Goal: Task Accomplishment & Management: Use online tool/utility

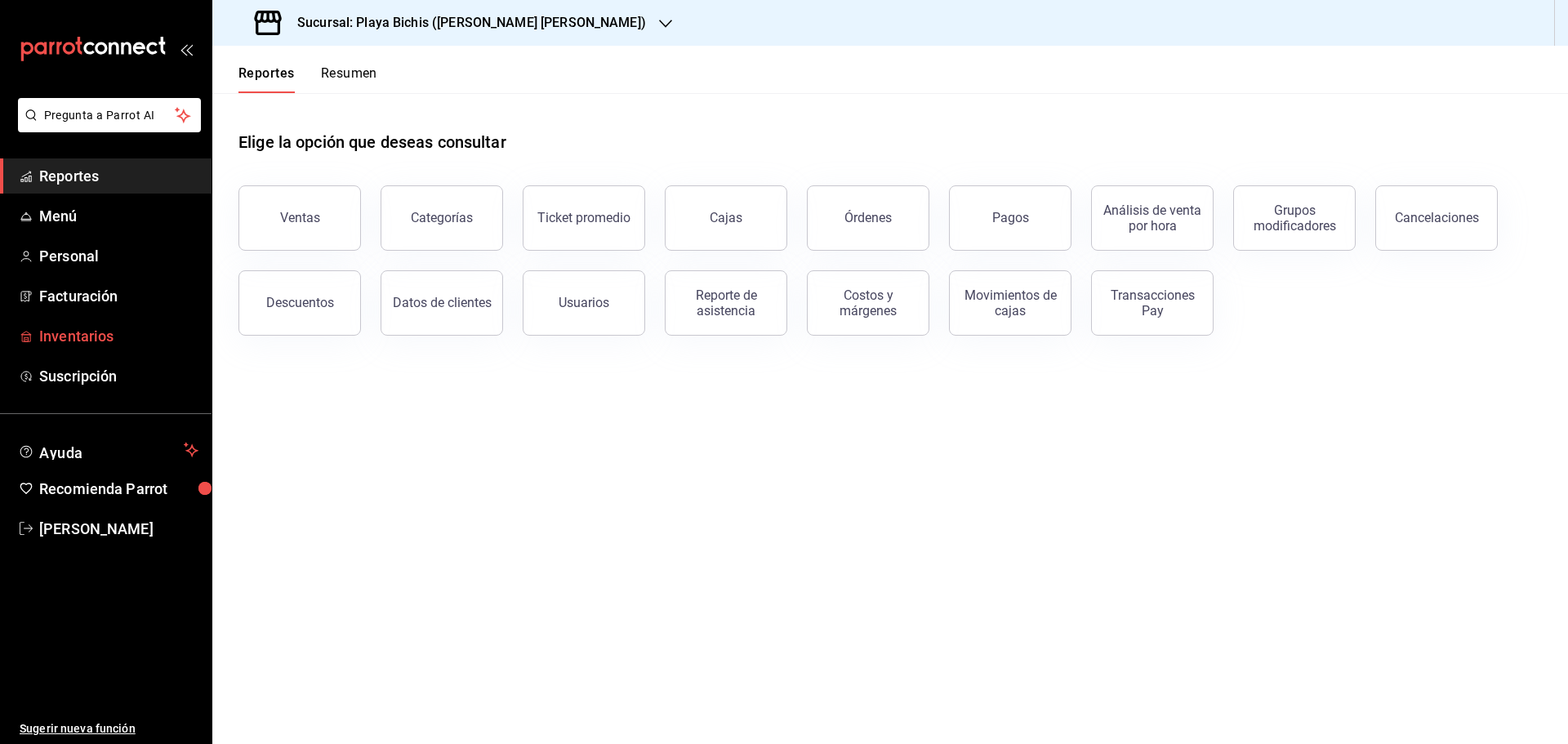
click at [86, 326] on span "Inventarios" at bounding box center [119, 337] width 159 height 22
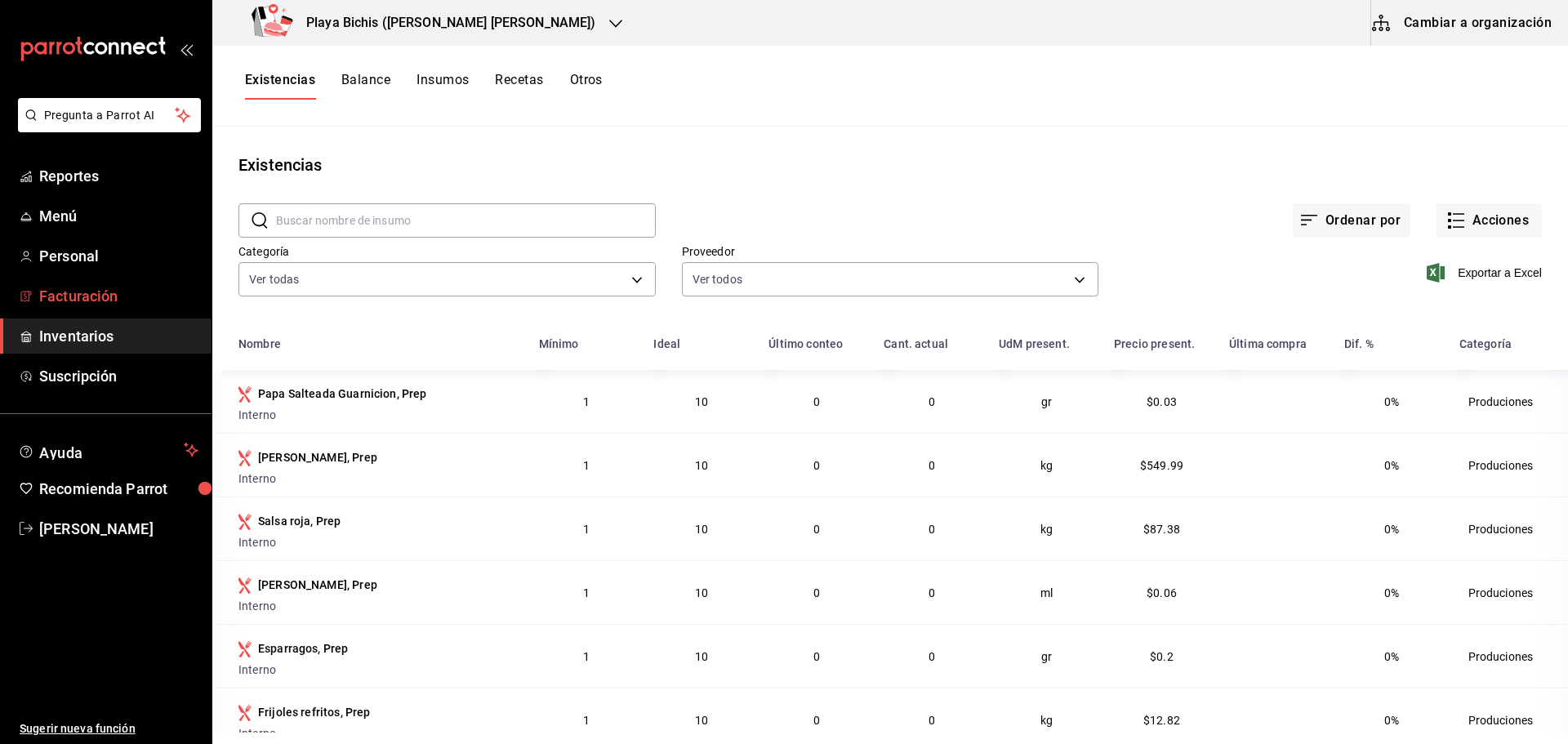
click at [85, 288] on span "Facturación" at bounding box center [119, 296] width 159 height 22
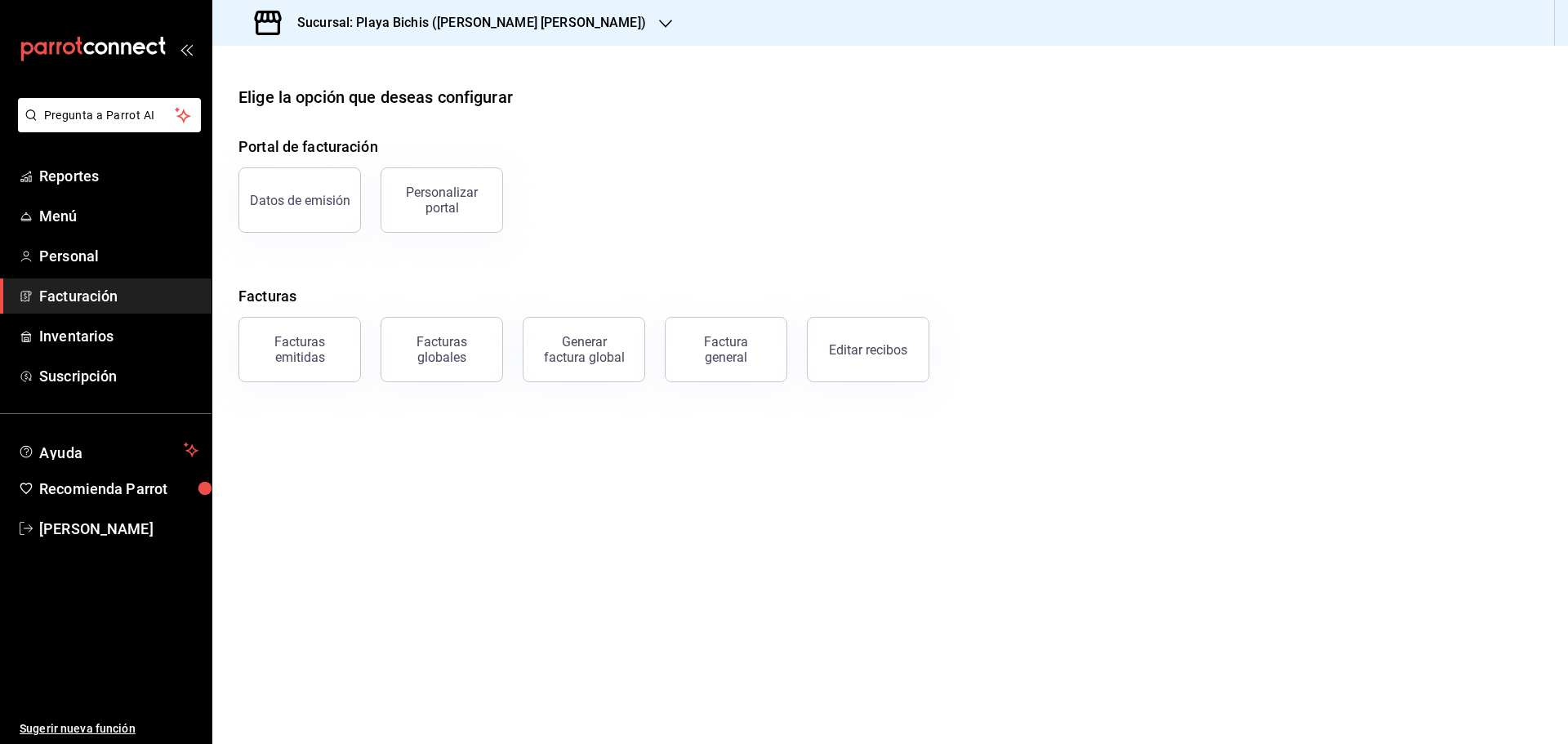
click at [467, 28] on h3 "Sucursal: Playa Bichis ([PERSON_NAME] [PERSON_NAME])" at bounding box center [465, 22] width 362 height 19
click at [361, 74] on span "Playa Bichis (San Lorenzo)" at bounding box center [362, 71] width 275 height 17
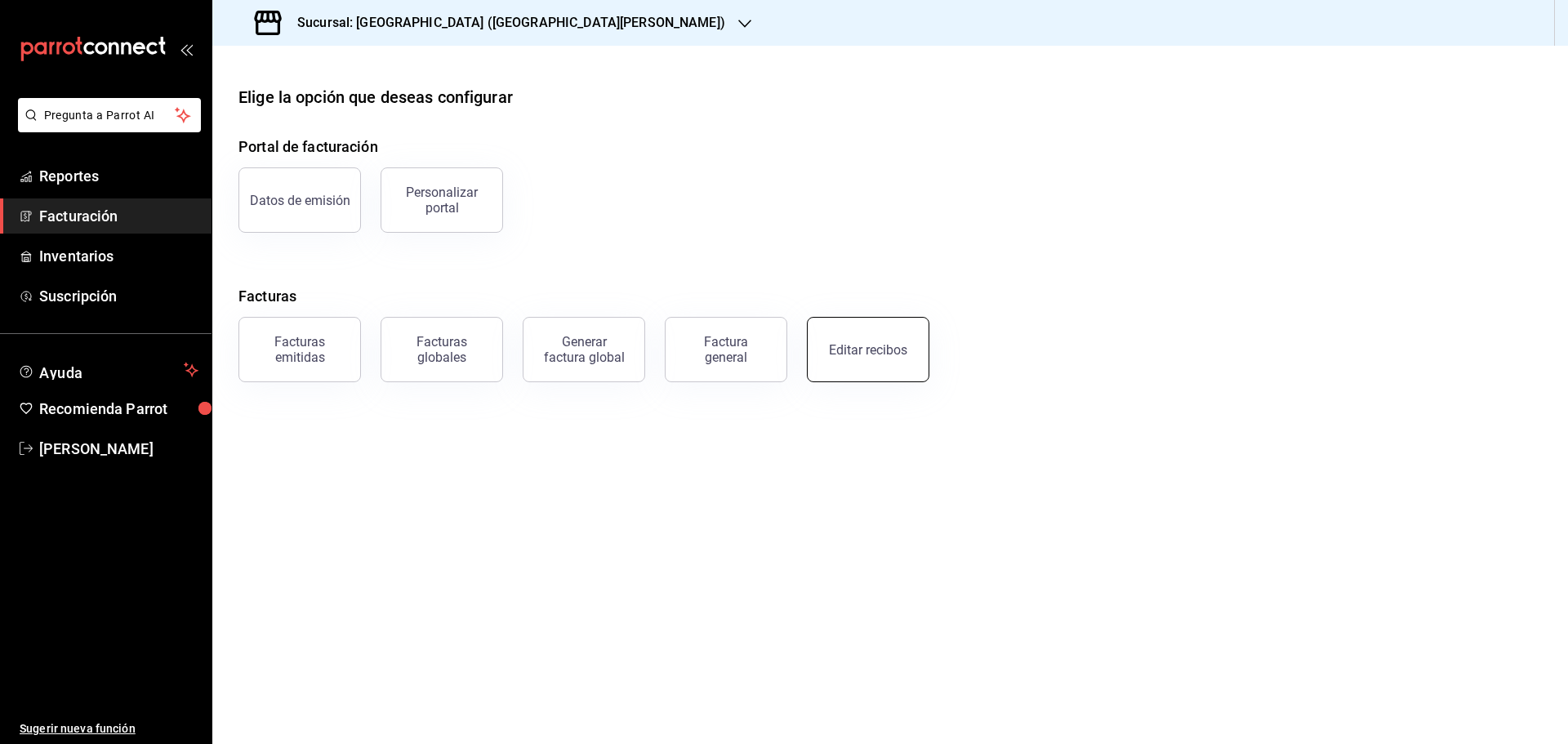
click at [850, 355] on div "Editar recibos" at bounding box center [868, 349] width 78 height 16
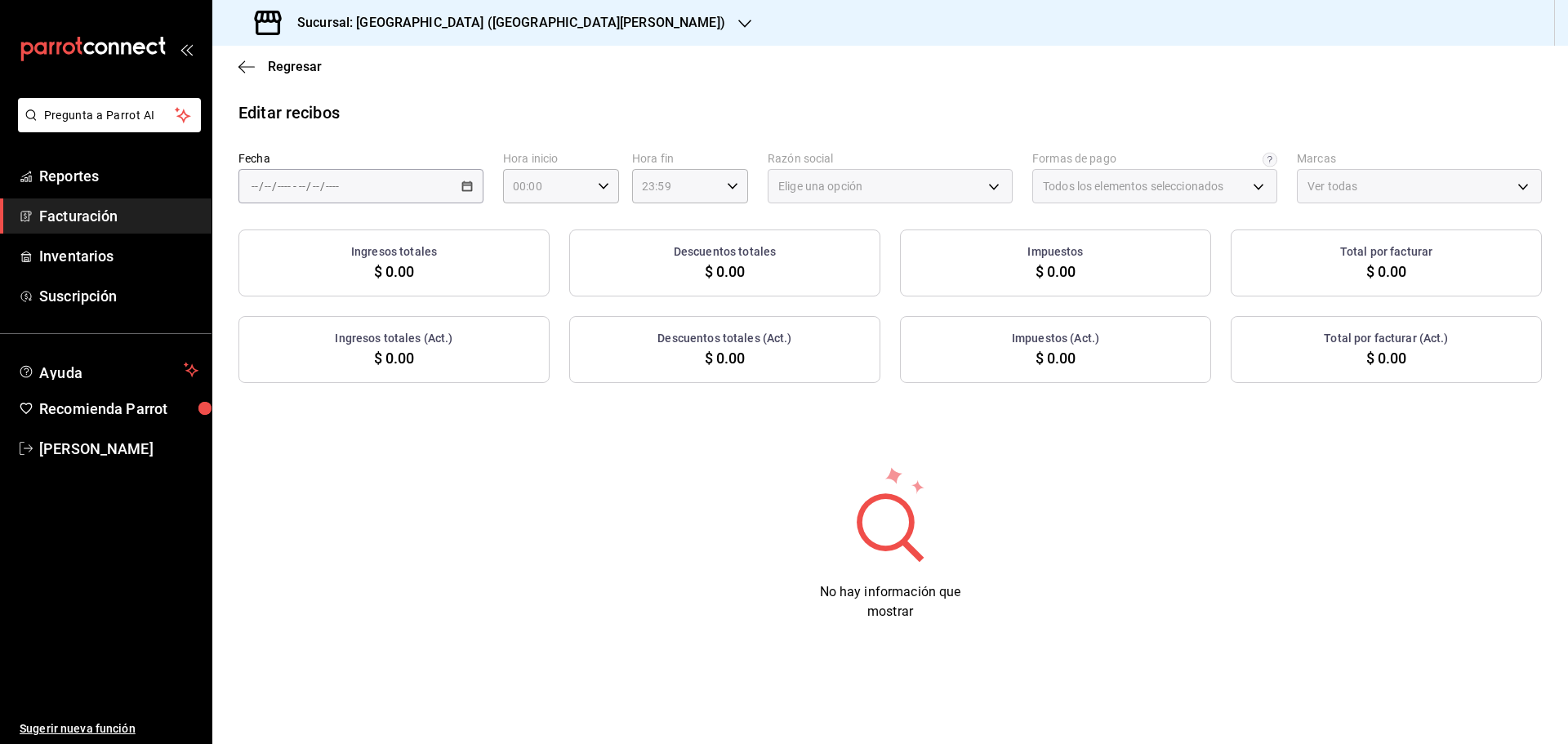
type input "ff5ee2f7-7a19-4ed4-8803-b41822cf2980"
click at [465, 185] on icon "button" at bounding box center [467, 186] width 11 height 11
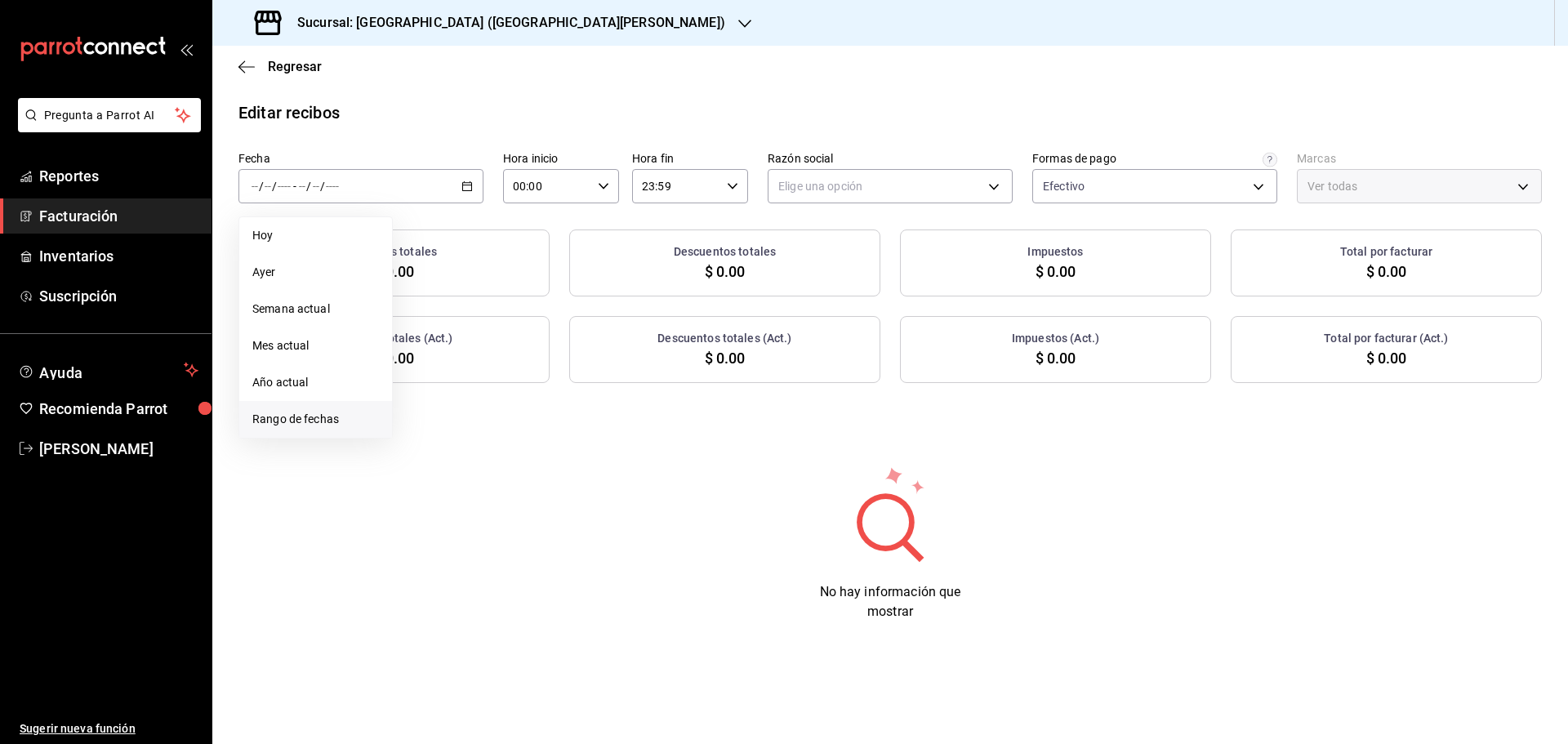
click at [303, 415] on span "Rango de fechas" at bounding box center [316, 419] width 127 height 17
click at [483, 406] on abbr "20" at bounding box center [485, 403] width 11 height 11
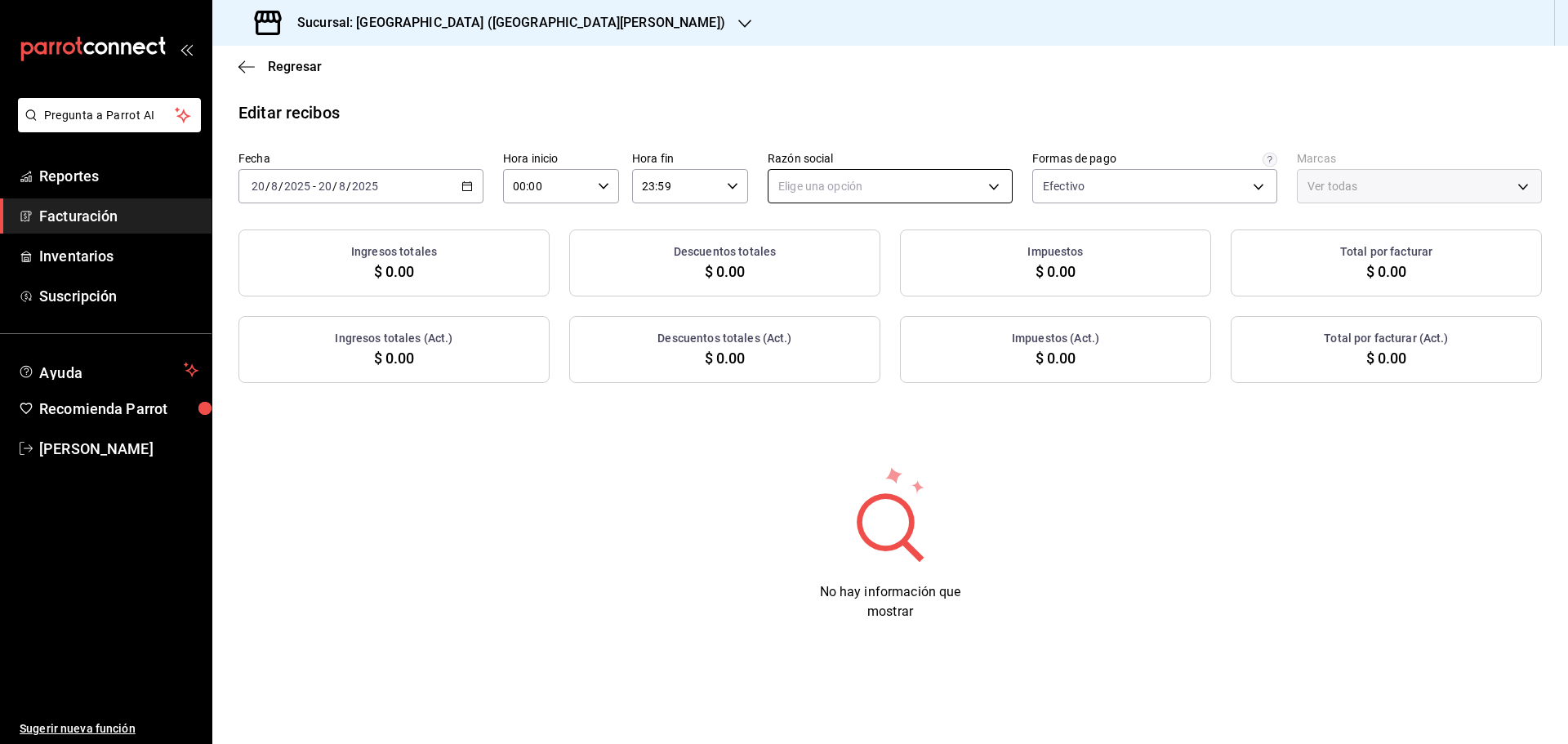
click at [891, 194] on body "Pregunta a Parrot AI Reportes Facturación Inventarios Suscripción Ayuda Recomie…" at bounding box center [784, 372] width 1568 height 744
click at [874, 263] on li "ORGANIC FOODS" at bounding box center [890, 269] width 244 height 30
type input "654927a2-fb95-458b-bd0a-9ffada75daa8"
type input "c2db145c-7f15-421d-baa5-27fbbe9efb3f"
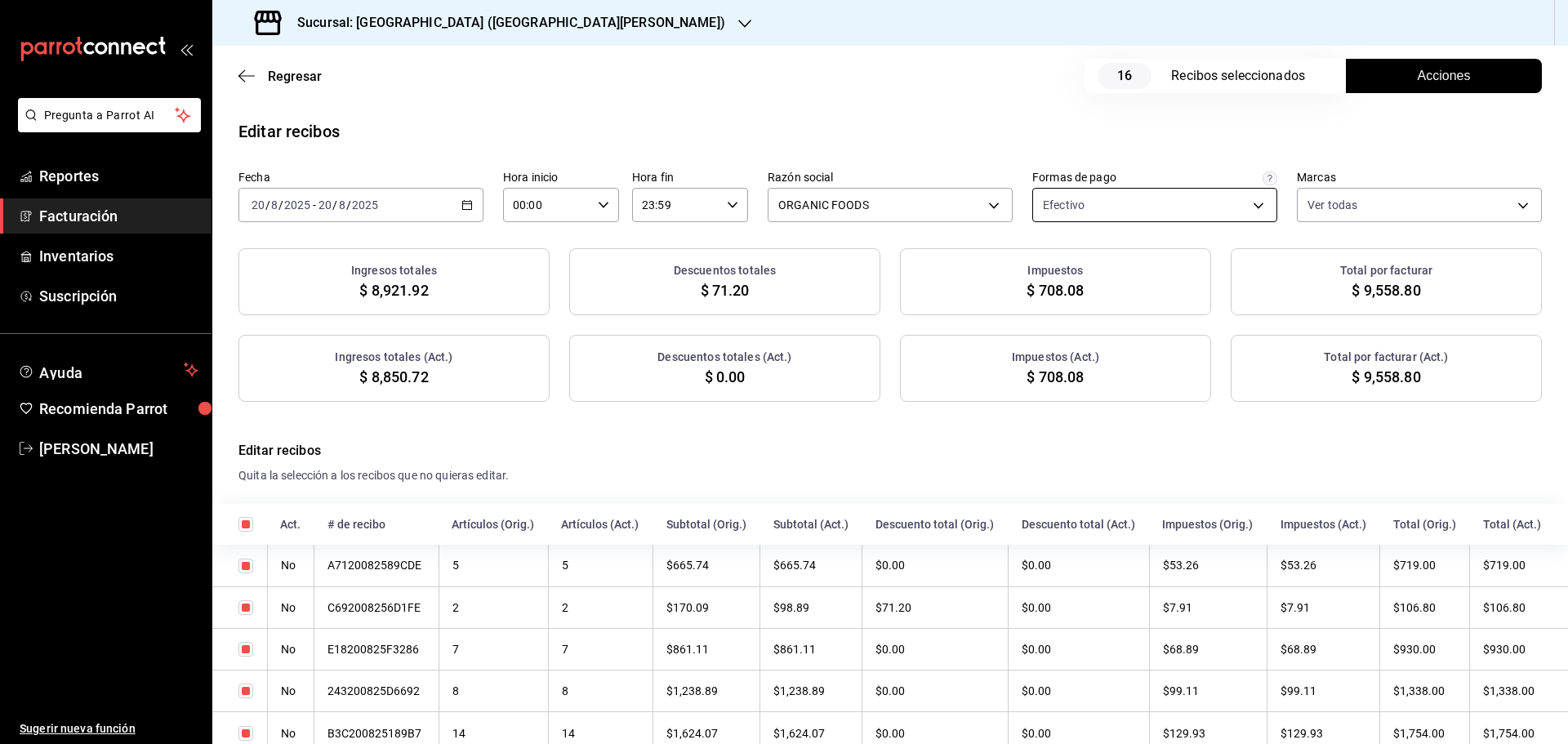
click at [1177, 199] on body "Pregunta a Parrot AI Reportes Facturación Inventarios Suscripción Ayuda Recomie…" at bounding box center [784, 372] width 1568 height 744
click at [1130, 401] on span "Pago con Dolar" at bounding box center [1165, 407] width 190 height 17
type input "ff5ee2f7-7a19-4ed4-8803-b41822cf2980,2c9a8fa1-4910-4c9c-93ce-7387d3e85a13"
checkbox input "true"
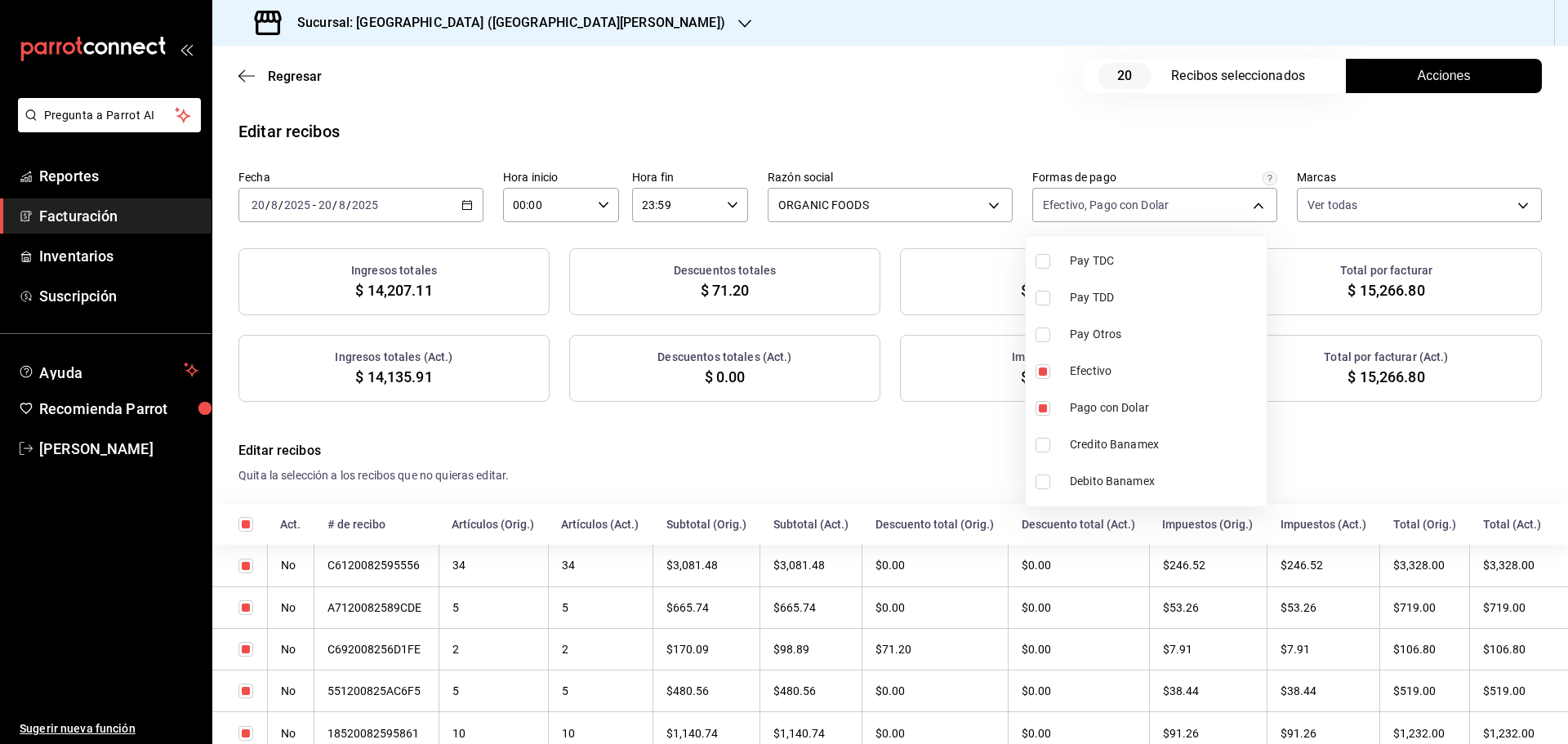
click at [1122, 142] on div at bounding box center [784, 372] width 1568 height 744
click at [1458, 74] on span "Acciones" at bounding box center [1444, 75] width 53 height 19
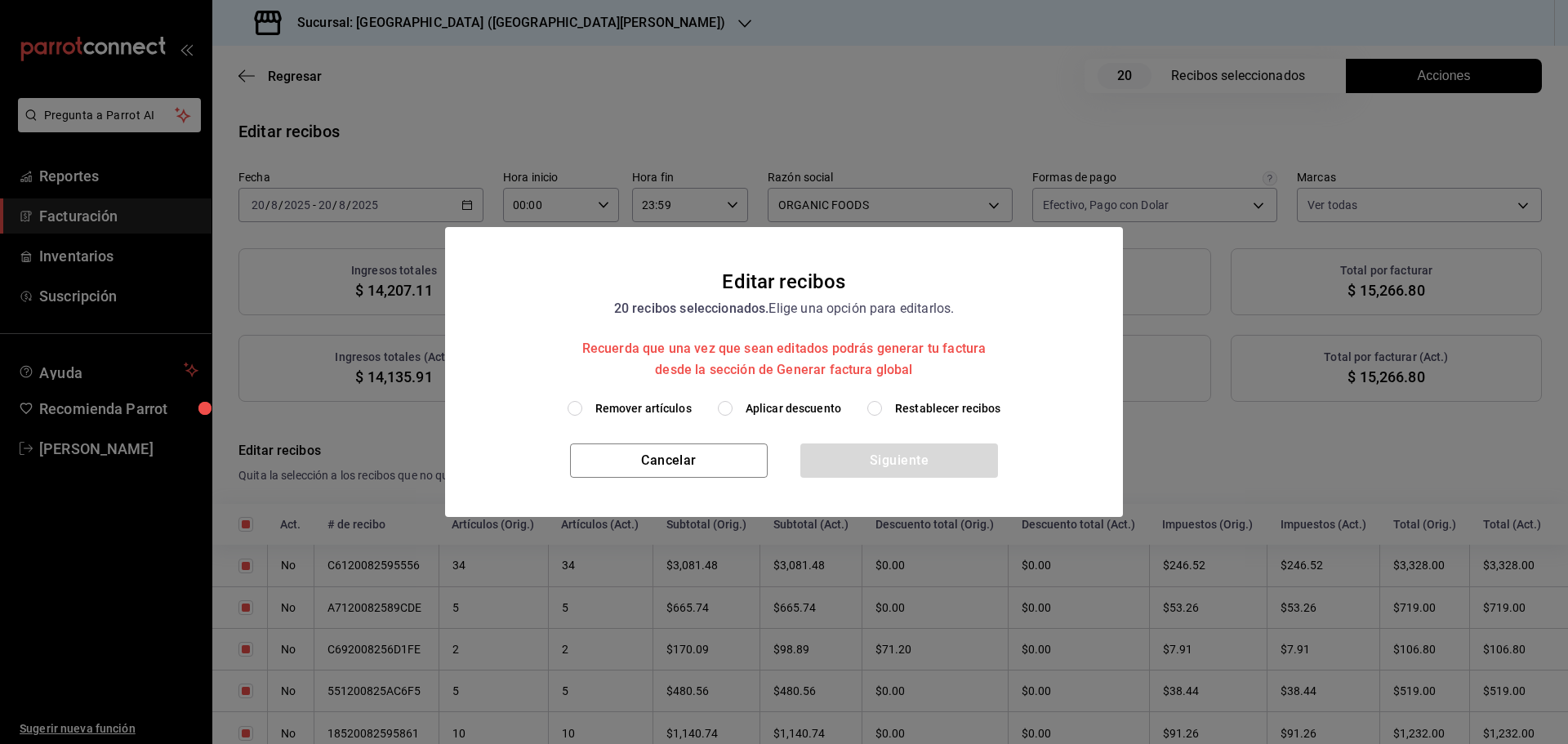
click at [966, 407] on span "Restablecer recibos" at bounding box center [949, 408] width 107 height 17
click at [882, 407] on input "Restablecer recibos" at bounding box center [875, 408] width 15 height 15
radio input "true"
click at [953, 464] on button "Siguiente" at bounding box center [899, 460] width 198 height 34
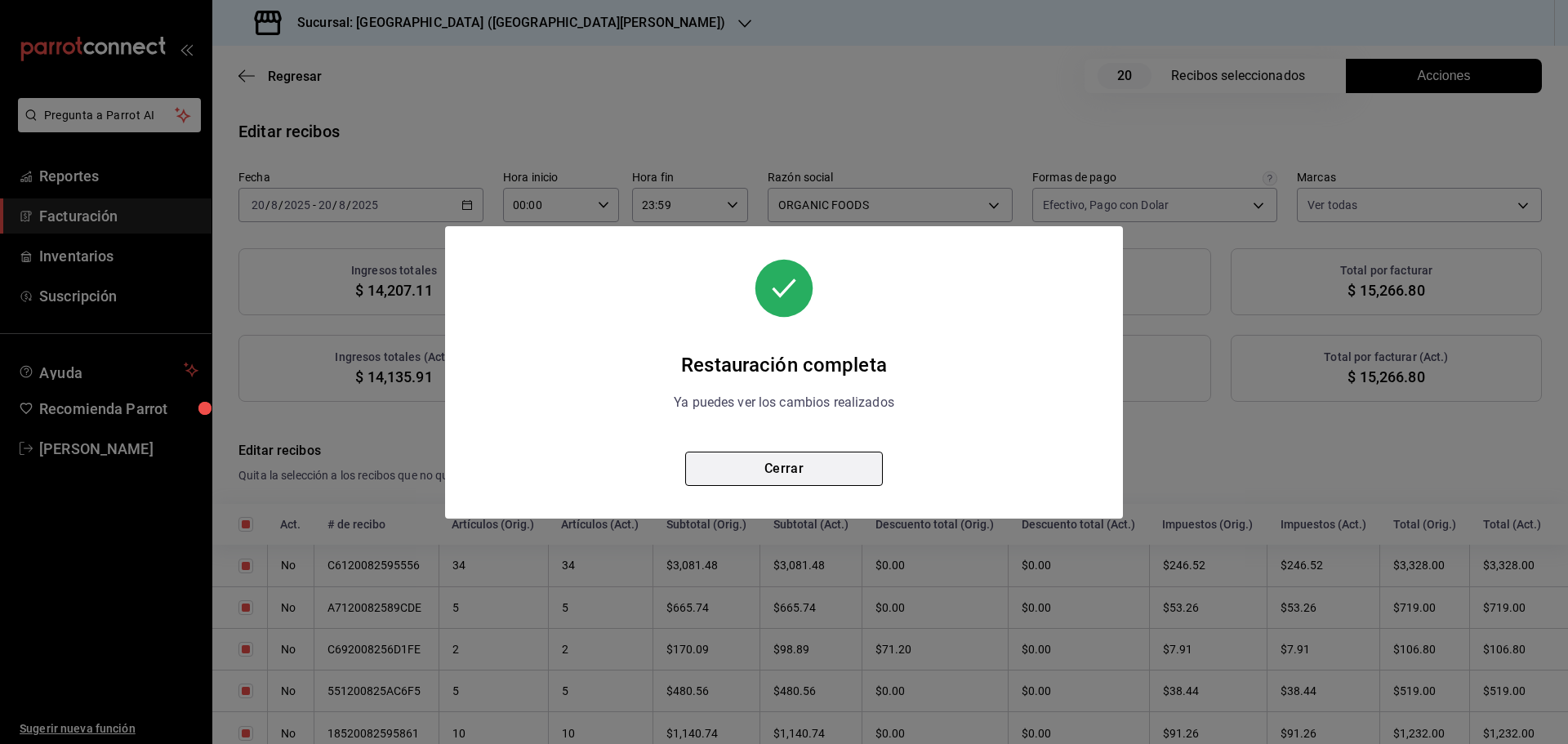
click at [733, 469] on button "Cerrar" at bounding box center [783, 468] width 198 height 34
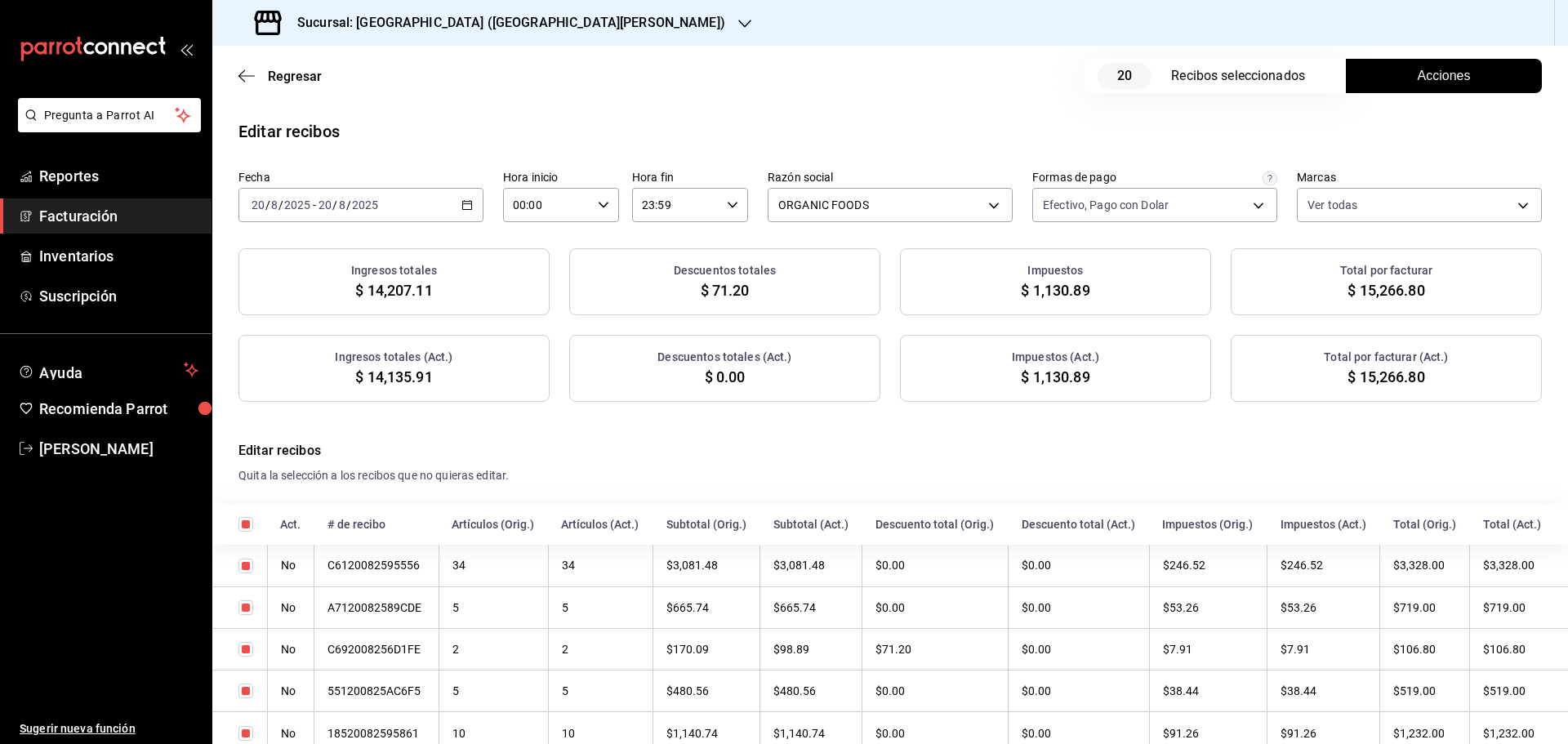
click at [1417, 85] on span "Acciones" at bounding box center [1444, 75] width 53 height 19
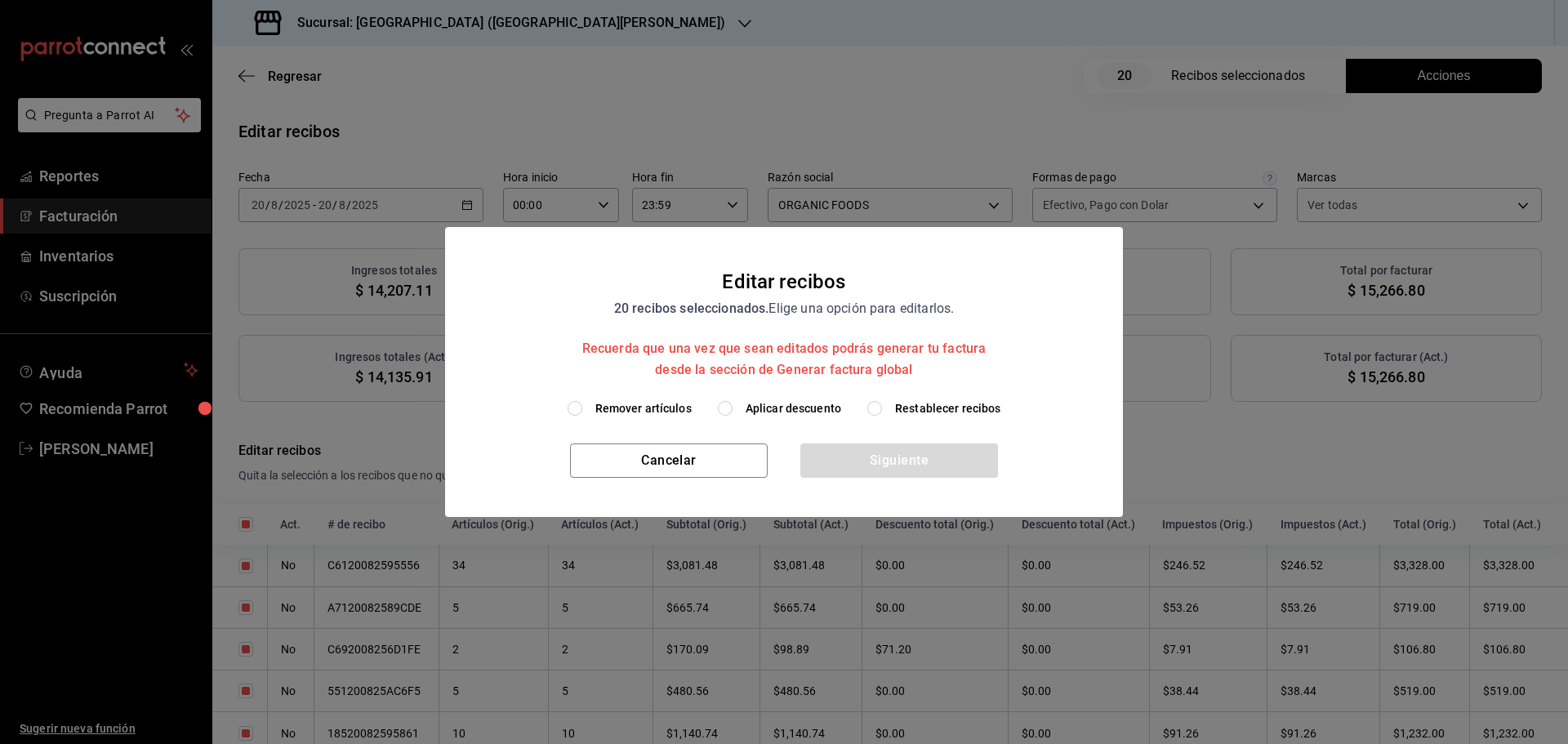
click at [754, 406] on span "Aplicar descuento" at bounding box center [793, 408] width 96 height 17
click at [733, 406] on input "Aplicar descuento" at bounding box center [725, 408] width 15 height 15
radio input "true"
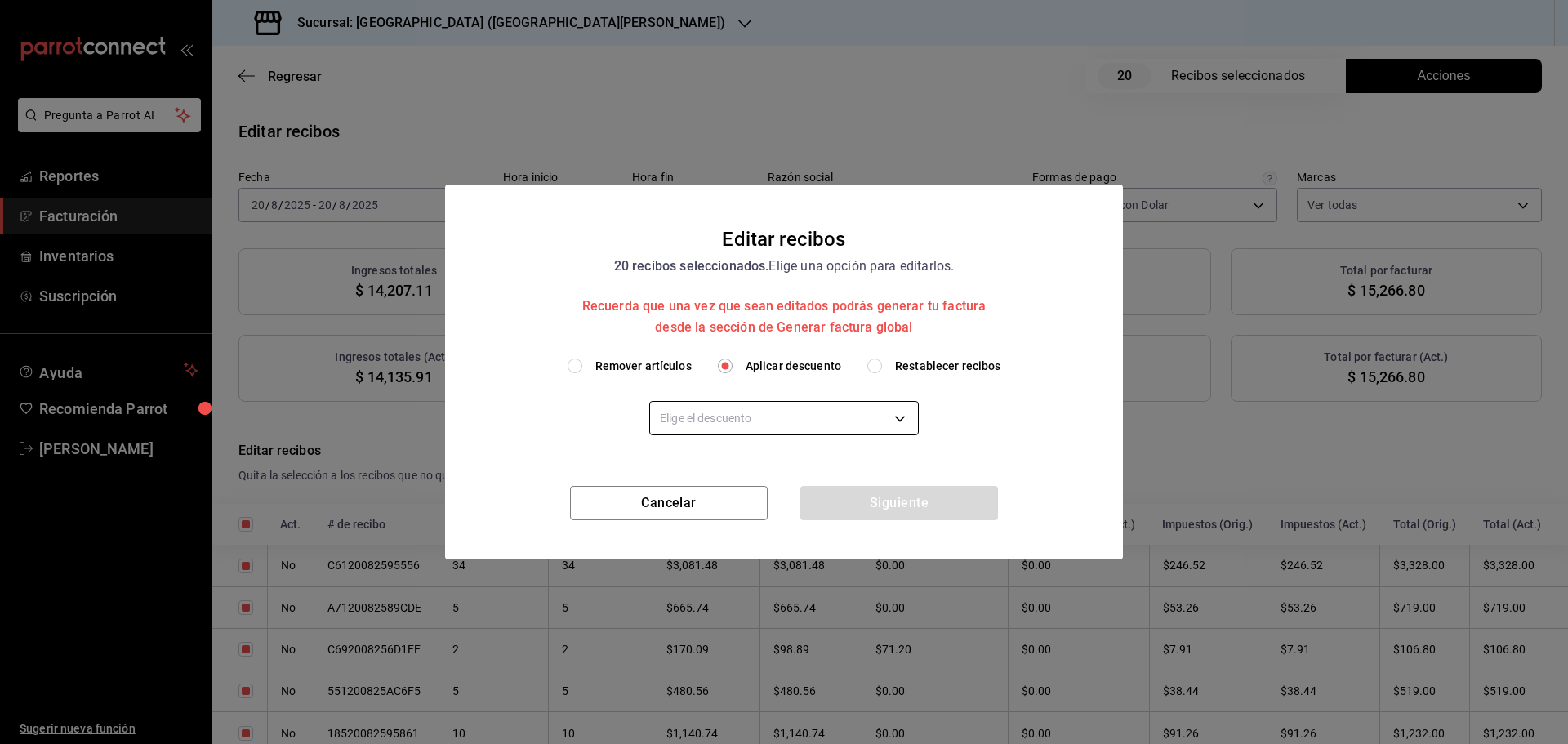
click at [751, 426] on body "Pregunta a Parrot AI Reportes Facturación Inventarios Suscripción Ayuda Recomie…" at bounding box center [784, 372] width 1568 height 744
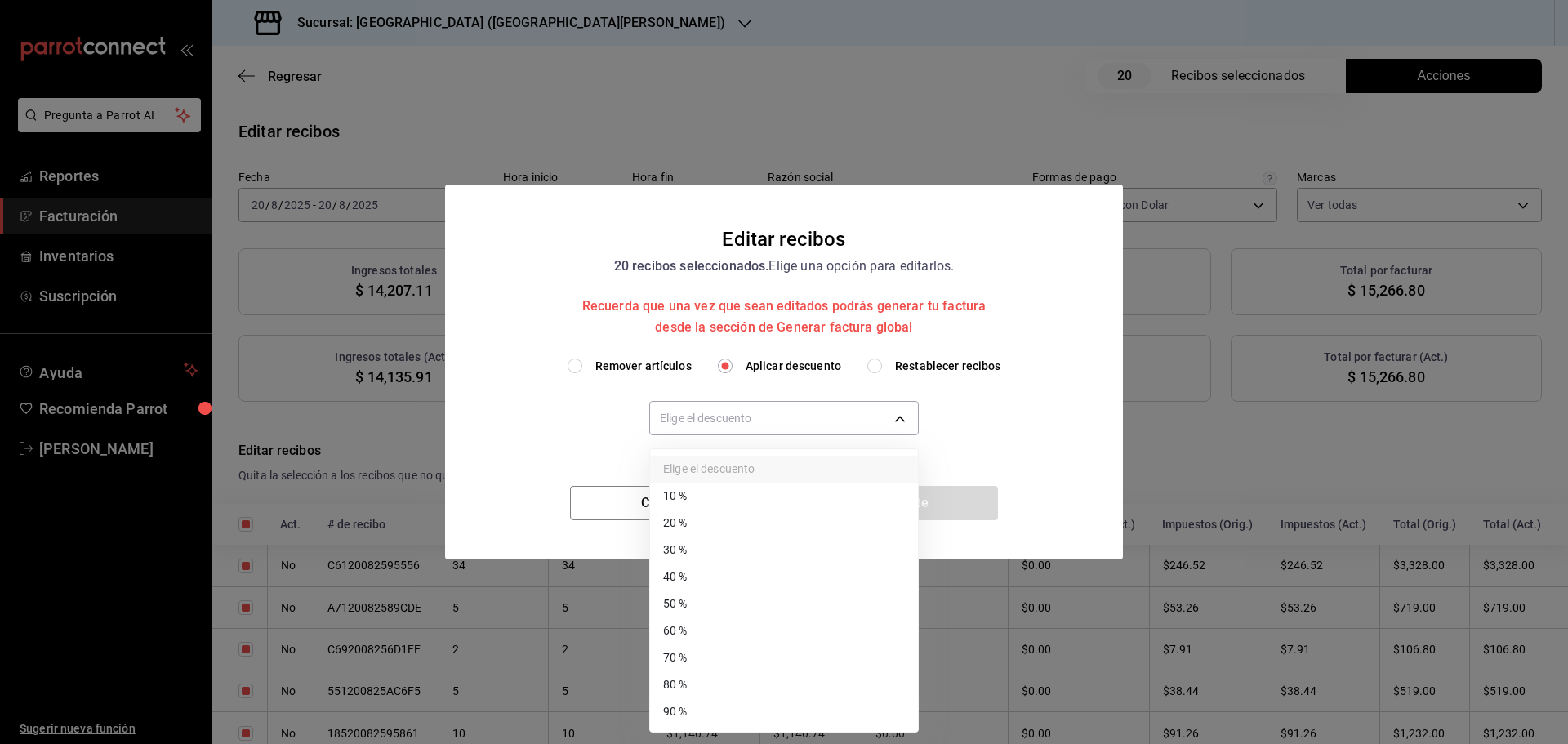
click at [713, 572] on li "40 %" at bounding box center [783, 577] width 267 height 27
type input "40"
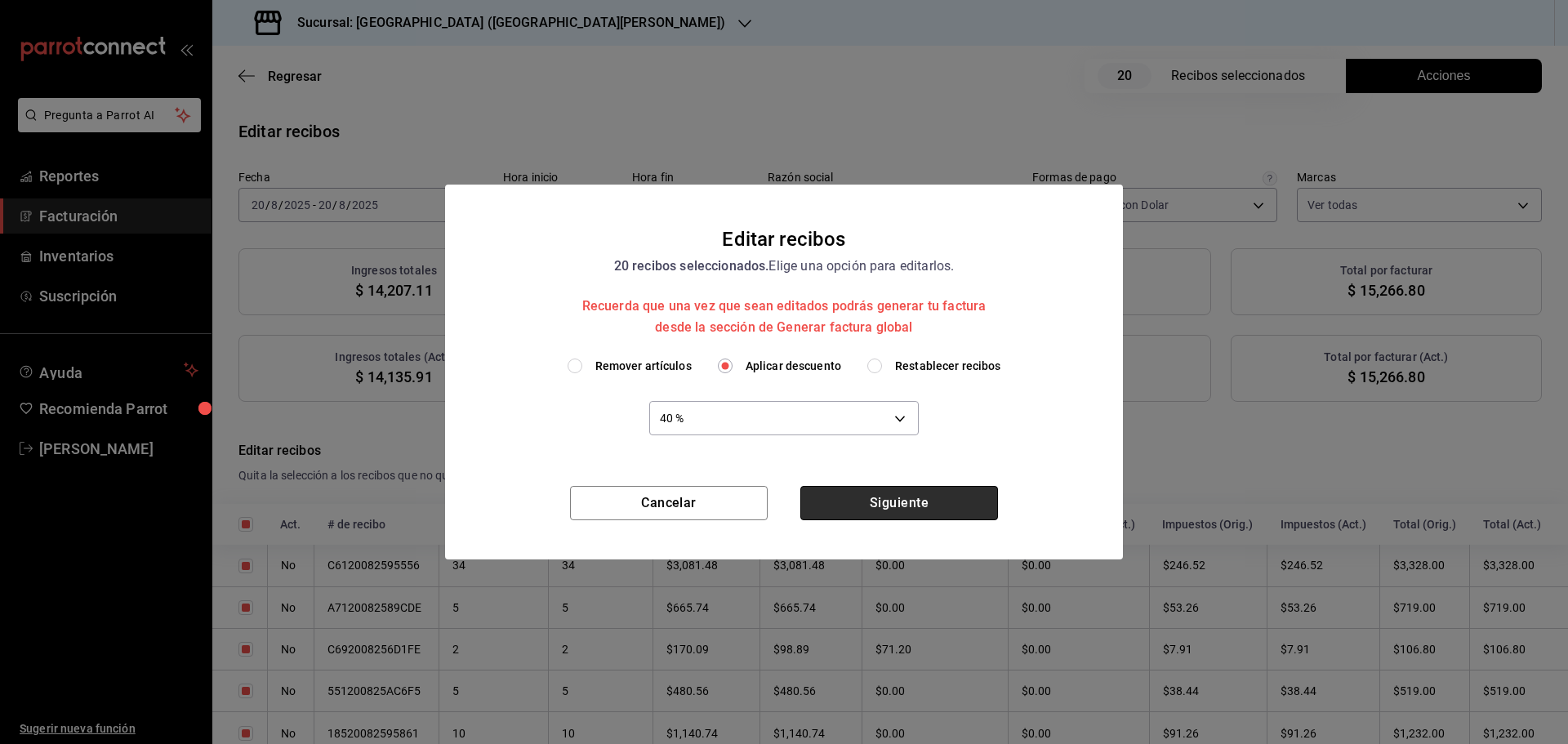
click at [889, 509] on button "Siguiente" at bounding box center [899, 503] width 198 height 34
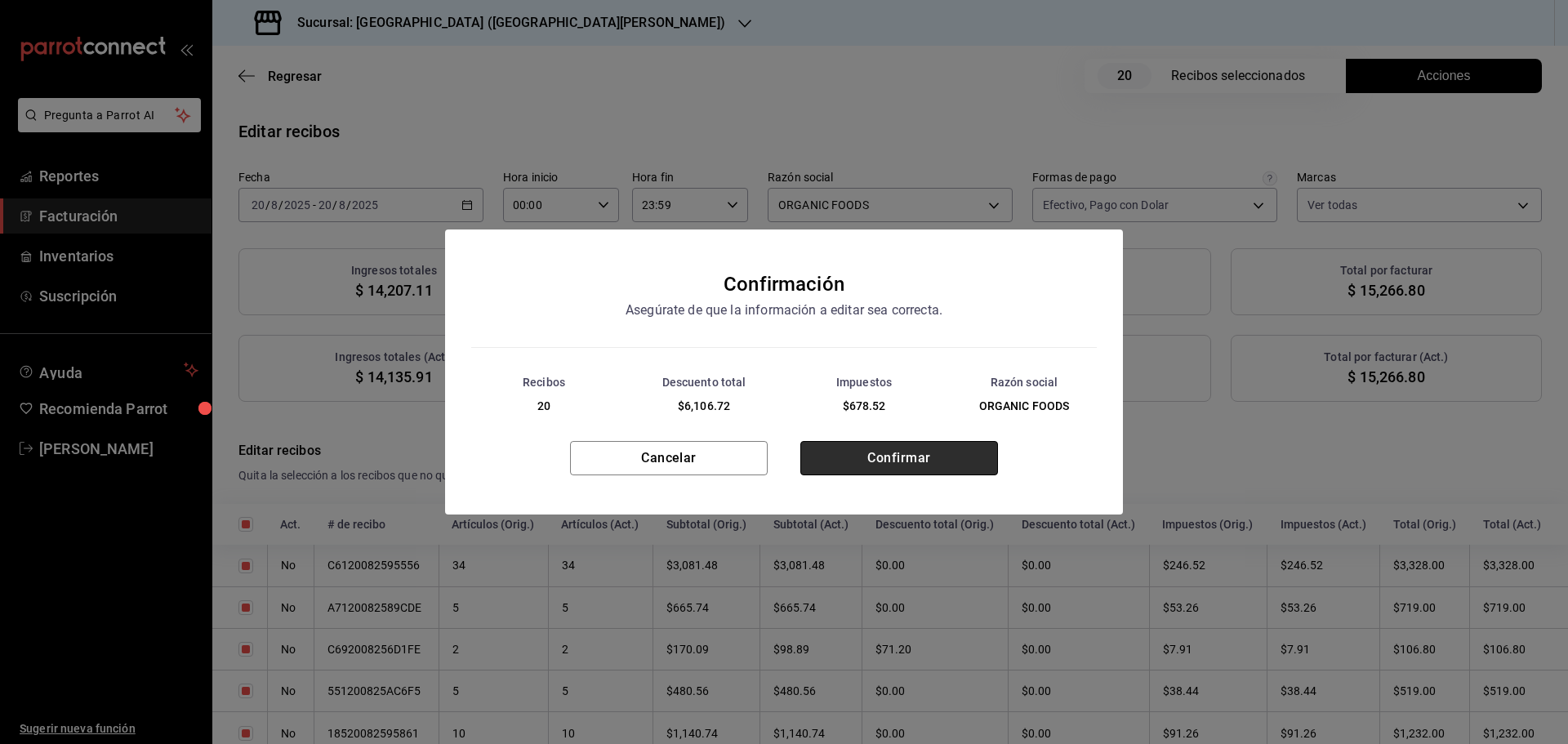
click at [887, 461] on button "Confirmar" at bounding box center [899, 458] width 198 height 34
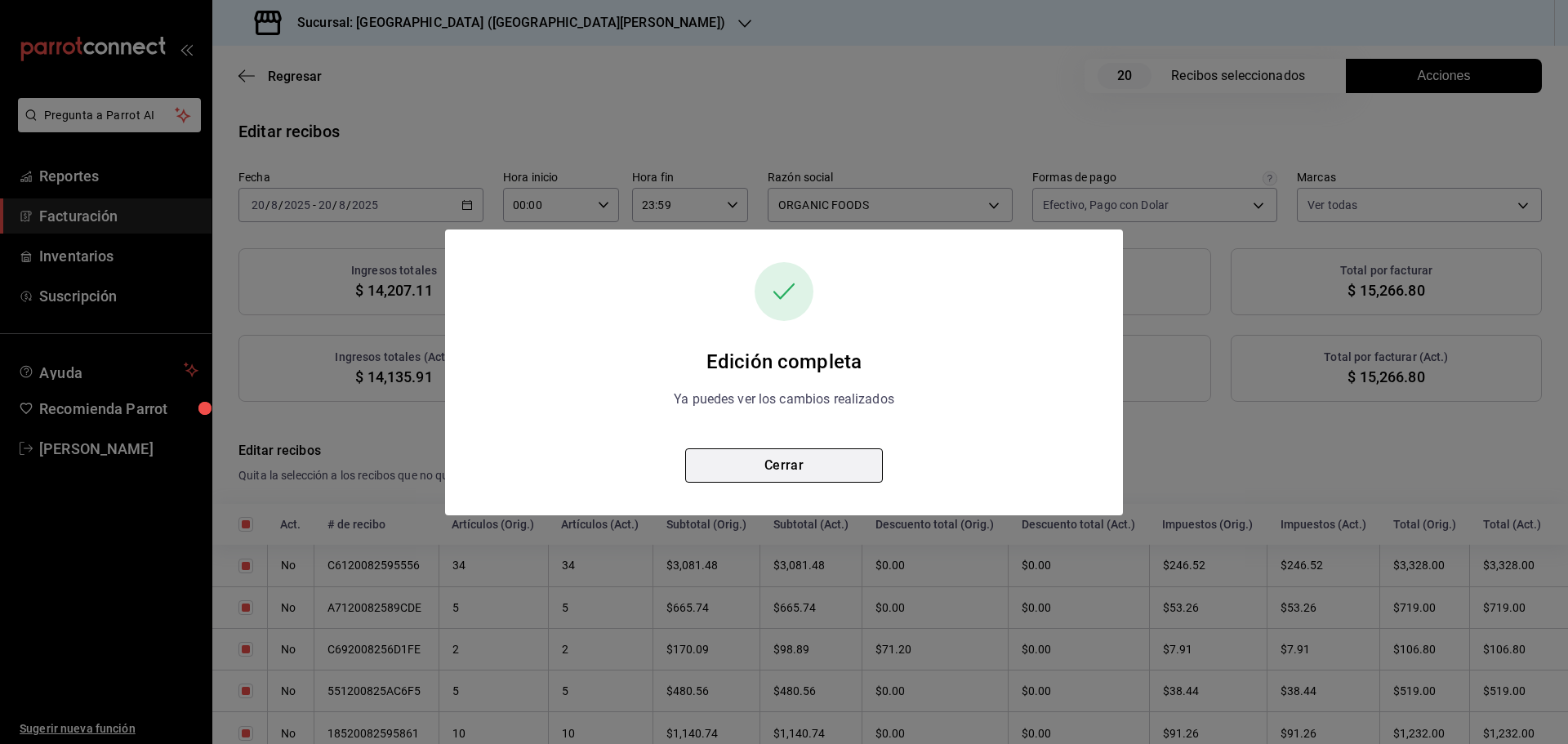
click at [818, 465] on button "Cerrar" at bounding box center [783, 465] width 198 height 34
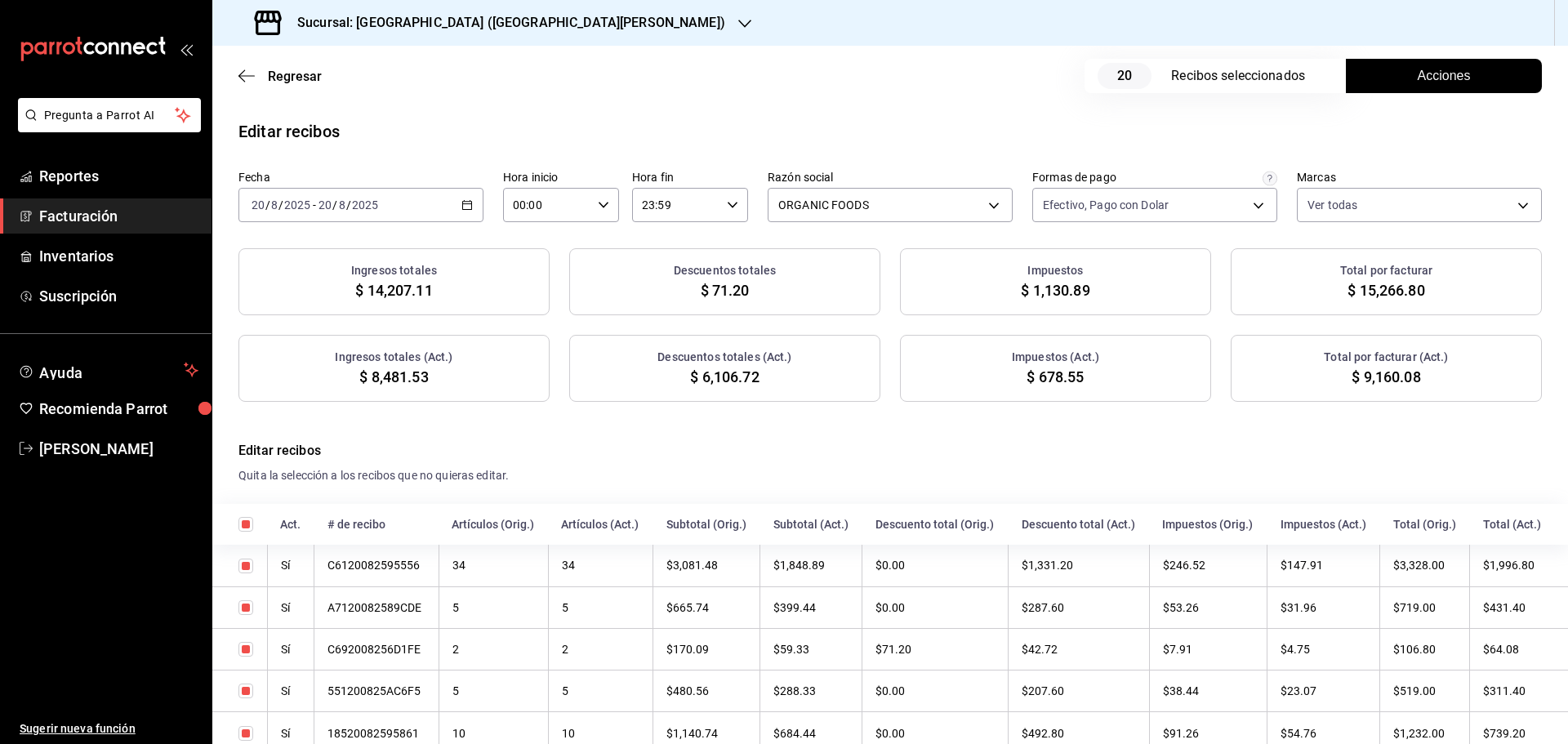
click at [466, 209] on icon "button" at bounding box center [467, 205] width 11 height 11
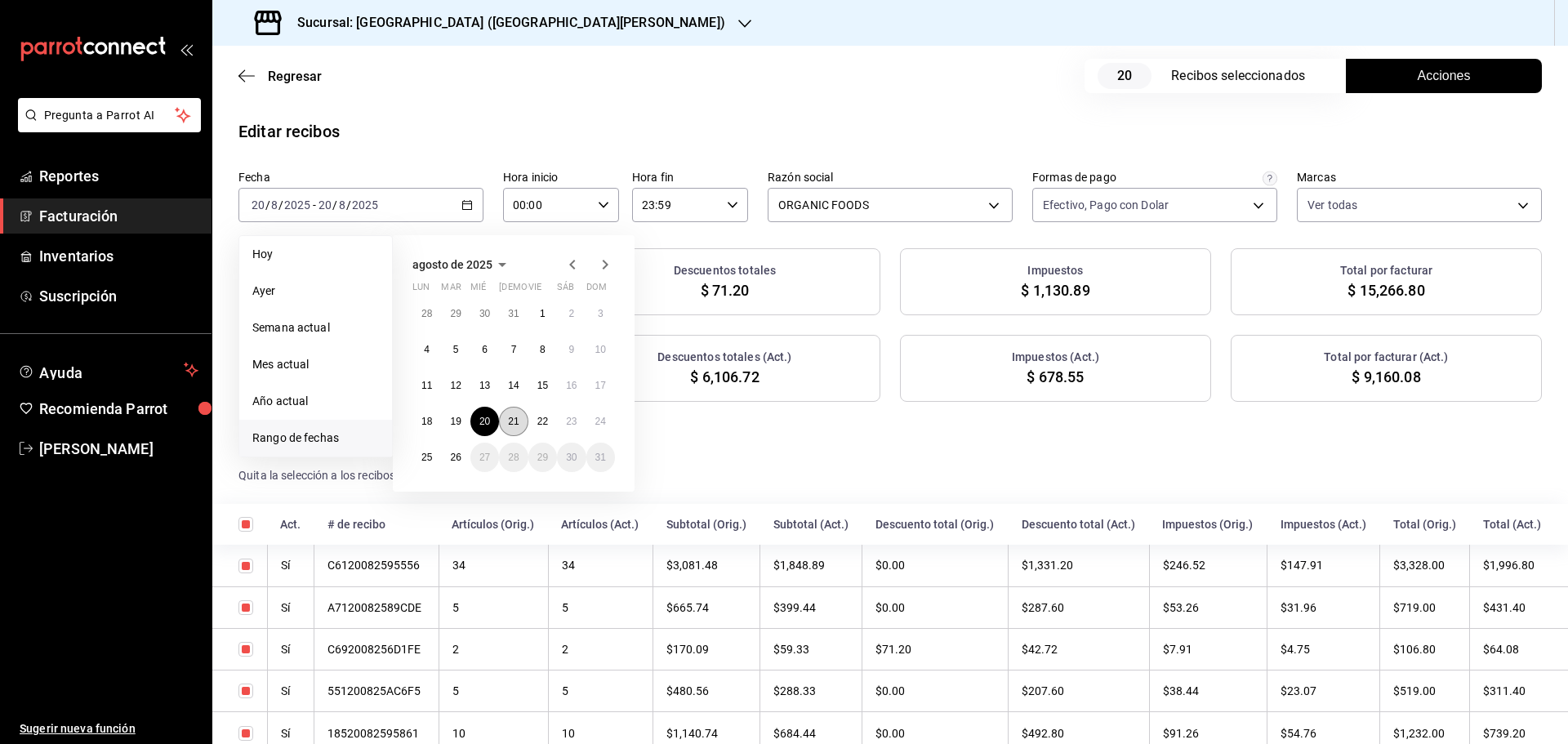
click at [517, 430] on button "21" at bounding box center [513, 421] width 28 height 29
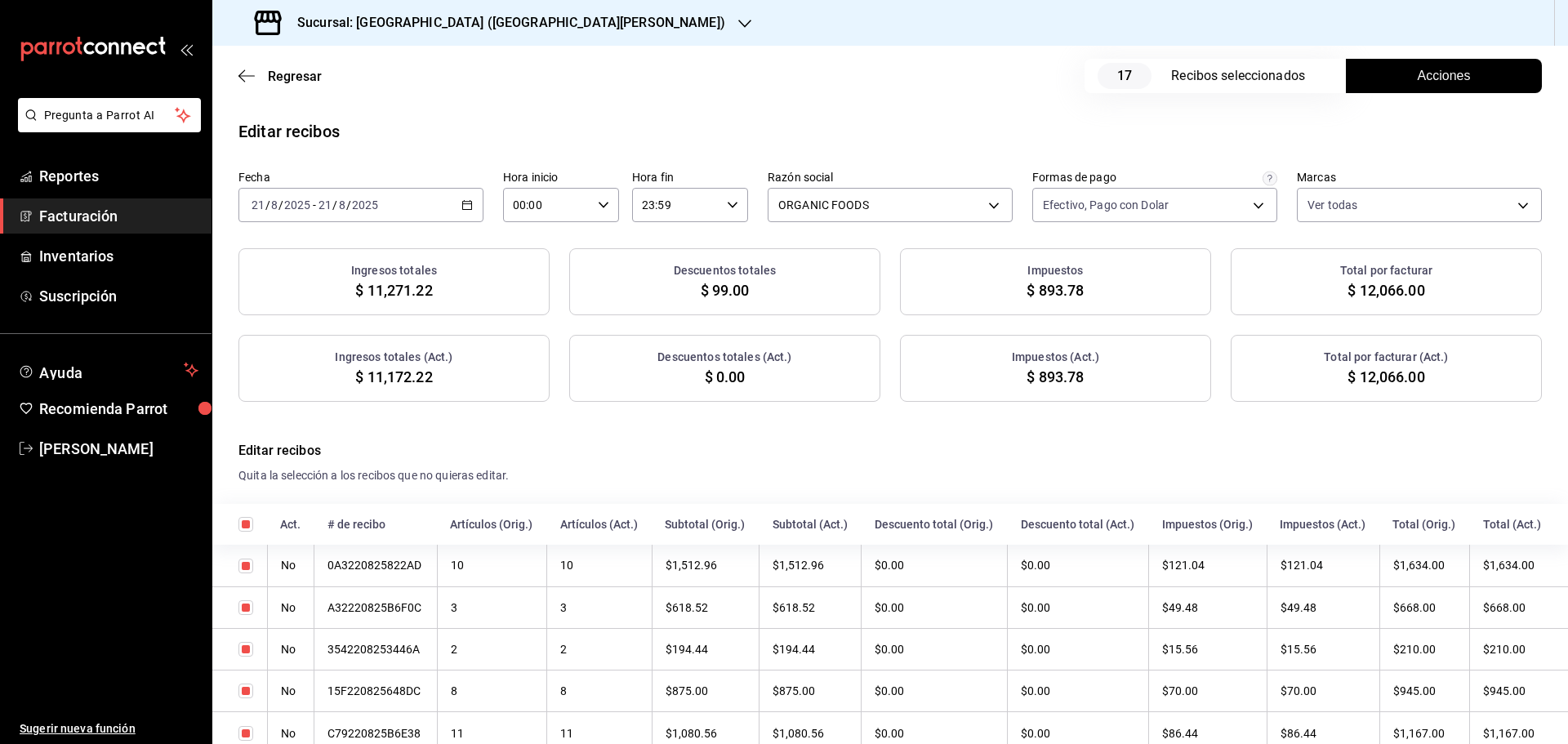
click at [1450, 79] on span "Acciones" at bounding box center [1444, 75] width 53 height 19
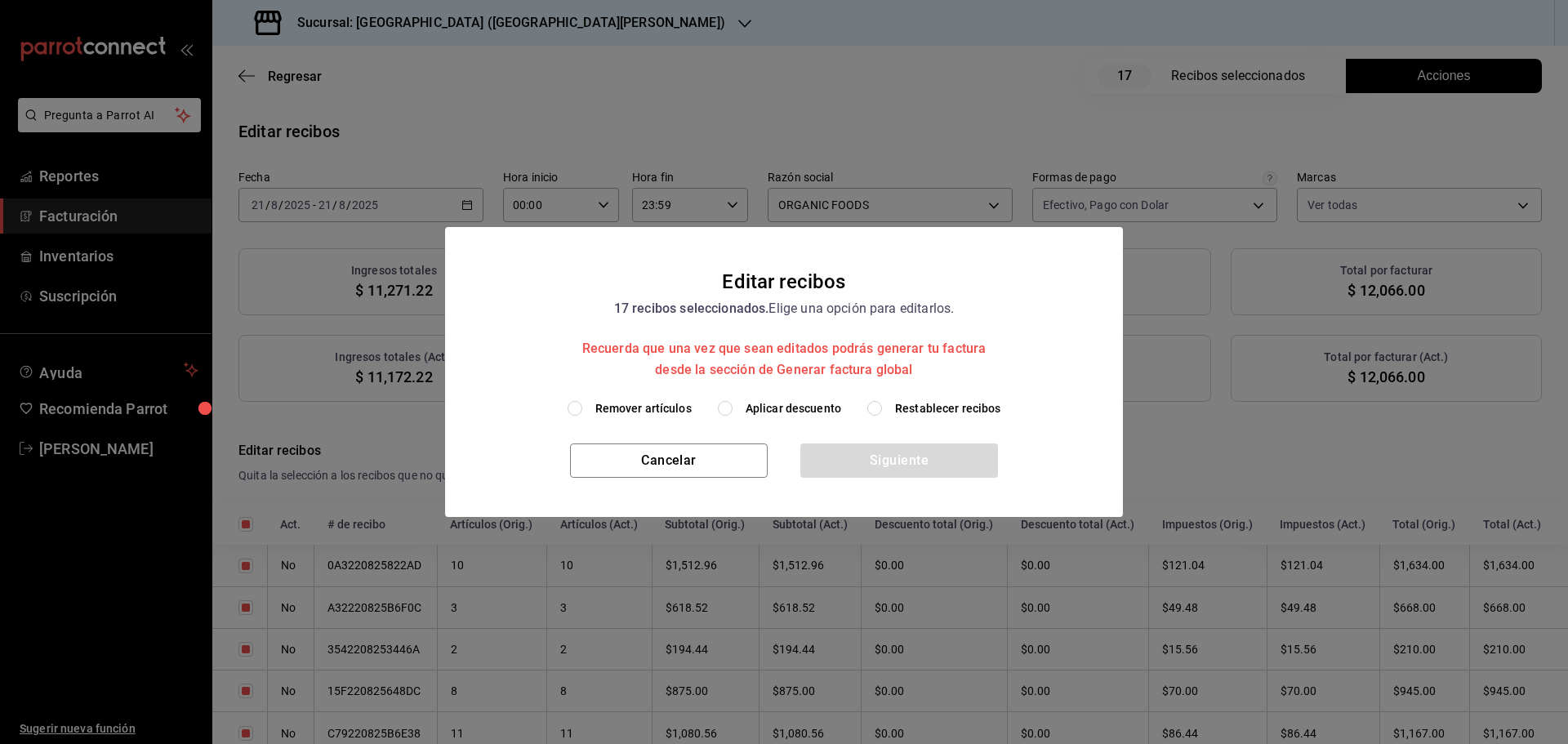
click at [735, 411] on label "Aplicar descuento" at bounding box center [779, 408] width 123 height 17
click at [733, 411] on input "Aplicar descuento" at bounding box center [725, 408] width 15 height 15
radio input "true"
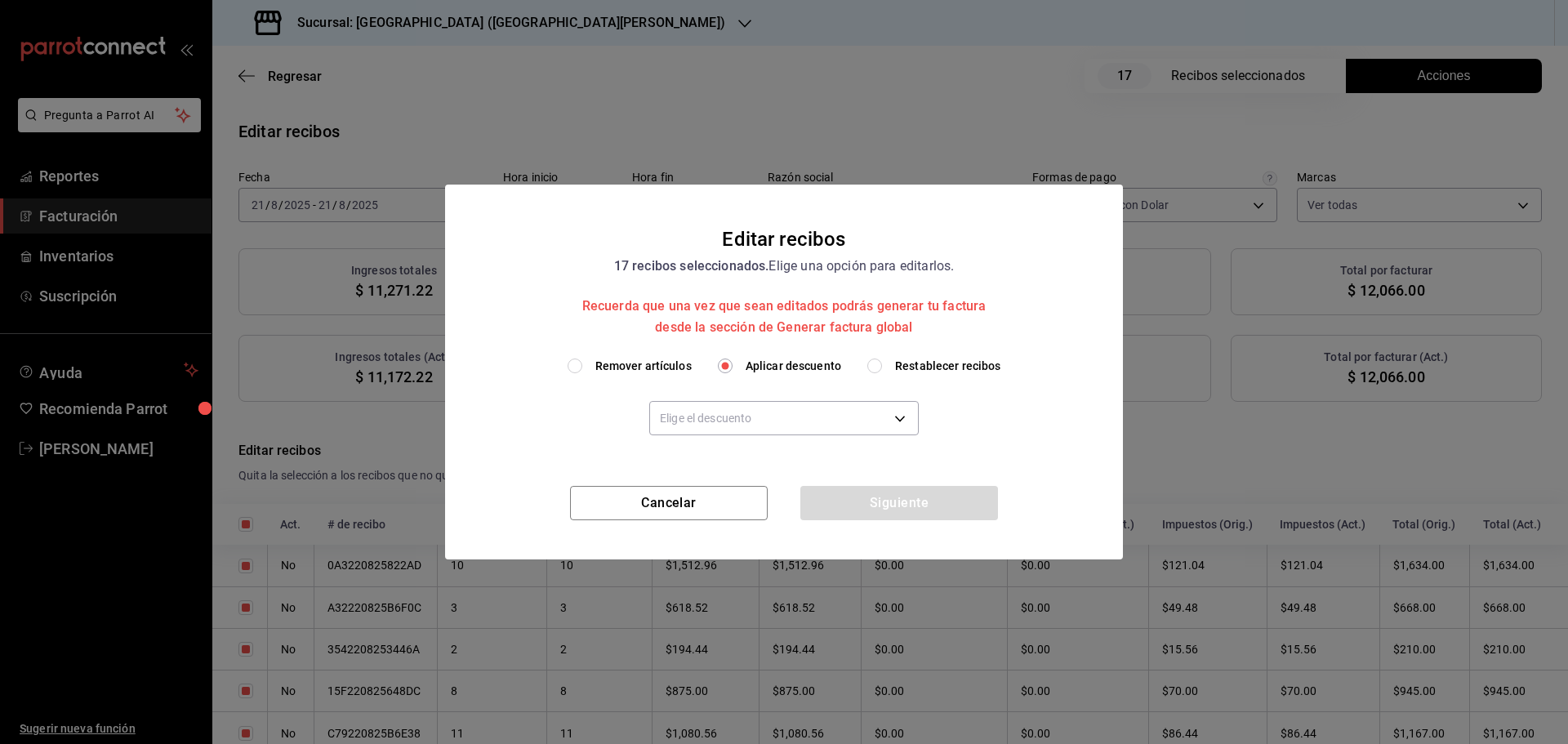
click at [735, 411] on body "Pregunta a Parrot AI Reportes Facturación Inventarios Suscripción Ayuda Recomie…" at bounding box center [784, 372] width 1568 height 744
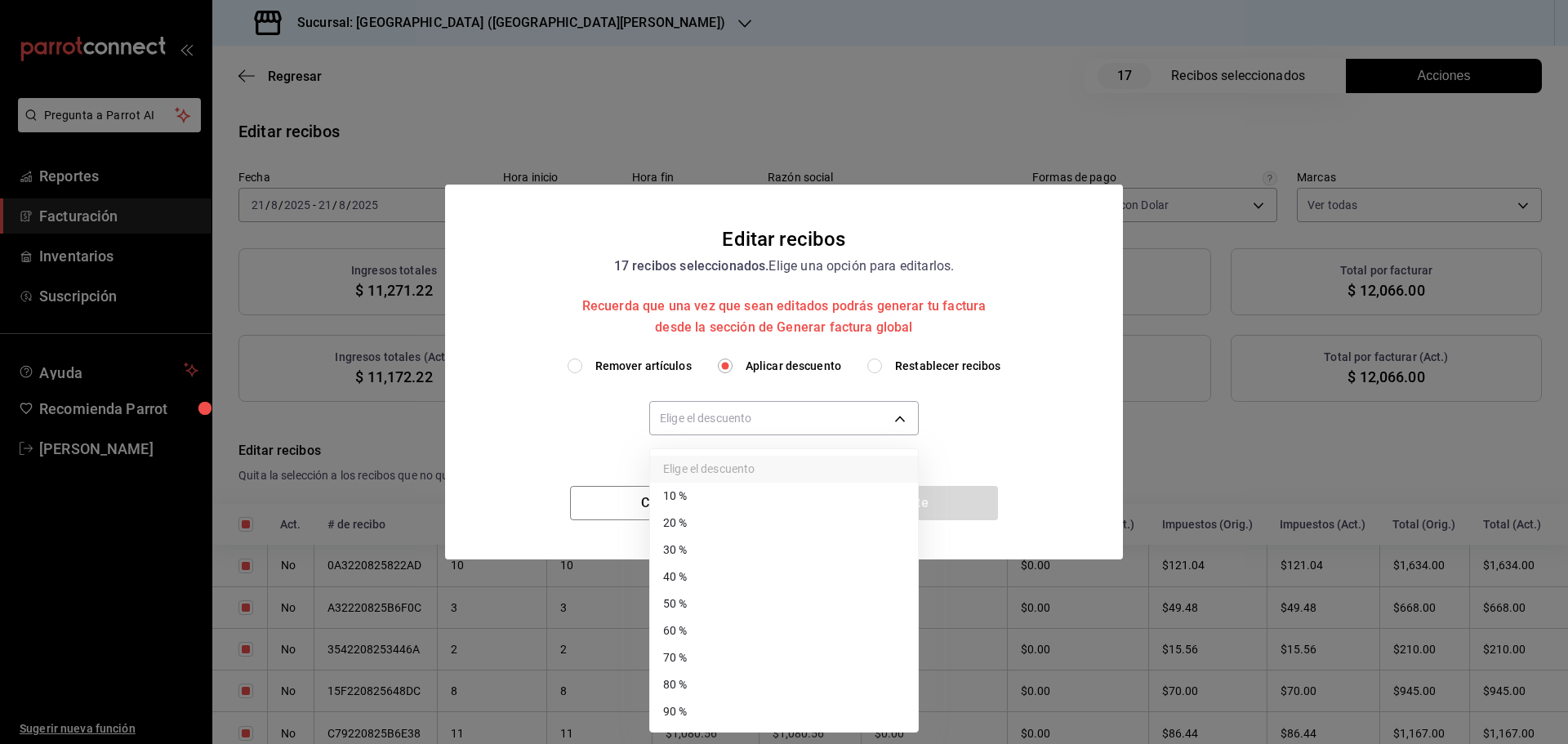
click at [700, 570] on li "40 %" at bounding box center [783, 577] width 267 height 27
type input "40"
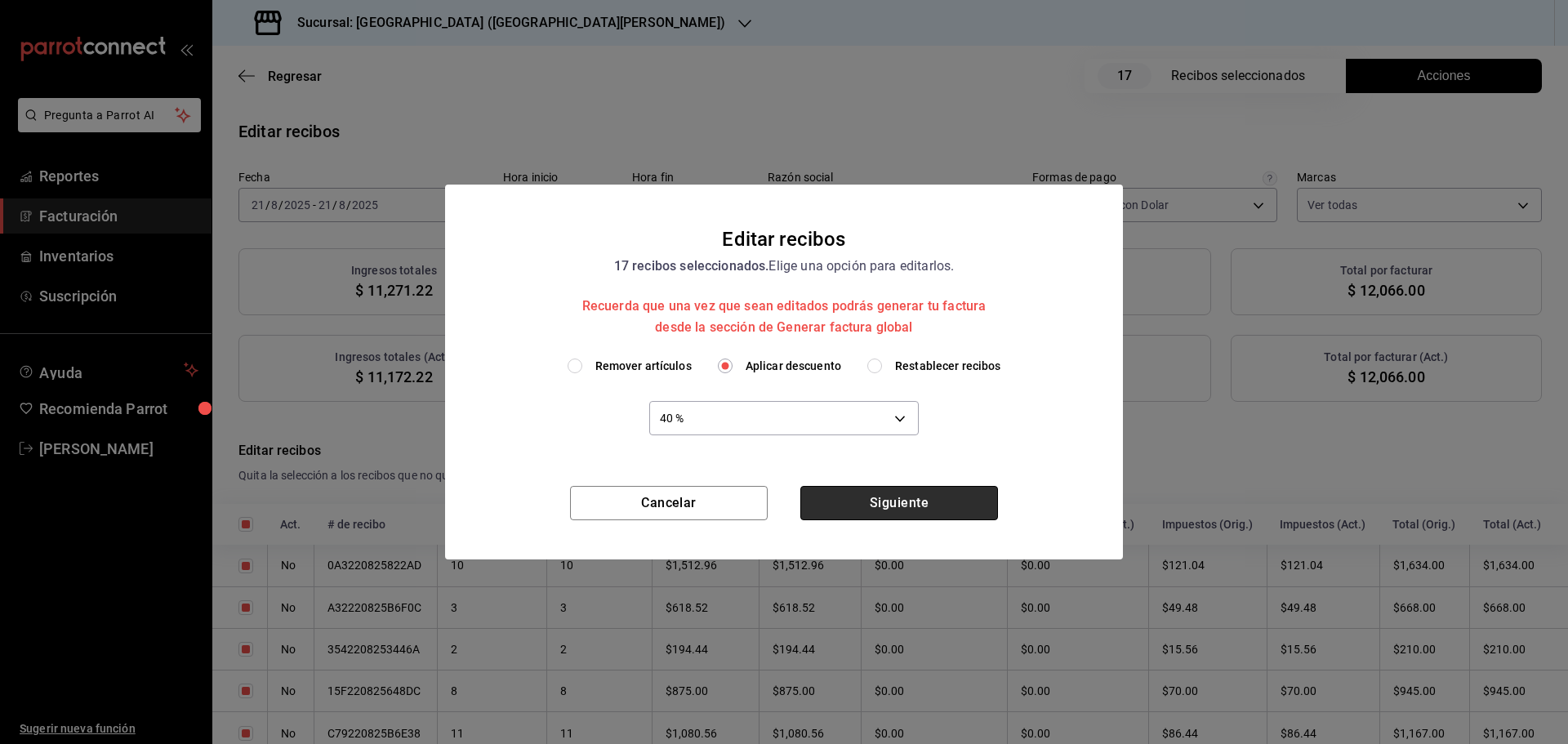
click at [900, 509] on button "Siguiente" at bounding box center [899, 503] width 198 height 34
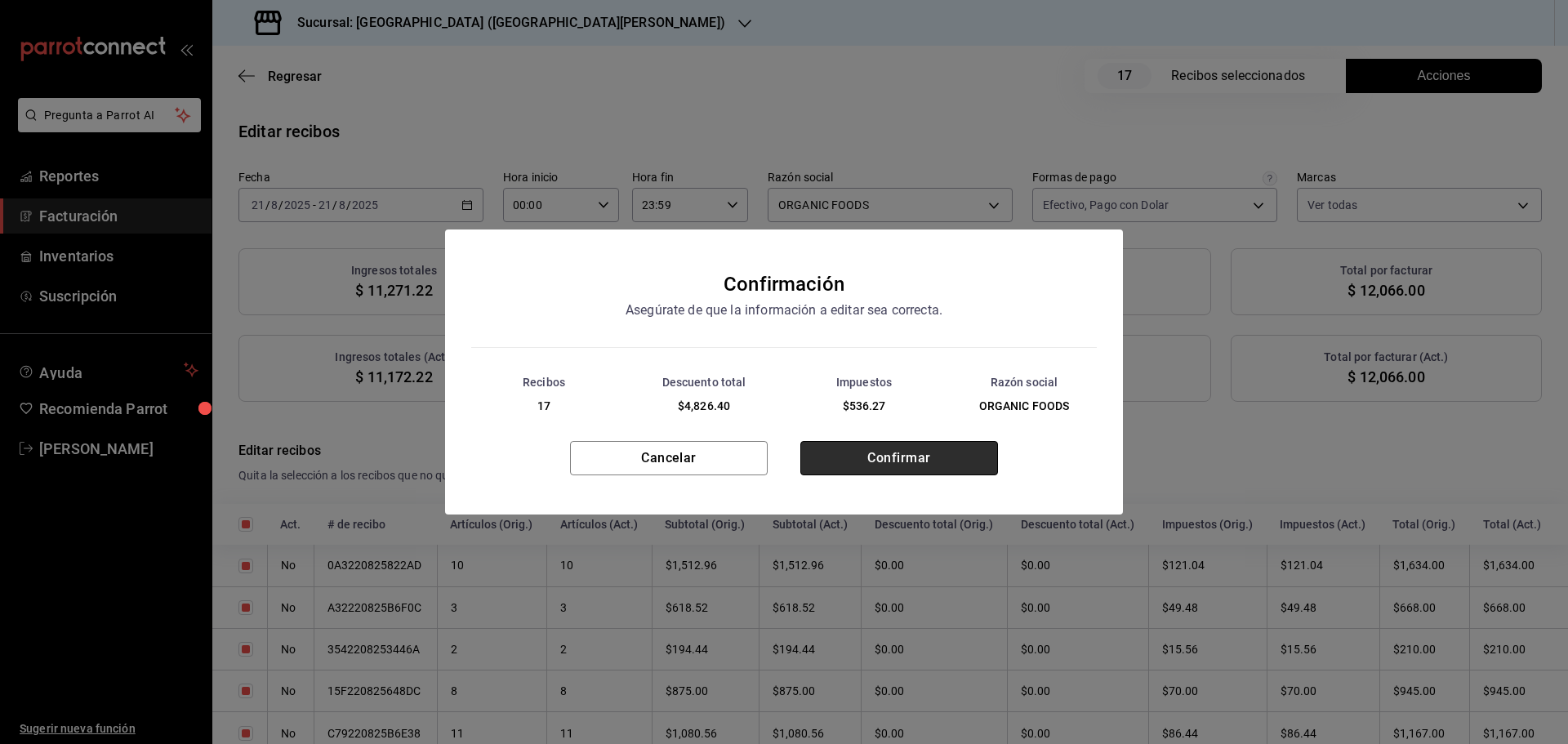
click at [897, 461] on button "Confirmar" at bounding box center [899, 458] width 198 height 34
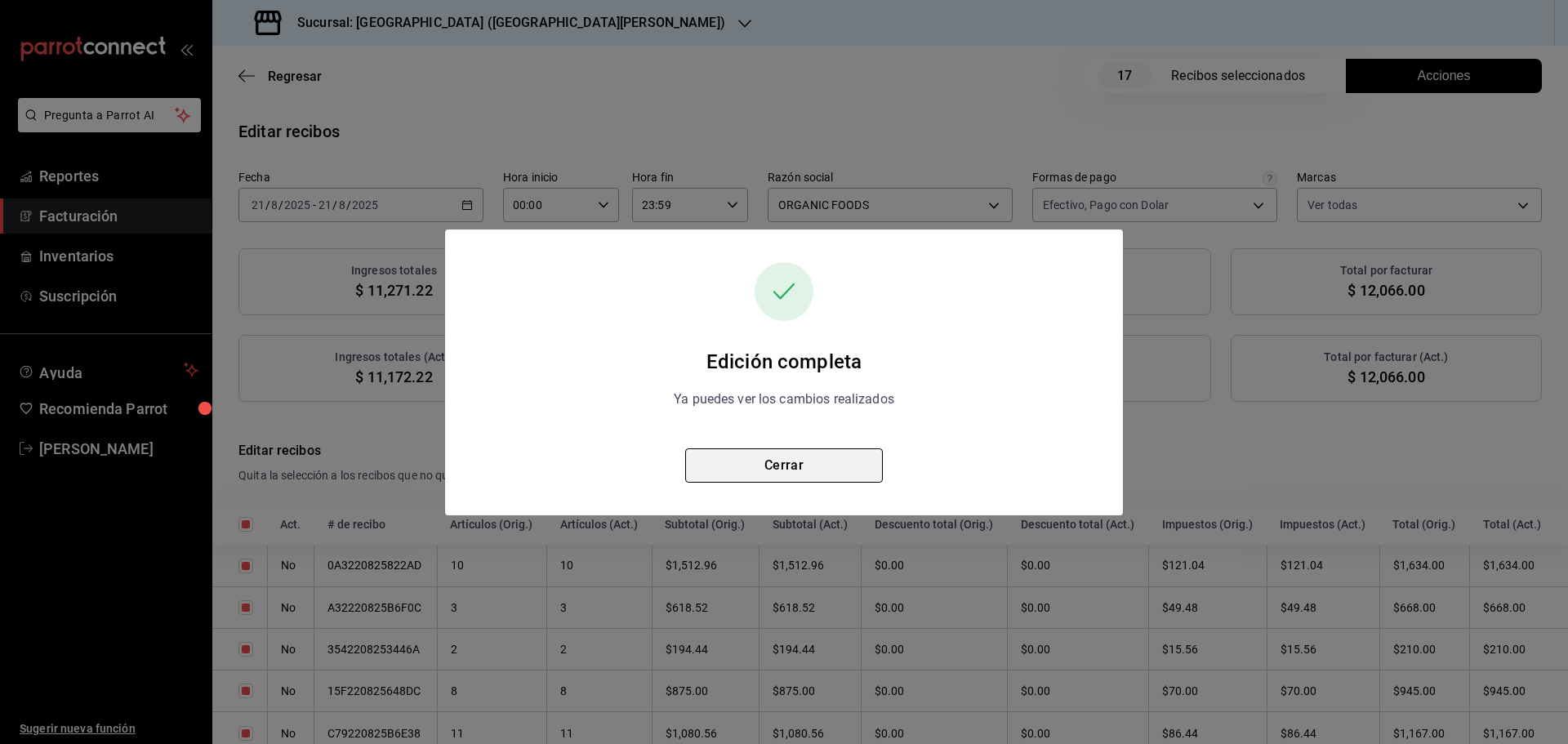
click at [818, 465] on button "Cerrar" at bounding box center [783, 465] width 198 height 34
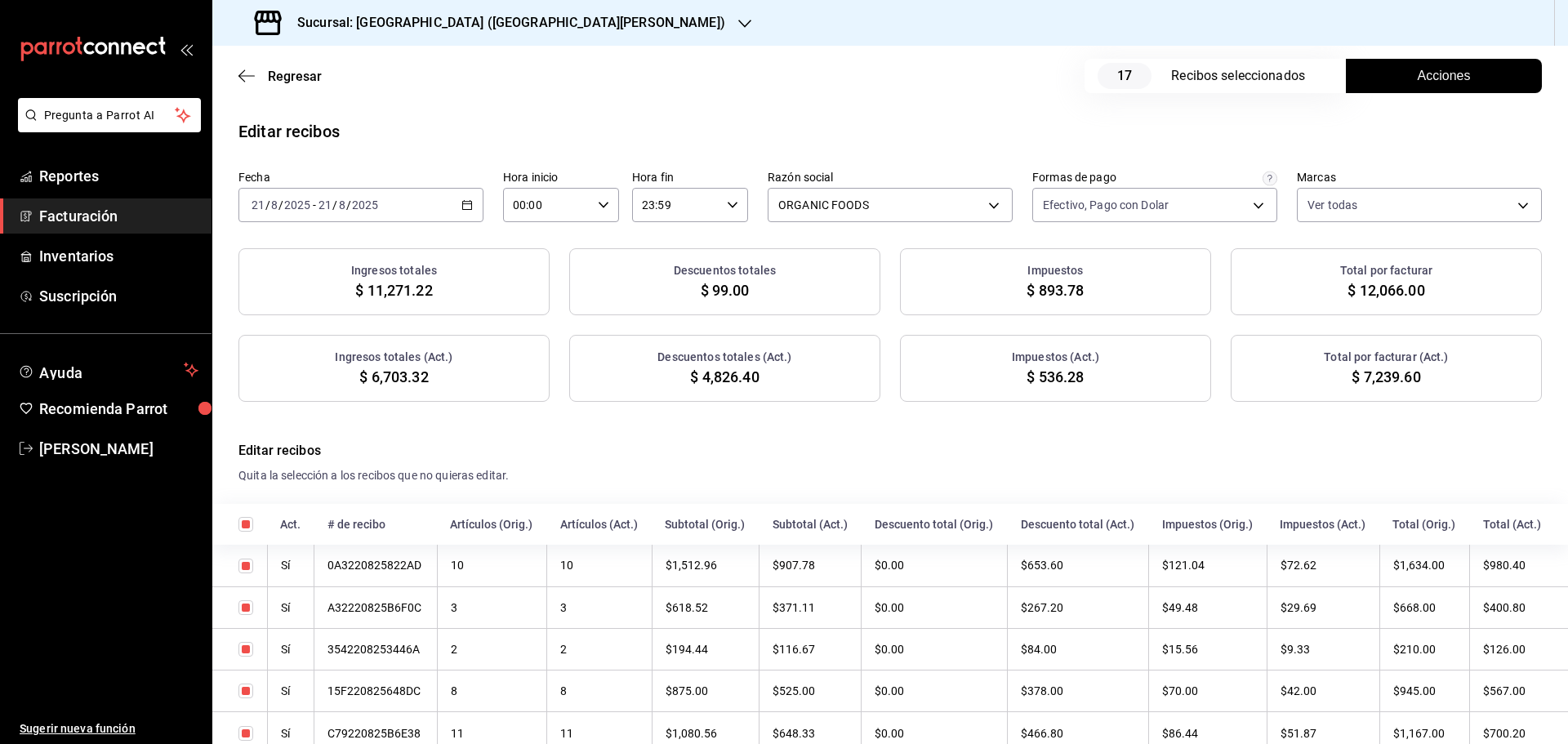
click at [465, 204] on \(Stroke\) "button" at bounding box center [468, 203] width 9 height 1
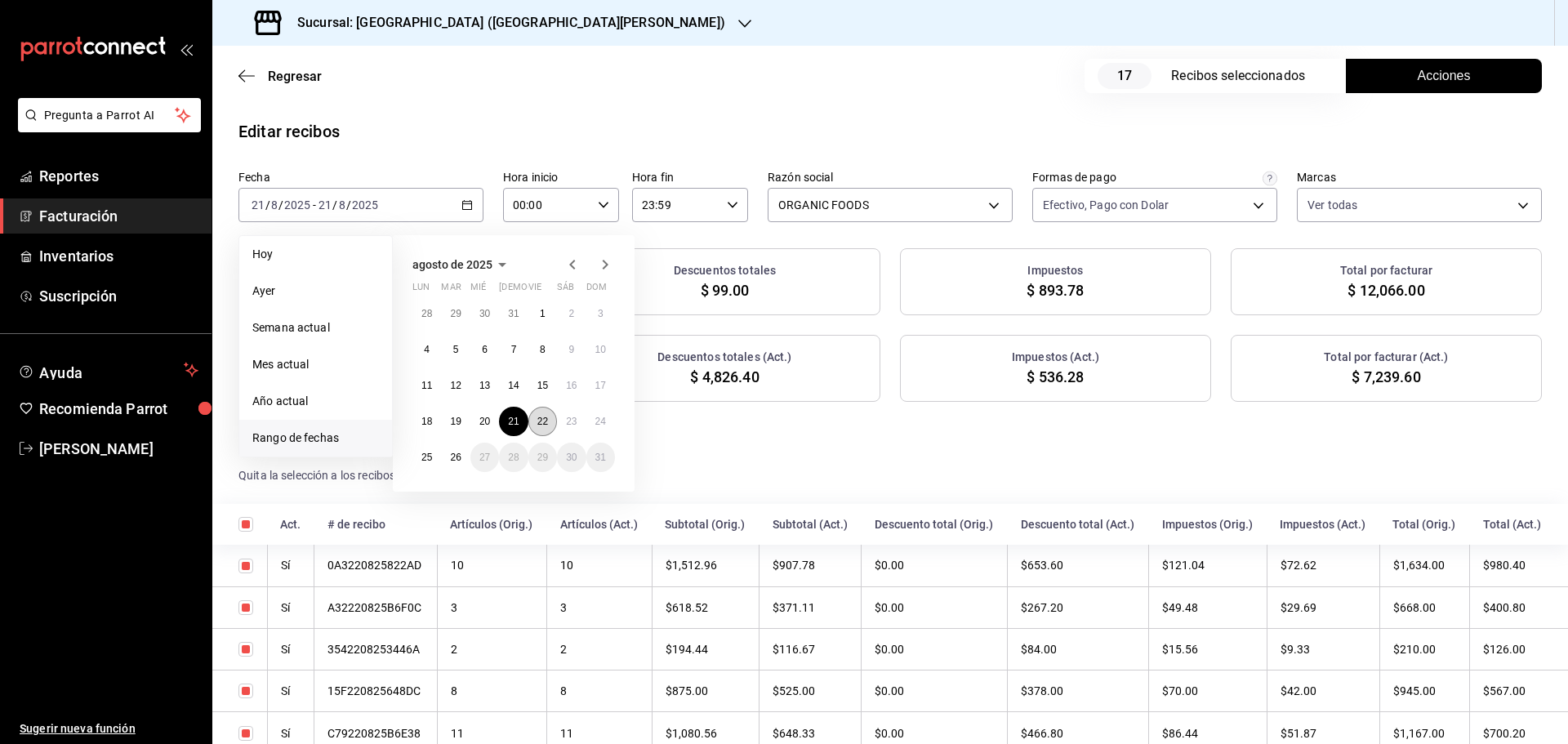
click at [542, 425] on abbr "22" at bounding box center [543, 421] width 11 height 11
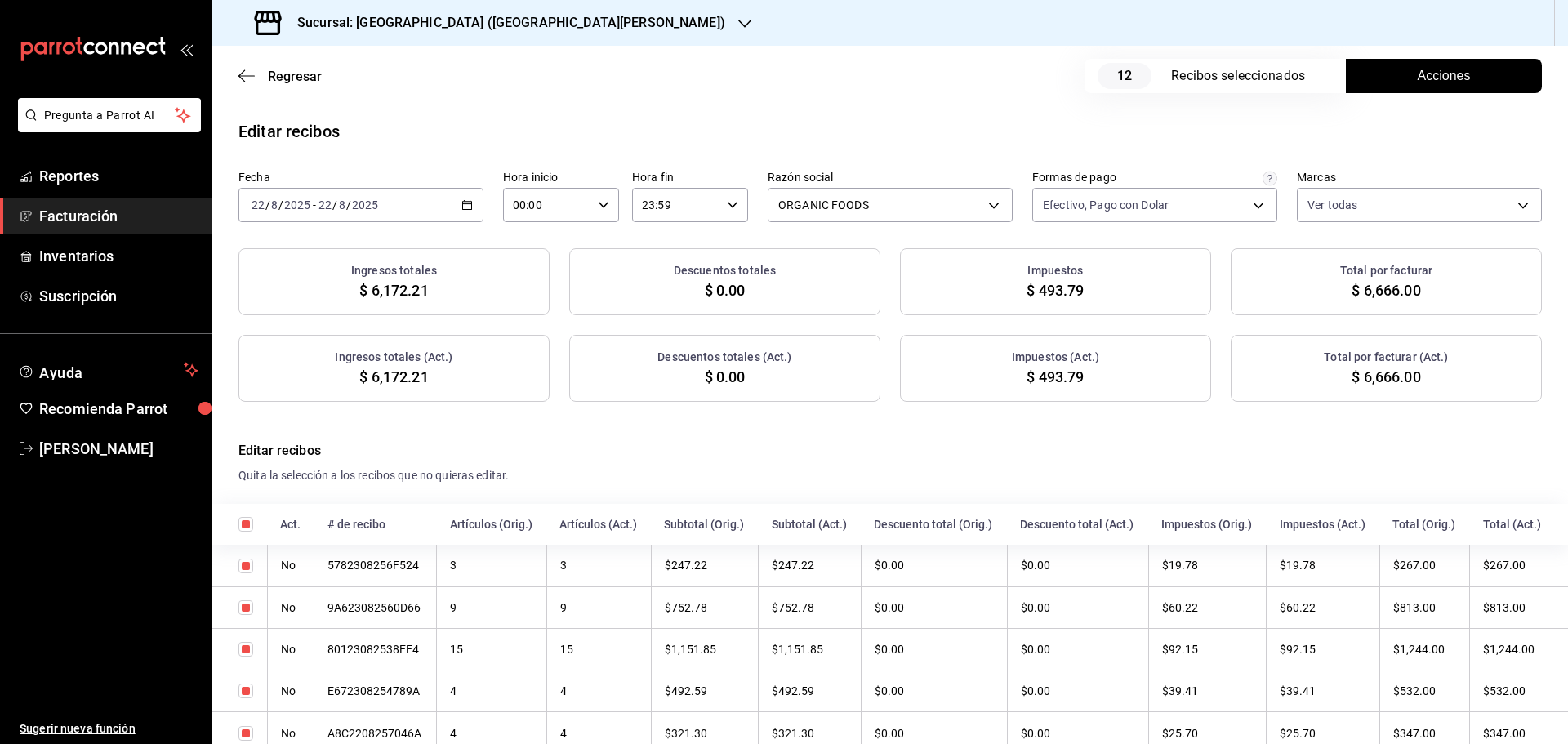
click at [1447, 68] on span "Acciones" at bounding box center [1444, 75] width 53 height 19
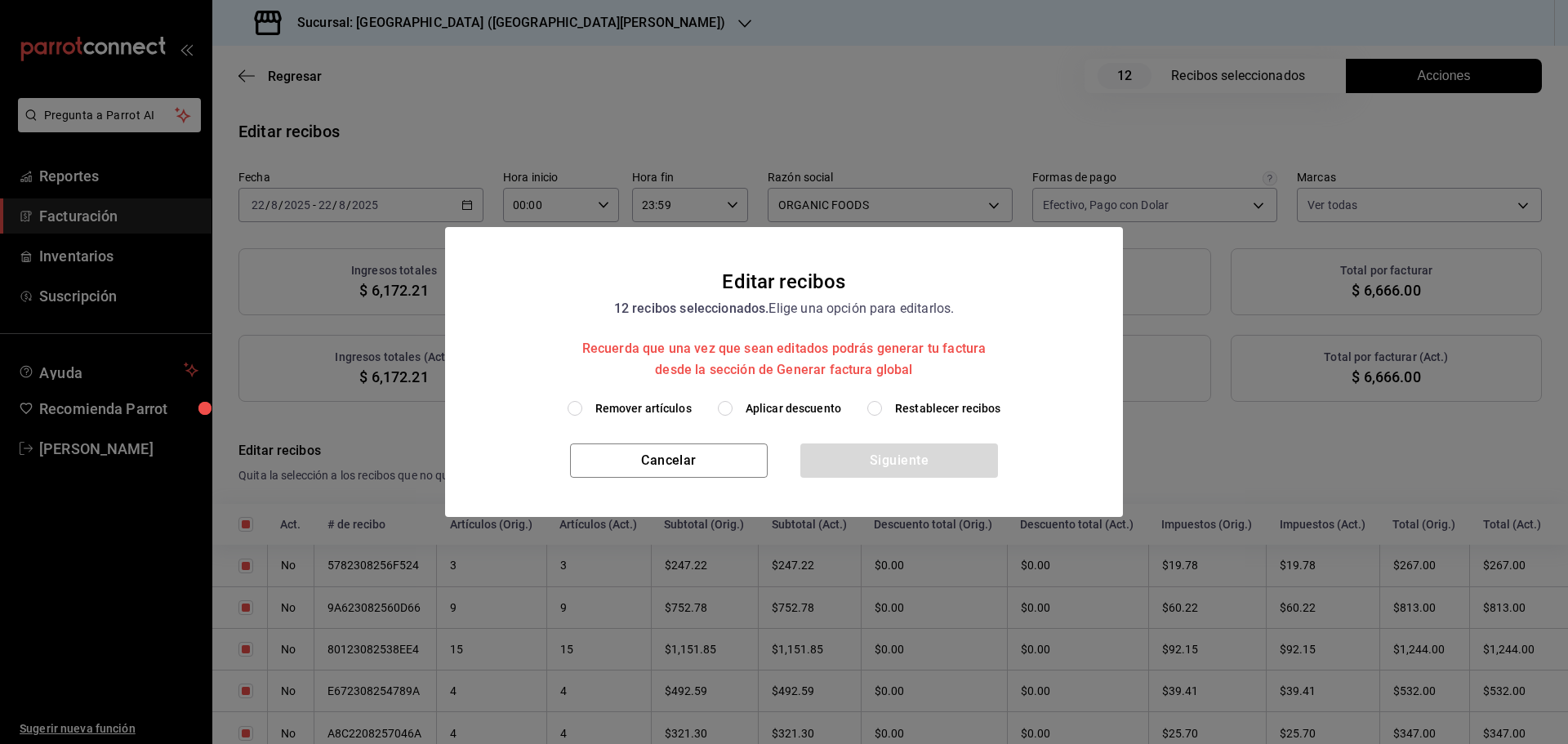
click at [780, 409] on span "Aplicar descuento" at bounding box center [793, 408] width 96 height 17
click at [733, 409] on input "Aplicar descuento" at bounding box center [725, 408] width 15 height 15
radio input "true"
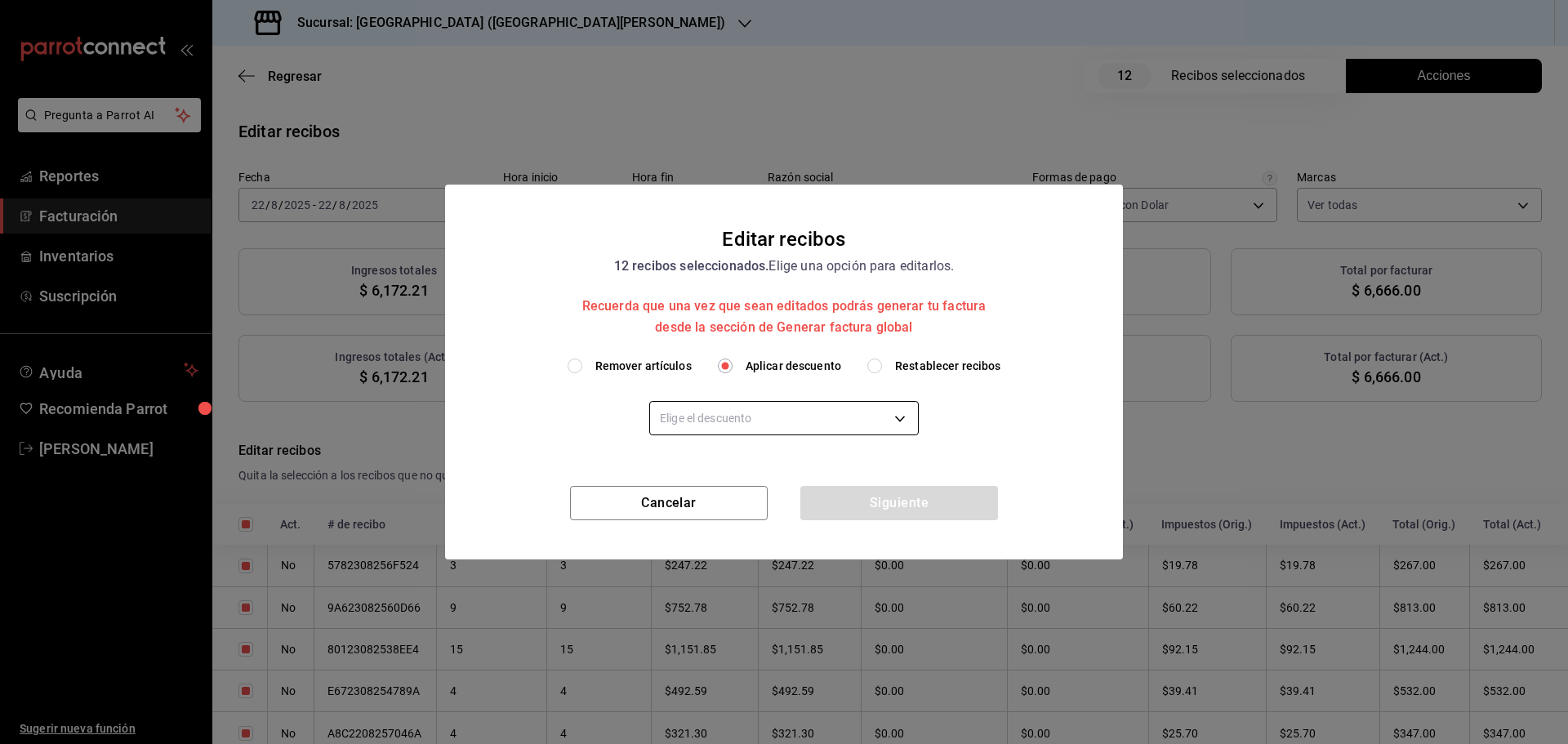
click at [801, 423] on body "Pregunta a Parrot AI Reportes Facturación Inventarios Suscripción Ayuda Recomie…" at bounding box center [784, 372] width 1568 height 744
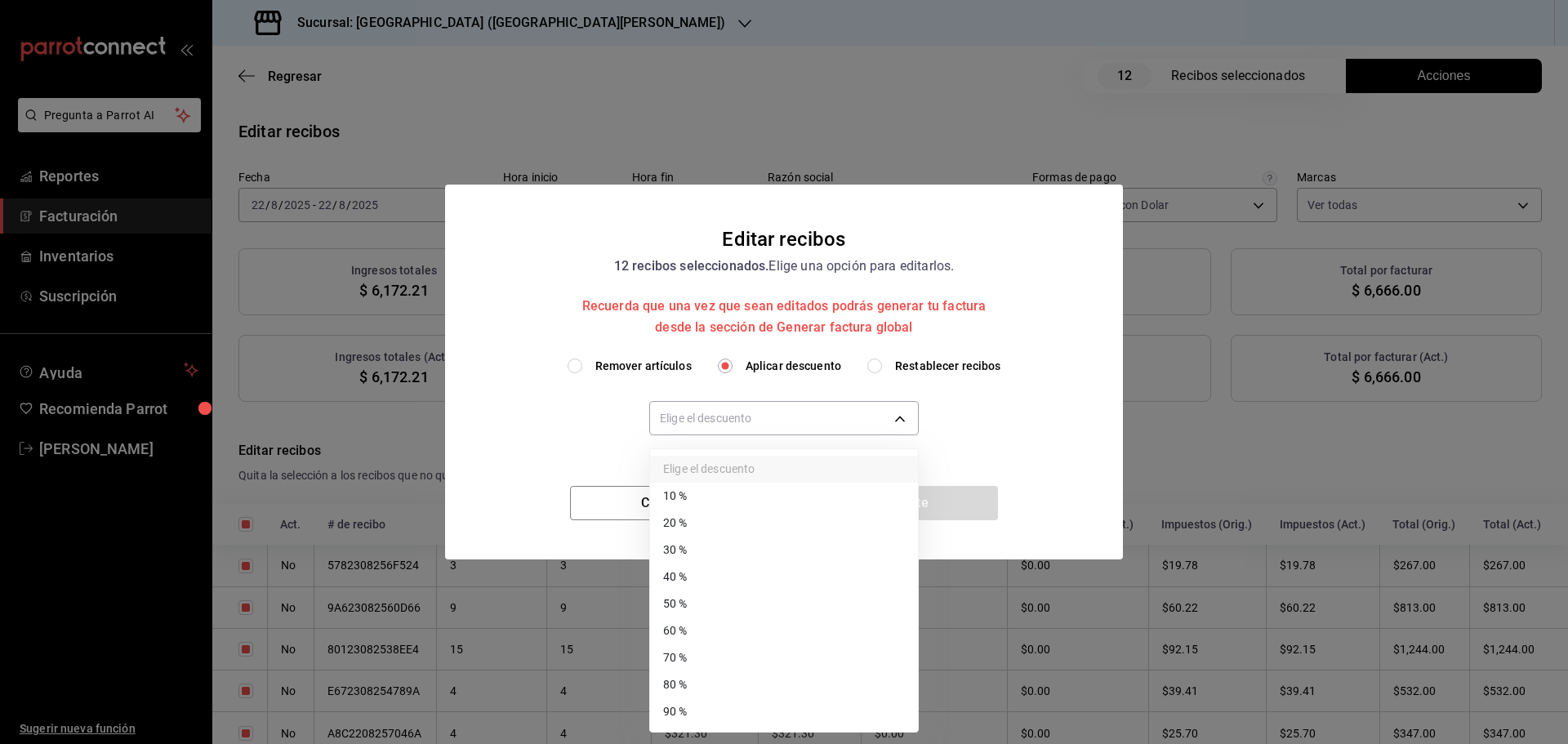
click at [708, 578] on li "40 %" at bounding box center [783, 577] width 267 height 27
type input "40"
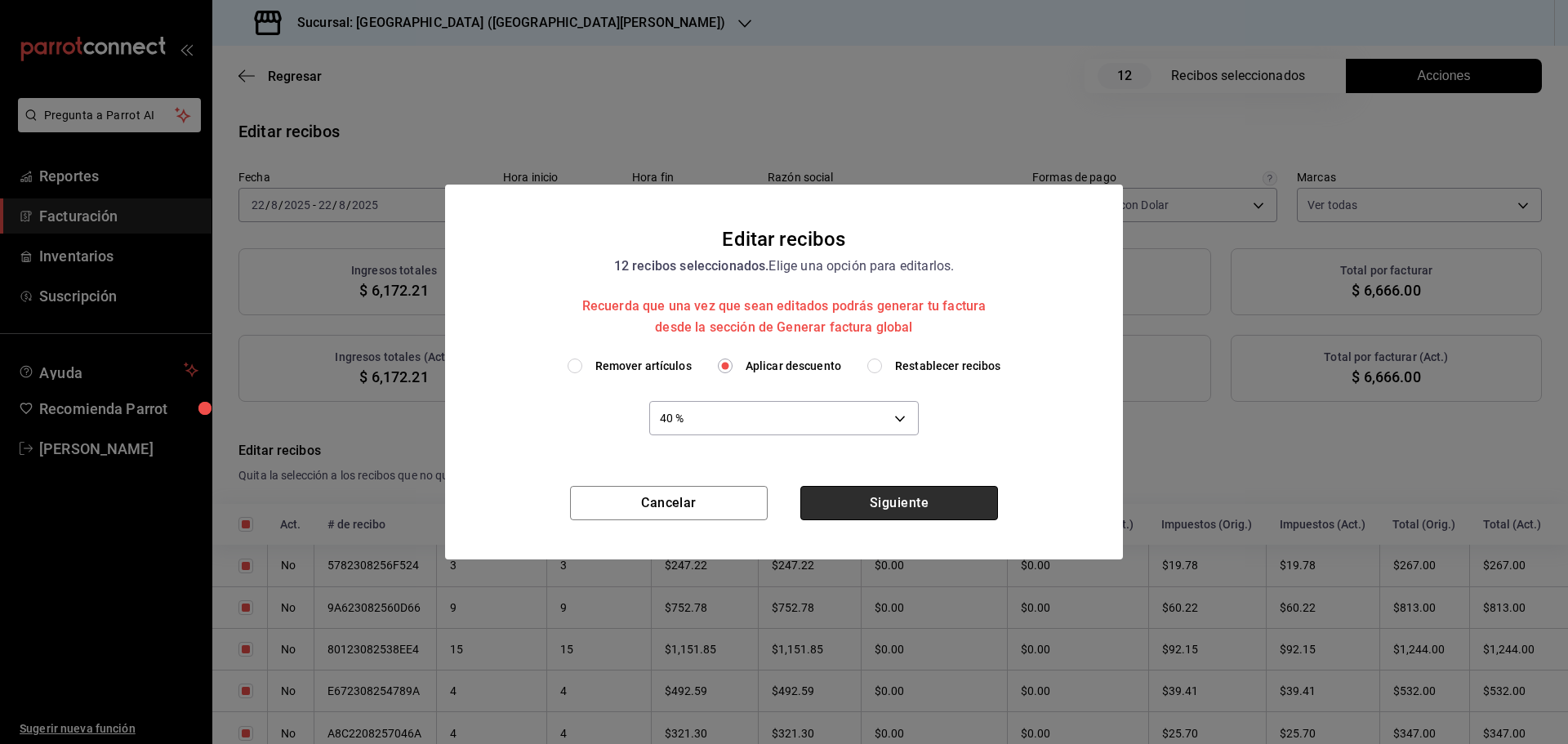
click at [859, 502] on button "Siguiente" at bounding box center [899, 503] width 198 height 34
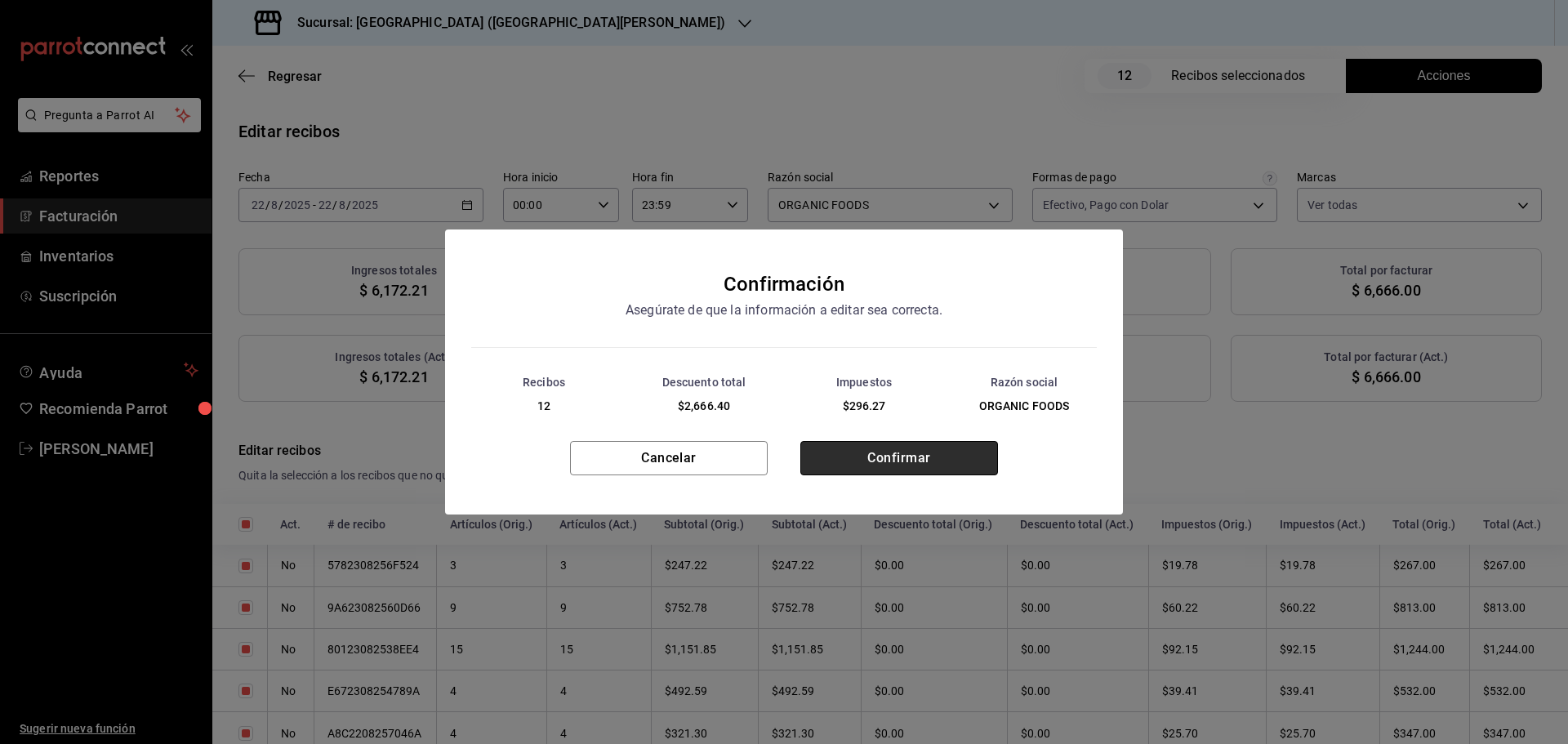
click at [863, 460] on button "Confirmar" at bounding box center [899, 458] width 198 height 34
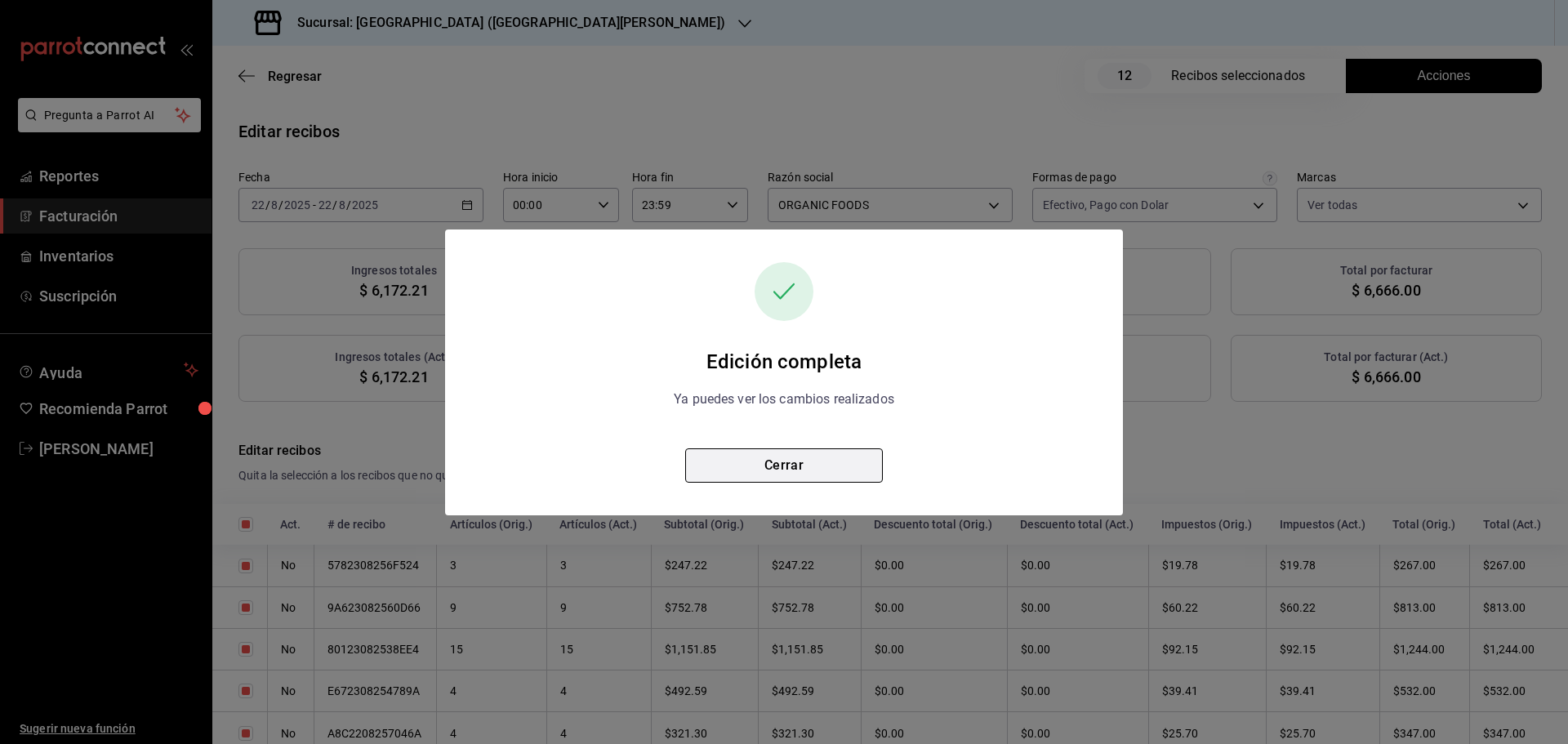
click at [791, 462] on button "Cerrar" at bounding box center [783, 465] width 198 height 34
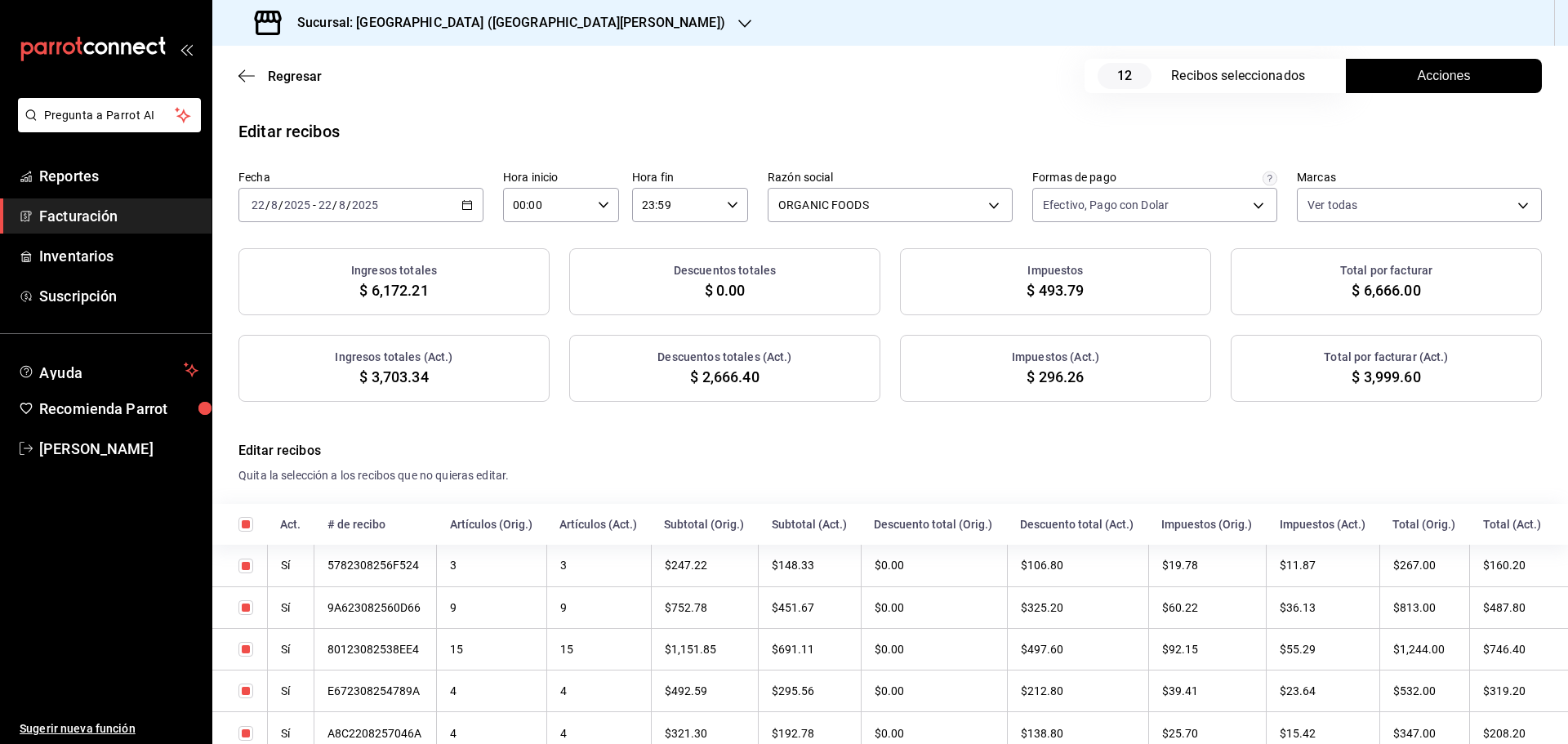
click at [1449, 77] on span "Acciones" at bounding box center [1444, 75] width 53 height 19
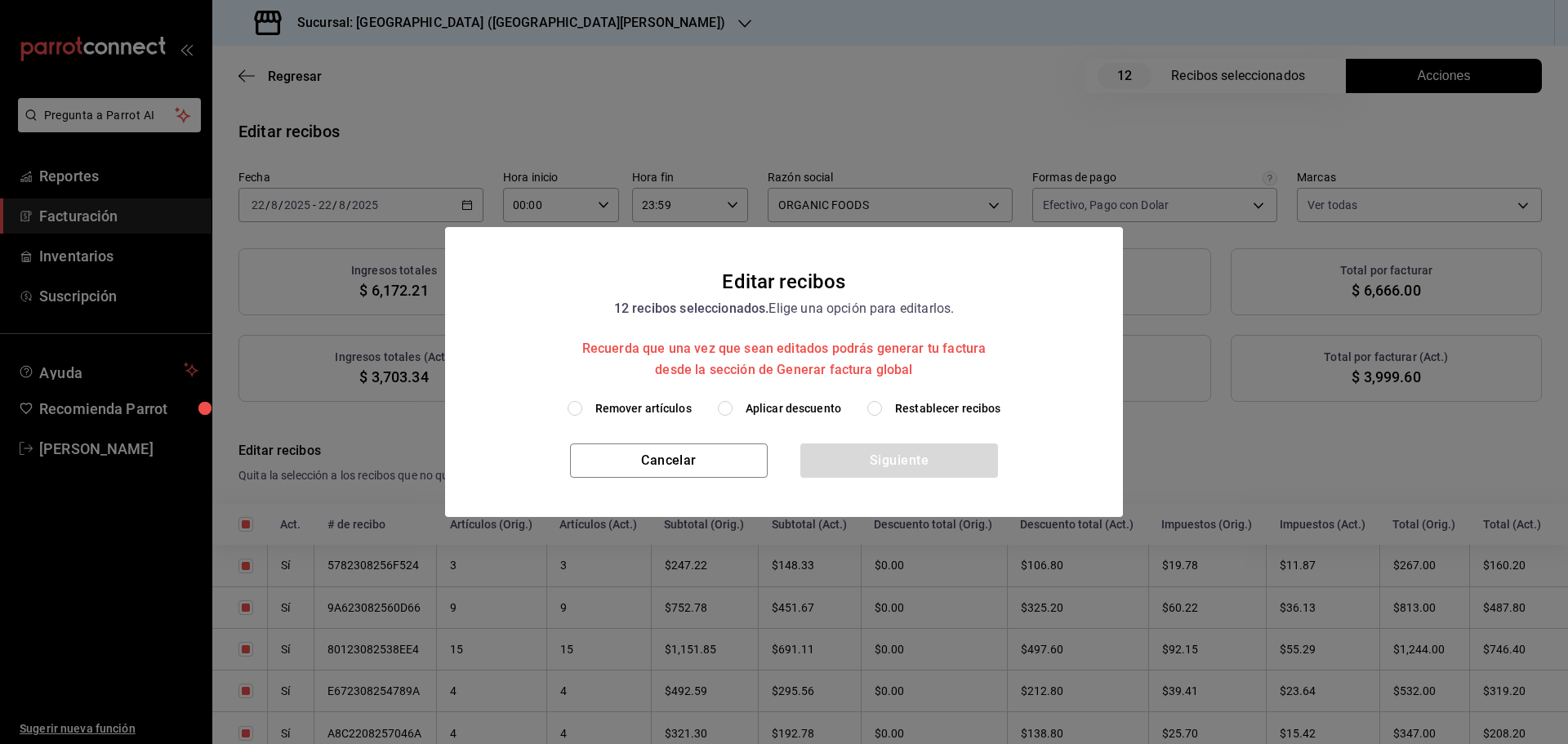
click at [916, 406] on span "Restablecer recibos" at bounding box center [949, 408] width 107 height 17
click at [882, 406] on input "Restablecer recibos" at bounding box center [875, 408] width 15 height 15
radio input "true"
click at [915, 455] on button "Siguiente" at bounding box center [899, 460] width 198 height 34
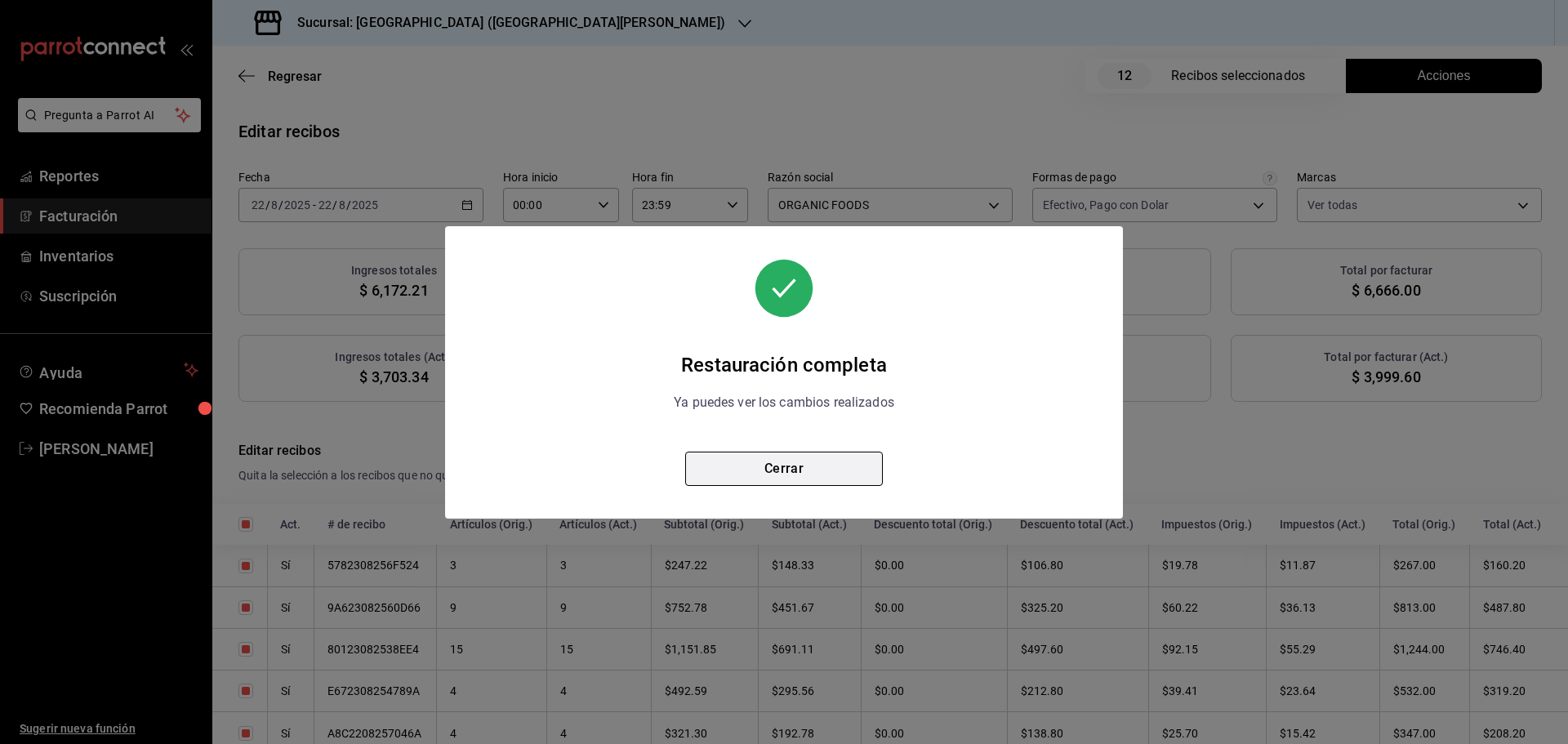
click at [829, 467] on button "Cerrar" at bounding box center [783, 468] width 198 height 34
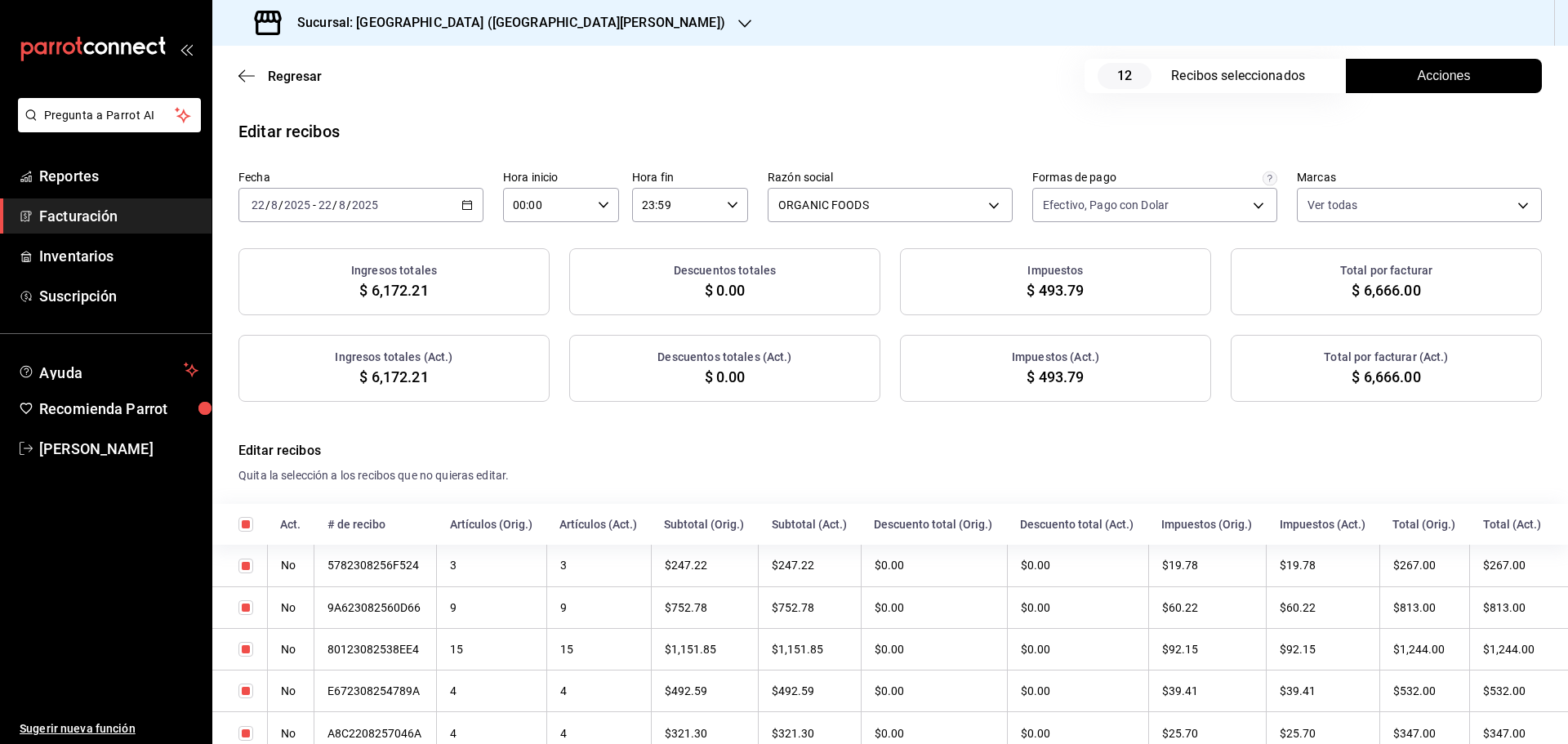
click at [1398, 84] on button "Acciones" at bounding box center [1443, 75] width 196 height 34
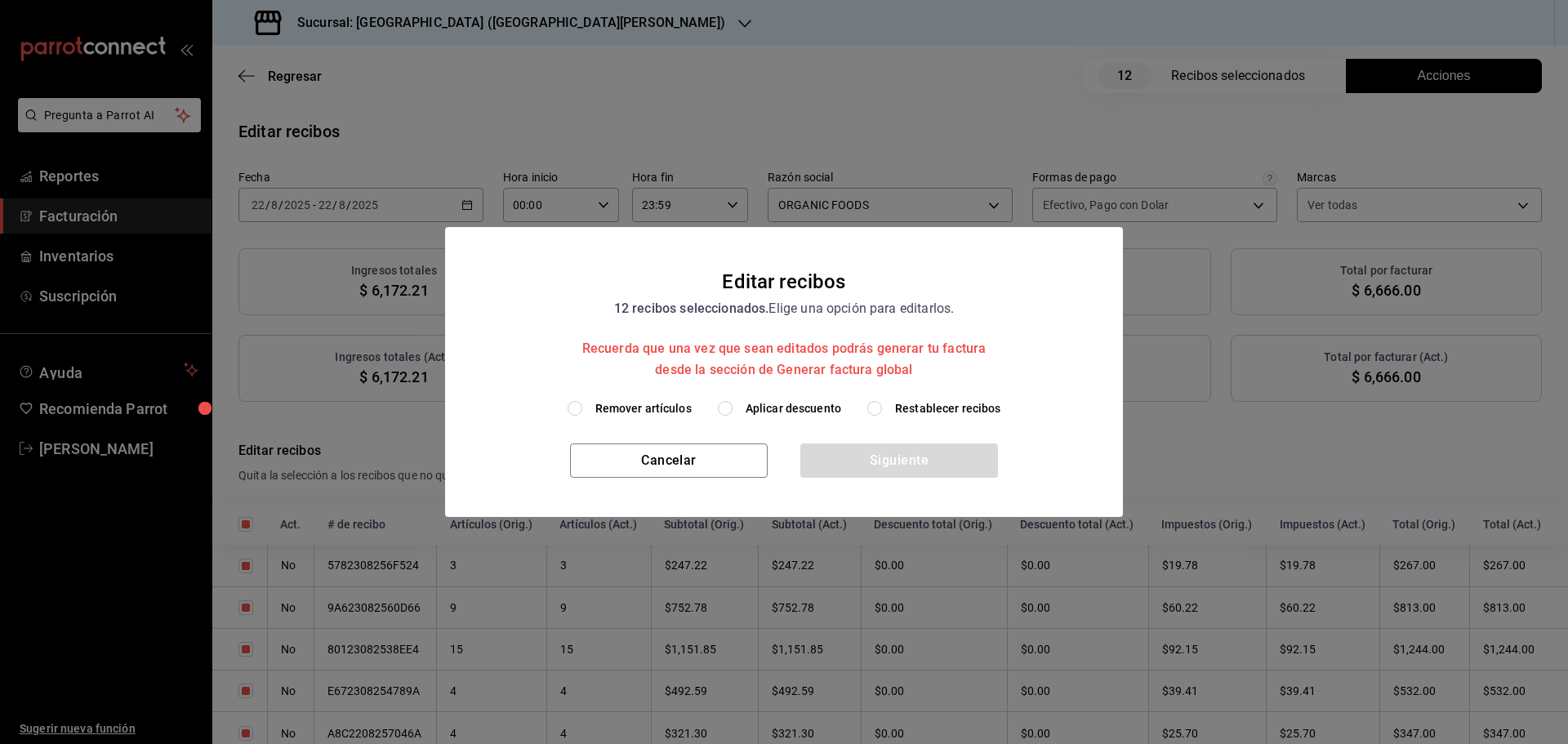
click at [949, 414] on span "Restablecer recibos" at bounding box center [949, 408] width 107 height 17
click at [882, 414] on input "Restablecer recibos" at bounding box center [875, 408] width 15 height 15
radio input "true"
click at [949, 461] on button "Siguiente" at bounding box center [899, 460] width 198 height 34
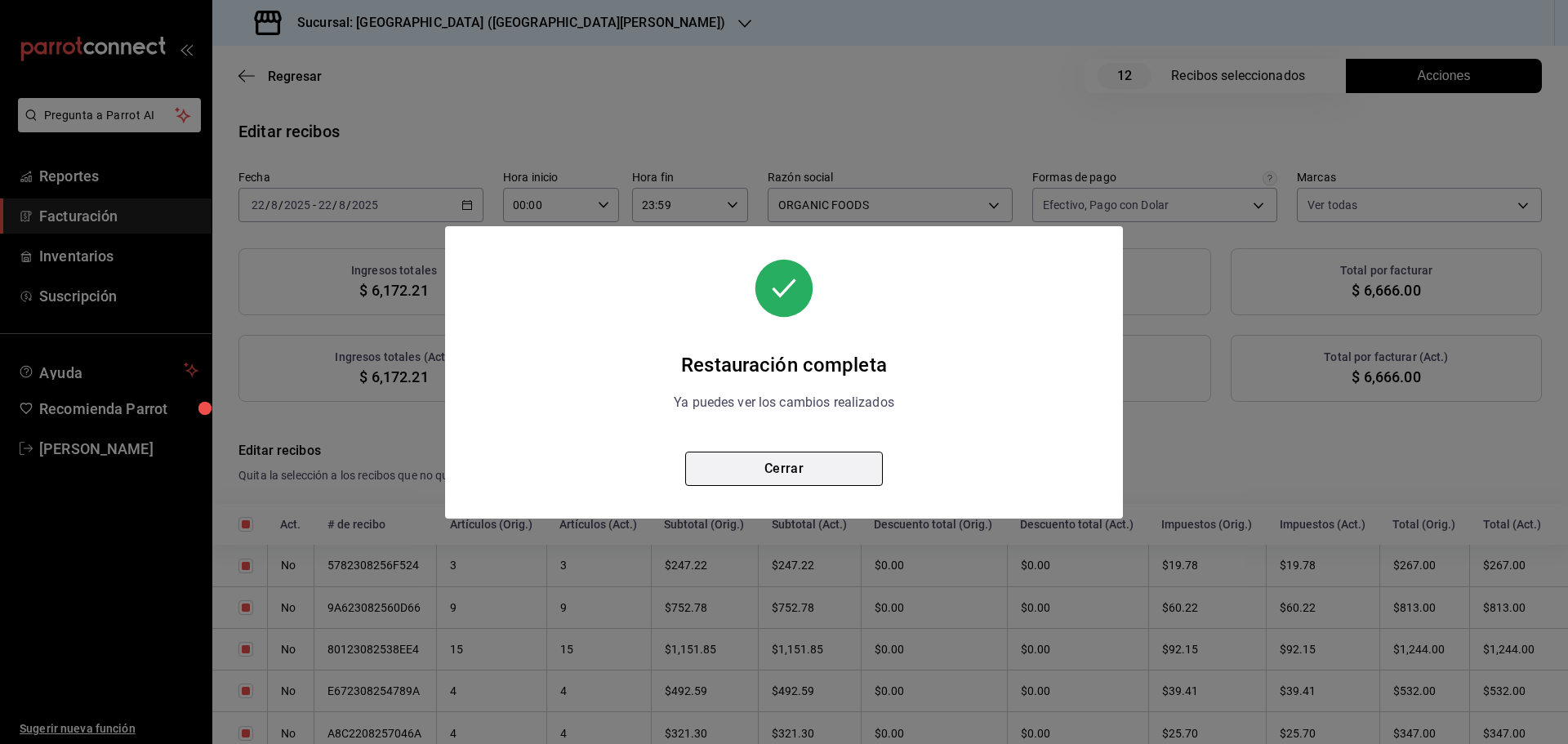
click at [795, 475] on button "Cerrar" at bounding box center [783, 468] width 198 height 34
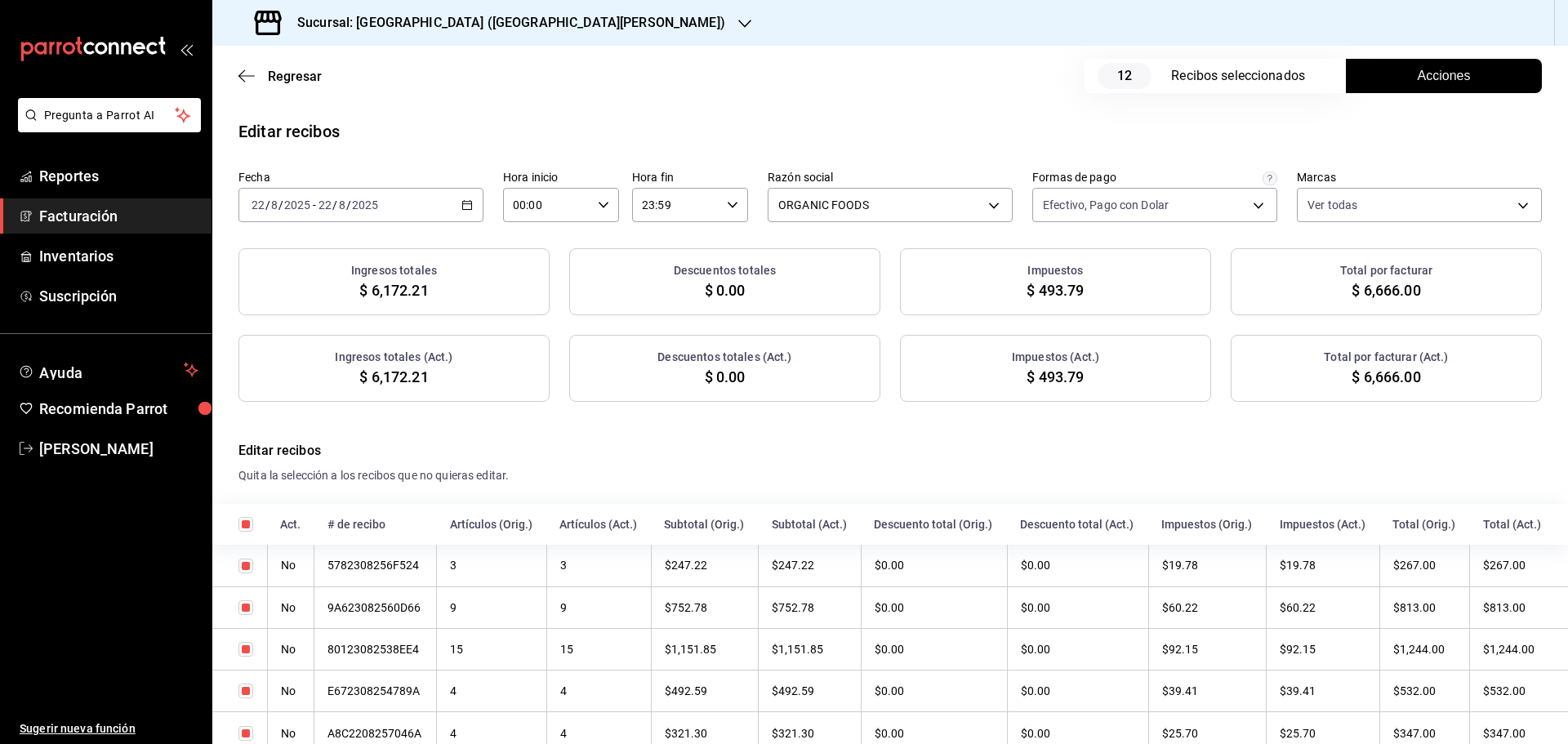
click at [1395, 79] on button "Acciones" at bounding box center [1443, 75] width 196 height 34
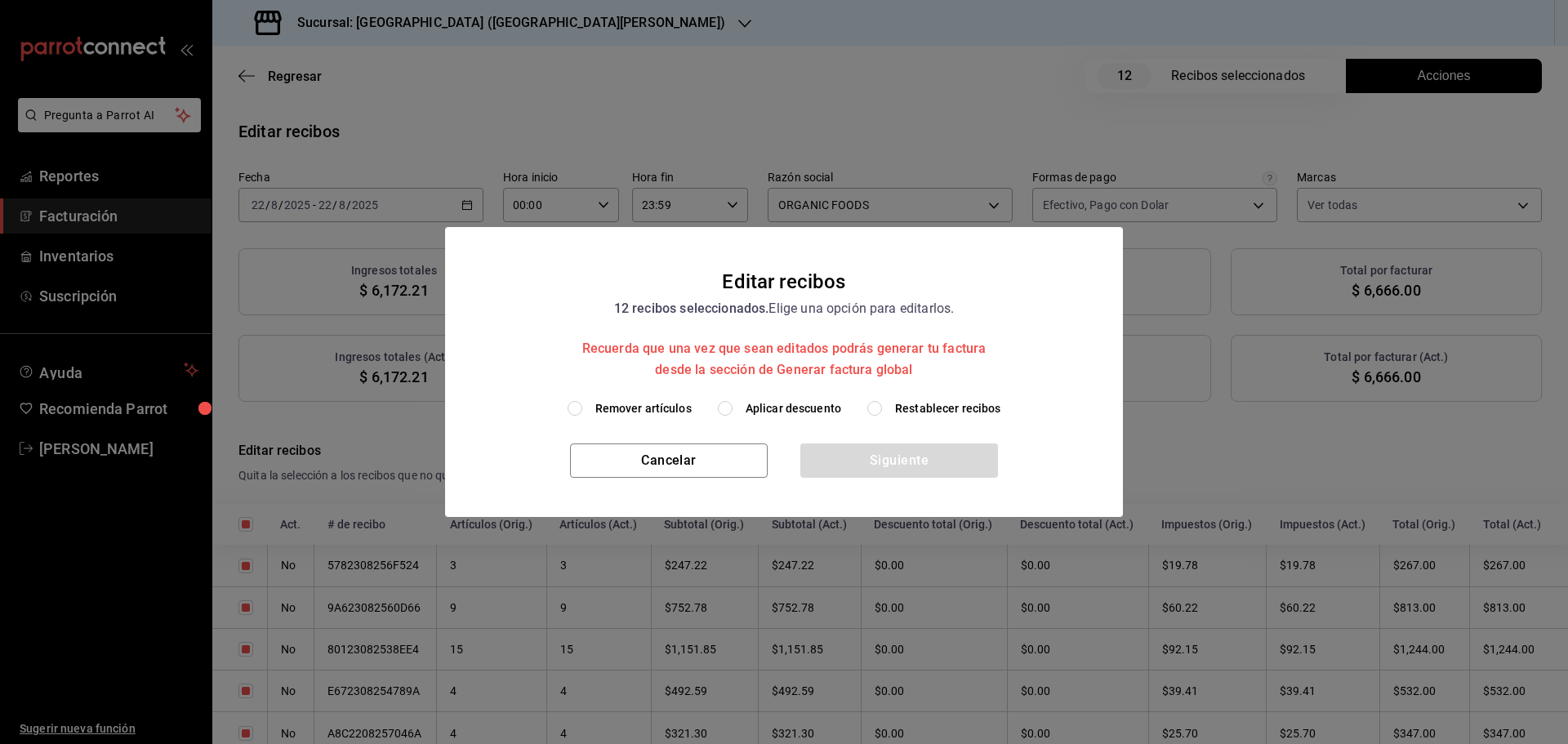
click at [772, 397] on h2 "Editar recibos 12 recibos seleccionados. Elige una opción para editarlos. Recue…" at bounding box center [783, 313] width 677 height 172
click at [778, 407] on span "Aplicar descuento" at bounding box center [793, 408] width 96 height 17
click at [733, 407] on input "Aplicar descuento" at bounding box center [725, 408] width 15 height 15
radio input "true"
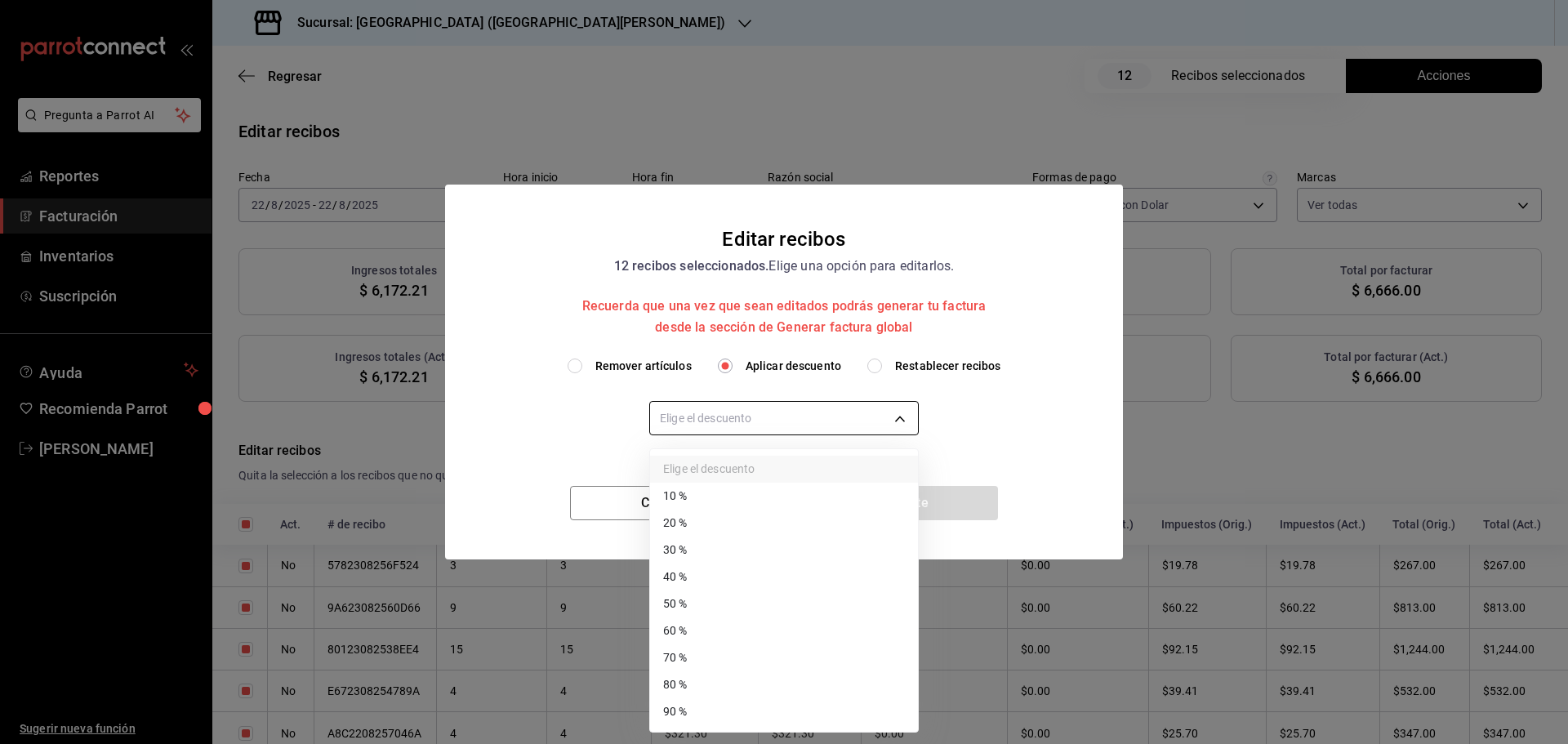
click at [777, 408] on body "Pregunta a Parrot AI Reportes Facturación Inventarios Suscripción Ayuda Recomie…" at bounding box center [784, 372] width 1568 height 744
click at [722, 548] on li "30 %" at bounding box center [783, 550] width 267 height 27
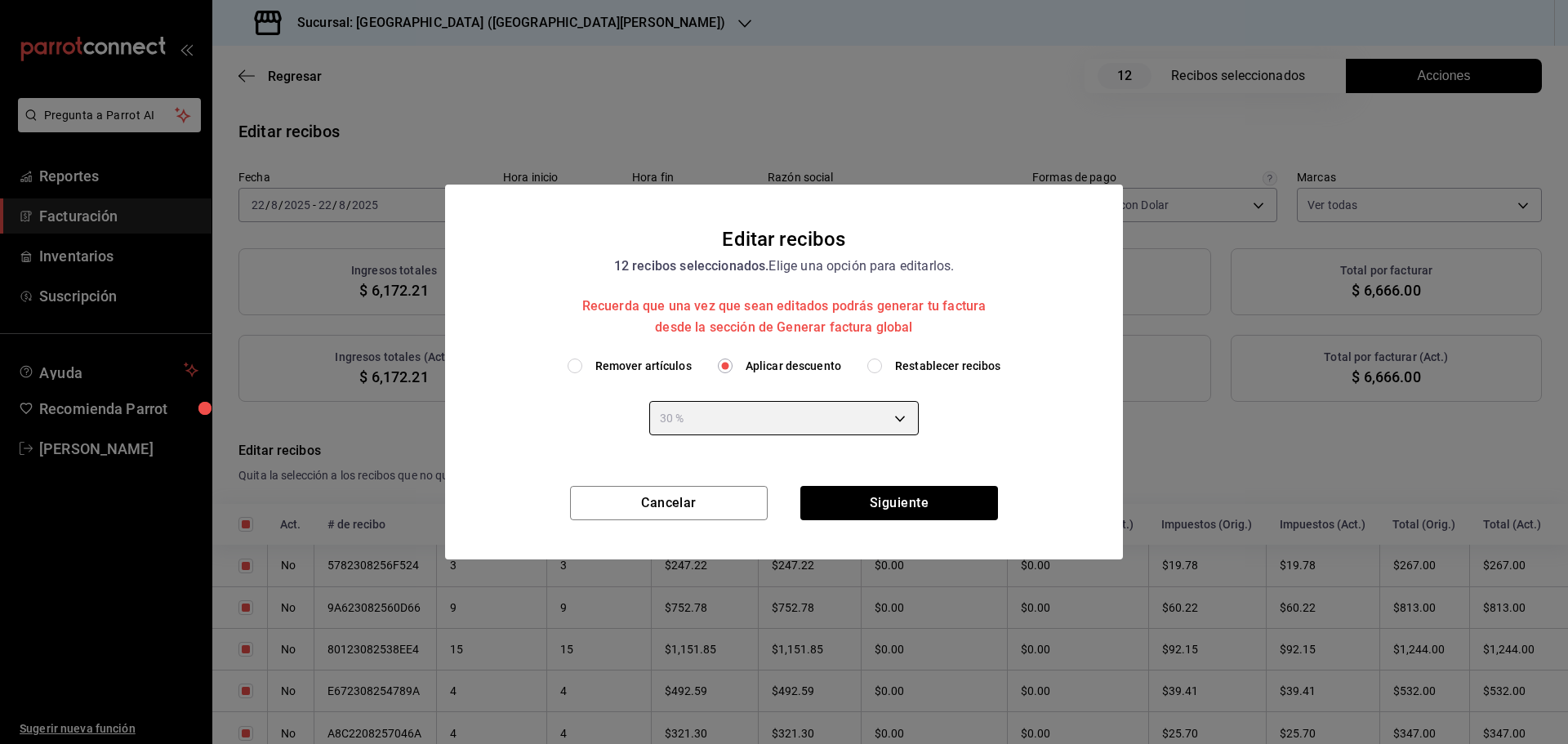
type input "30"
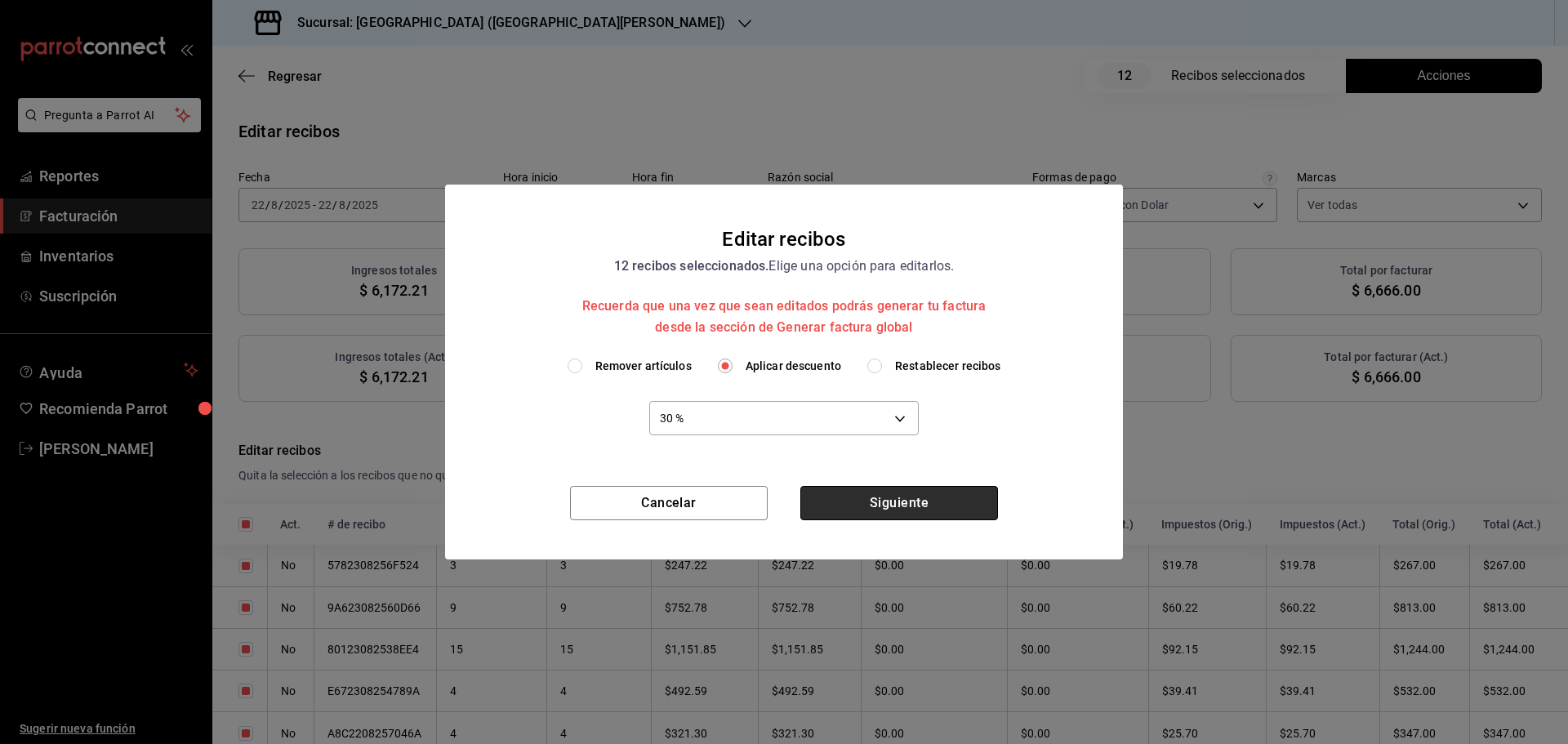
click at [860, 505] on button "Siguiente" at bounding box center [899, 503] width 198 height 34
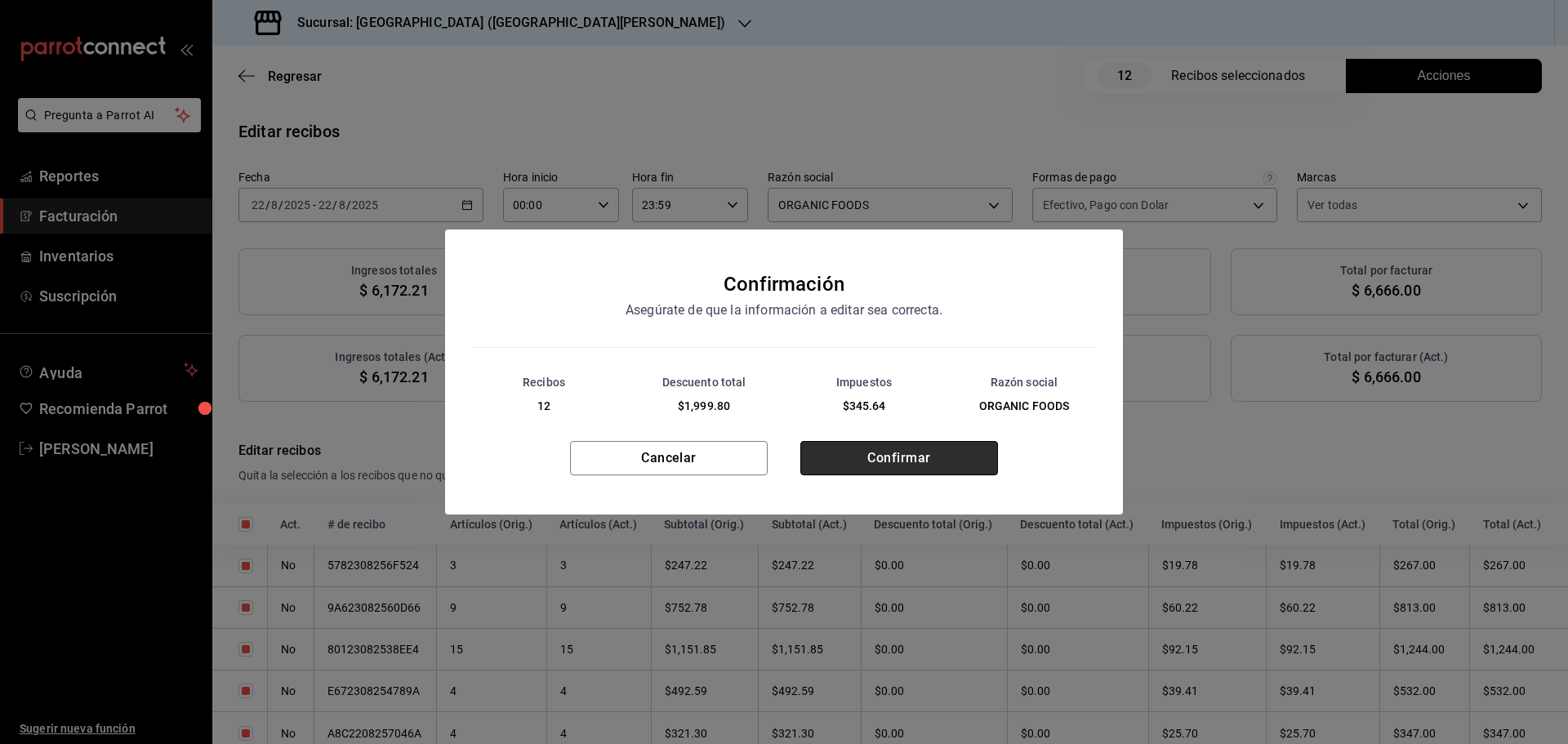
click at [890, 460] on button "Confirmar" at bounding box center [899, 458] width 198 height 34
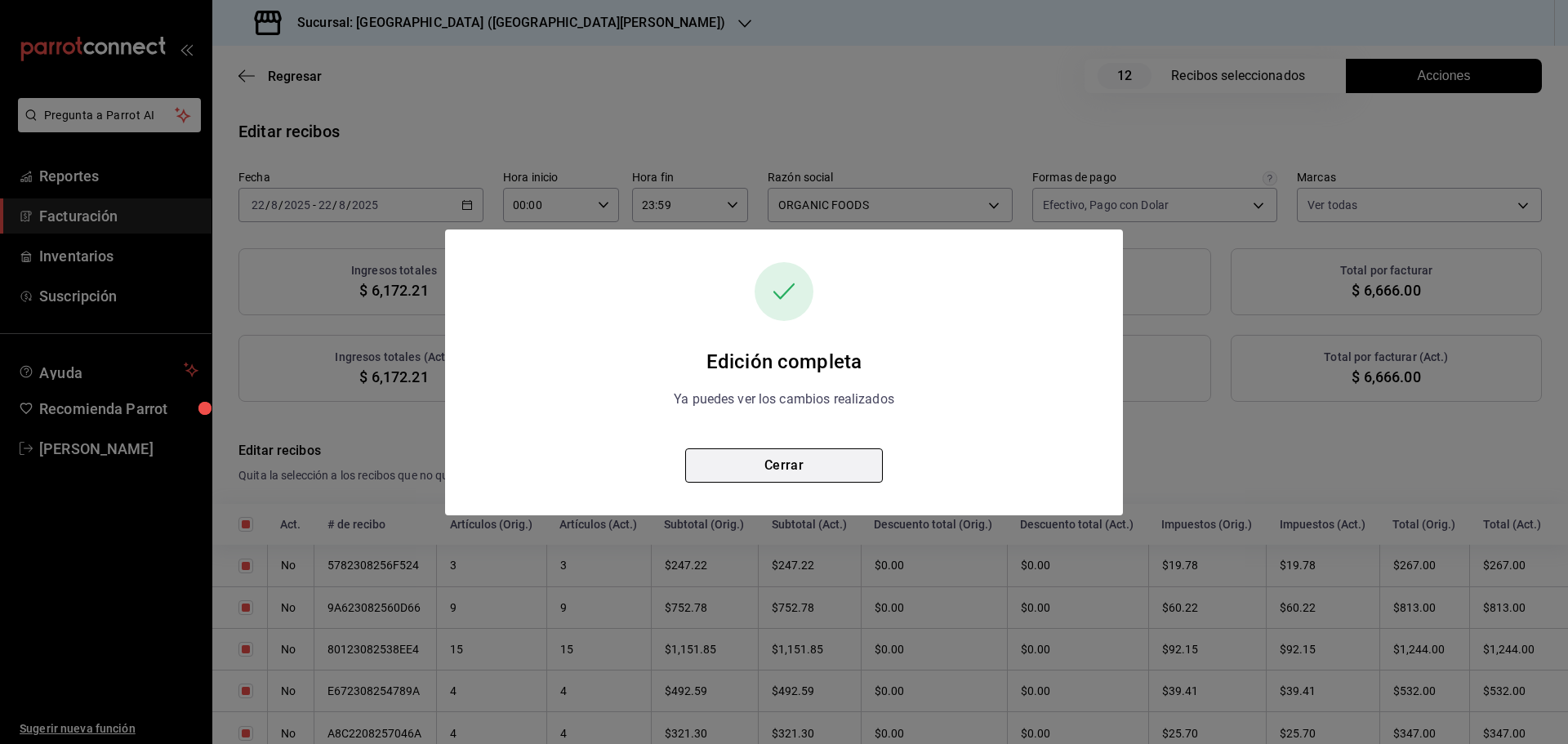
click at [823, 458] on button "Cerrar" at bounding box center [783, 465] width 198 height 34
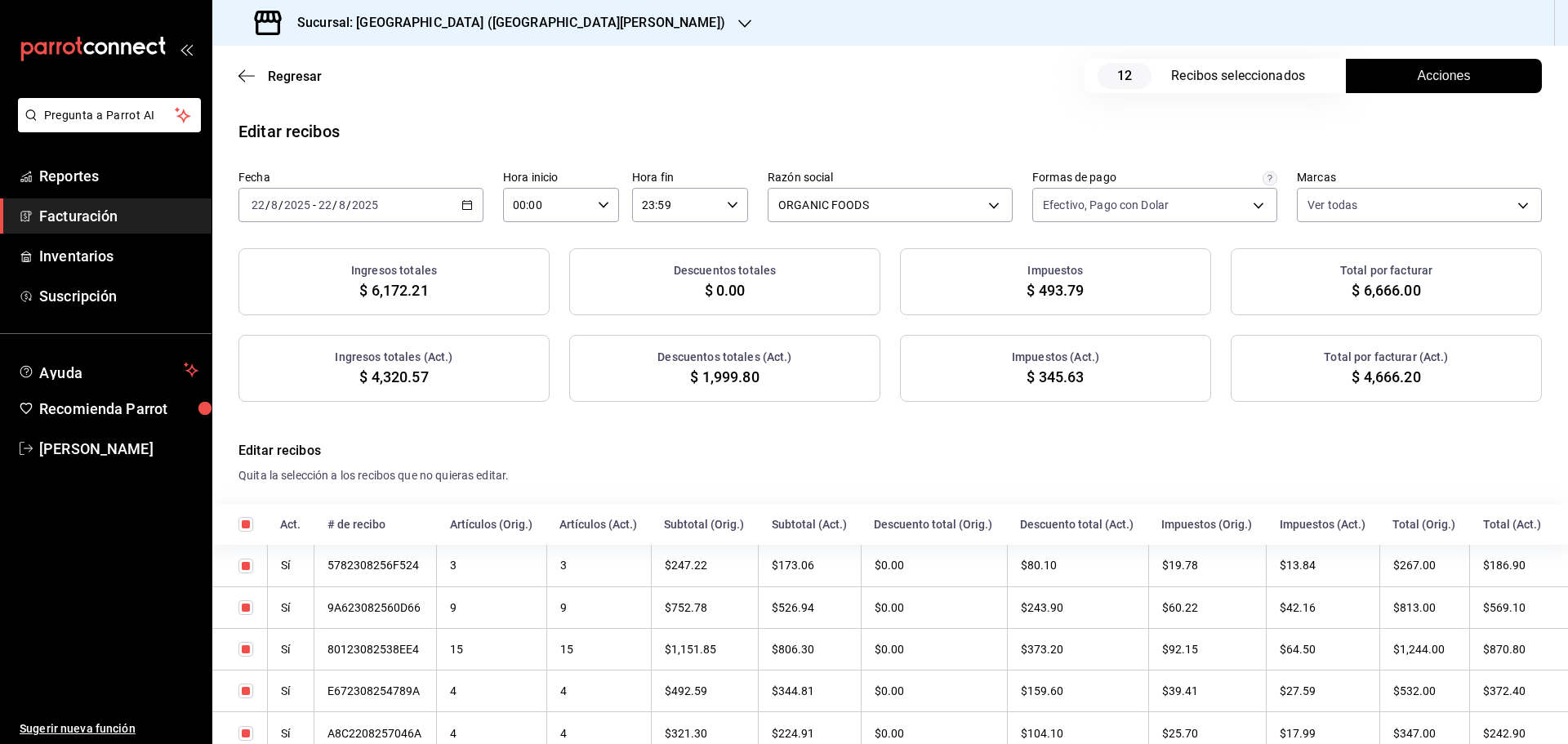
click at [1419, 68] on span "Acciones" at bounding box center [1444, 75] width 53 height 19
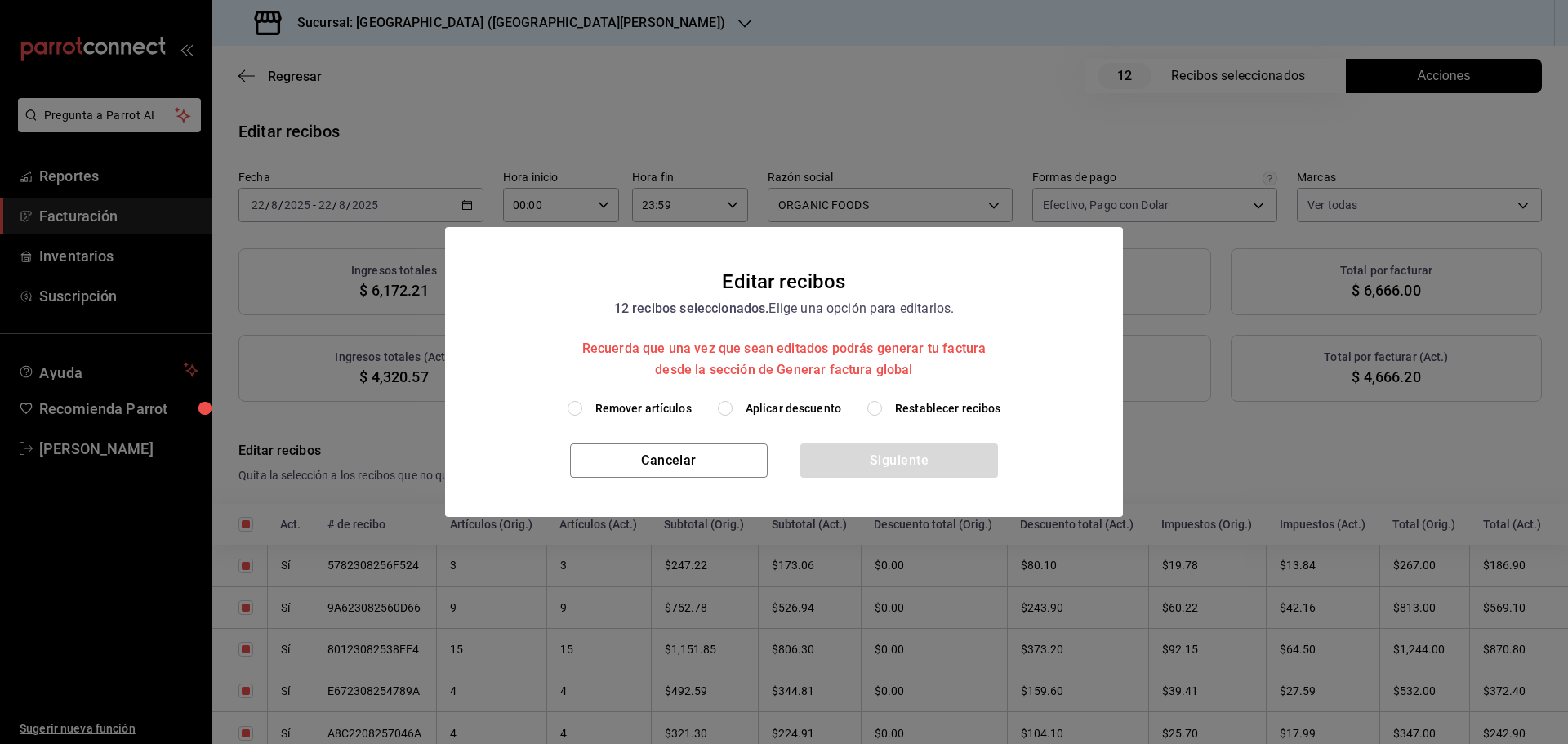
click at [948, 401] on span "Restablecer recibos" at bounding box center [949, 408] width 107 height 17
click at [882, 401] on input "Restablecer recibos" at bounding box center [875, 408] width 15 height 15
radio input "true"
click at [953, 458] on button "Siguiente" at bounding box center [899, 460] width 198 height 34
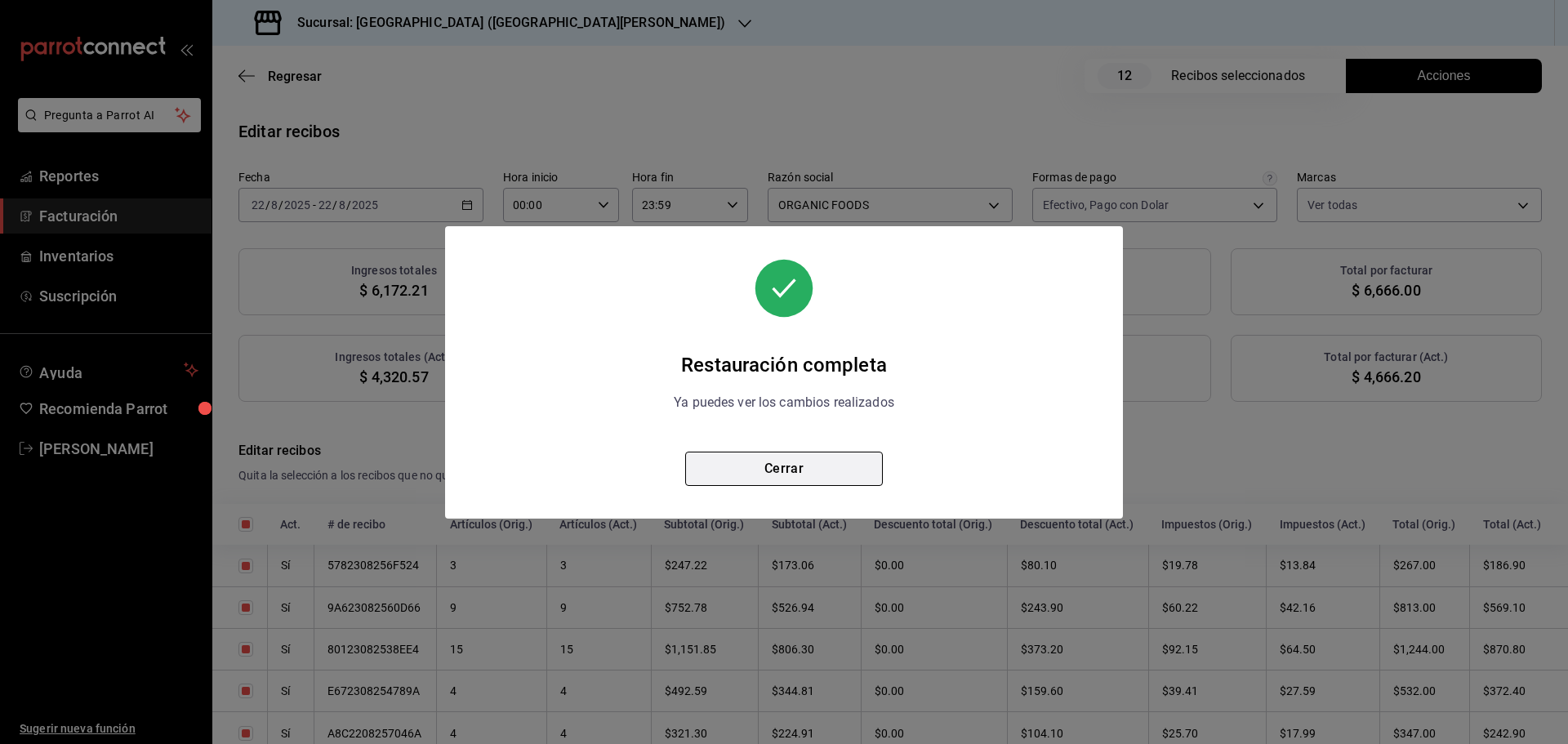
click at [811, 467] on button "Cerrar" at bounding box center [783, 468] width 198 height 34
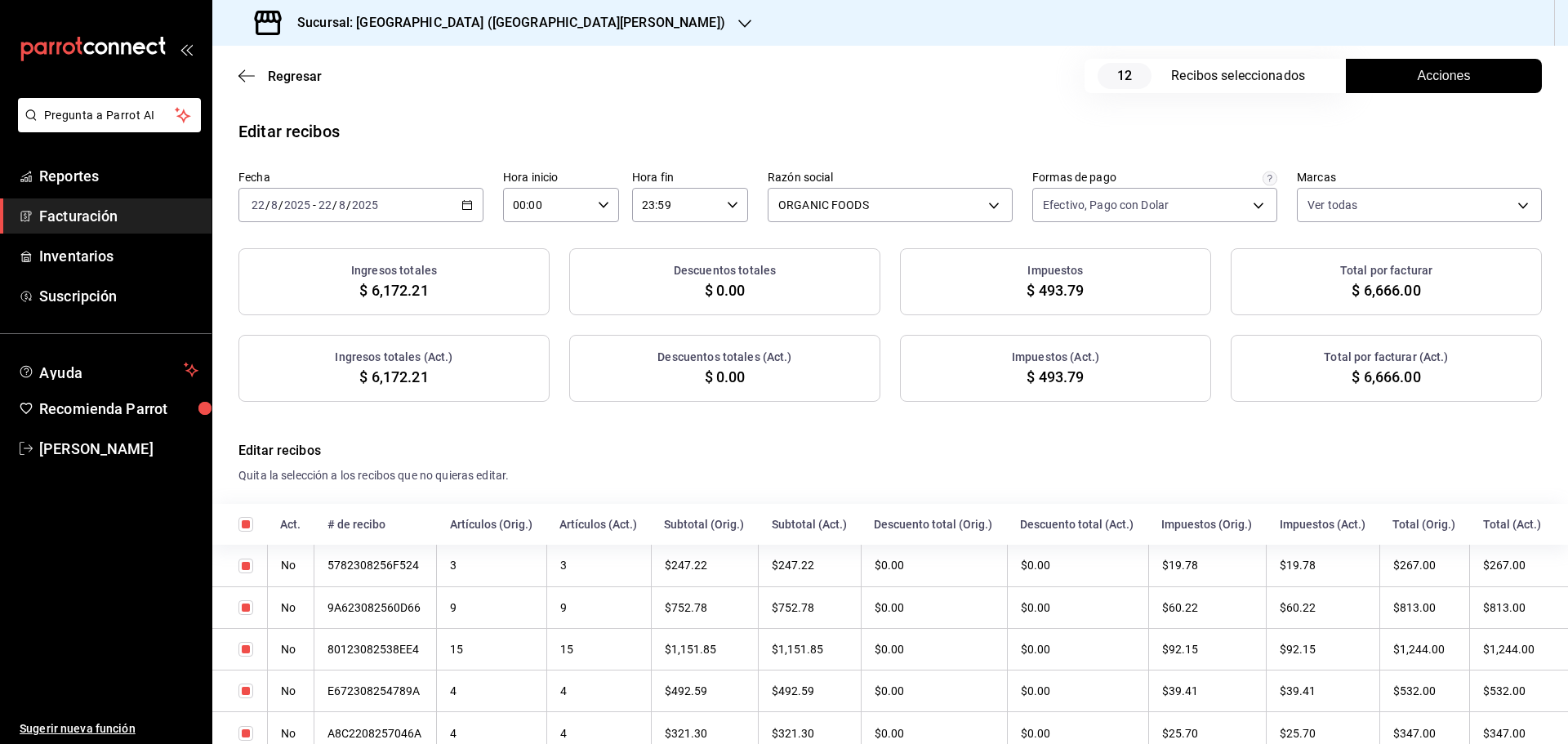
click at [1417, 69] on span "Acciones" at bounding box center [1444, 75] width 53 height 19
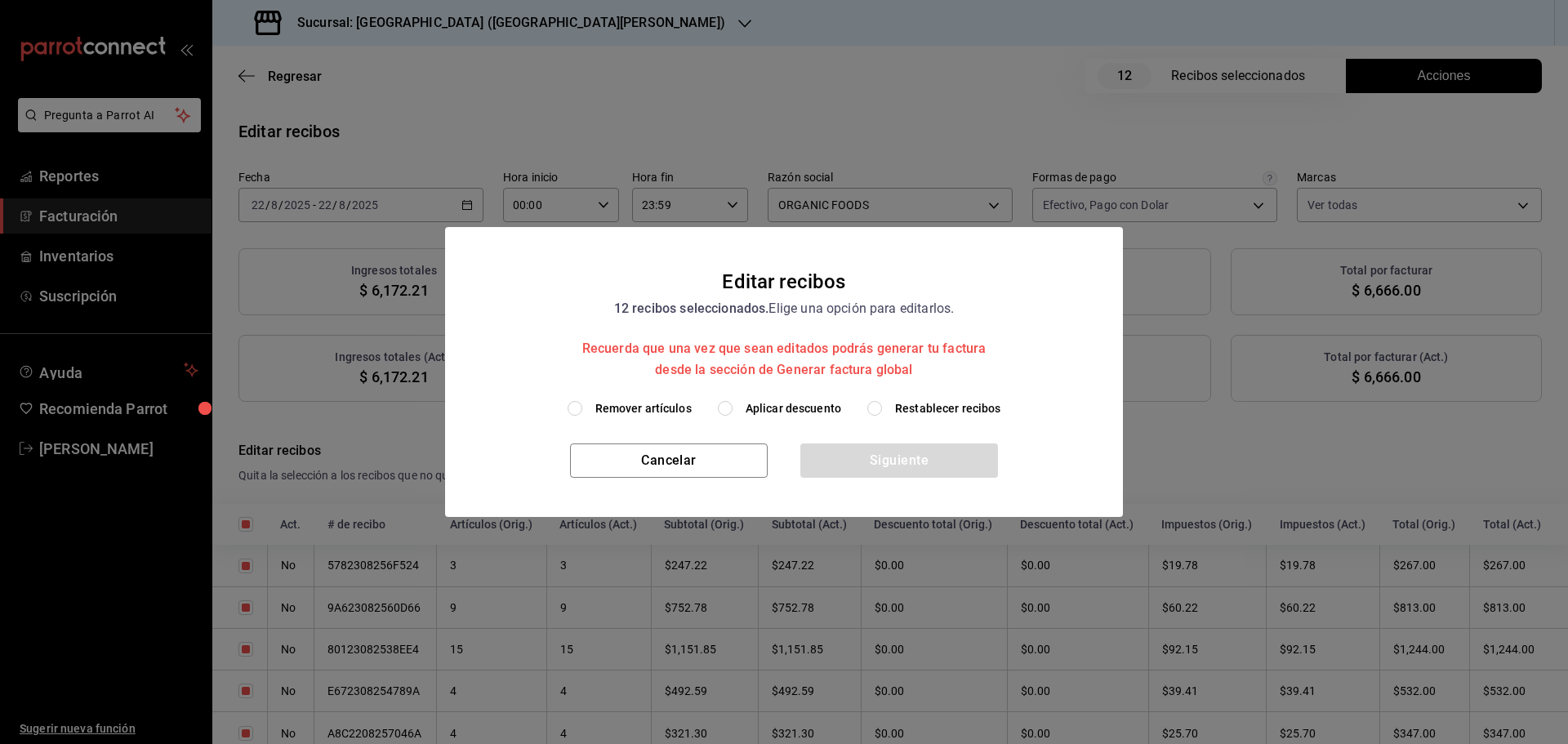
click at [768, 413] on span "Aplicar descuento" at bounding box center [793, 408] width 96 height 17
click at [733, 413] on input "Aplicar descuento" at bounding box center [725, 408] width 15 height 15
radio input "true"
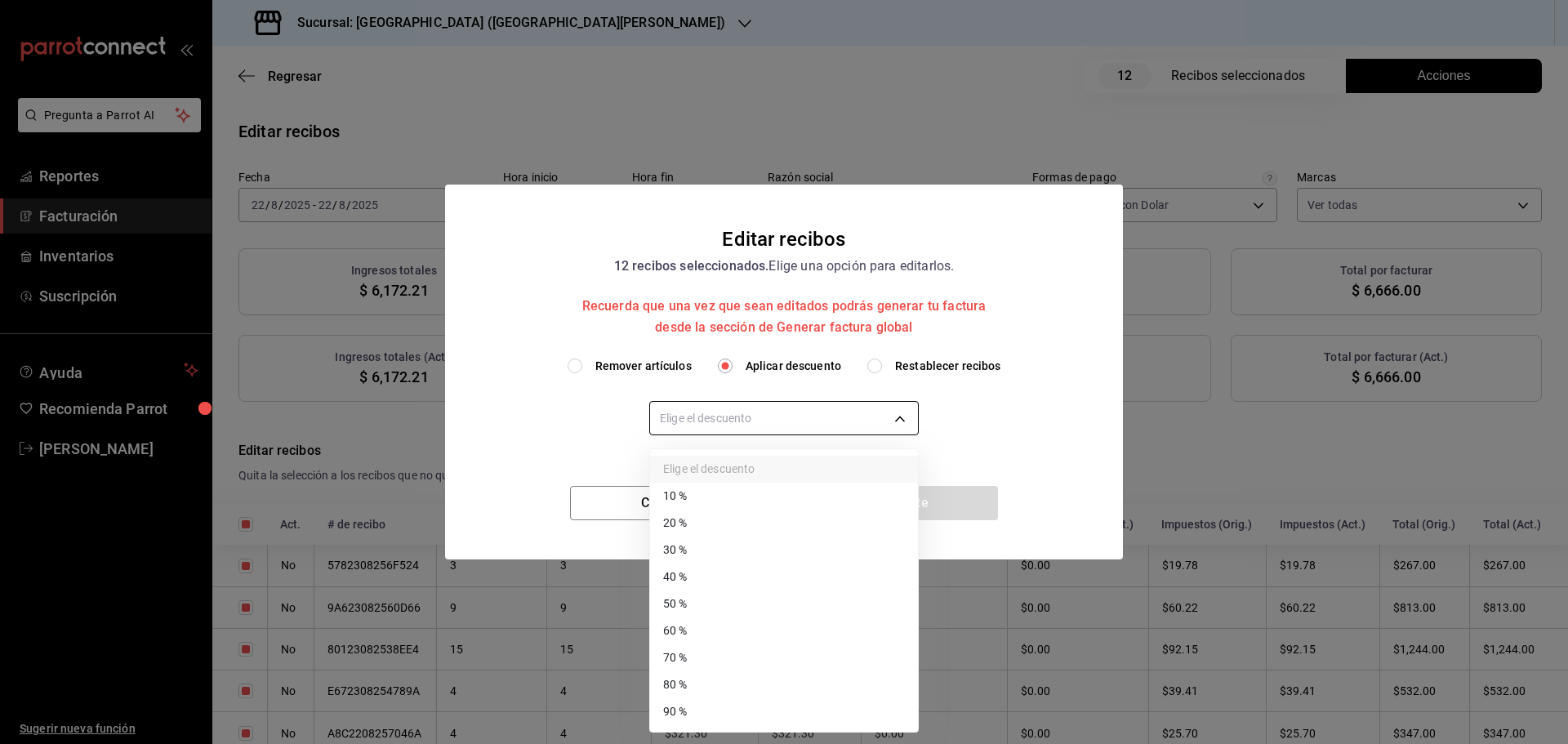
click at [809, 425] on body "Pregunta a Parrot AI Reportes Facturación Inventarios Suscripción Ayuda Recomie…" at bounding box center [784, 372] width 1568 height 744
click at [722, 524] on li "20 %" at bounding box center [783, 522] width 267 height 27
type input "20"
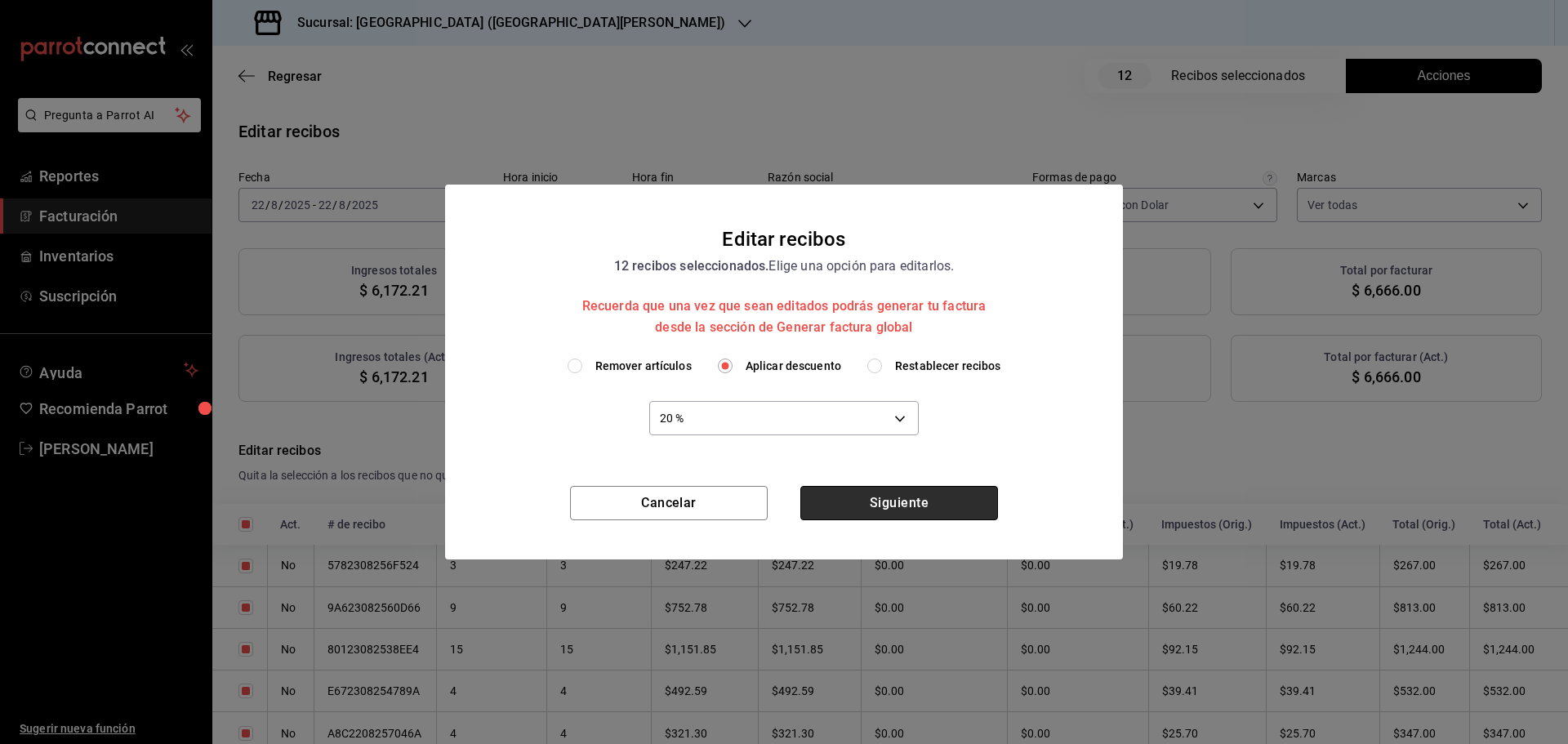
click at [852, 499] on button "Siguiente" at bounding box center [899, 503] width 198 height 34
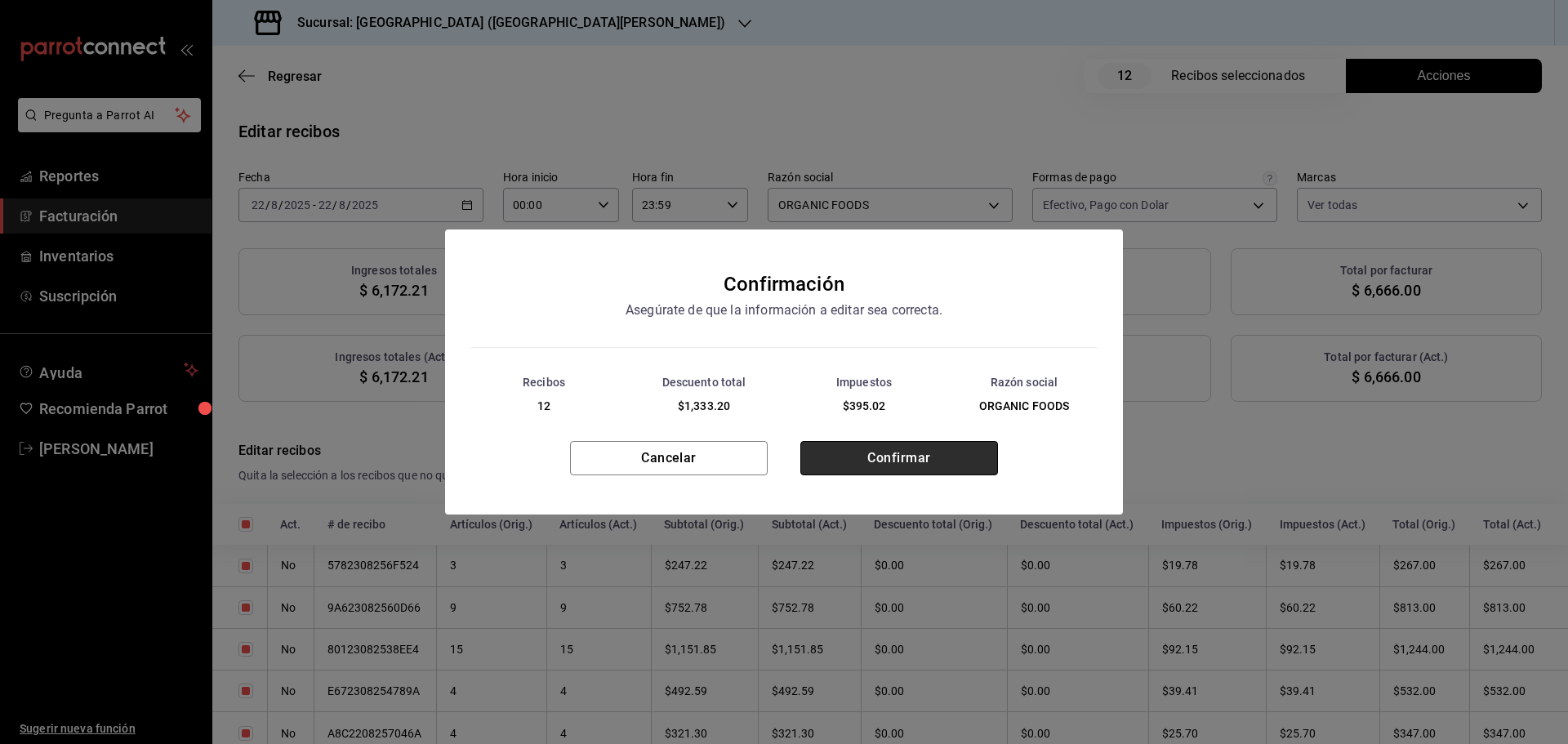
click at [875, 460] on button "Confirmar" at bounding box center [899, 458] width 198 height 34
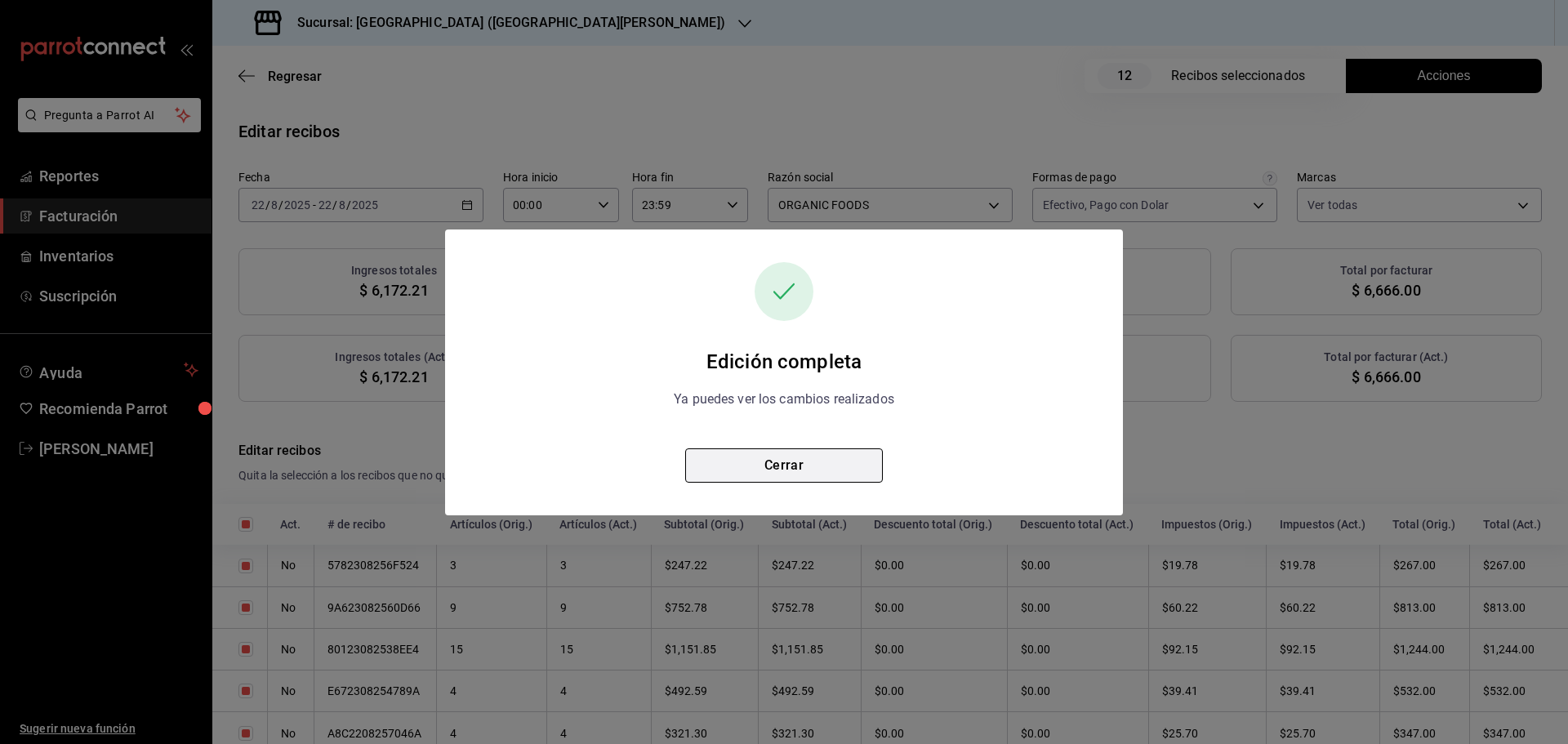
click at [802, 473] on button "Cerrar" at bounding box center [783, 465] width 198 height 34
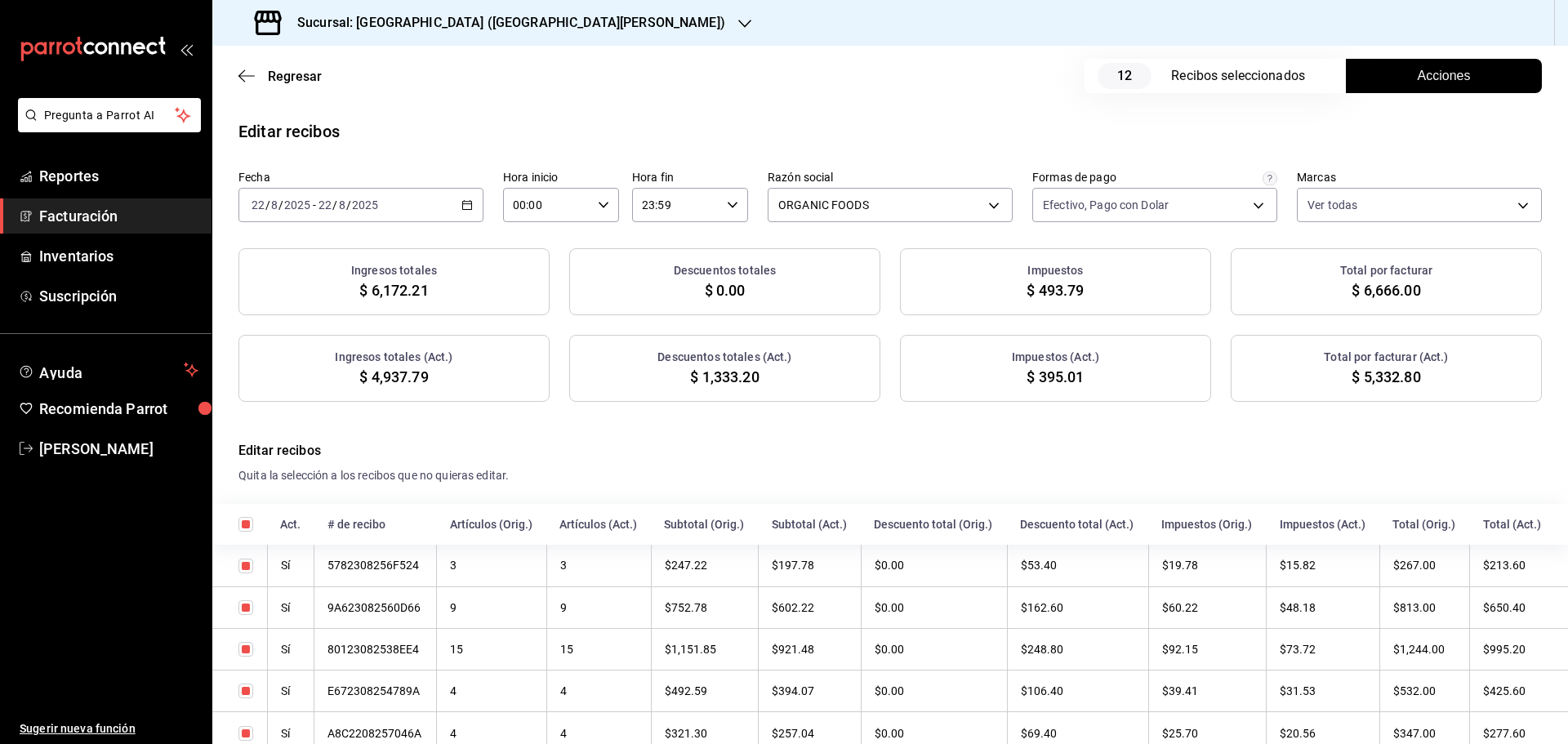
click at [1428, 70] on span "Acciones" at bounding box center [1444, 75] width 53 height 19
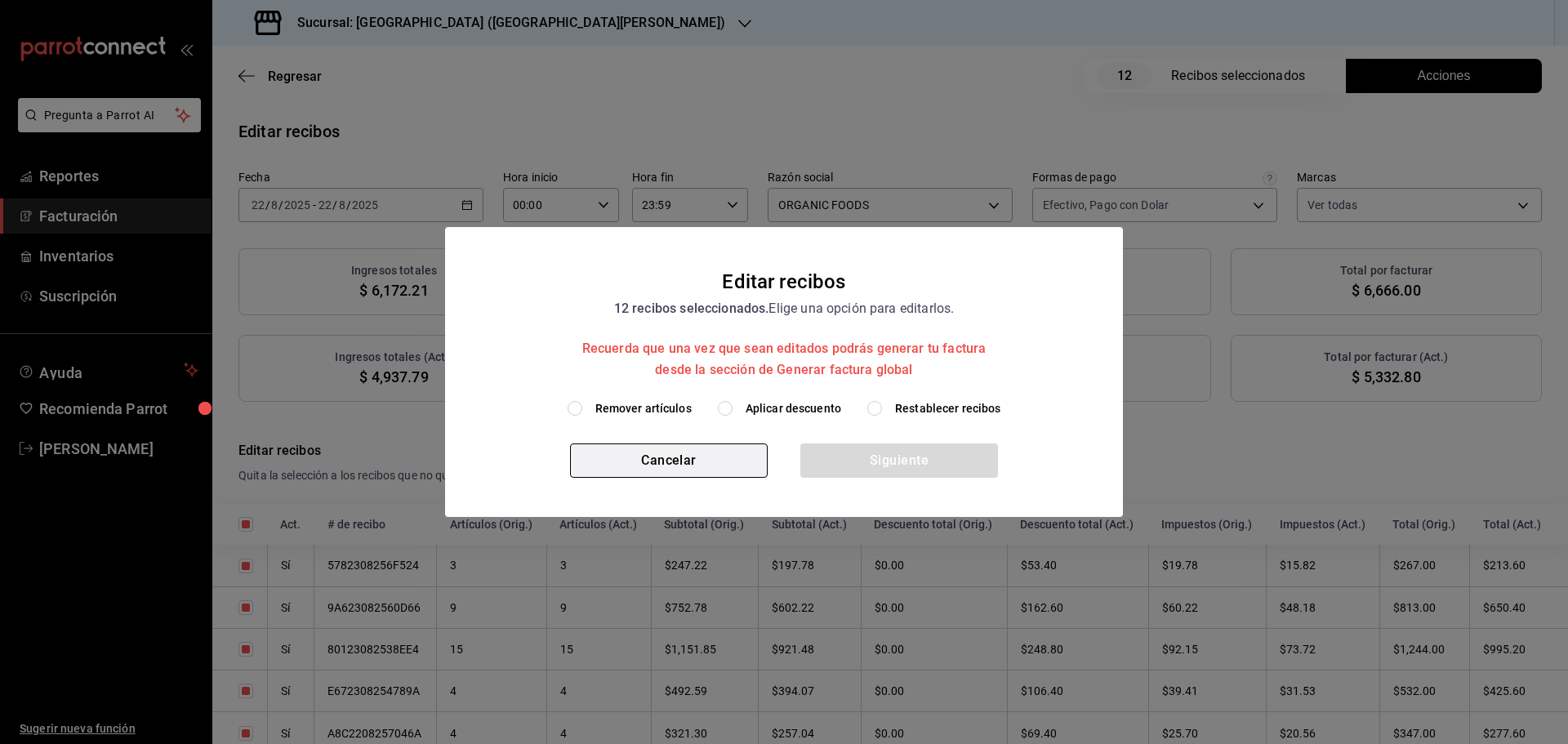
click at [664, 467] on button "Cancelar" at bounding box center [668, 460] width 198 height 34
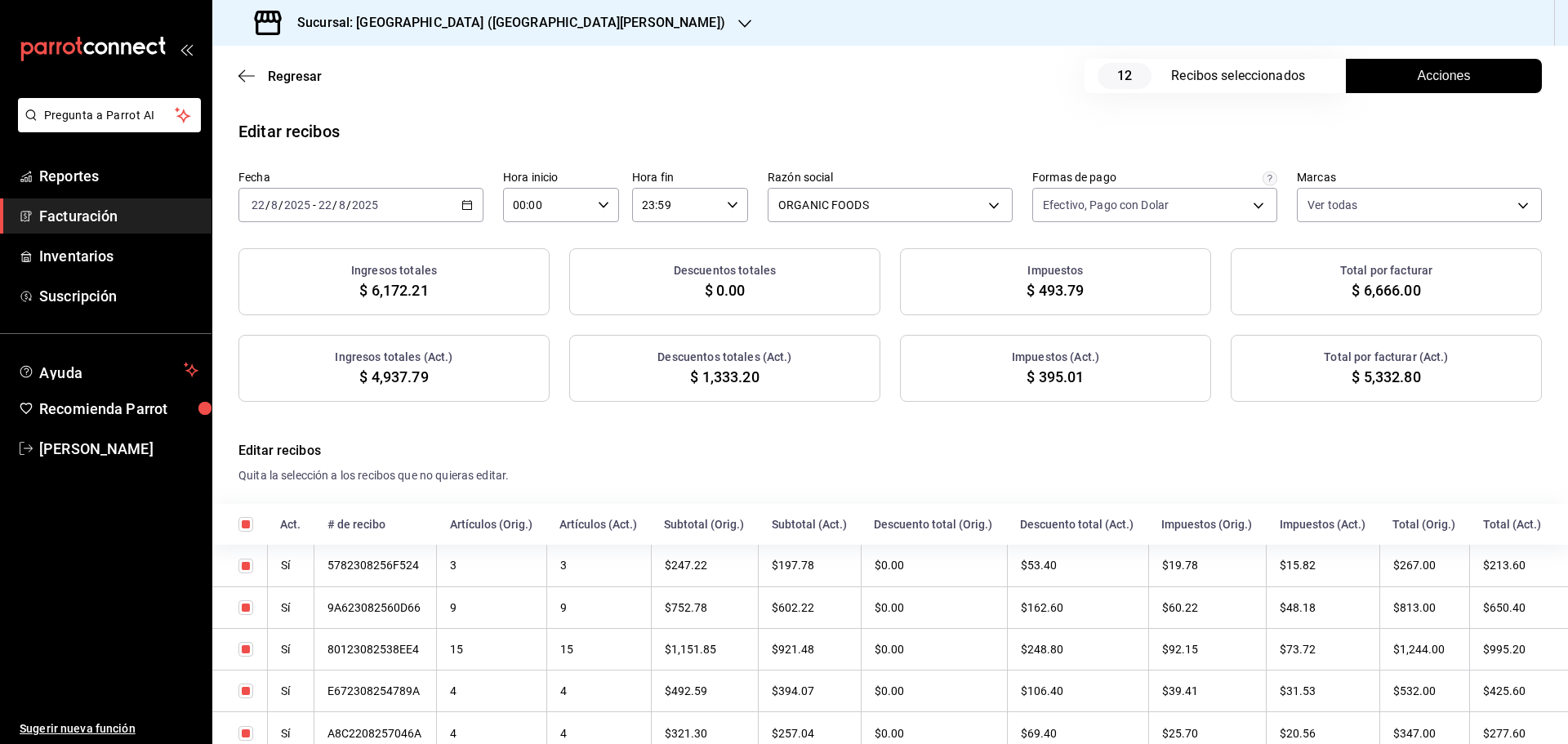
click at [462, 208] on icon "button" at bounding box center [467, 205] width 11 height 11
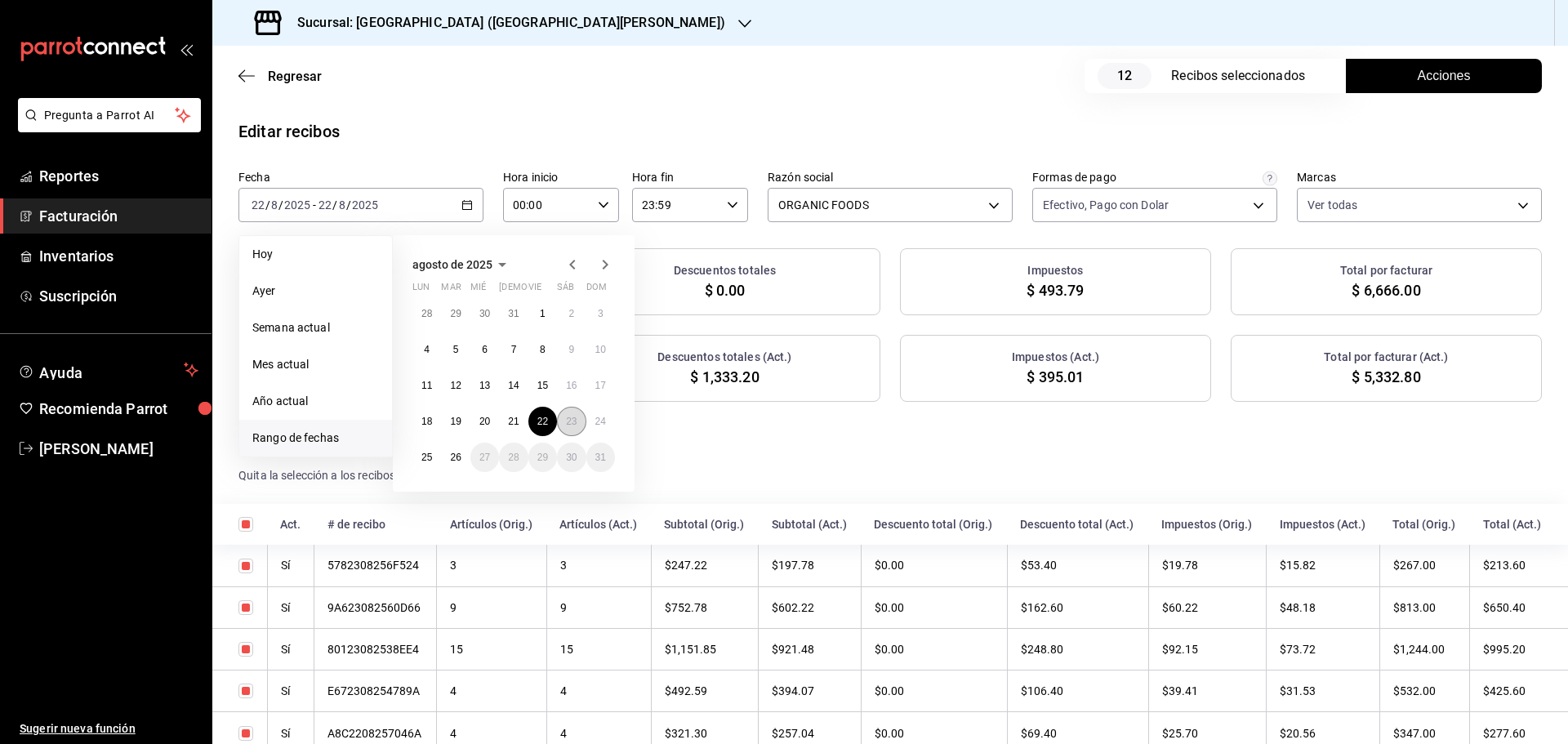
click at [568, 421] on abbr "23" at bounding box center [572, 421] width 11 height 11
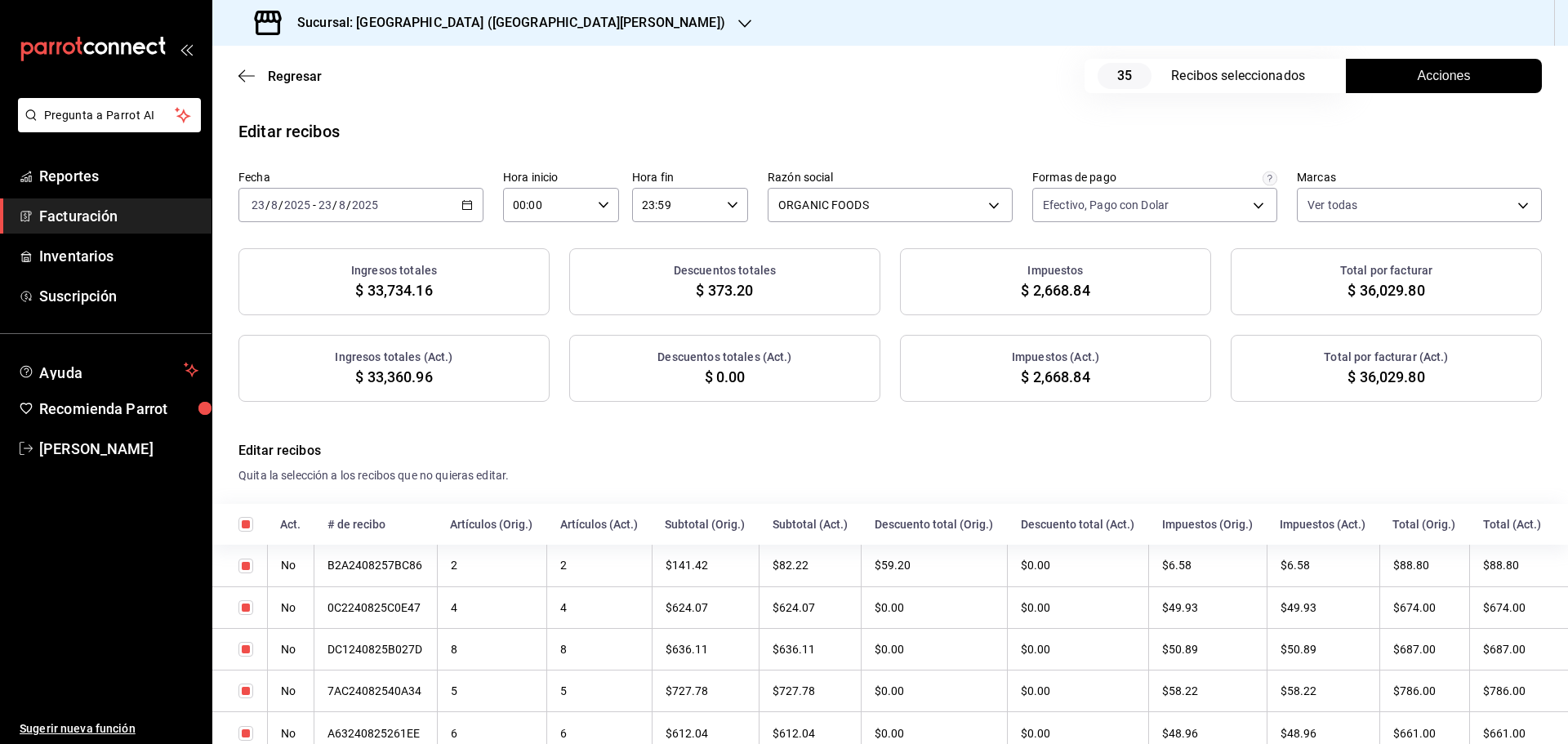
click at [1431, 78] on span "Acciones" at bounding box center [1444, 75] width 53 height 19
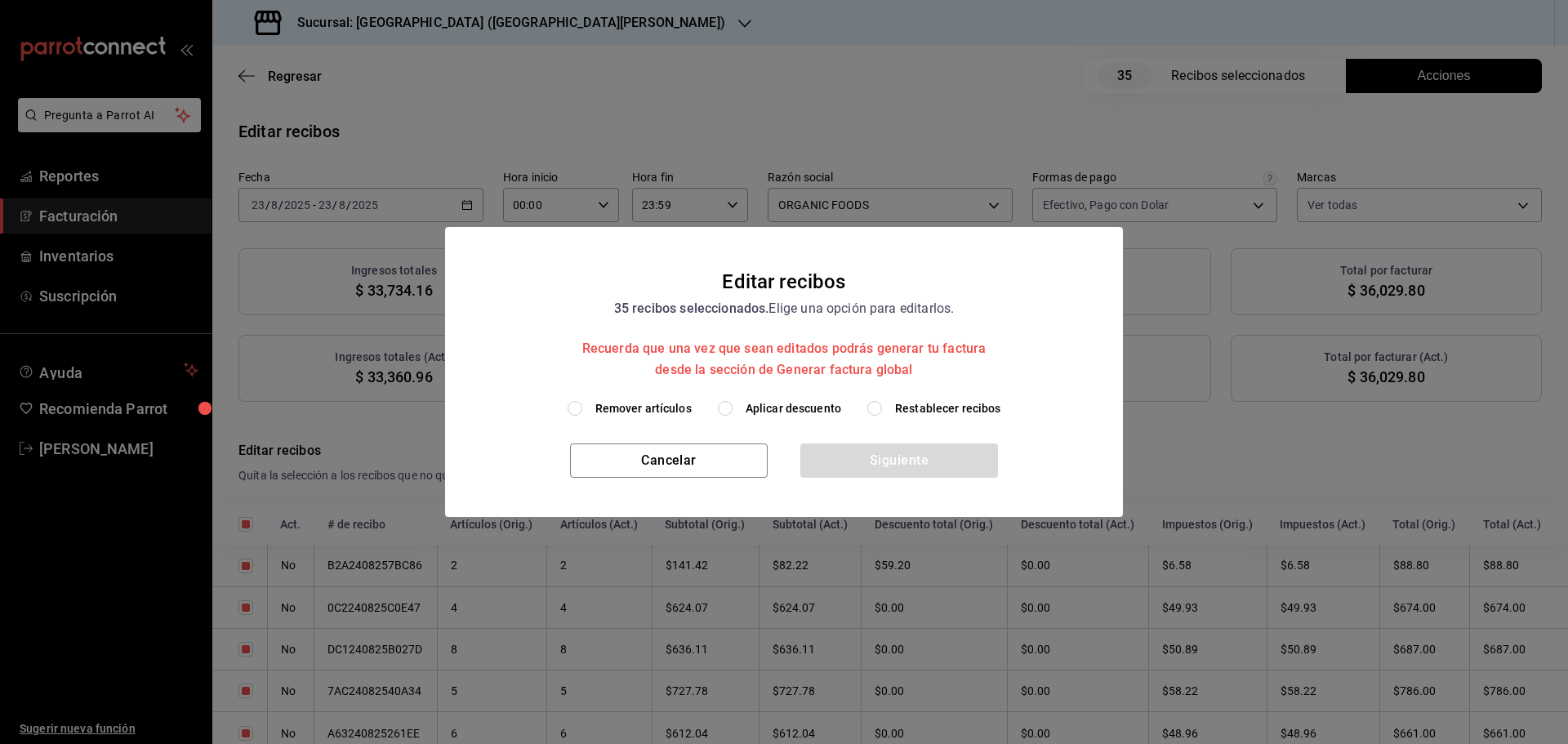
click at [790, 411] on span "Aplicar descuento" at bounding box center [793, 408] width 96 height 17
click at [733, 411] on input "Aplicar descuento" at bounding box center [725, 408] width 15 height 15
radio input "true"
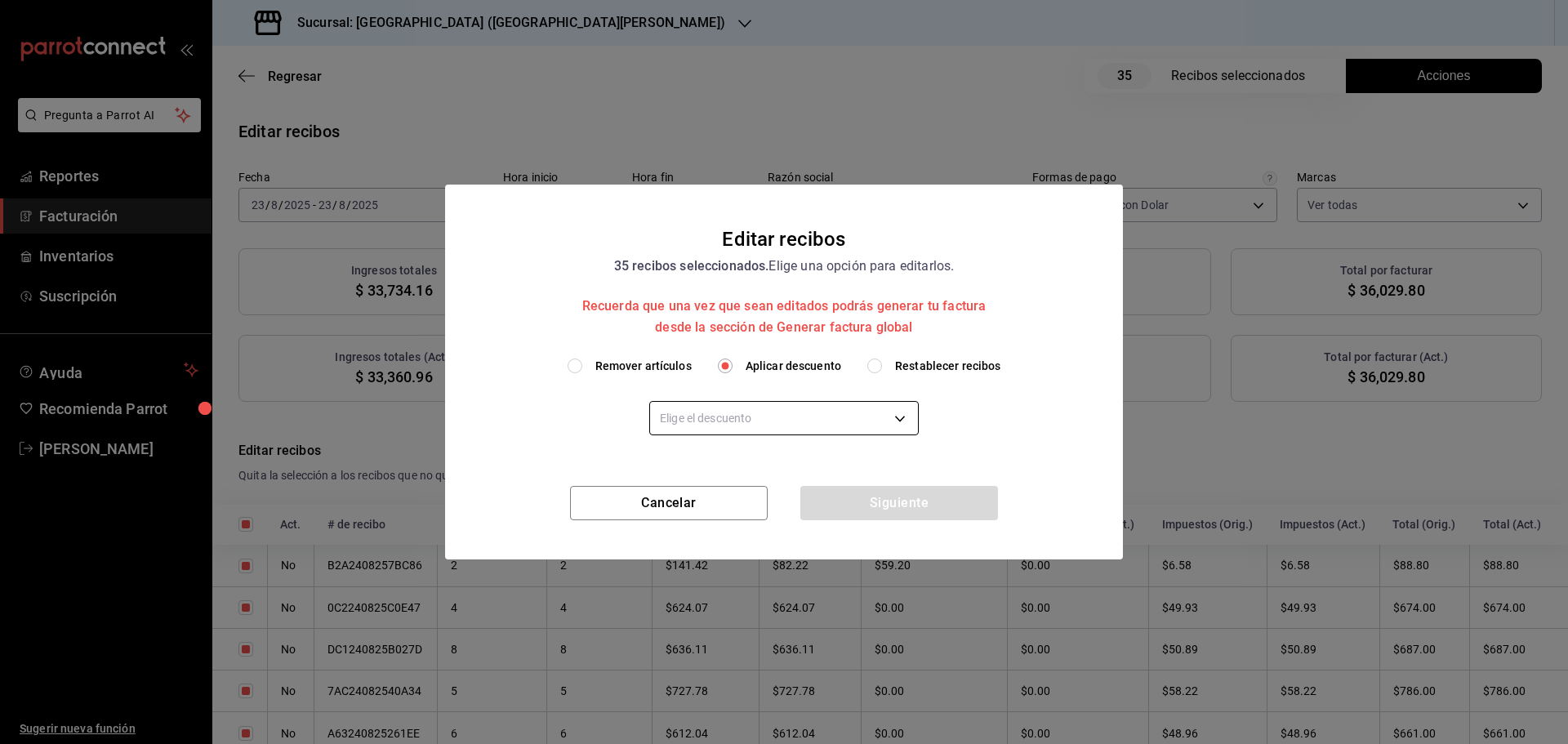
click at [783, 421] on body "Pregunta a Parrot AI Reportes Facturación Inventarios Suscripción Ayuda Recomie…" at bounding box center [784, 372] width 1568 height 744
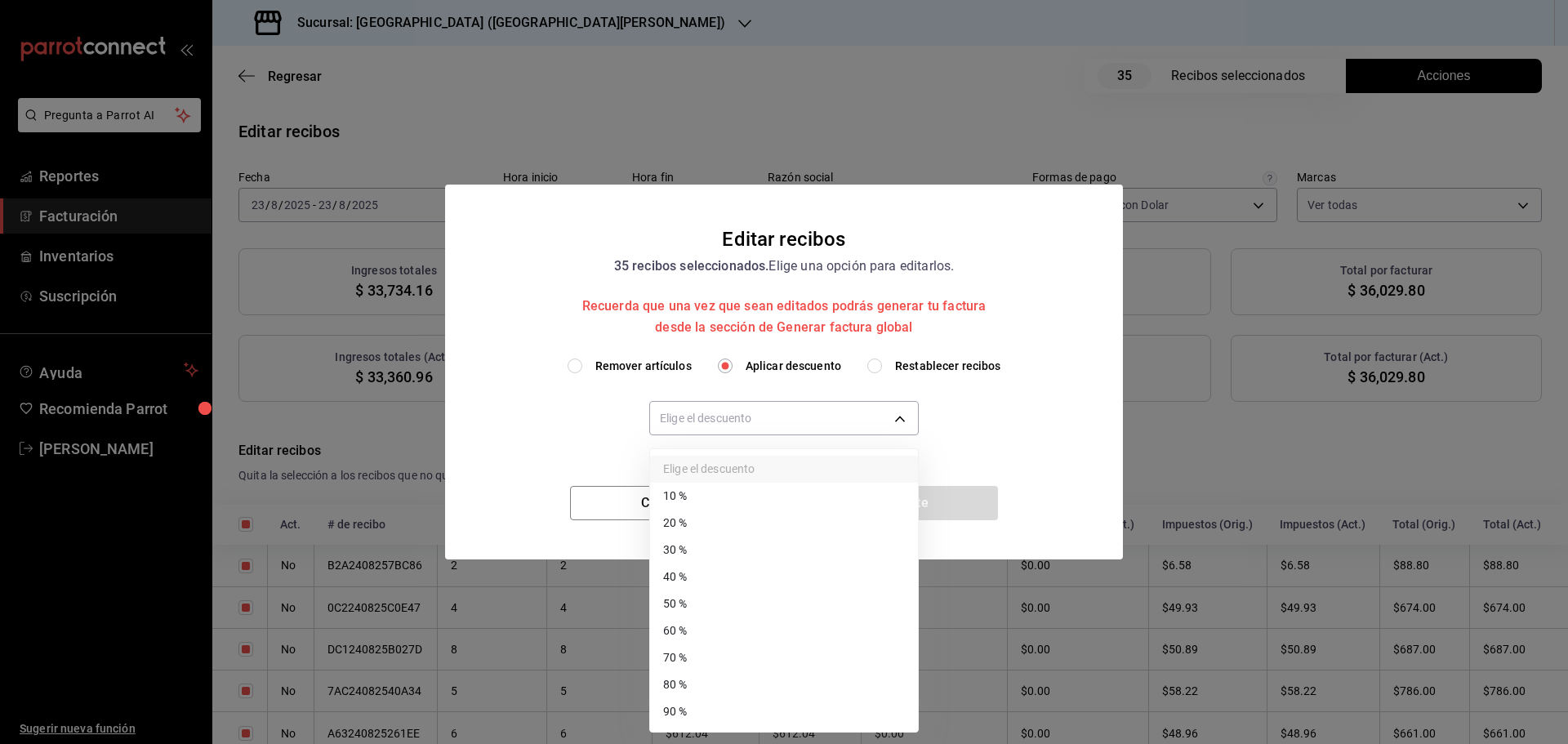
click at [708, 572] on li "40 %" at bounding box center [783, 577] width 267 height 27
type input "40"
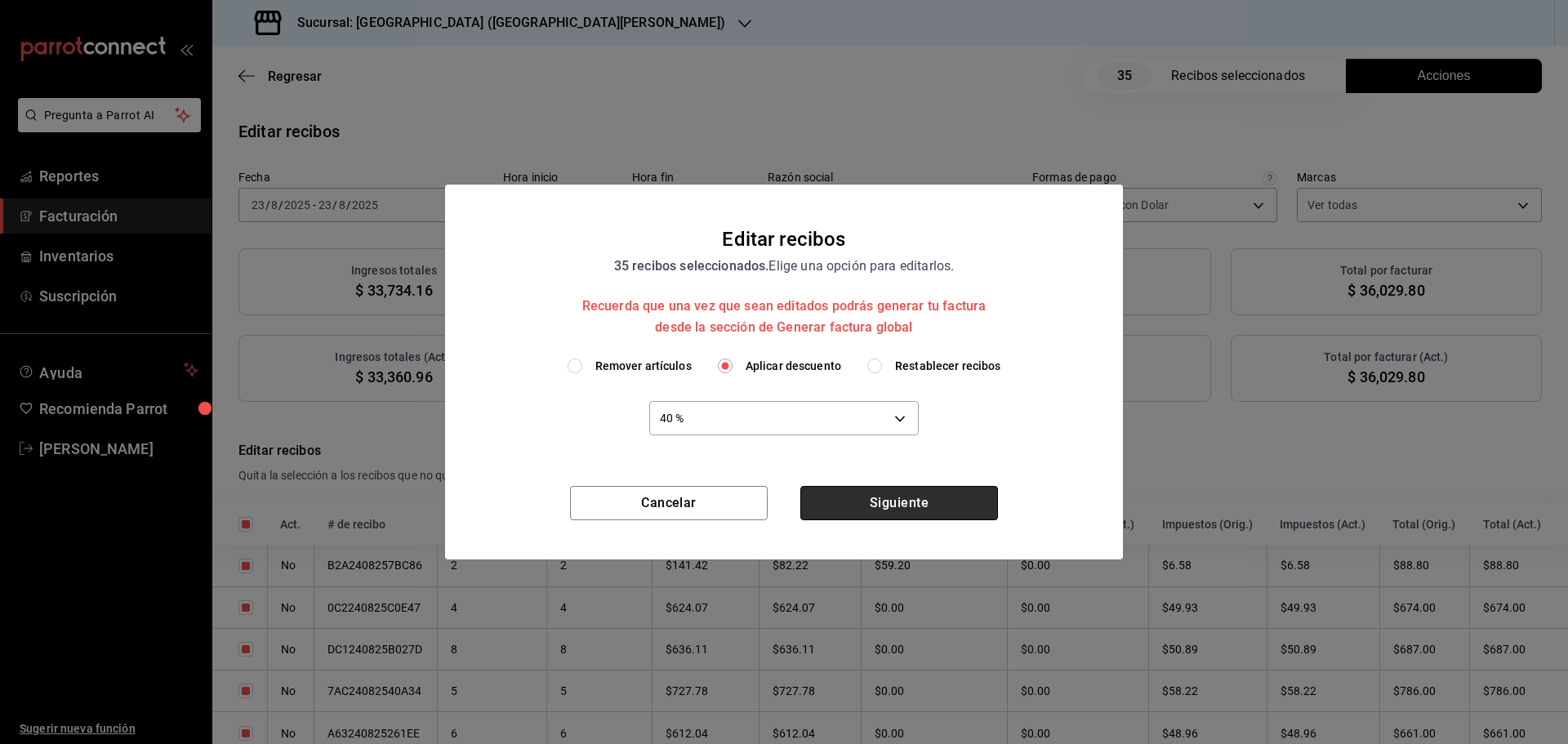
click at [901, 501] on button "Siguiente" at bounding box center [899, 503] width 198 height 34
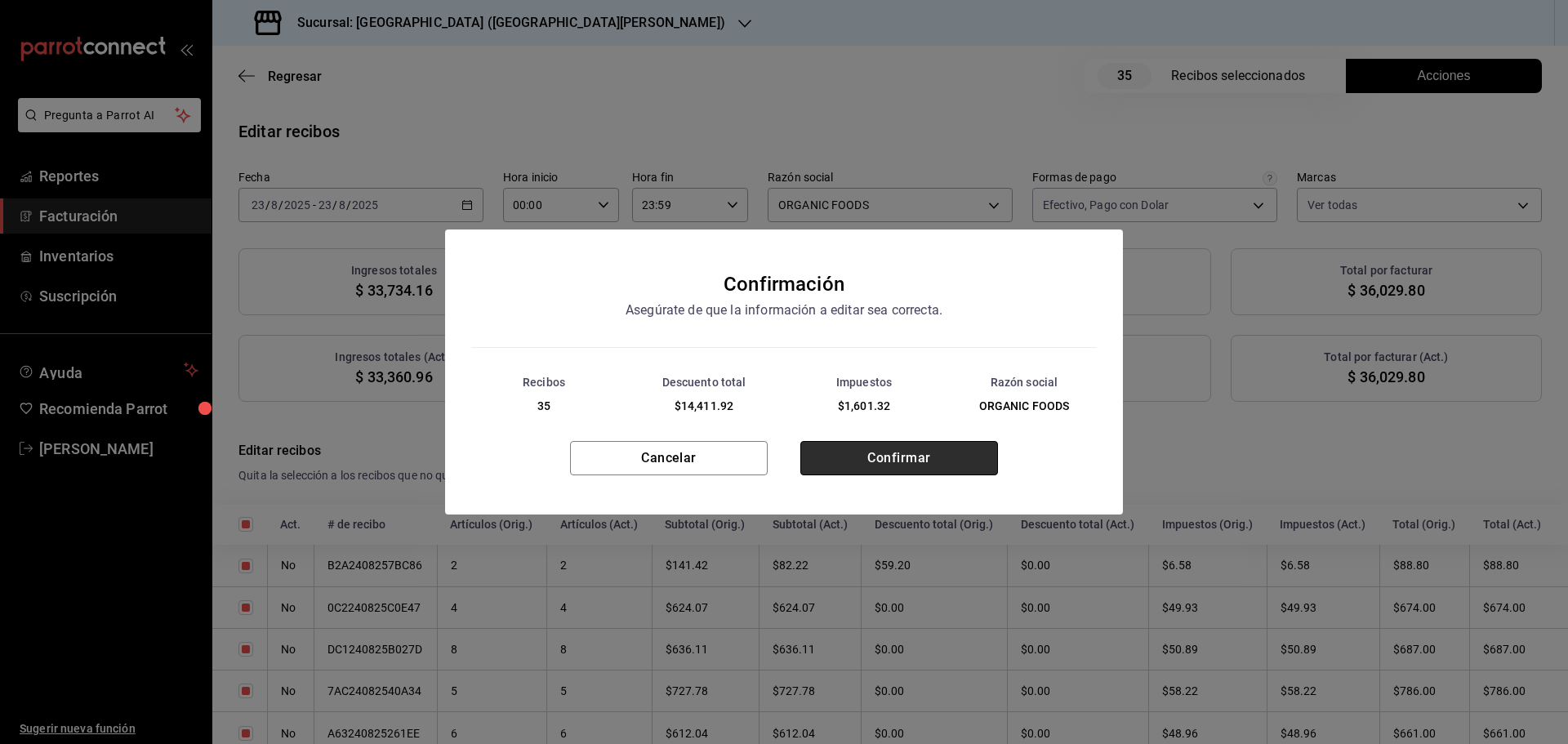
click at [904, 450] on button "Confirmar" at bounding box center [899, 458] width 198 height 34
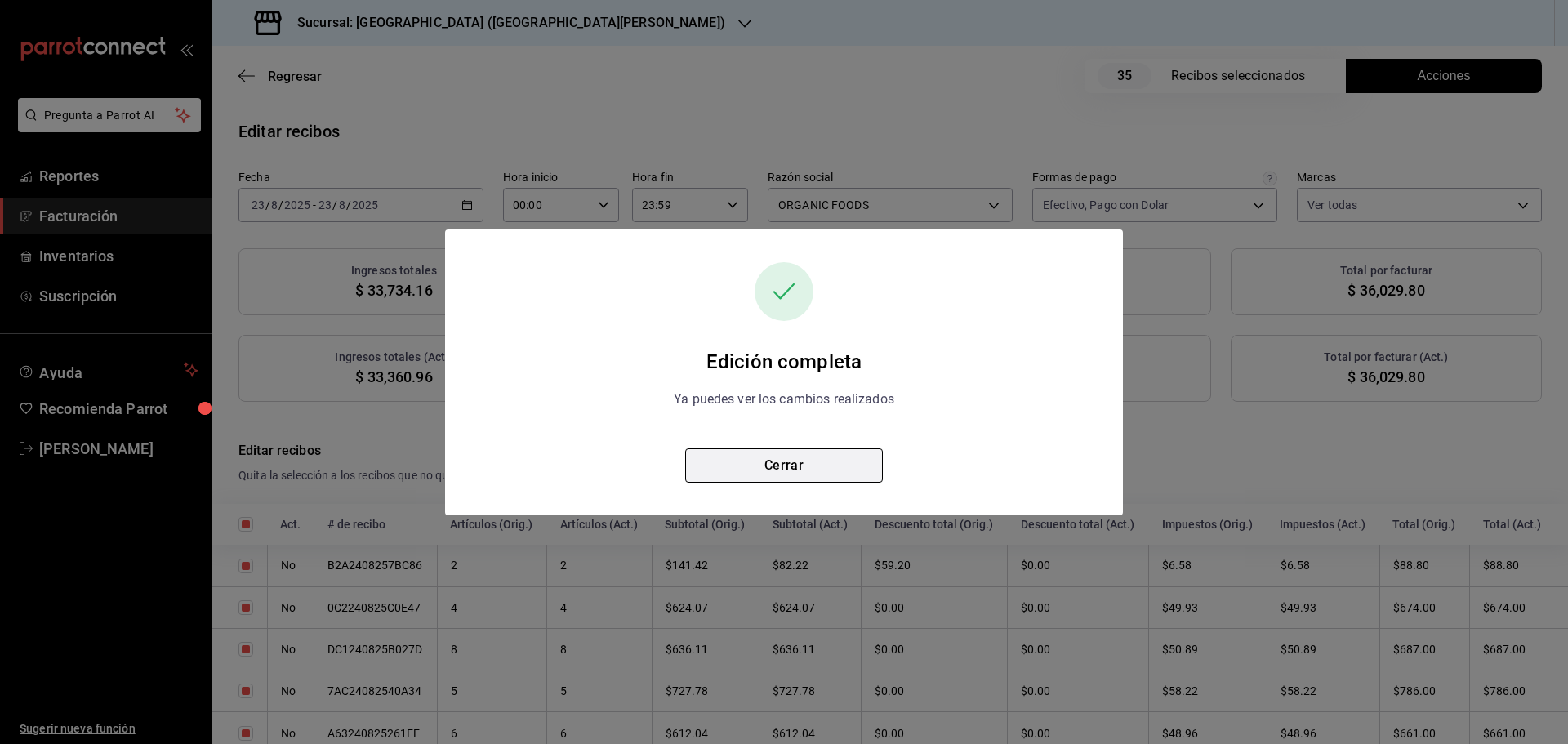
click at [825, 460] on button "Cerrar" at bounding box center [783, 465] width 198 height 34
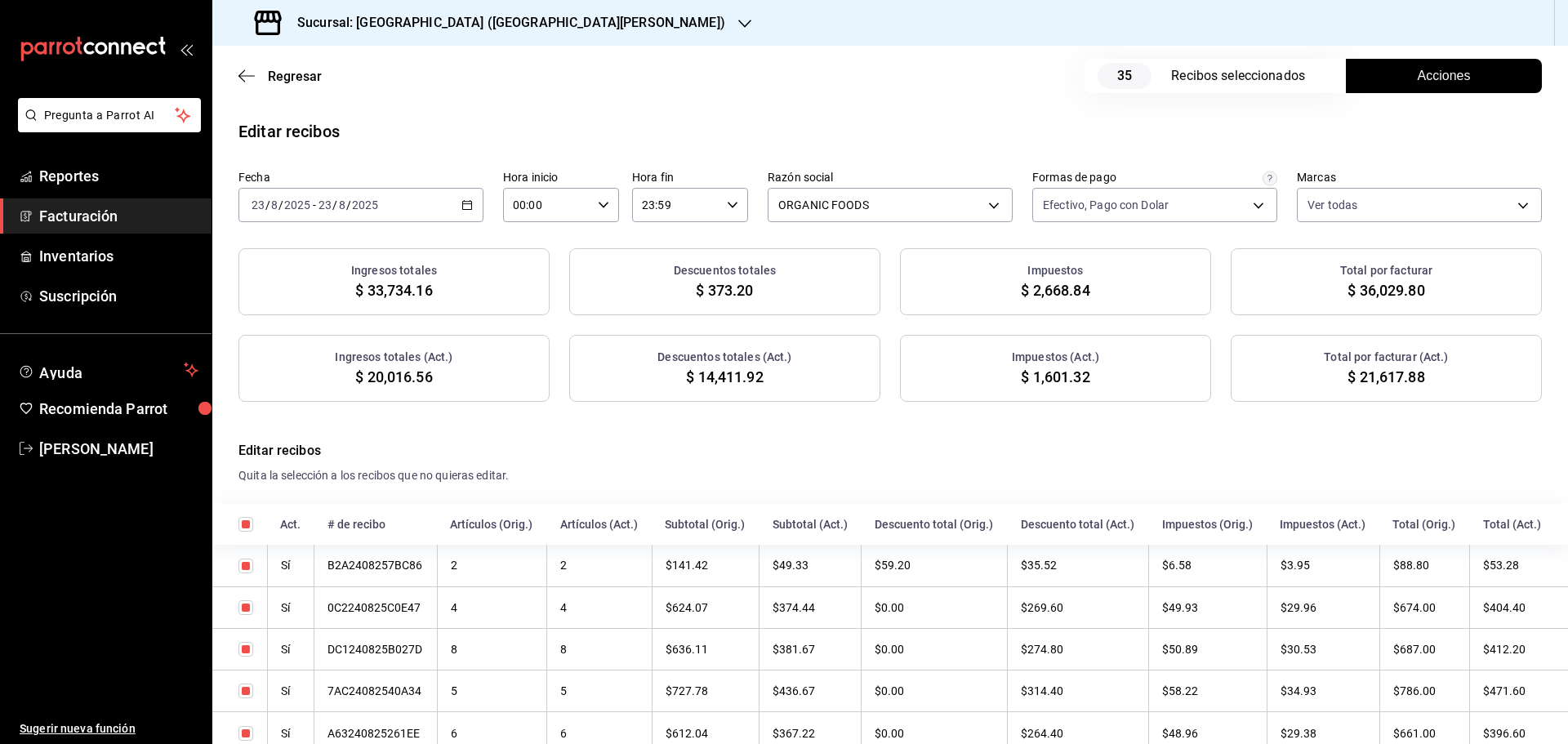
click at [465, 202] on icon "button" at bounding box center [467, 205] width 11 height 11
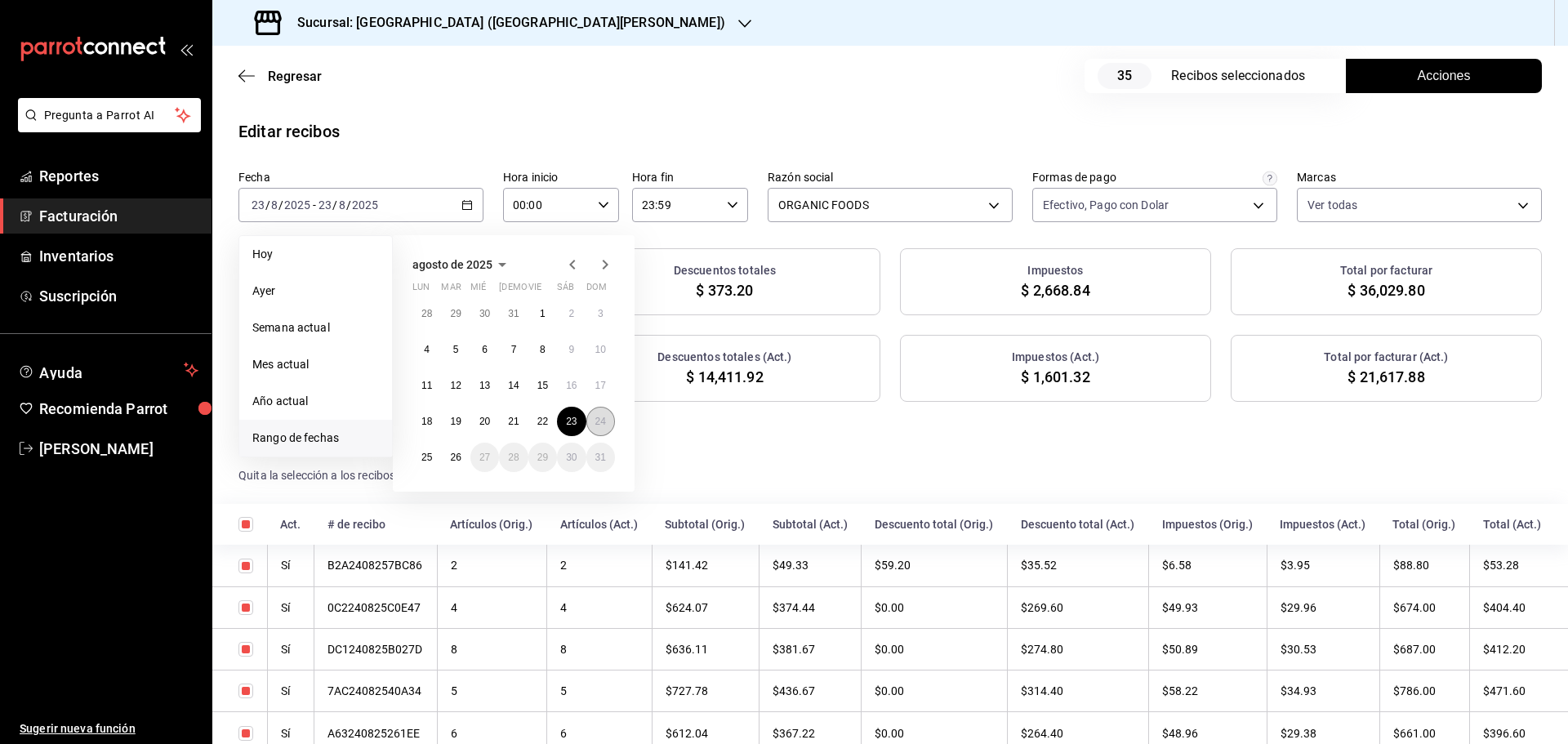
click at [596, 421] on abbr "24" at bounding box center [601, 421] width 11 height 11
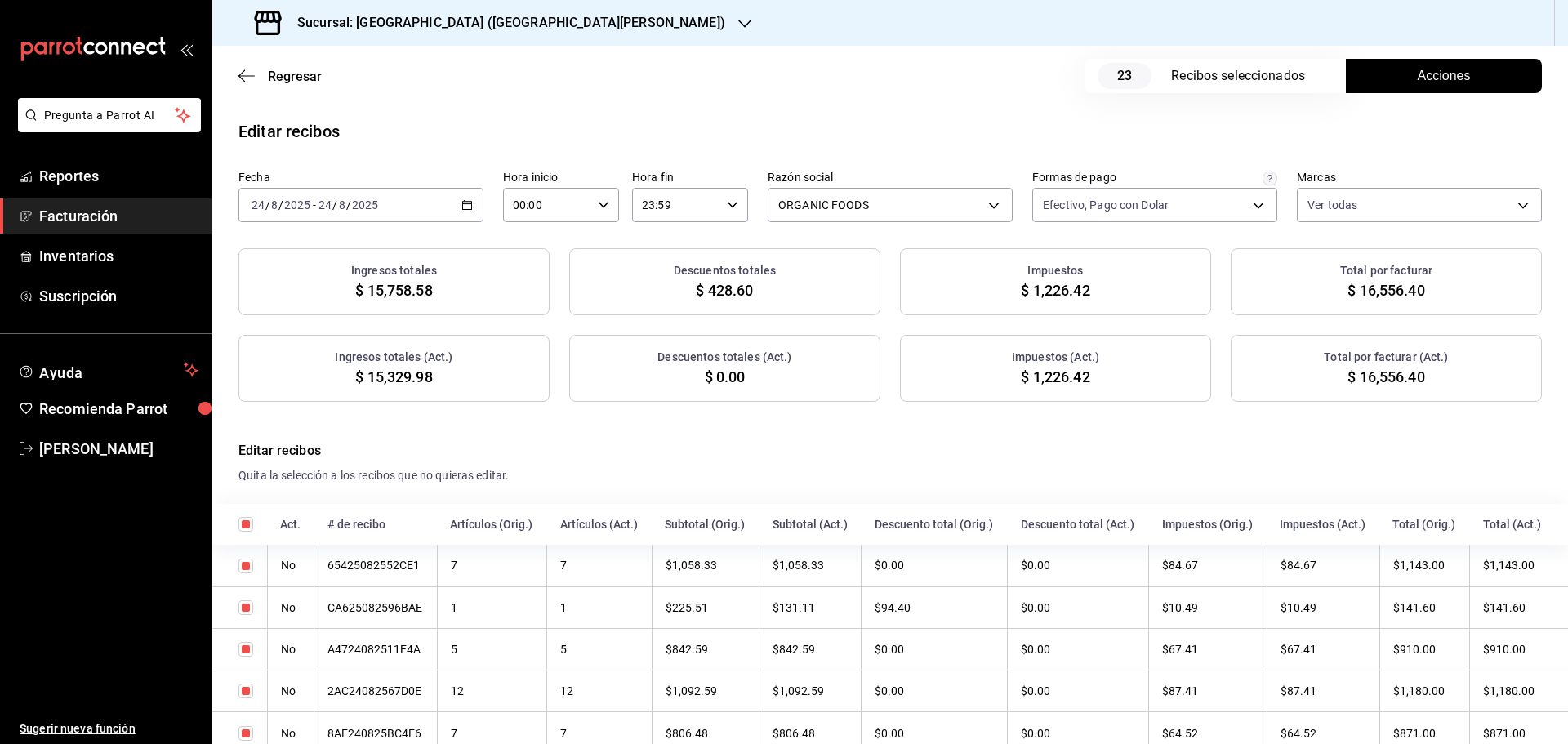
click at [1378, 82] on button "Acciones" at bounding box center [1443, 75] width 196 height 34
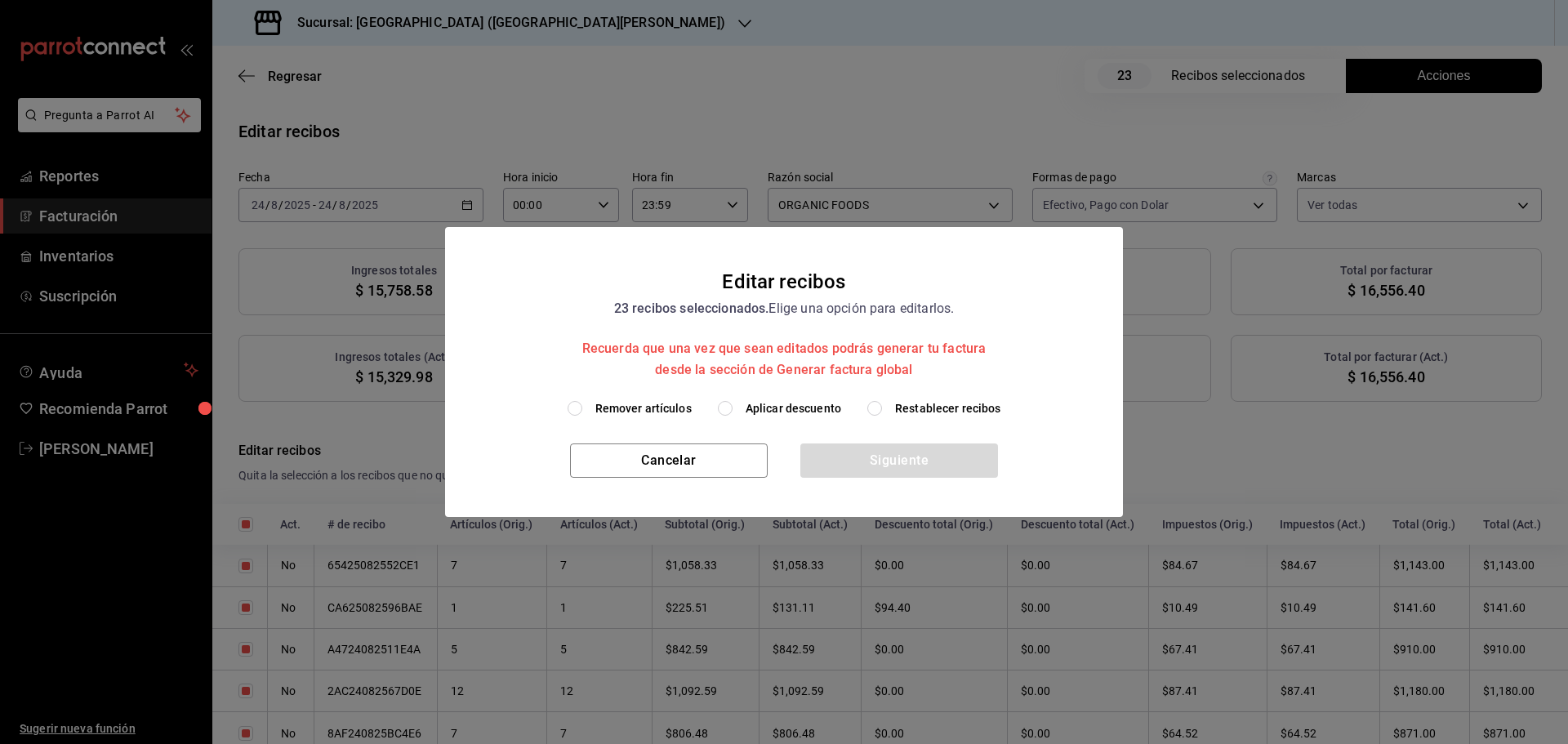
click at [937, 412] on span "Restablecer recibos" at bounding box center [949, 408] width 107 height 17
click at [882, 412] on input "Restablecer recibos" at bounding box center [875, 408] width 15 height 15
radio input "true"
click at [915, 458] on button "Siguiente" at bounding box center [899, 460] width 198 height 34
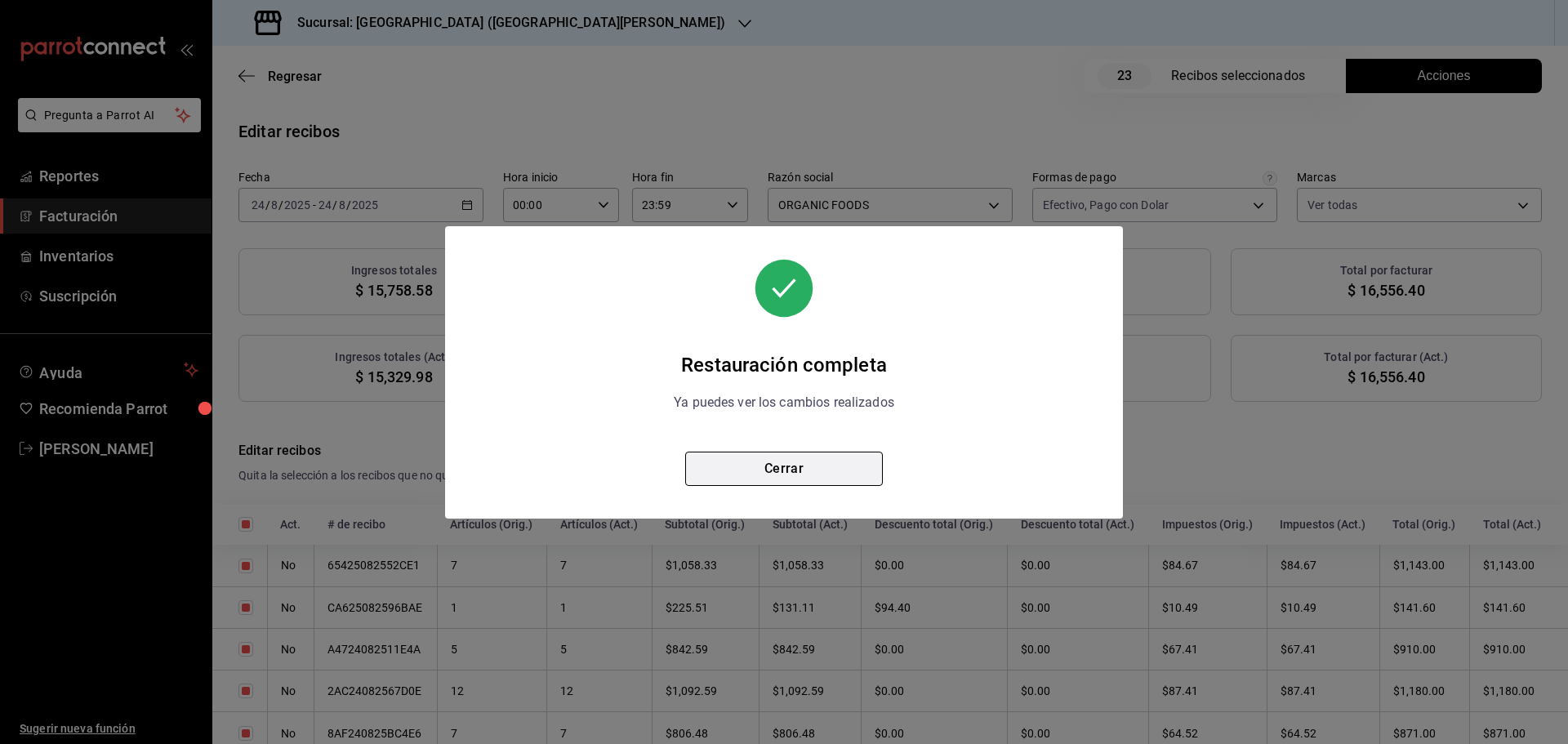
click at [811, 464] on button "Cerrar" at bounding box center [783, 468] width 198 height 34
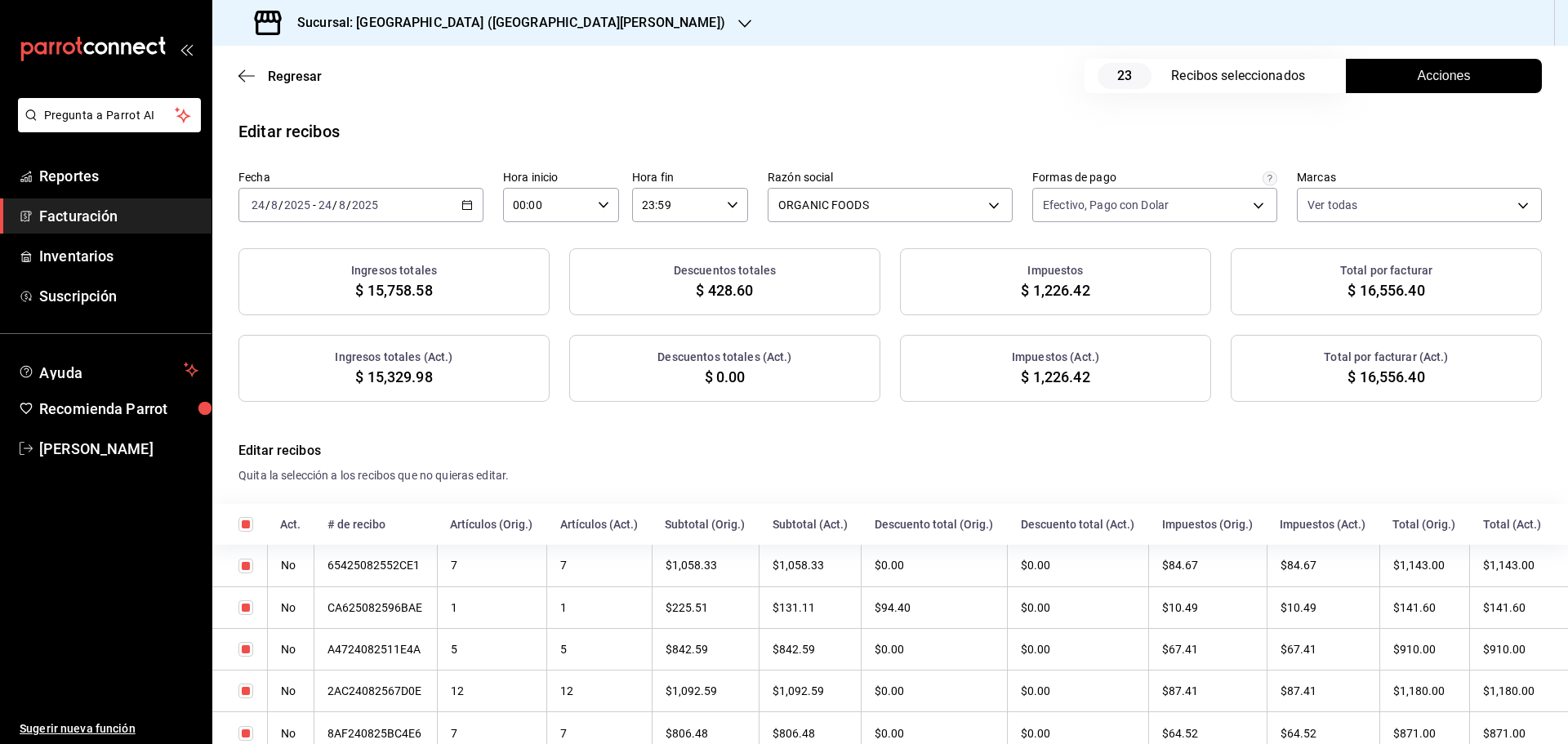
click at [1417, 74] on span "Acciones" at bounding box center [1444, 75] width 53 height 19
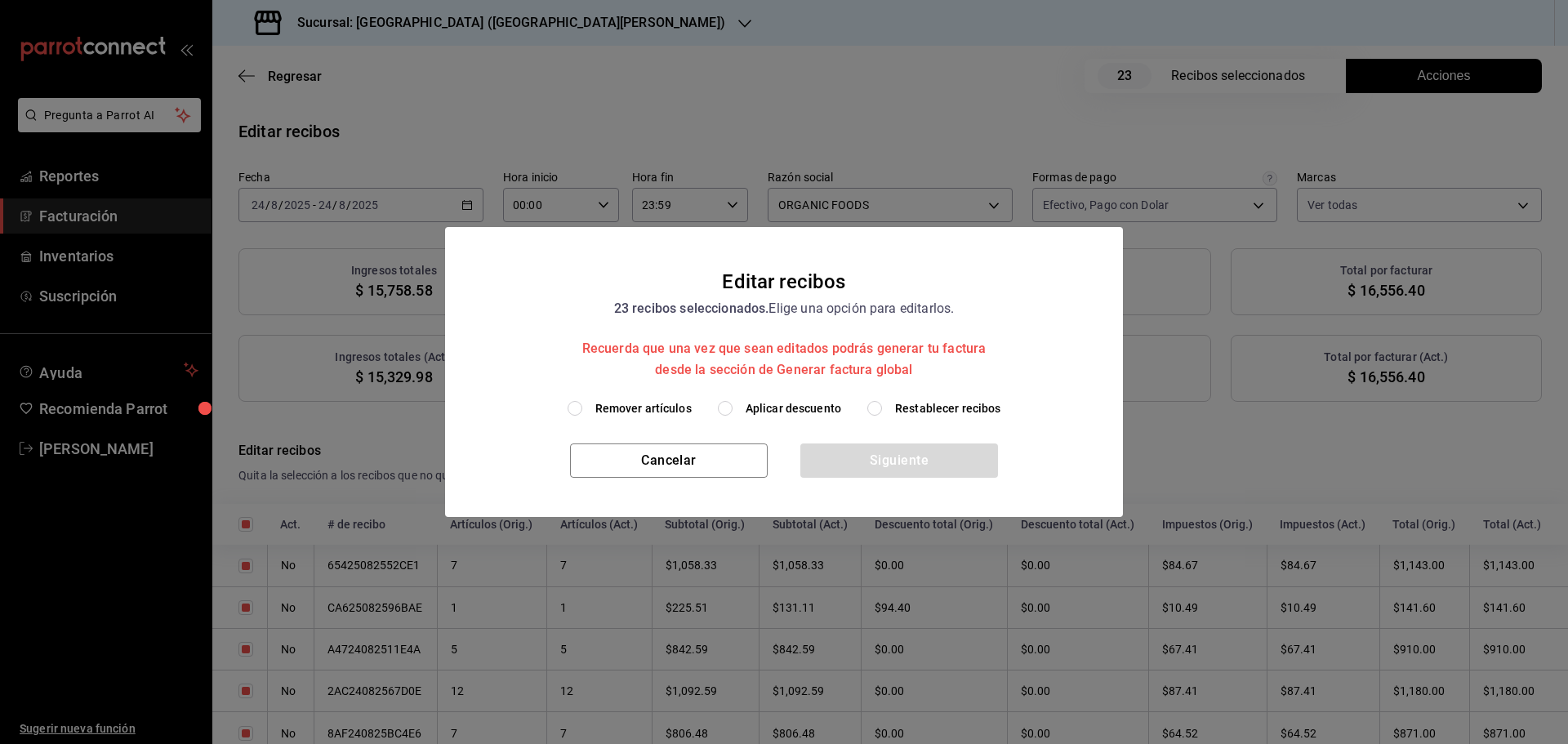
click at [766, 408] on span "Aplicar descuento" at bounding box center [793, 408] width 96 height 17
click at [733, 408] on input "Aplicar descuento" at bounding box center [725, 408] width 15 height 15
radio input "true"
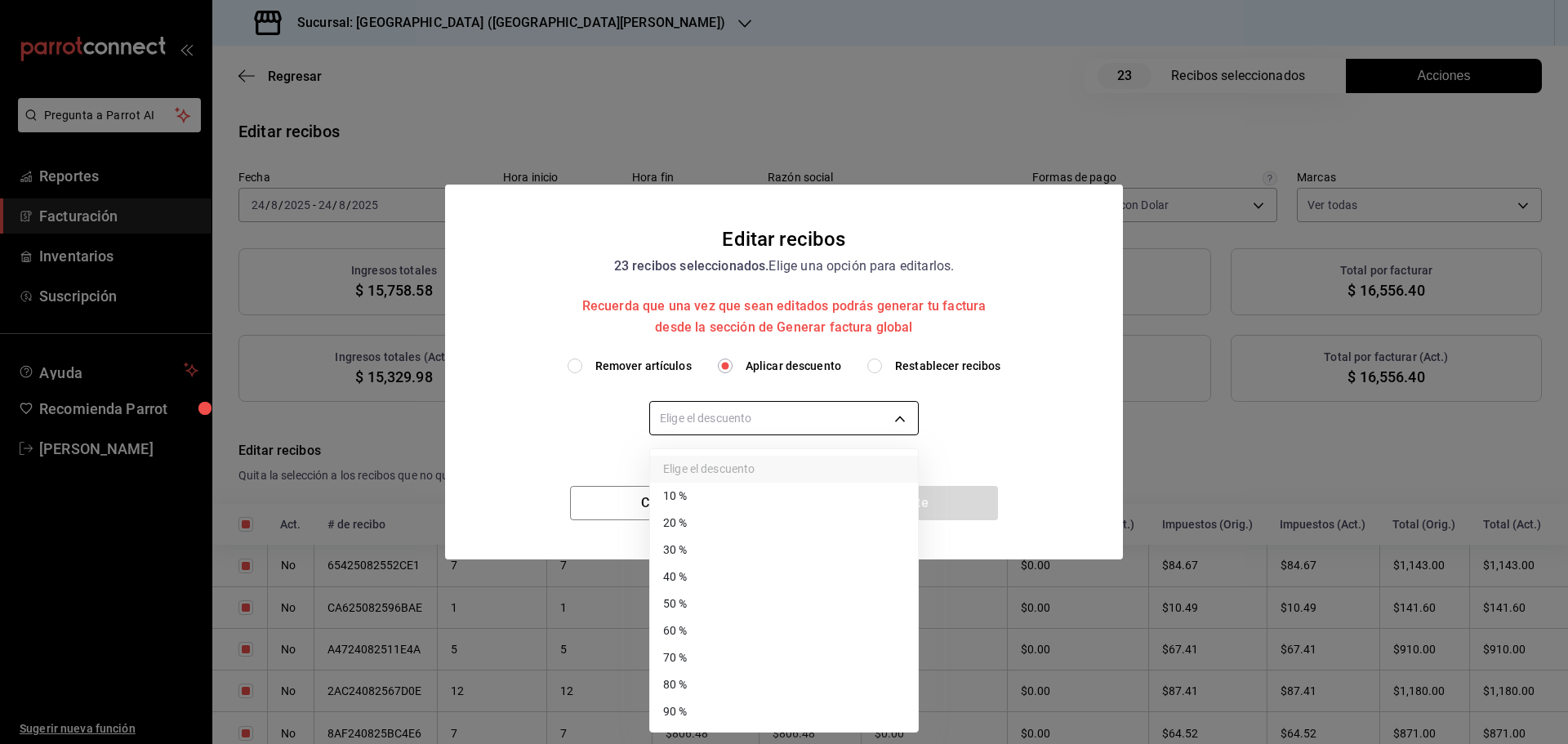
click at [766, 410] on body "Pregunta a Parrot AI Reportes Facturación Inventarios Suscripción Ayuda Recomie…" at bounding box center [784, 372] width 1568 height 744
click at [723, 570] on li "40 %" at bounding box center [783, 577] width 267 height 27
type input "40"
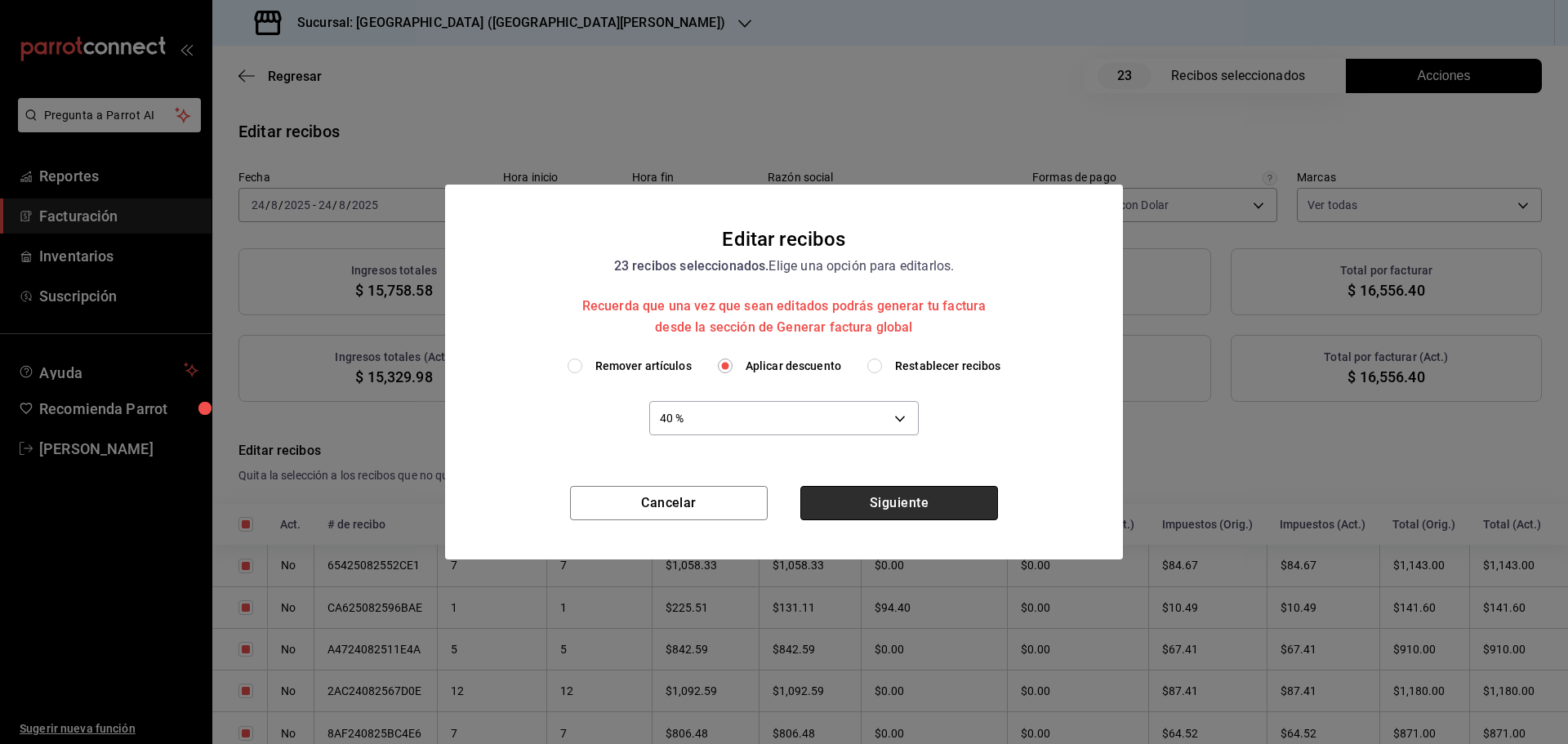
click at [873, 509] on button "Siguiente" at bounding box center [899, 503] width 198 height 34
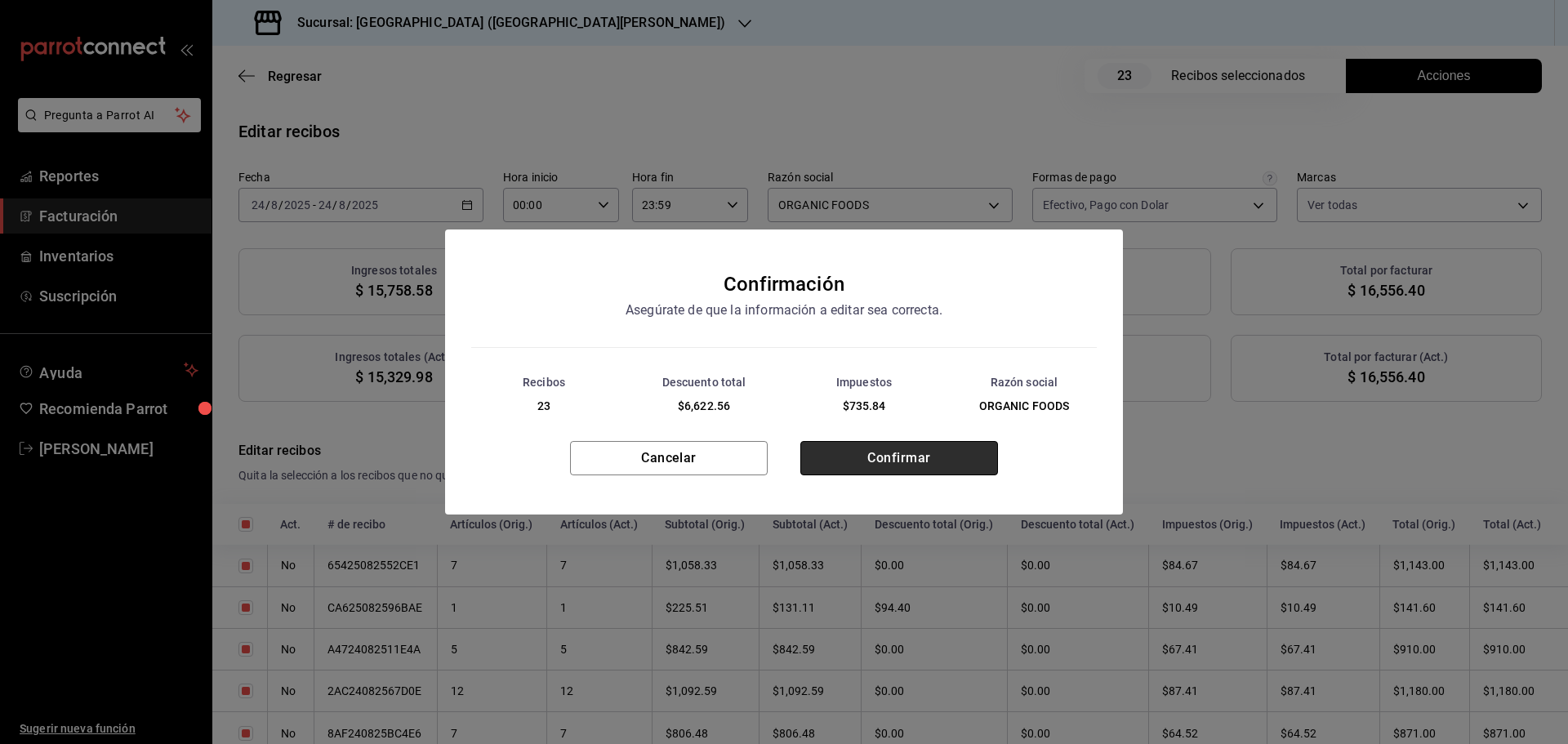
click at [872, 466] on button "Confirmar" at bounding box center [899, 458] width 198 height 34
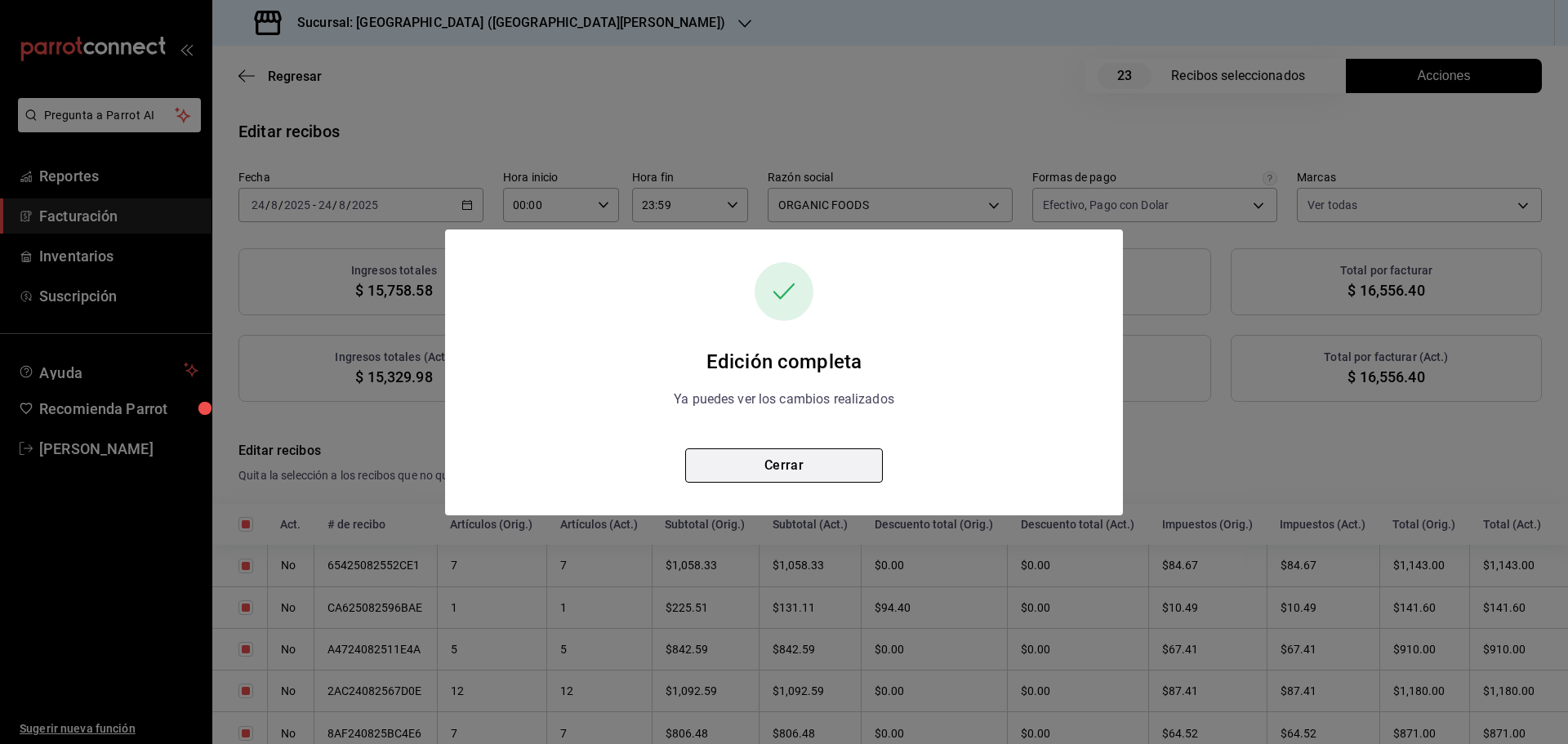
click at [838, 466] on button "Cerrar" at bounding box center [783, 465] width 198 height 34
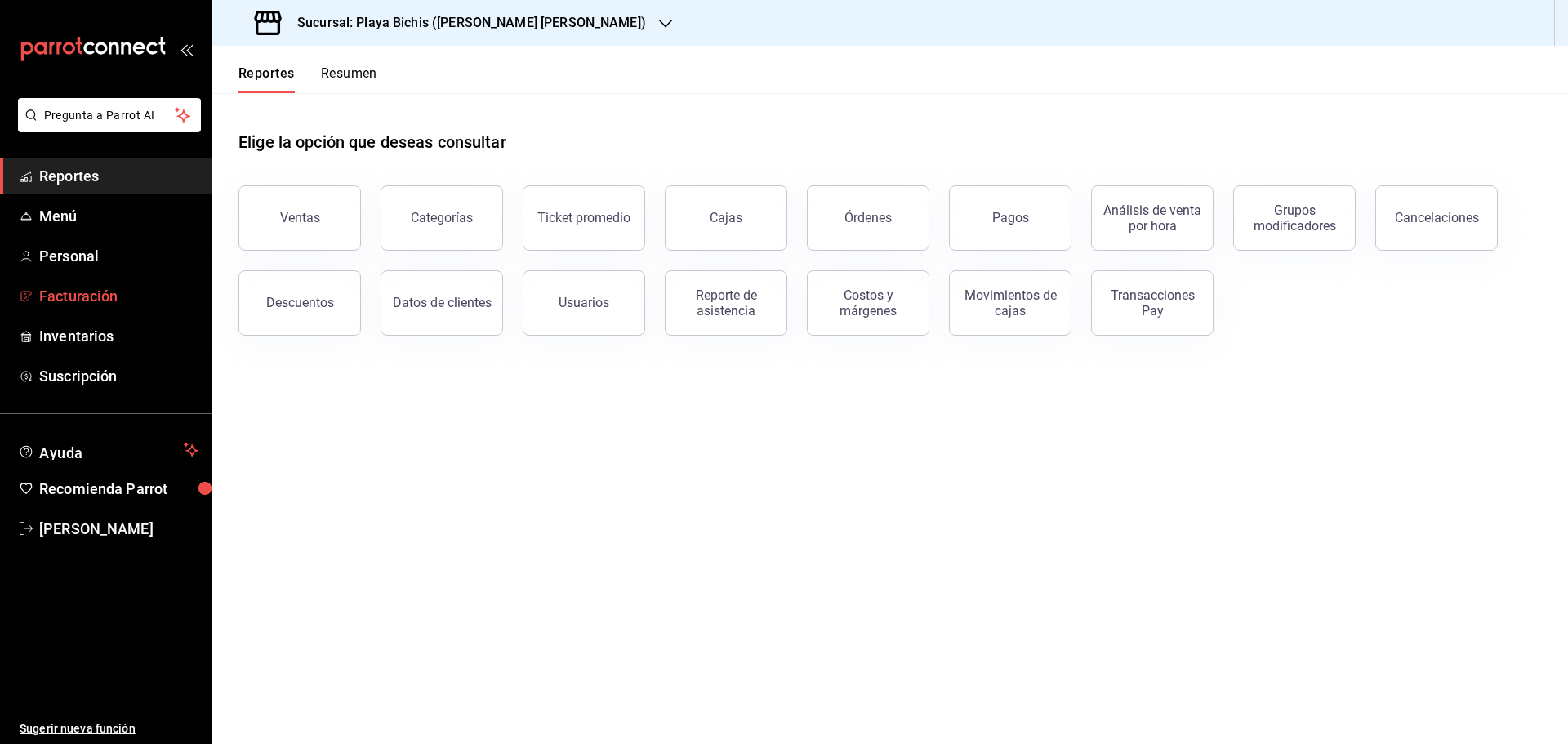
click at [108, 290] on span "Facturación" at bounding box center [119, 296] width 159 height 22
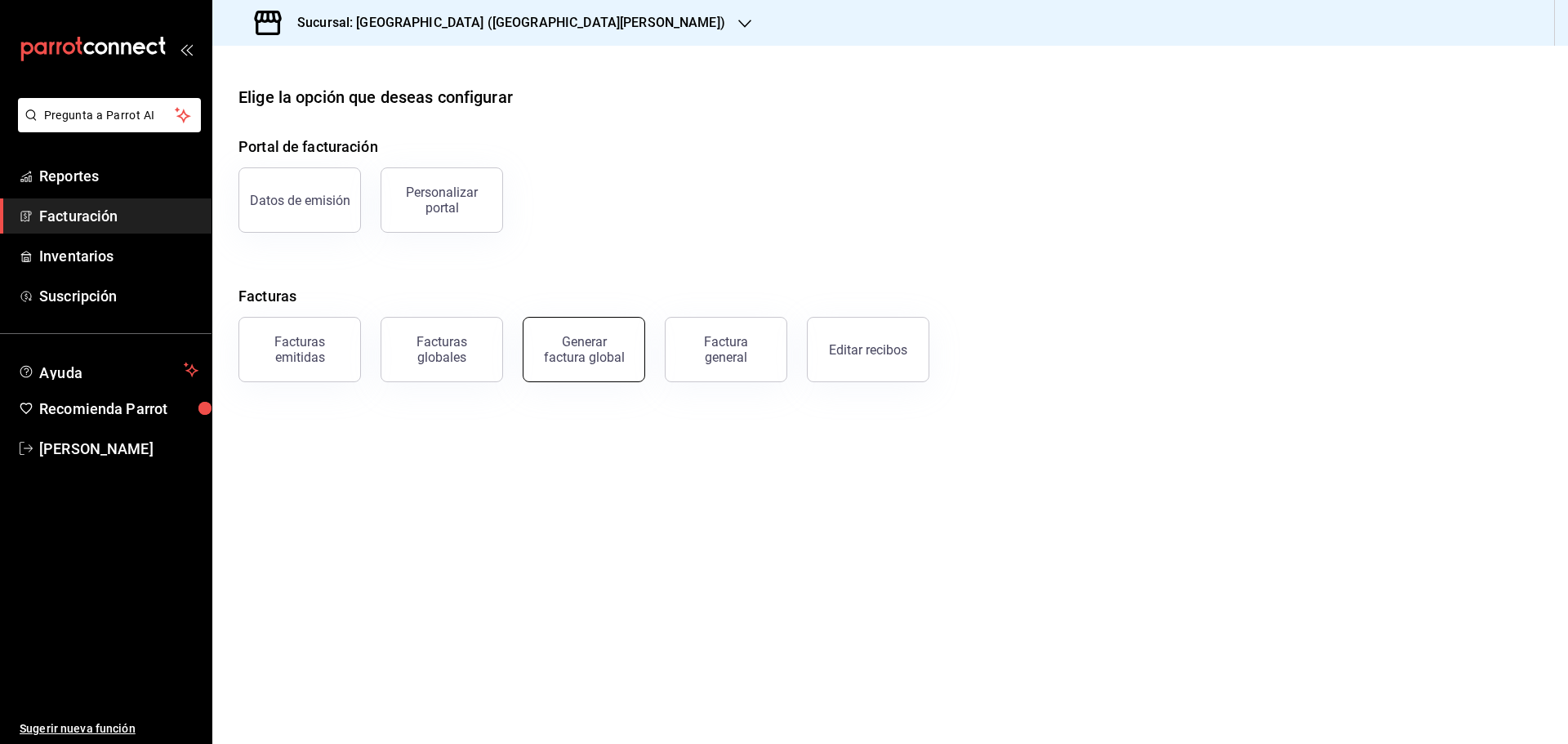
click at [582, 349] on div "Generar factura global" at bounding box center [584, 349] width 82 height 31
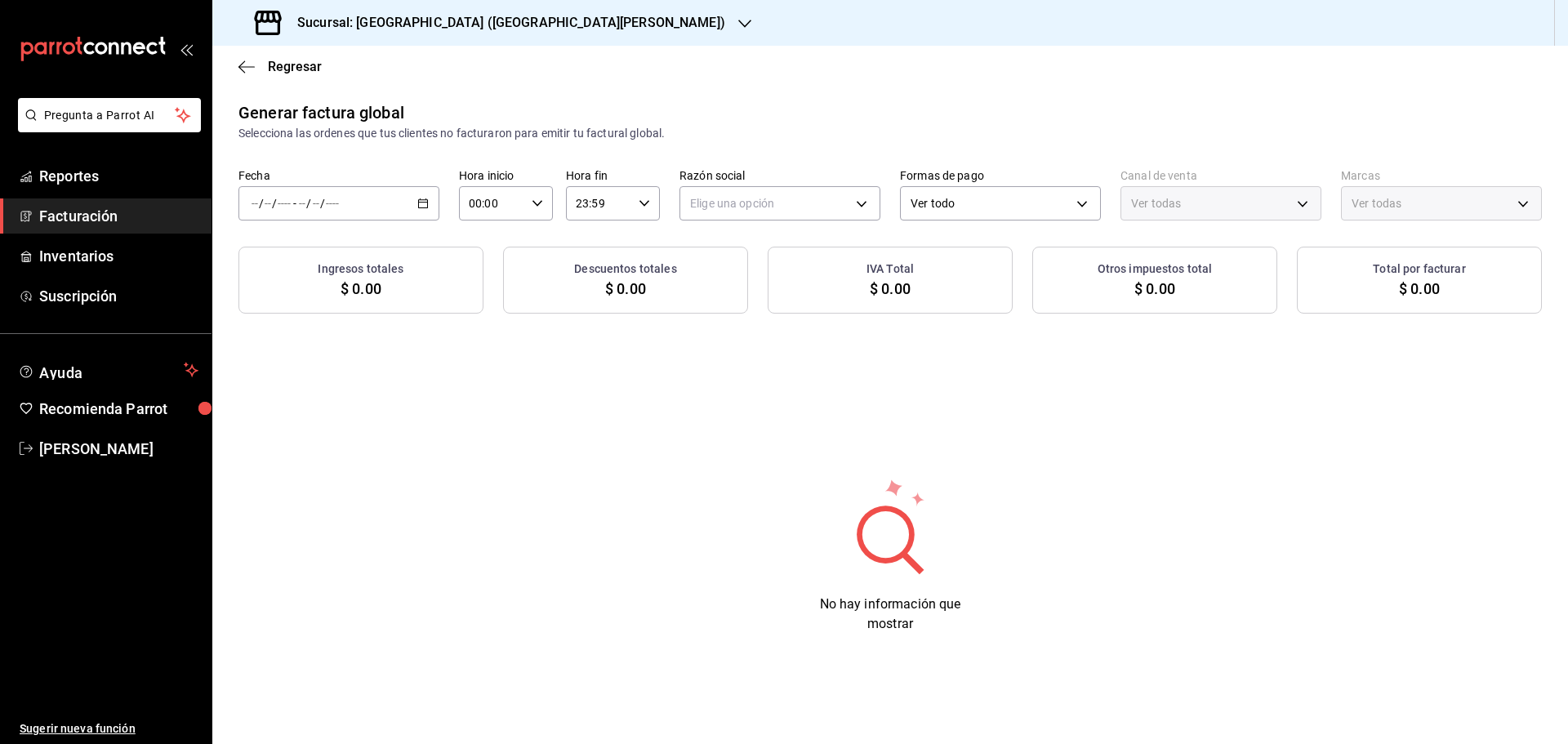
type input "PARROT,UBER_EATS,RAPPI,DIDI_FOOD,ONLINE"
click at [420, 200] on \(Stroke\) "button" at bounding box center [420, 199] width 1 height 1
click at [319, 246] on span "Rango de fechas" at bounding box center [316, 253] width 127 height 17
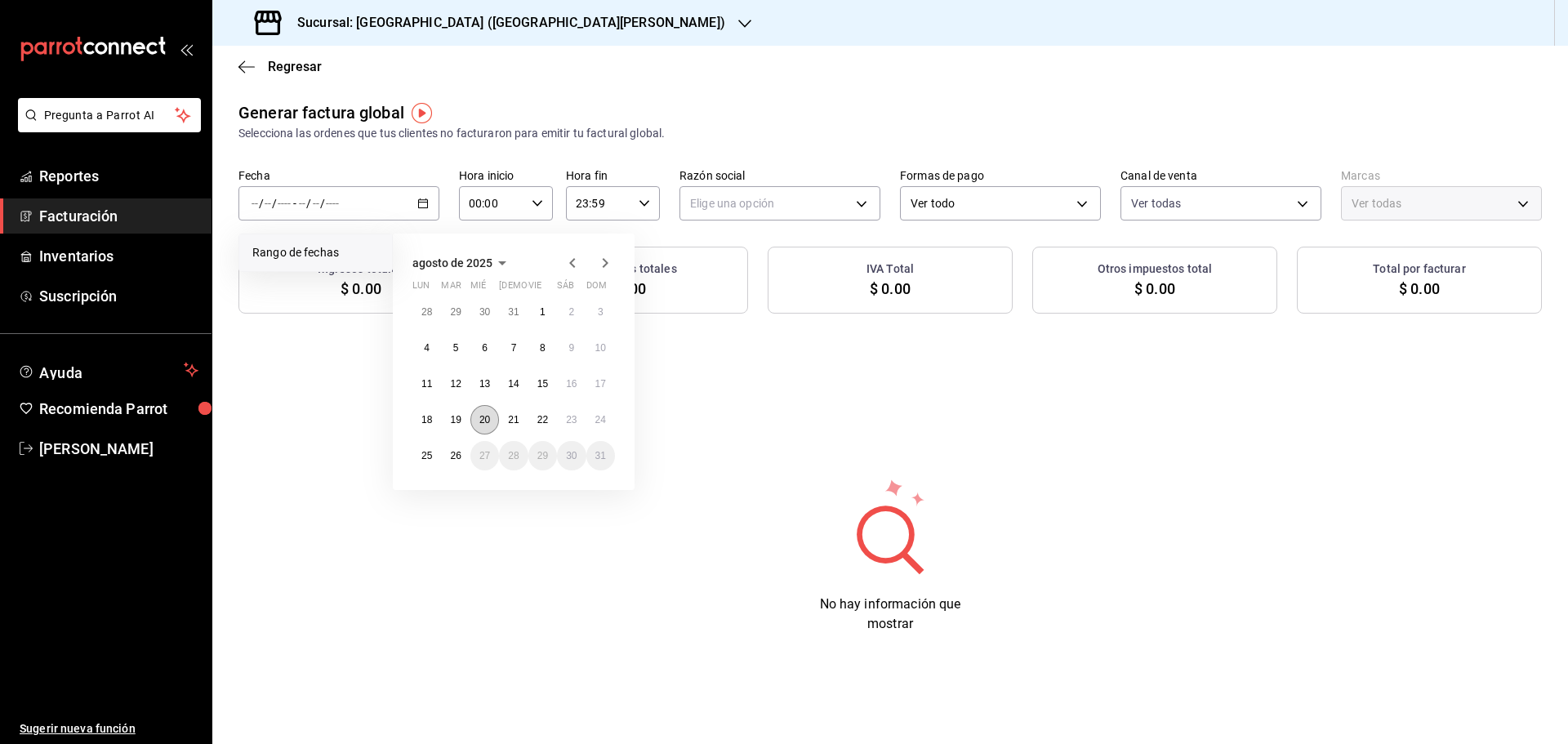
click at [490, 421] on abbr "20" at bounding box center [485, 419] width 11 height 11
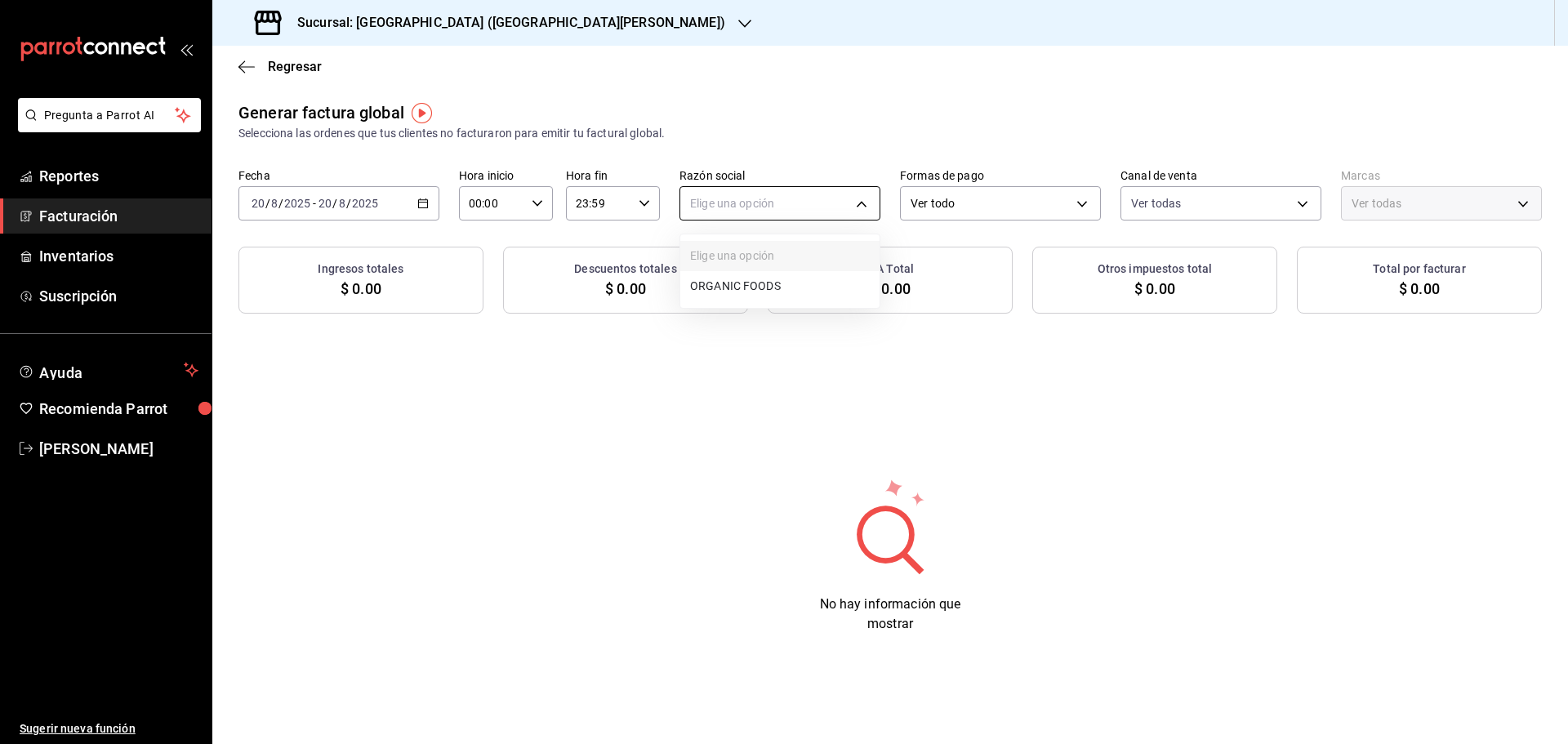
click at [783, 205] on body "Pregunta a Parrot AI Reportes Facturación Inventarios Suscripción Ayuda Recomie…" at bounding box center [784, 372] width 1568 height 744
click at [777, 287] on li "ORGANIC FOODS" at bounding box center [779, 286] width 199 height 30
type input "654927a2-fb95-458b-bd0a-9ffada75daa8"
type input "c2db145c-7f15-421d-baa5-27fbbe9efb3f"
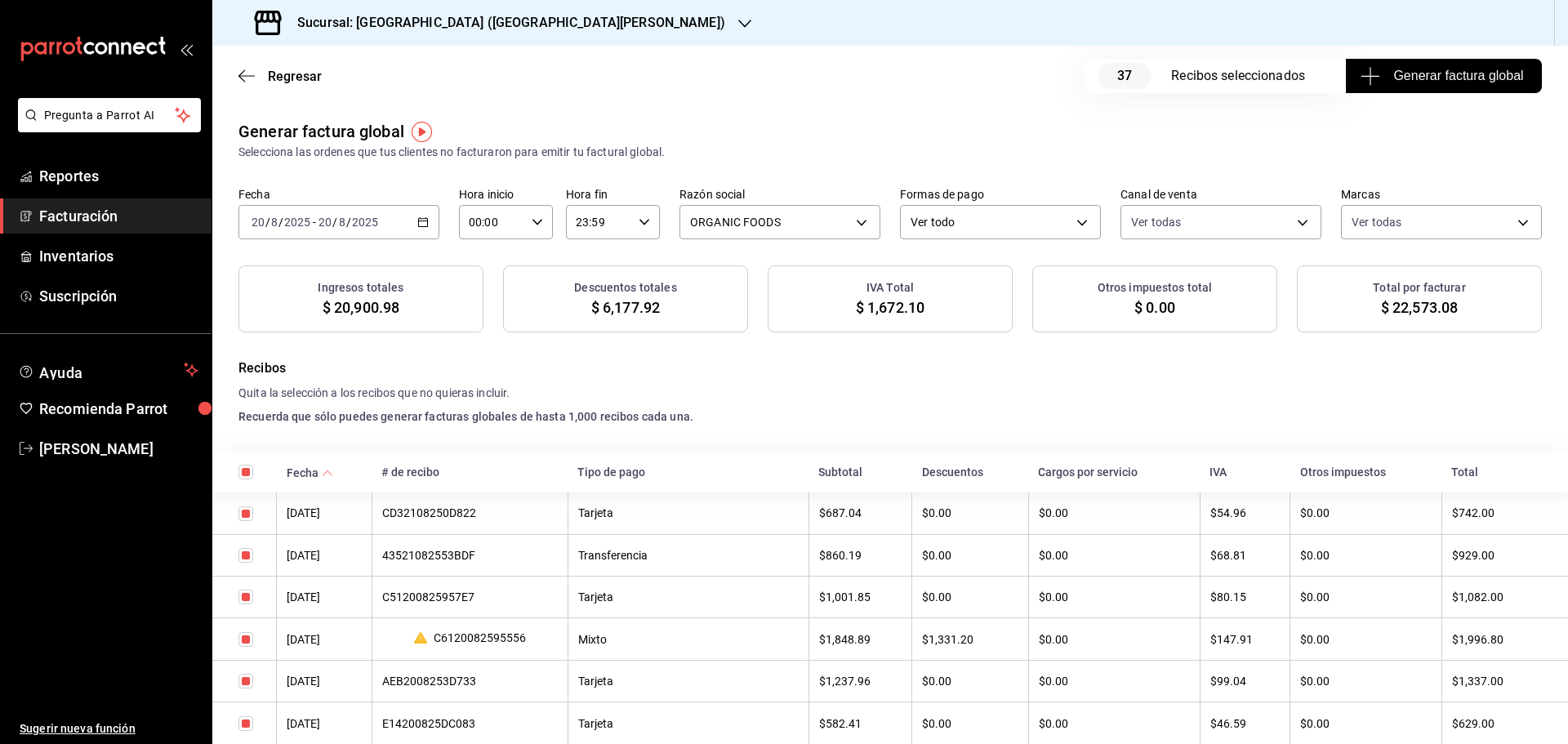
click at [1454, 79] on span "Generar factura global" at bounding box center [1443, 75] width 159 height 19
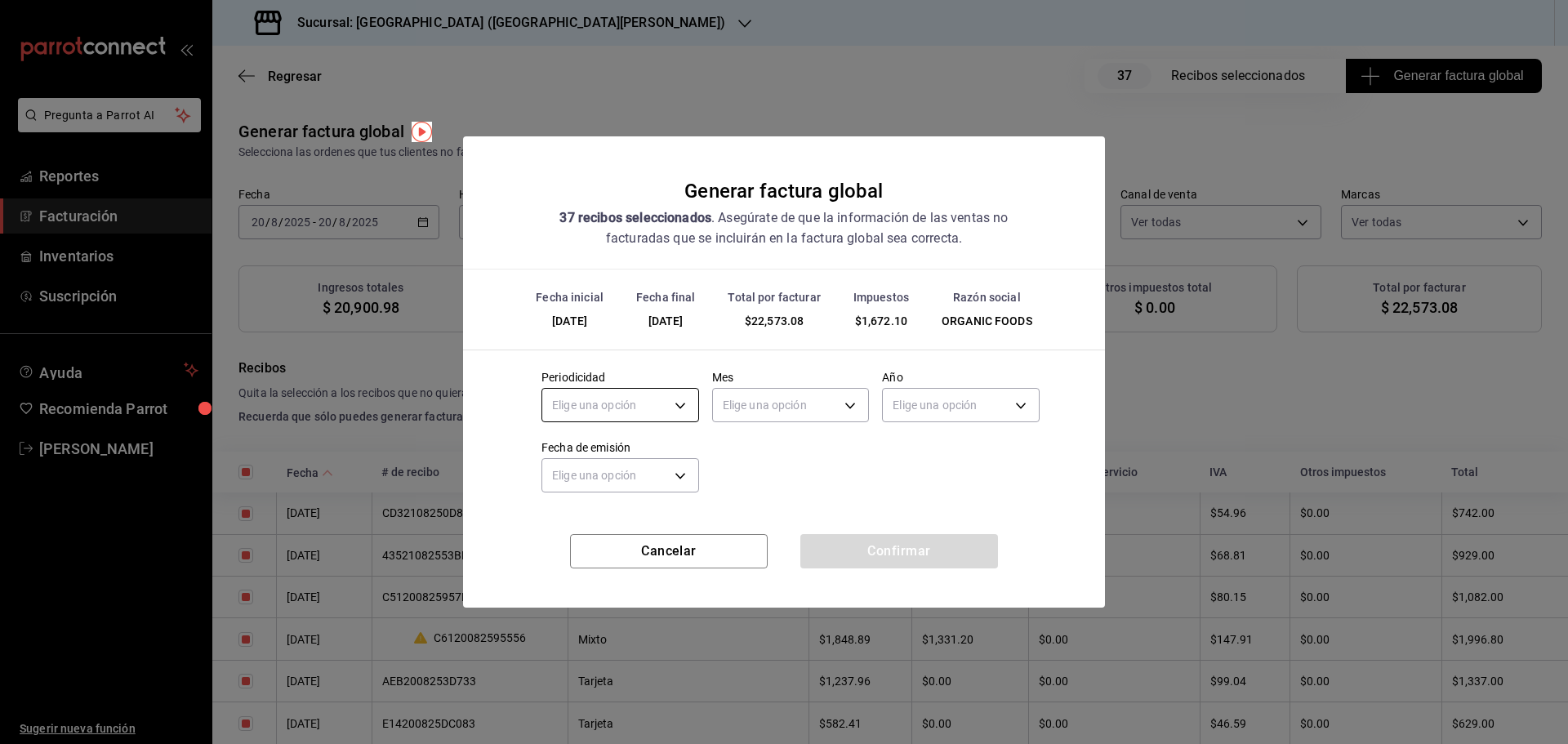
click at [668, 407] on body "Pregunta a Parrot AI Reportes Facturación Inventarios Suscripción Ayuda Recomie…" at bounding box center [784, 372] width 1568 height 744
click at [628, 461] on li "Diario" at bounding box center [620, 456] width 156 height 27
type input "DAILY"
click at [742, 406] on body "Pregunta a Parrot AI Reportes Facturación Inventarios Suscripción Ayuda Recomie…" at bounding box center [784, 372] width 1568 height 744
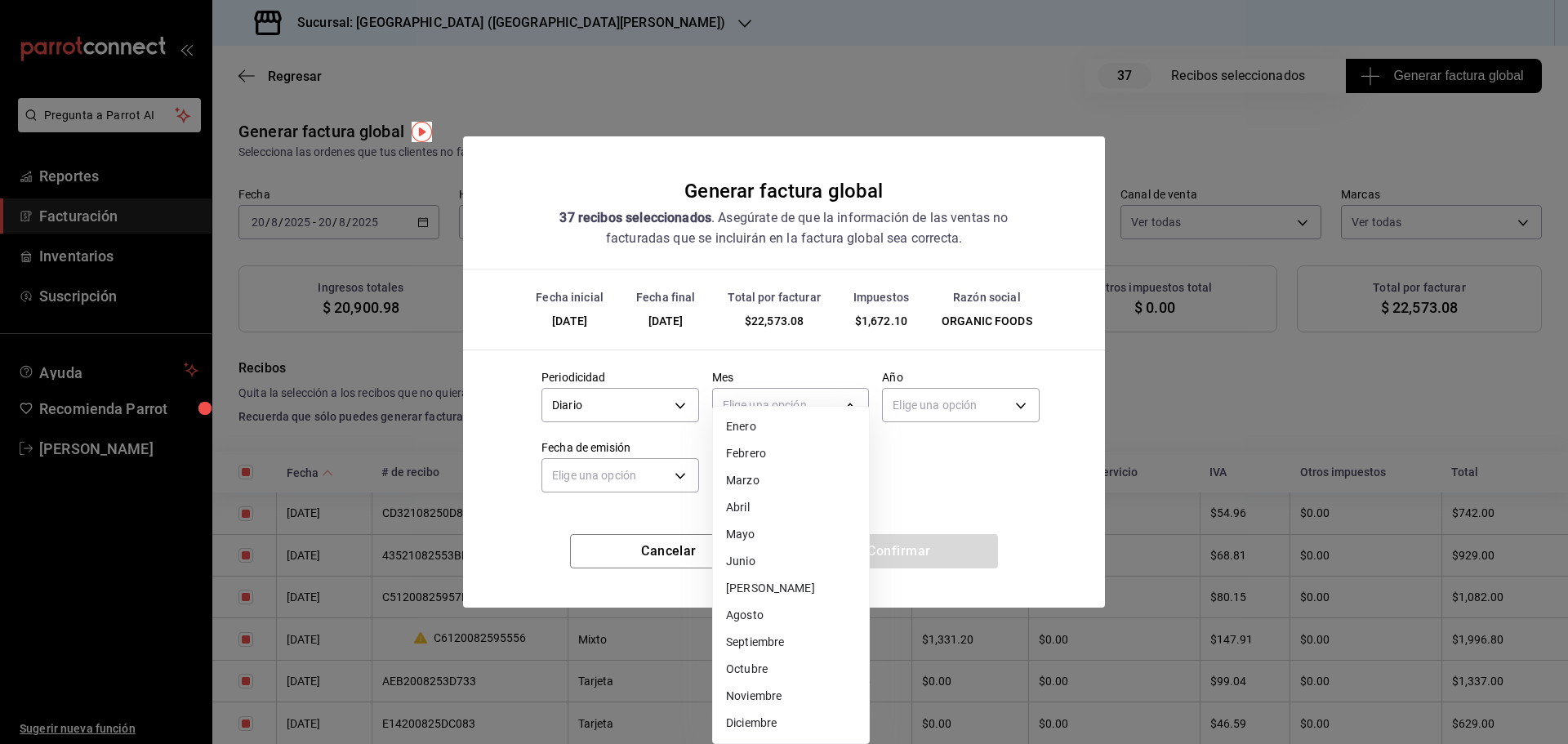
click at [760, 609] on li "Agosto" at bounding box center [791, 615] width 156 height 27
type input "8"
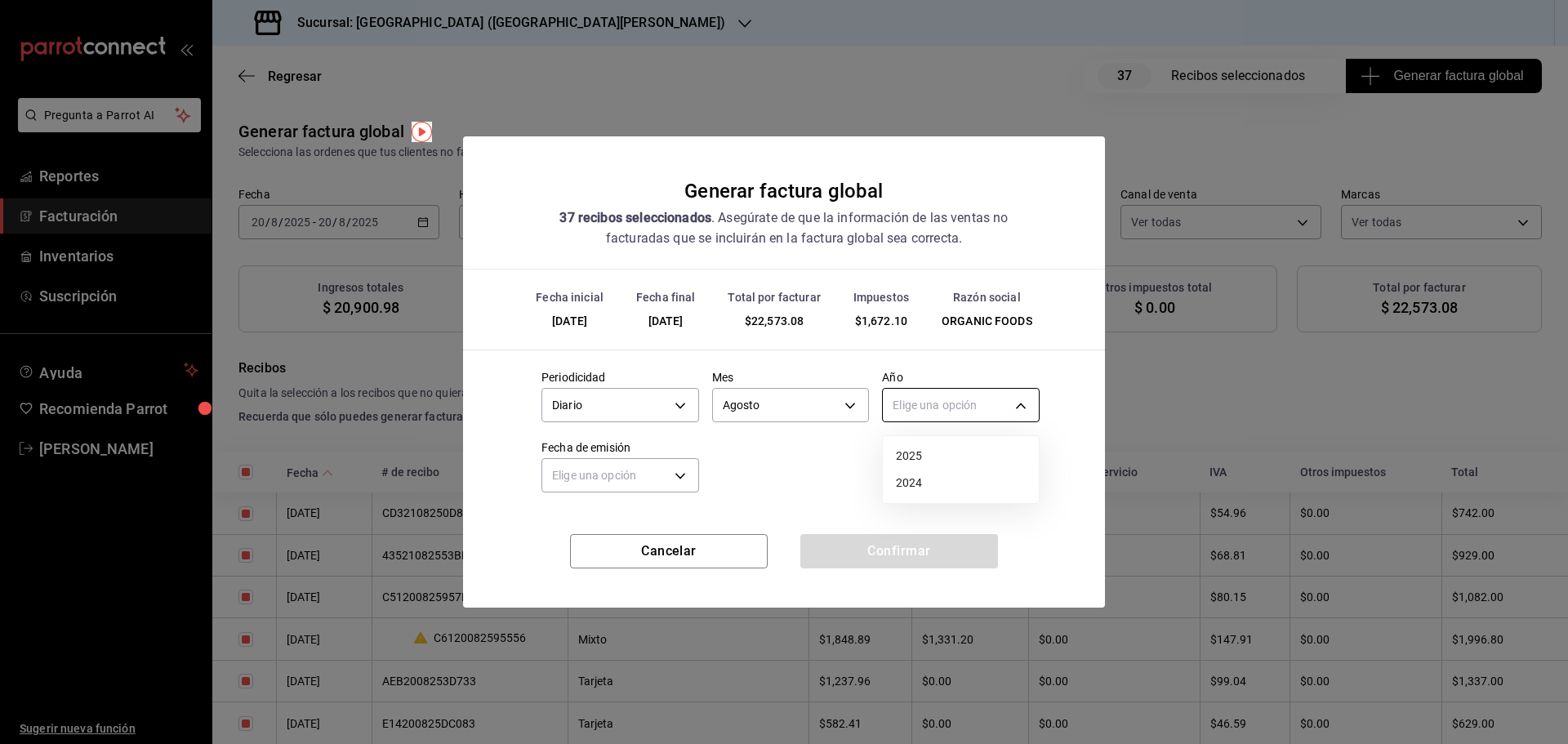
click at [910, 399] on body "Pregunta a Parrot AI Reportes Facturación Inventarios Suscripción Ayuda Recomie…" at bounding box center [784, 372] width 1568 height 744
click at [930, 459] on li "2025" at bounding box center [960, 456] width 156 height 27
type input "2025"
click at [589, 485] on body "Pregunta a Parrot AI Reportes Facturación Inventarios Suscripción Ayuda Recomie…" at bounding box center [784, 372] width 1568 height 744
click at [581, 554] on li "Ayer" at bounding box center [620, 553] width 156 height 27
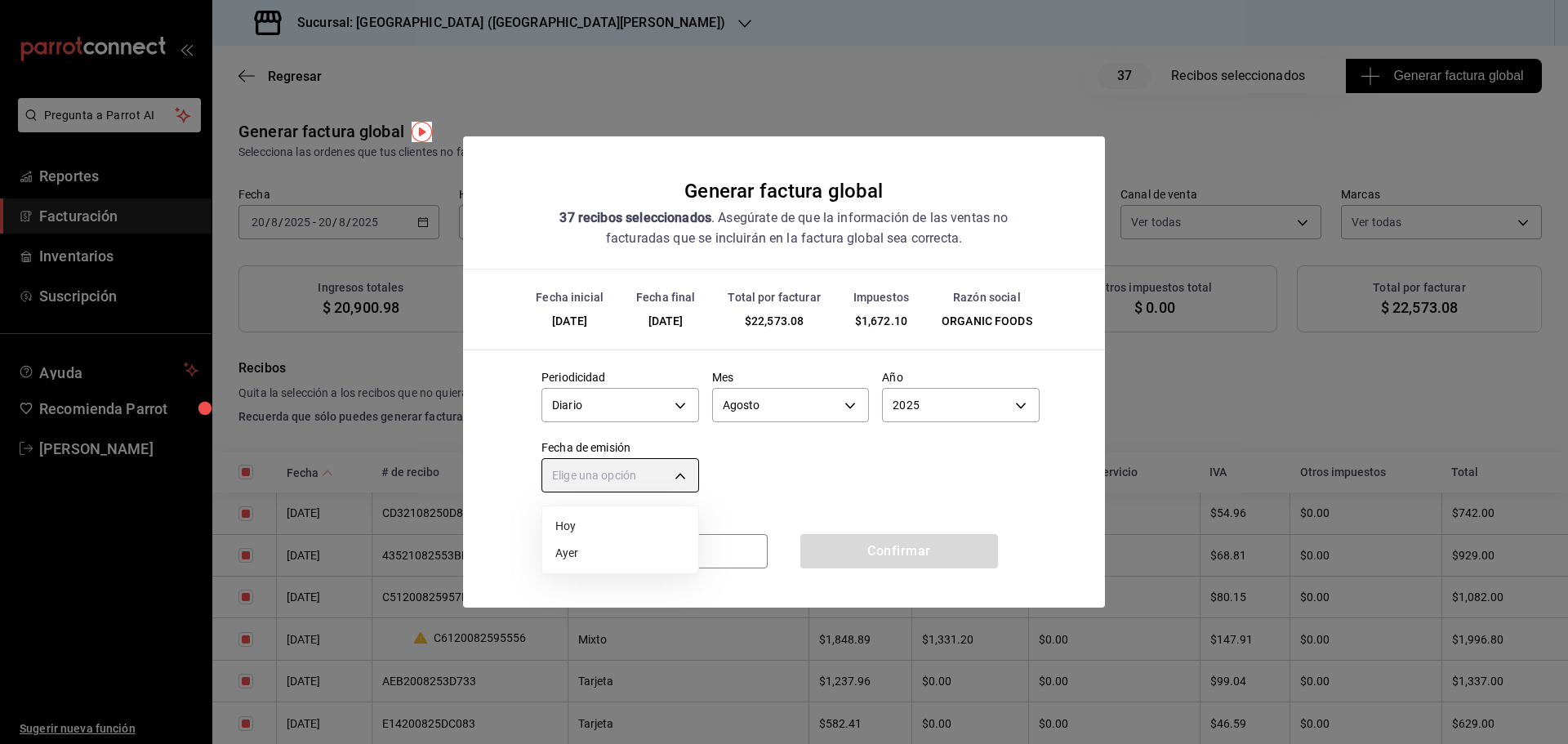
type input "[DATE]"
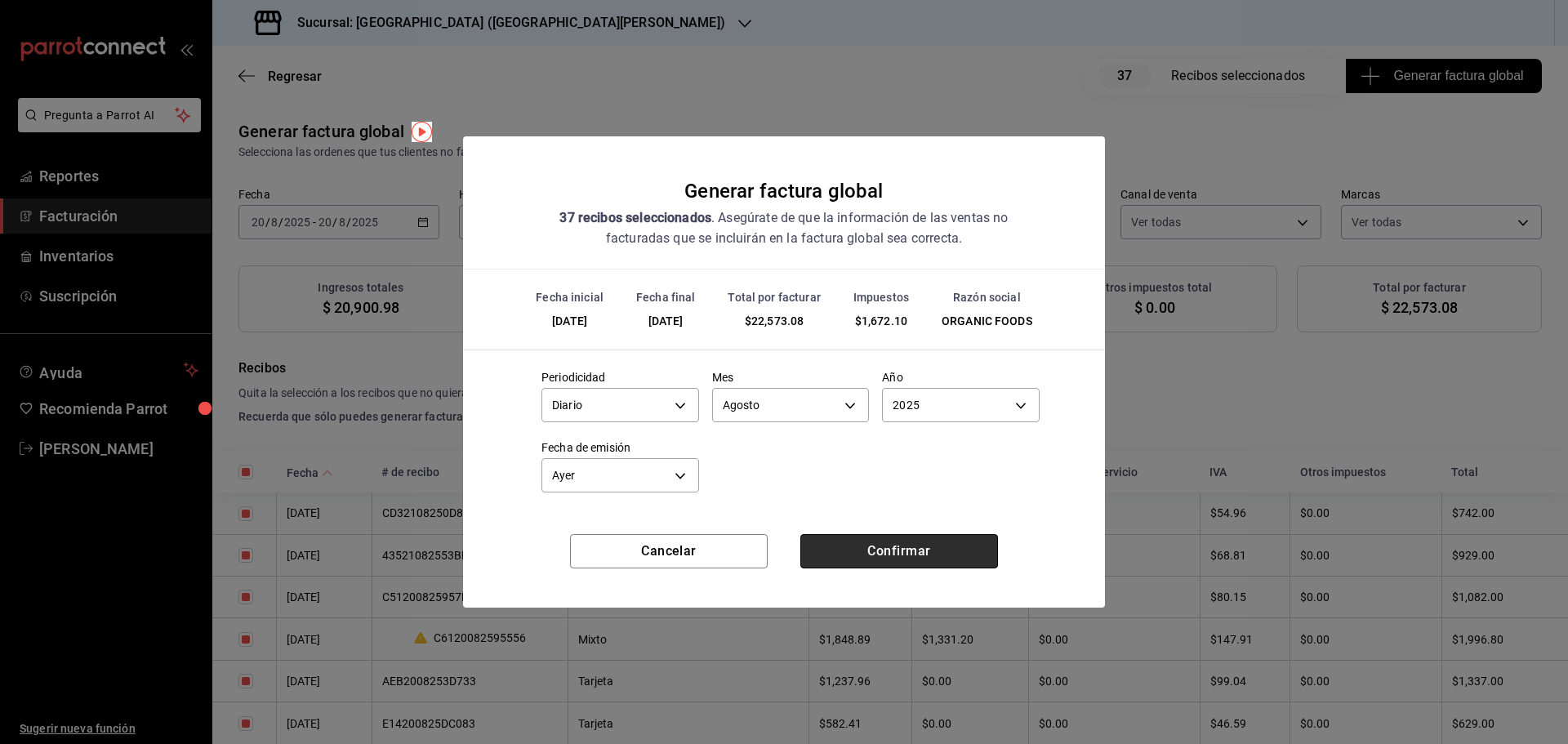
click at [887, 544] on button "Confirmar" at bounding box center [899, 551] width 198 height 34
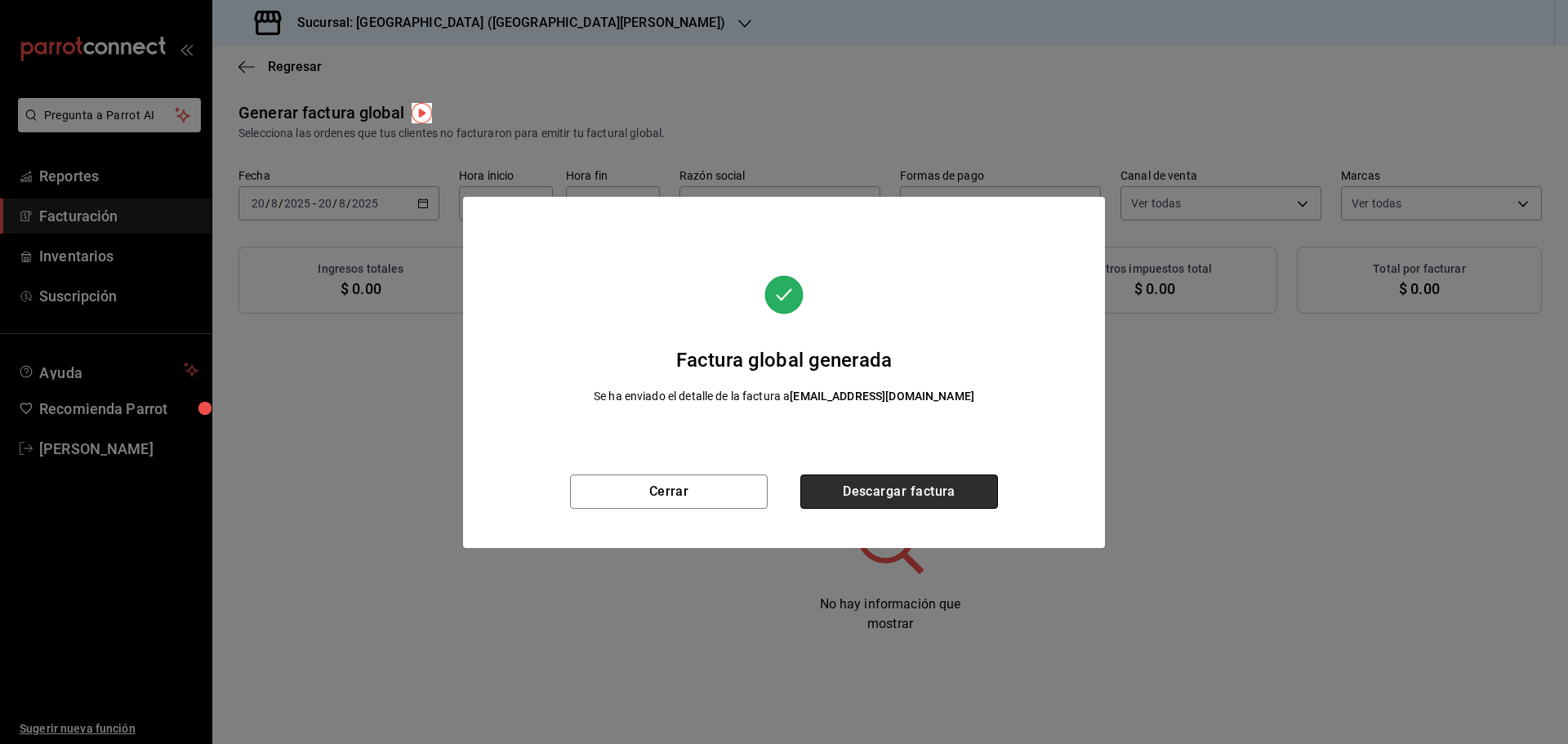
click at [946, 505] on button "Descargar factura" at bounding box center [899, 491] width 198 height 34
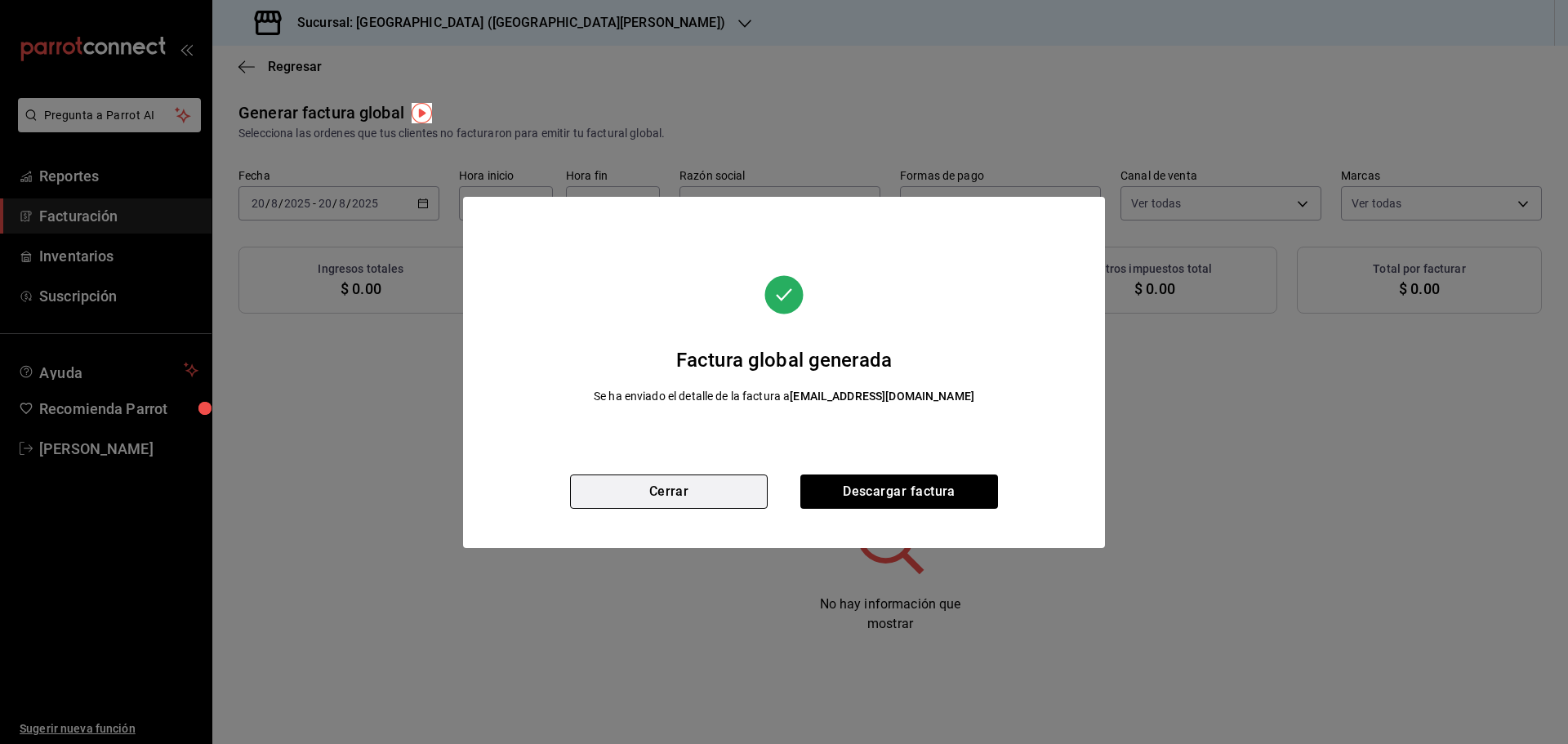
click at [719, 498] on button "Cerrar" at bounding box center [668, 491] width 198 height 34
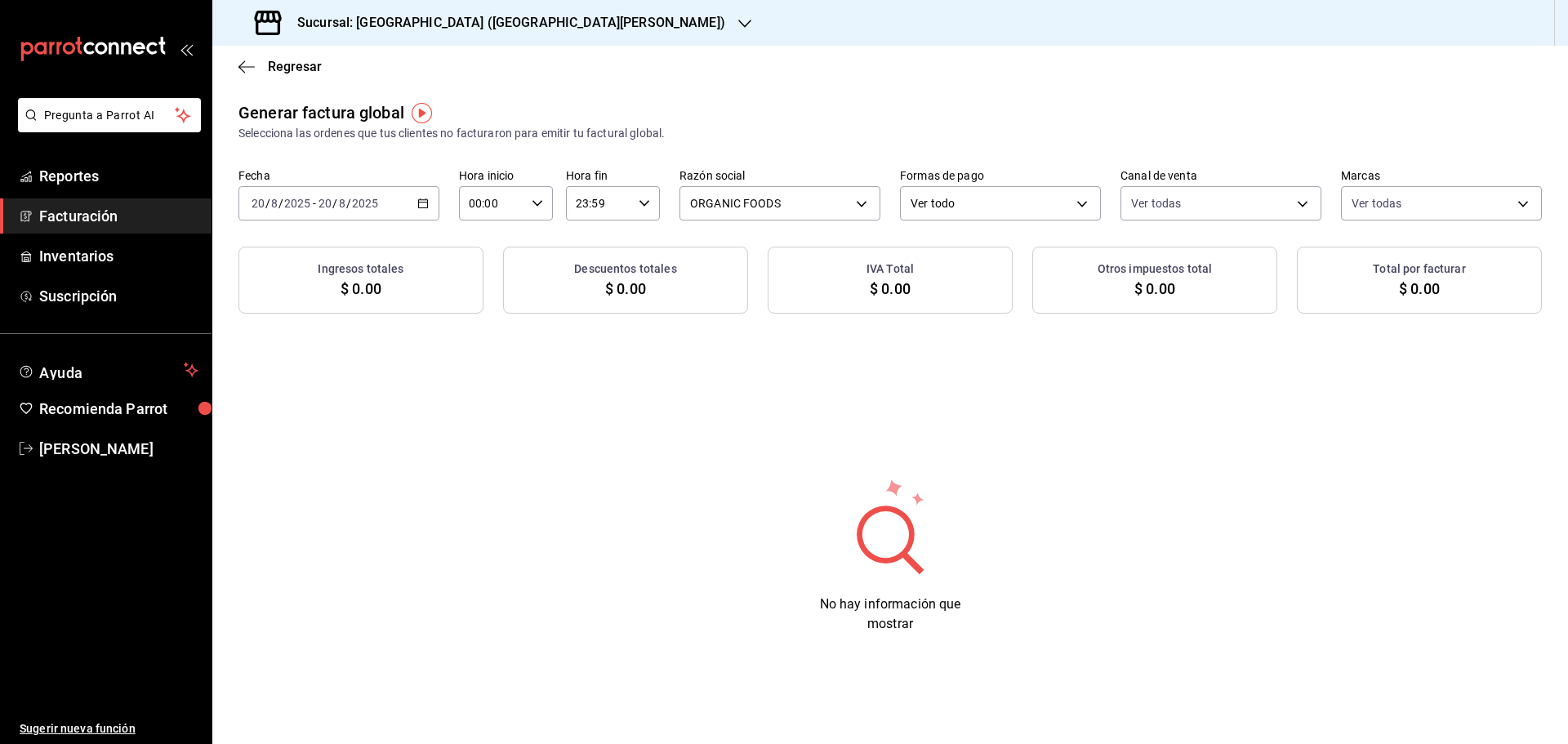
click at [428, 200] on \(Stroke\) "button" at bounding box center [423, 204] width 10 height 9
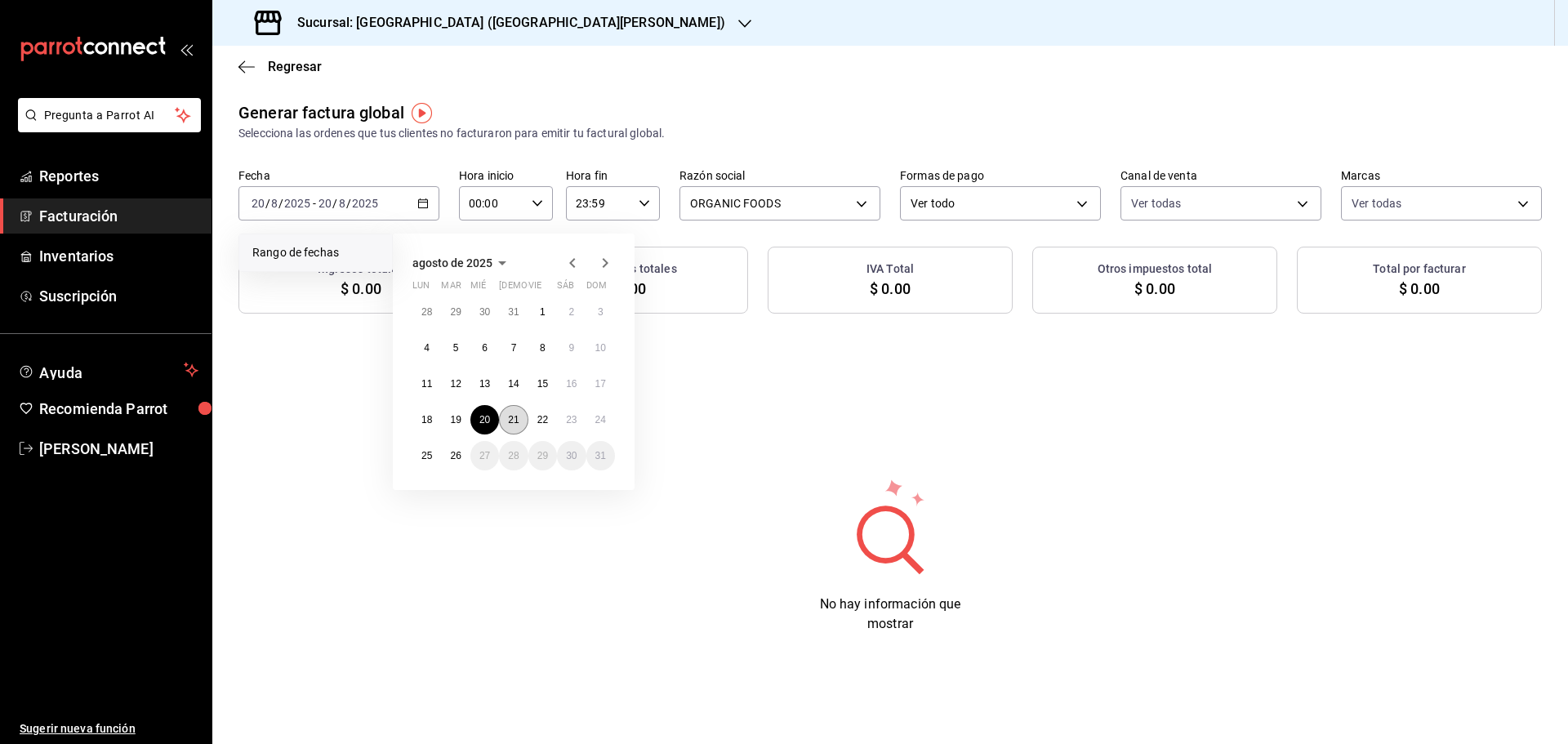
click at [518, 415] on abbr "21" at bounding box center [514, 419] width 11 height 11
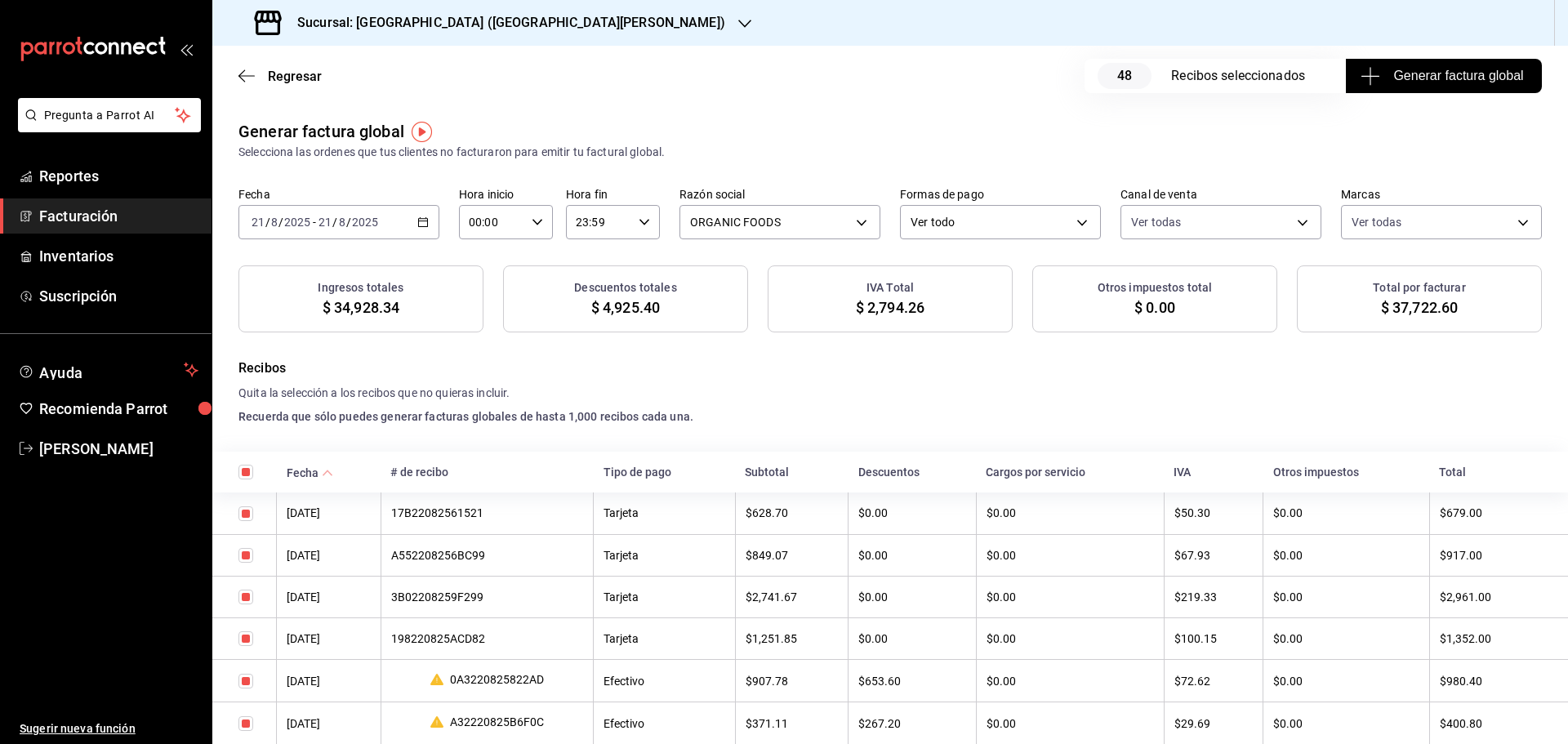
click at [1432, 77] on span "Generar factura global" at bounding box center [1443, 75] width 159 height 19
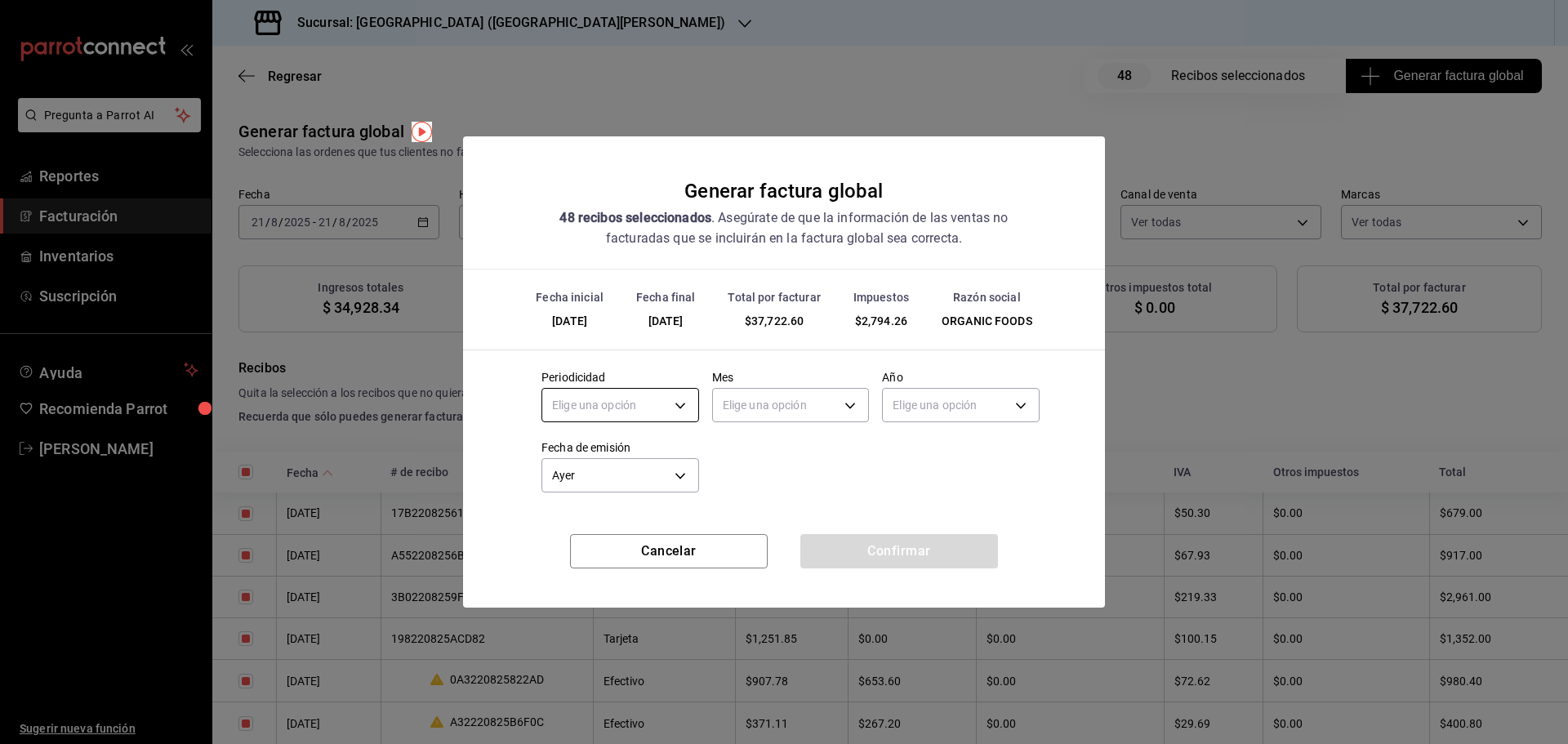
click at [661, 406] on body "Pregunta a Parrot AI Reportes Facturación Inventarios Suscripción Ayuda Recomie…" at bounding box center [784, 372] width 1568 height 744
click at [597, 460] on li "Diario" at bounding box center [620, 456] width 156 height 27
type input "DAILY"
click at [758, 396] on body "Pregunta a Parrot AI Reportes Facturación Inventarios Suscripción Ayuda Recomie…" at bounding box center [784, 372] width 1568 height 744
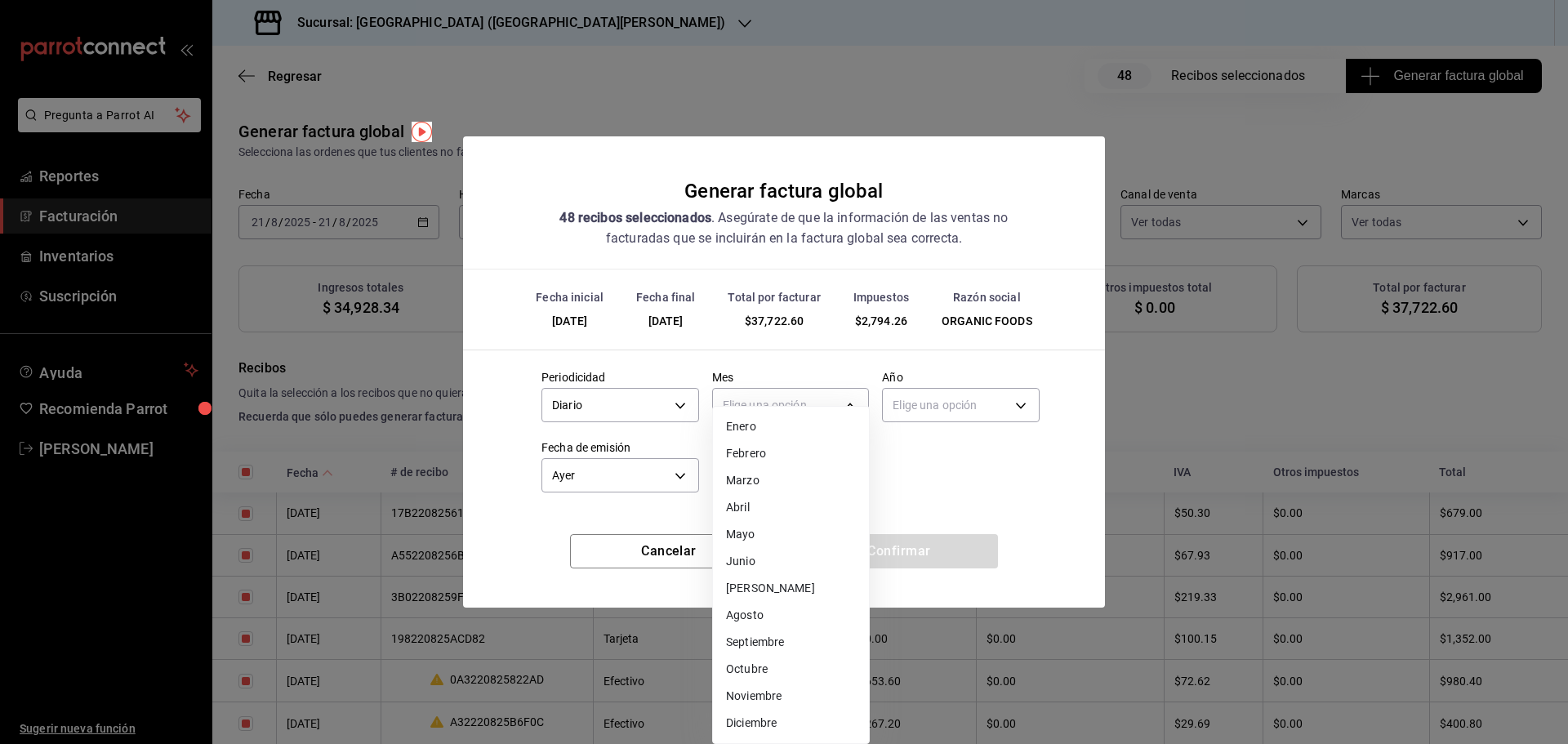
click at [756, 614] on li "Agosto" at bounding box center [791, 615] width 156 height 27
type input "8"
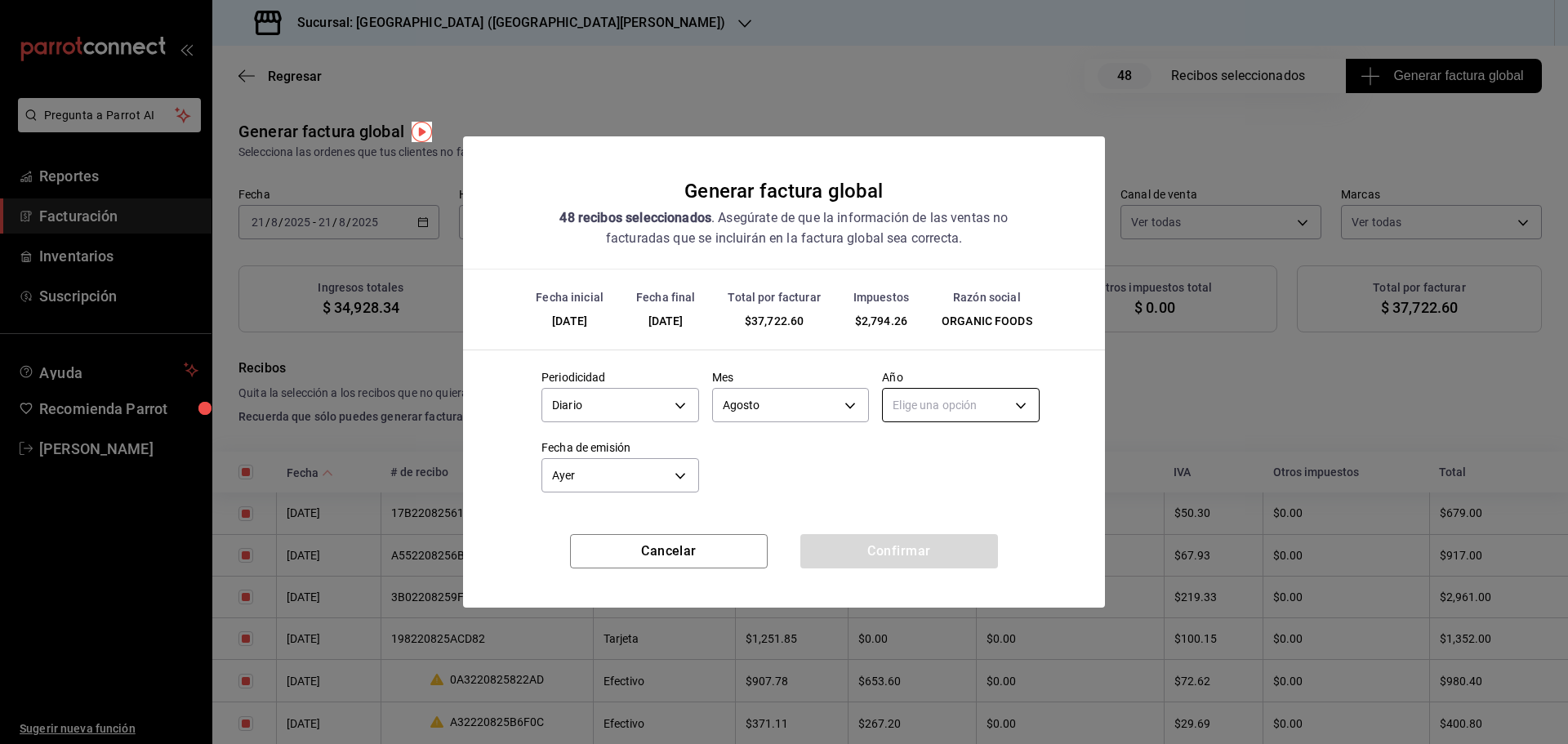
click at [936, 401] on body "Pregunta a Parrot AI Reportes Facturación Inventarios Suscripción Ayuda Recomie…" at bounding box center [784, 372] width 1568 height 744
click at [926, 458] on li "2025" at bounding box center [960, 456] width 156 height 27
type input "2025"
click at [908, 546] on button "Confirmar" at bounding box center [899, 551] width 198 height 34
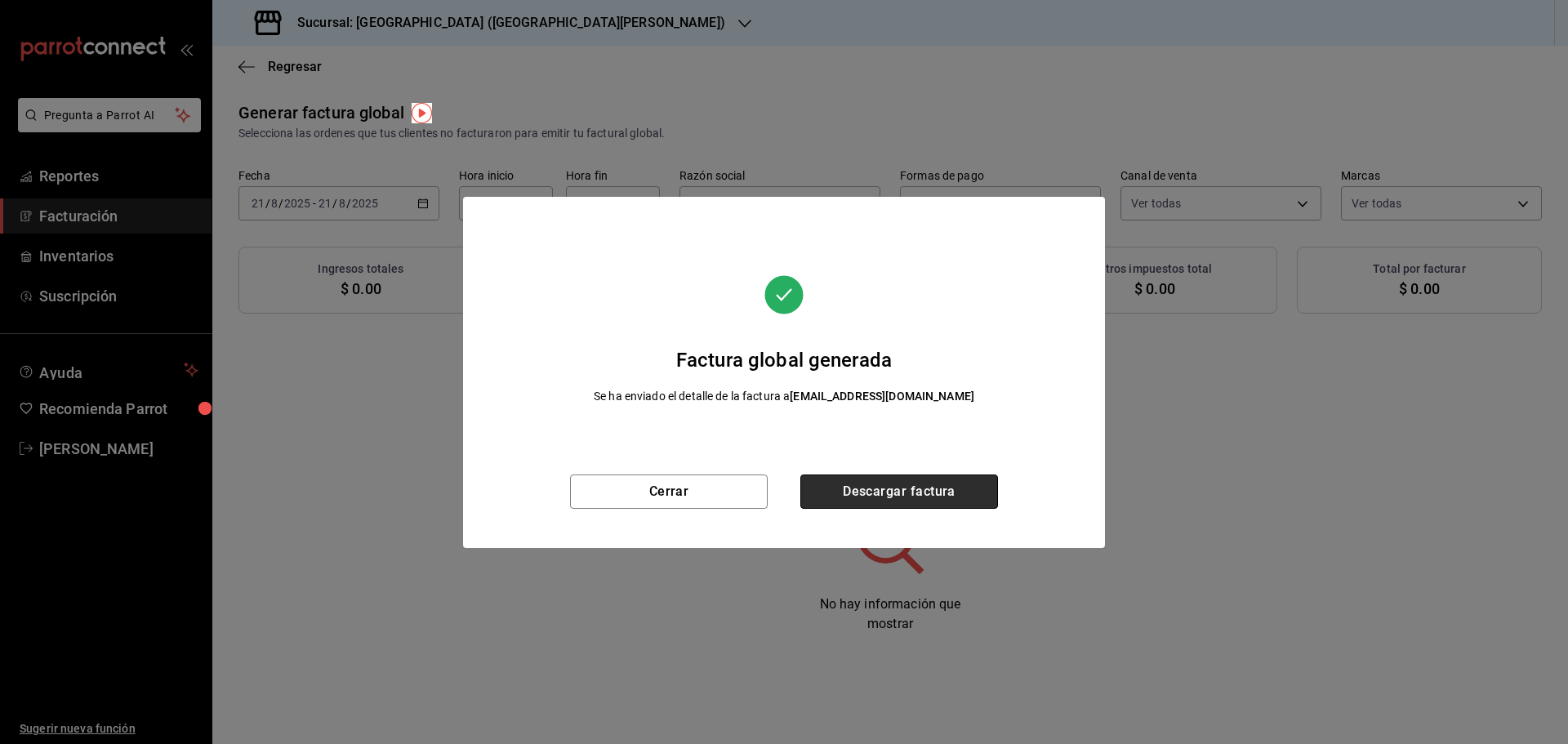
click at [926, 498] on button "Descargar factura" at bounding box center [899, 491] width 198 height 34
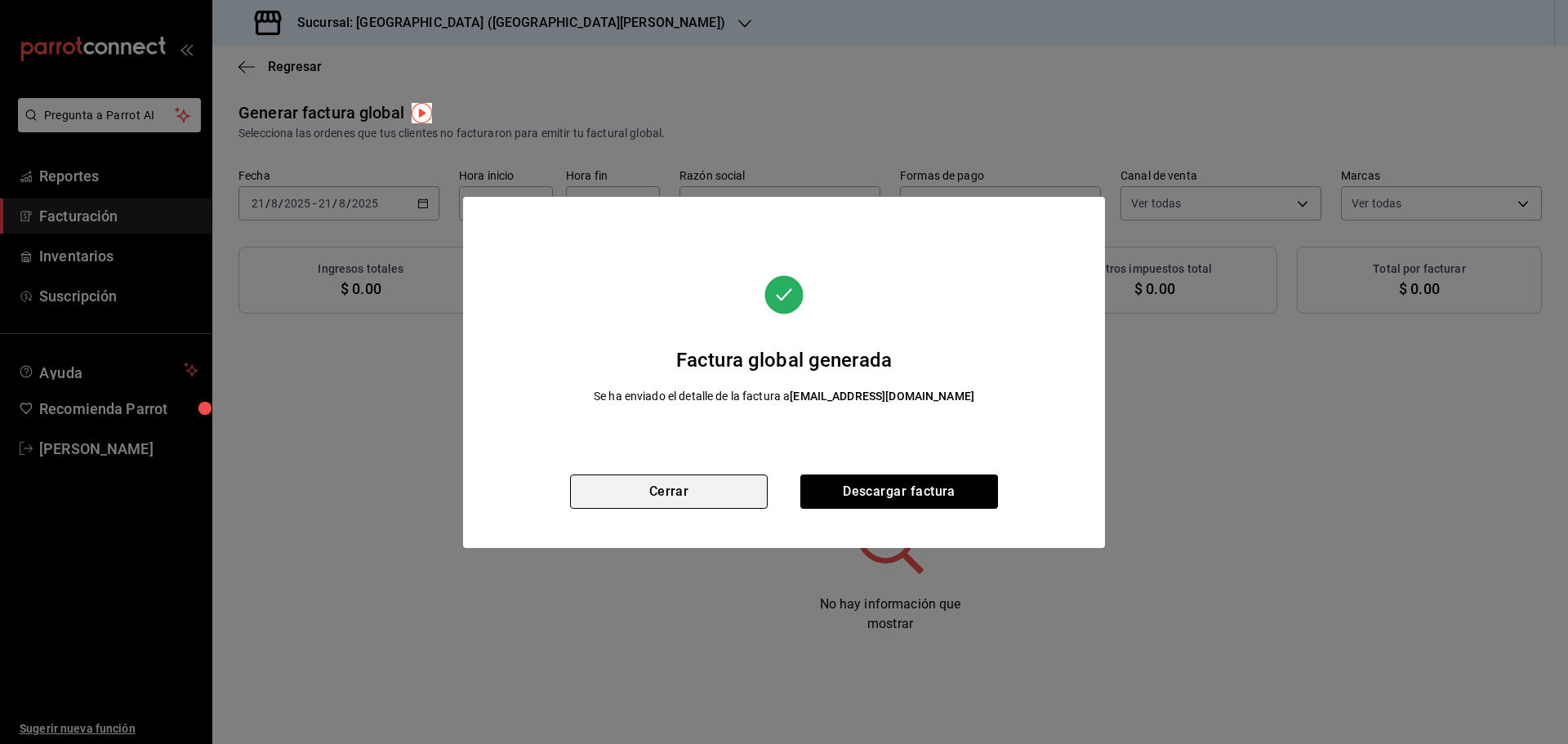
click at [733, 497] on button "Cerrar" at bounding box center [668, 491] width 198 height 34
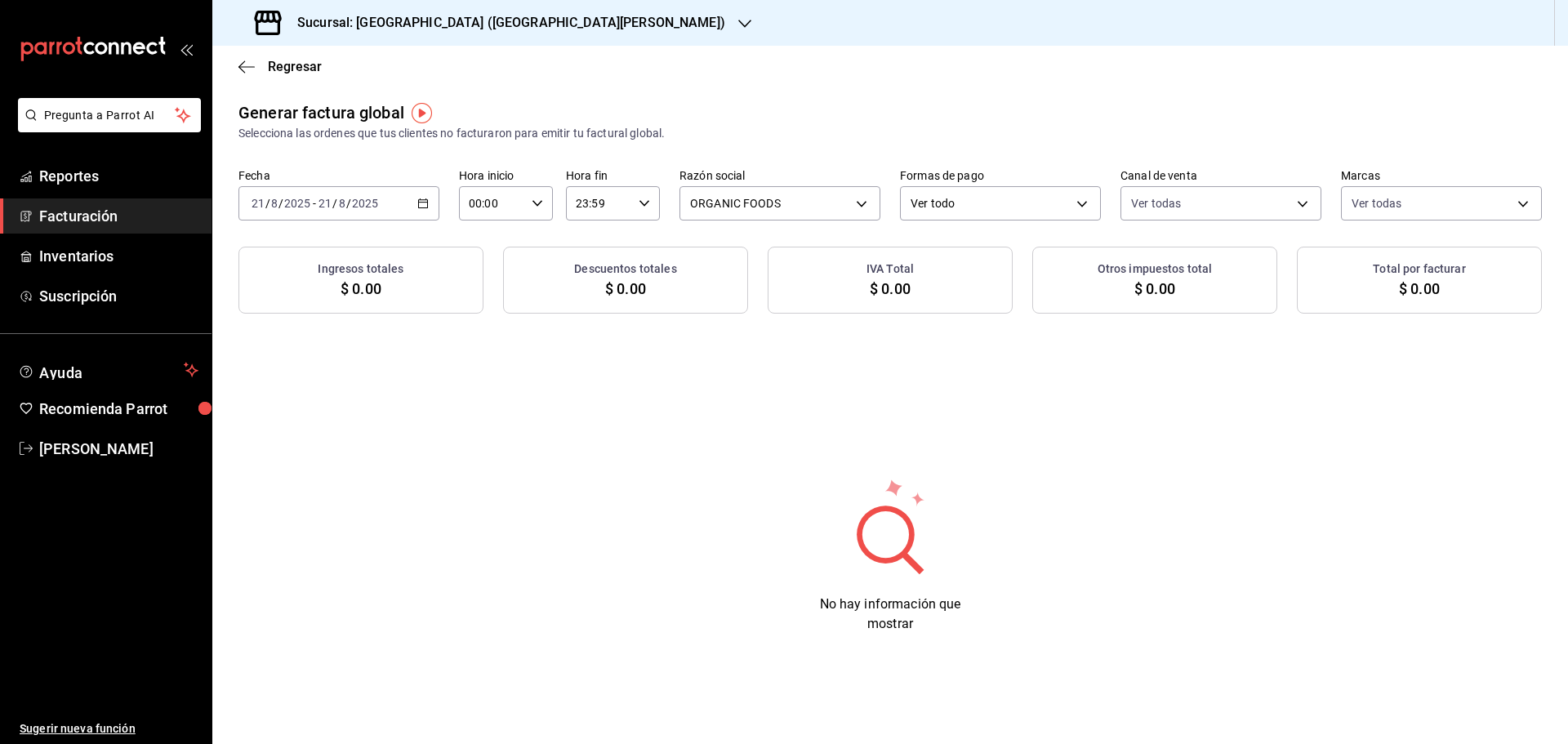
click at [416, 201] on div "[DATE] [DATE] - [DATE] [DATE]" at bounding box center [338, 203] width 201 height 34
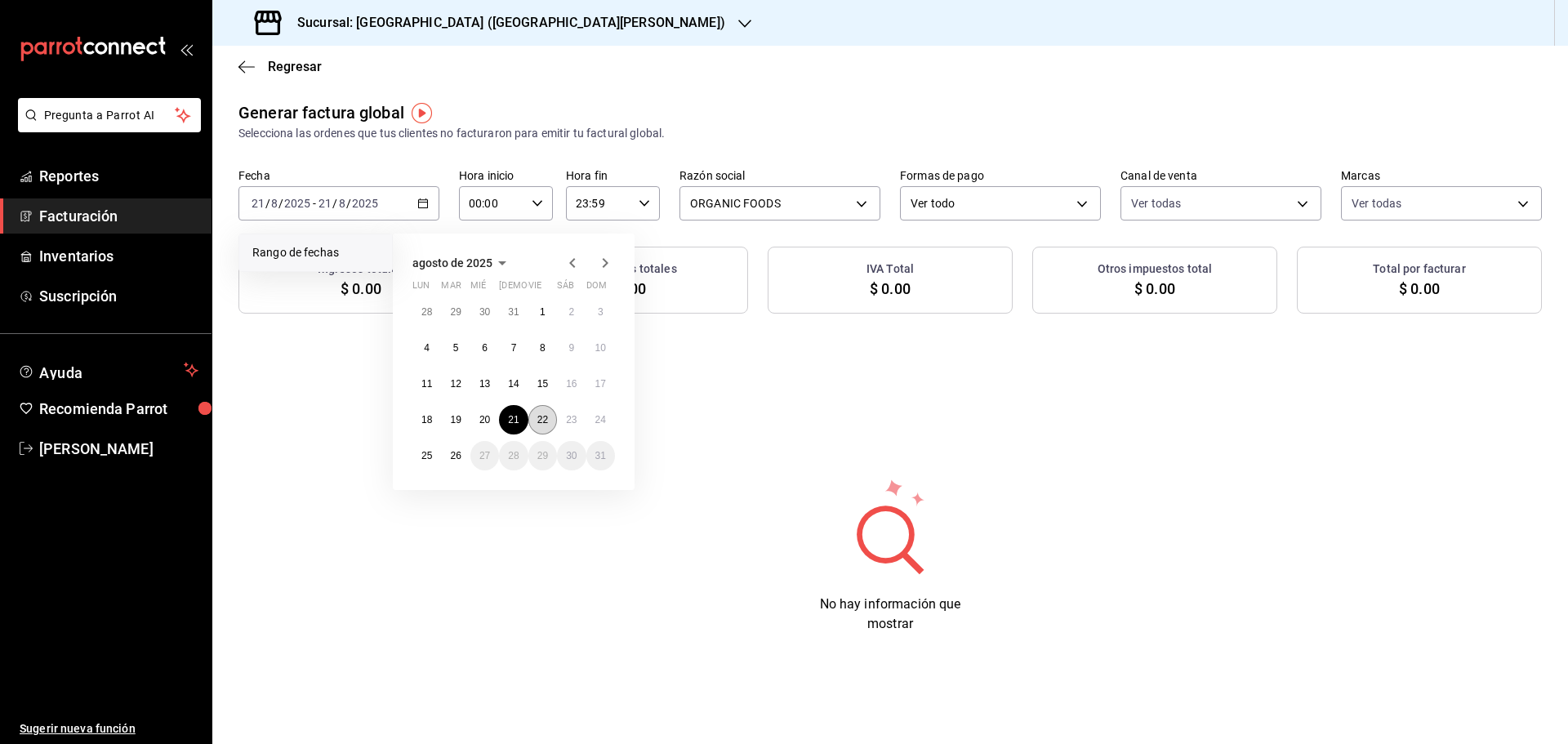
click at [546, 420] on abbr "22" at bounding box center [543, 419] width 11 height 11
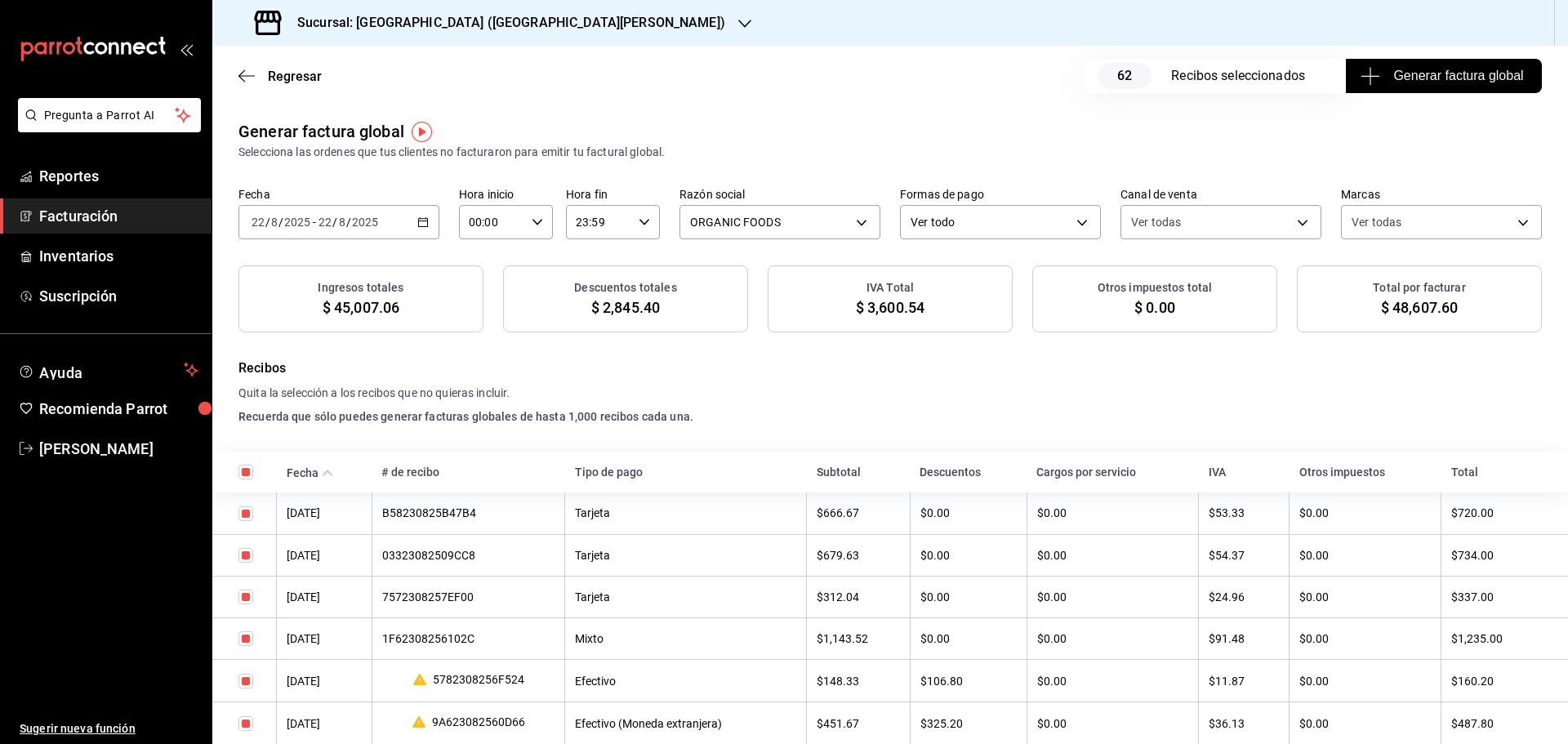
click at [419, 225] on icon "button" at bounding box center [423, 222] width 11 height 11
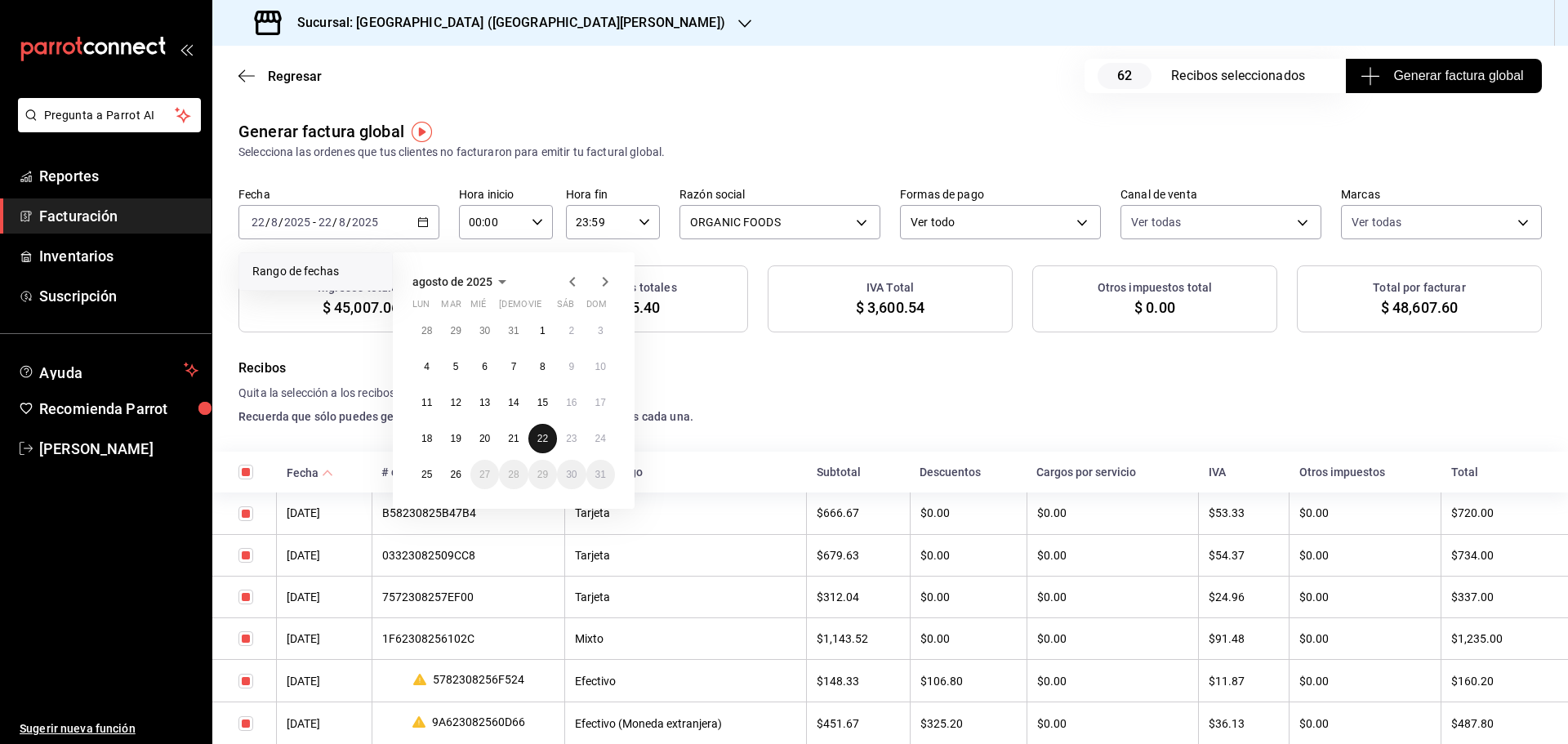
click at [548, 432] on button "22" at bounding box center [542, 439] width 28 height 29
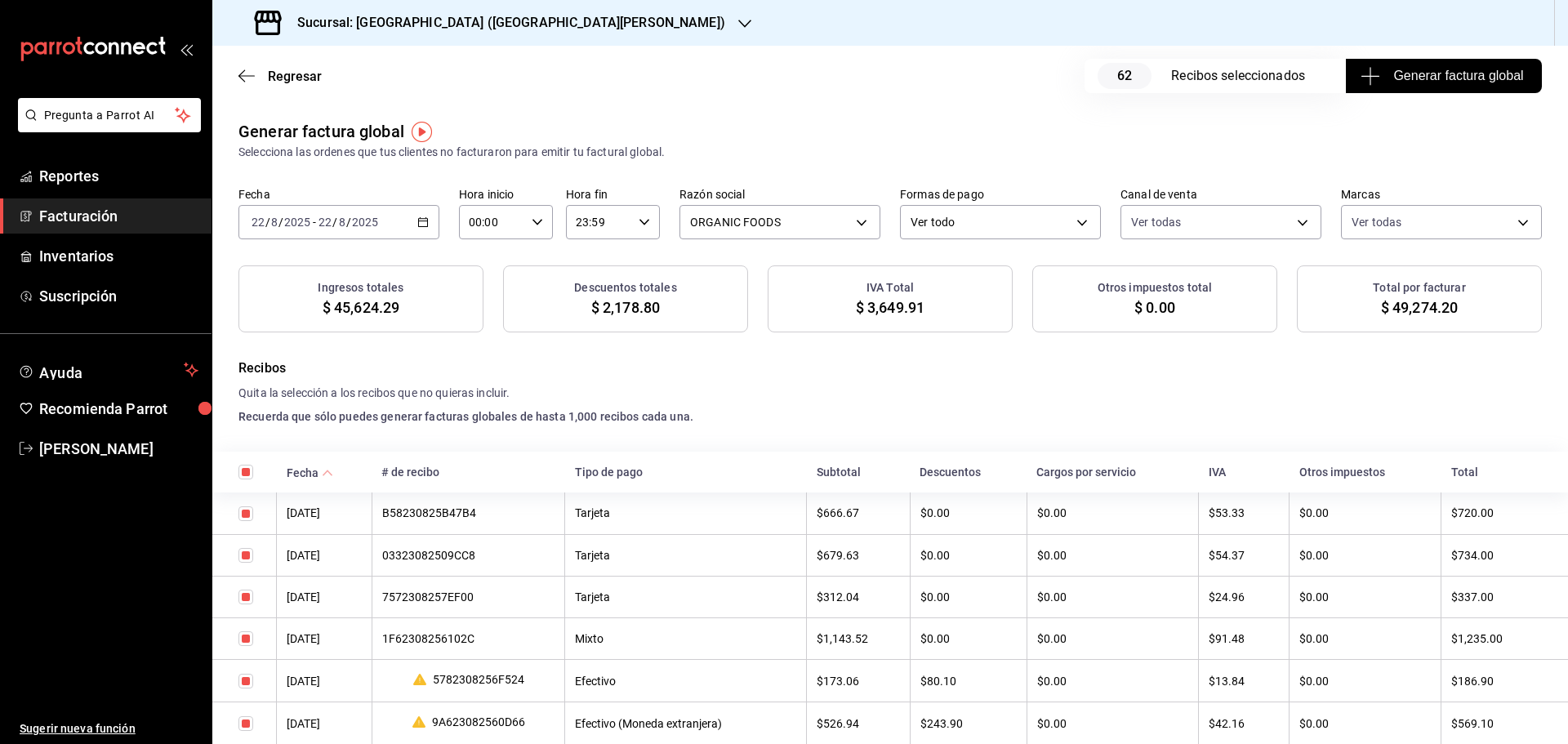
click at [417, 219] on icon "button" at bounding box center [423, 222] width 11 height 11
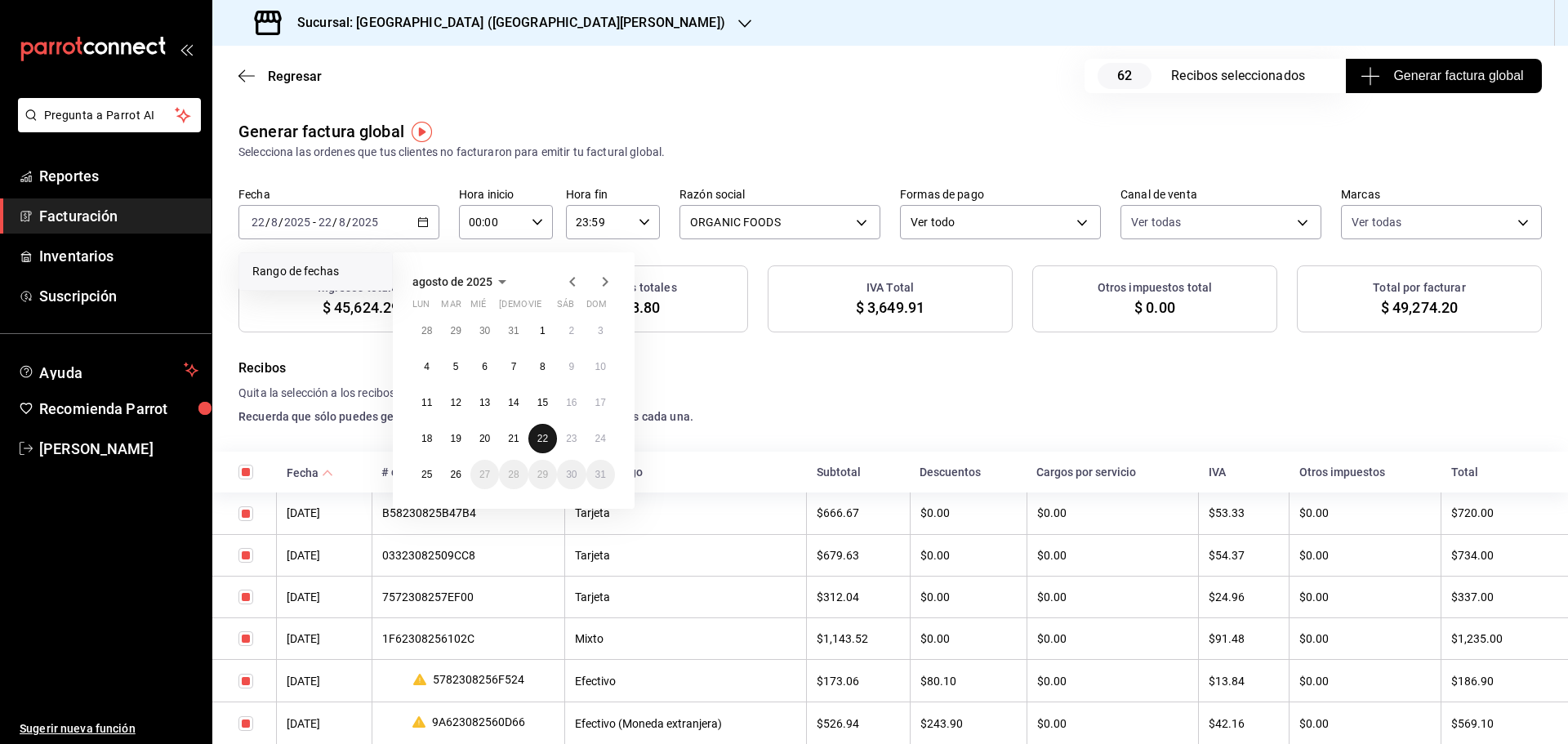
click at [540, 441] on abbr "22" at bounding box center [543, 439] width 11 height 11
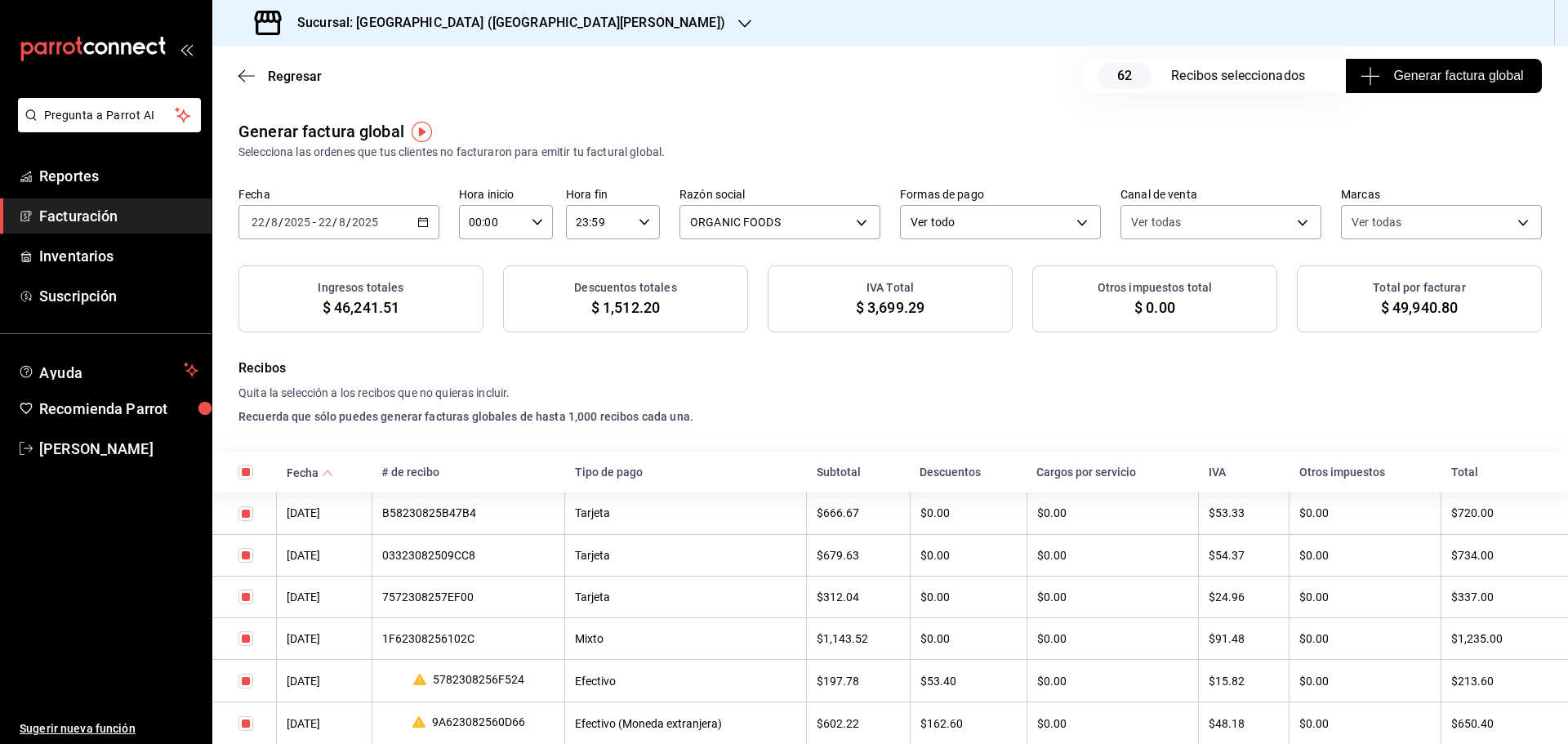
click at [1407, 83] on span "Generar factura global" at bounding box center [1443, 75] width 159 height 19
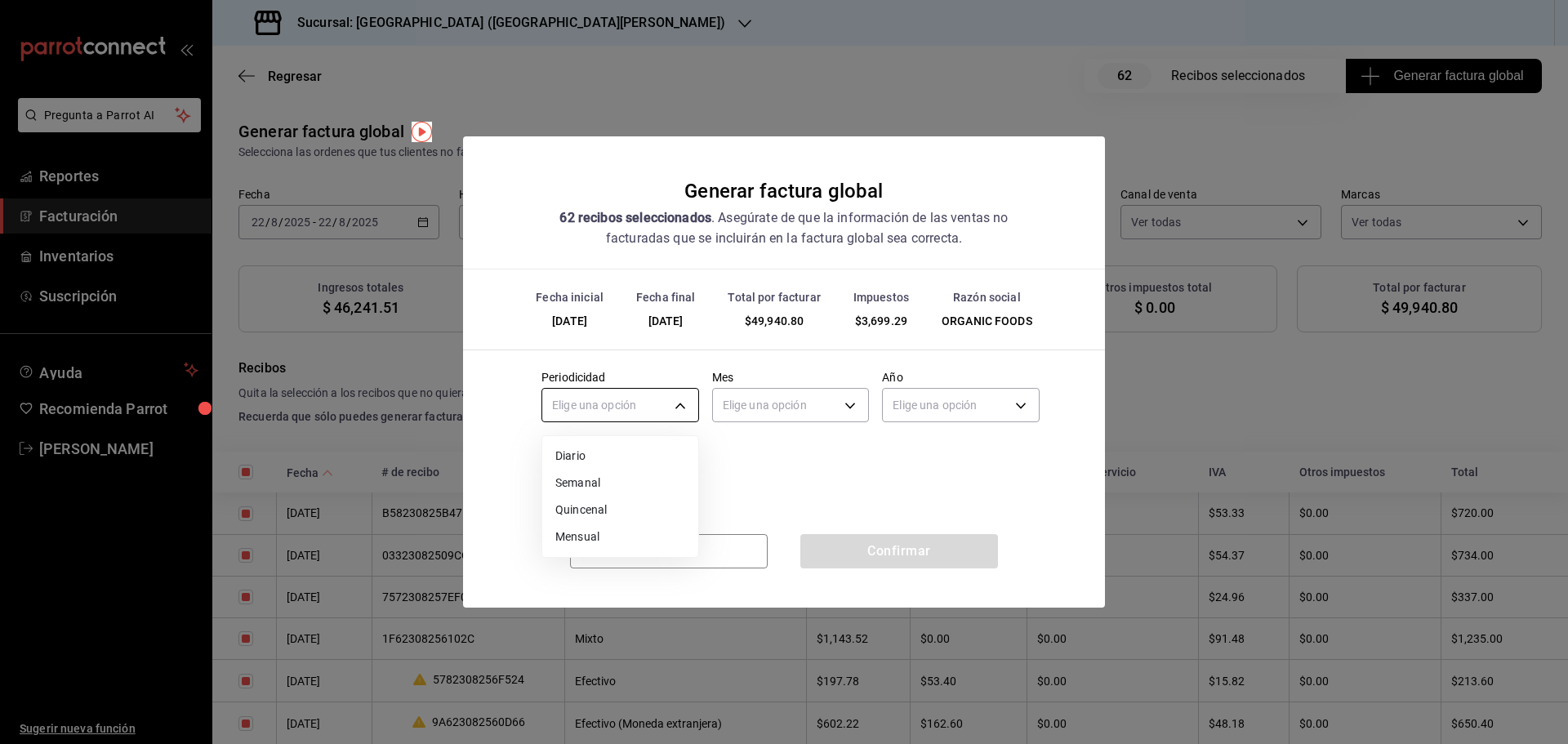
click at [684, 406] on body "Pregunta a Parrot AI Reportes Facturación Inventarios Suscripción Ayuda Recomie…" at bounding box center [784, 372] width 1568 height 744
click at [634, 452] on li "Diario" at bounding box center [620, 456] width 156 height 27
type input "DAILY"
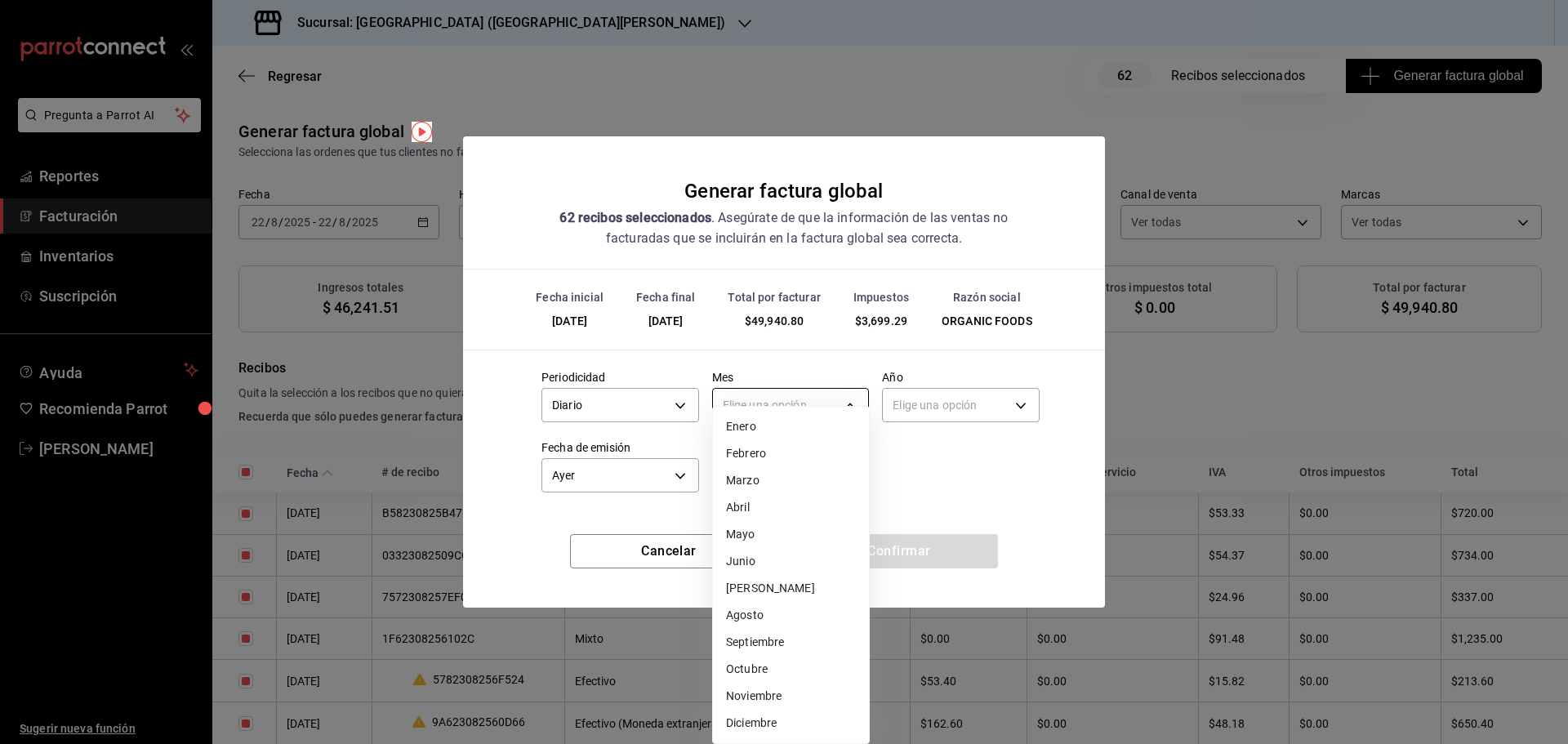
click at [790, 399] on body "Pregunta a Parrot AI Reportes Facturación Inventarios Suscripción Ayuda Recomie…" at bounding box center [784, 372] width 1568 height 744
click at [767, 612] on li "Agosto" at bounding box center [791, 615] width 156 height 27
type input "8"
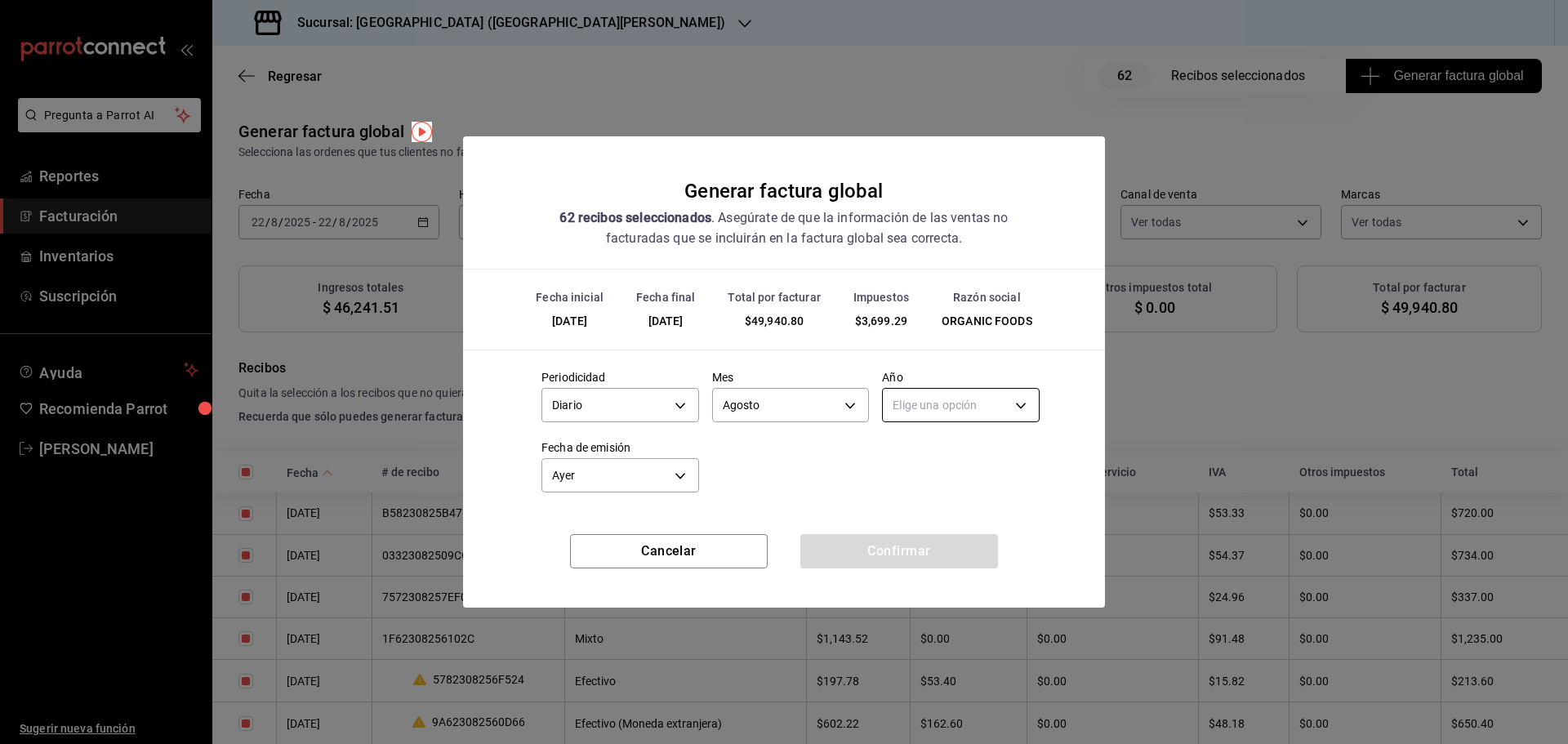
click at [940, 404] on body "Pregunta a Parrot AI Reportes Facturación Inventarios Suscripción Ayuda Recomie…" at bounding box center [784, 372] width 1568 height 744
click at [941, 451] on li "2025" at bounding box center [960, 456] width 156 height 27
type input "2025"
click at [855, 563] on button "Confirmar" at bounding box center [899, 551] width 198 height 34
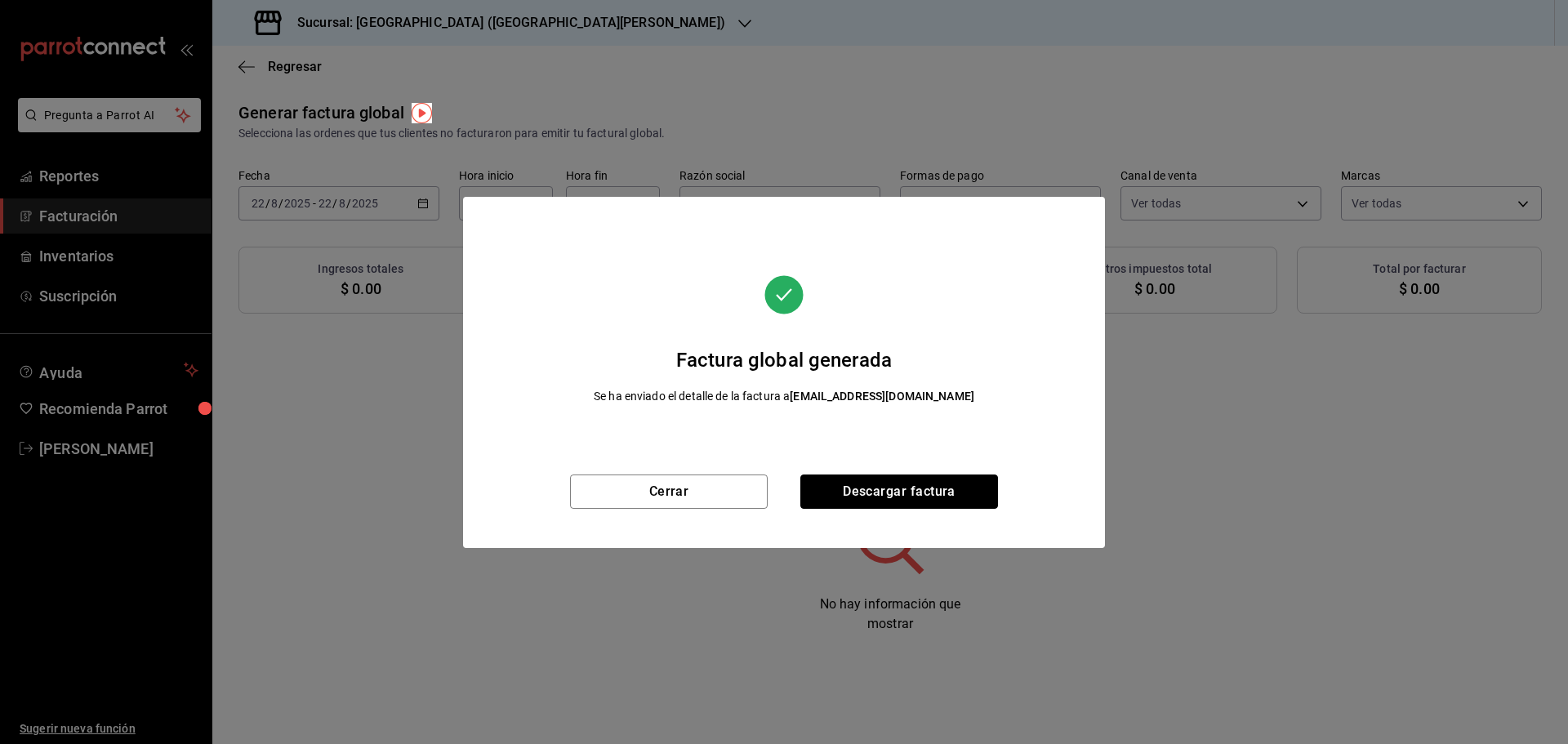
click at [892, 480] on button "Descargar factura" at bounding box center [899, 491] width 198 height 34
click at [900, 498] on button "Descargar factura" at bounding box center [899, 491] width 198 height 34
click at [719, 488] on button "Cerrar" at bounding box center [668, 491] width 198 height 34
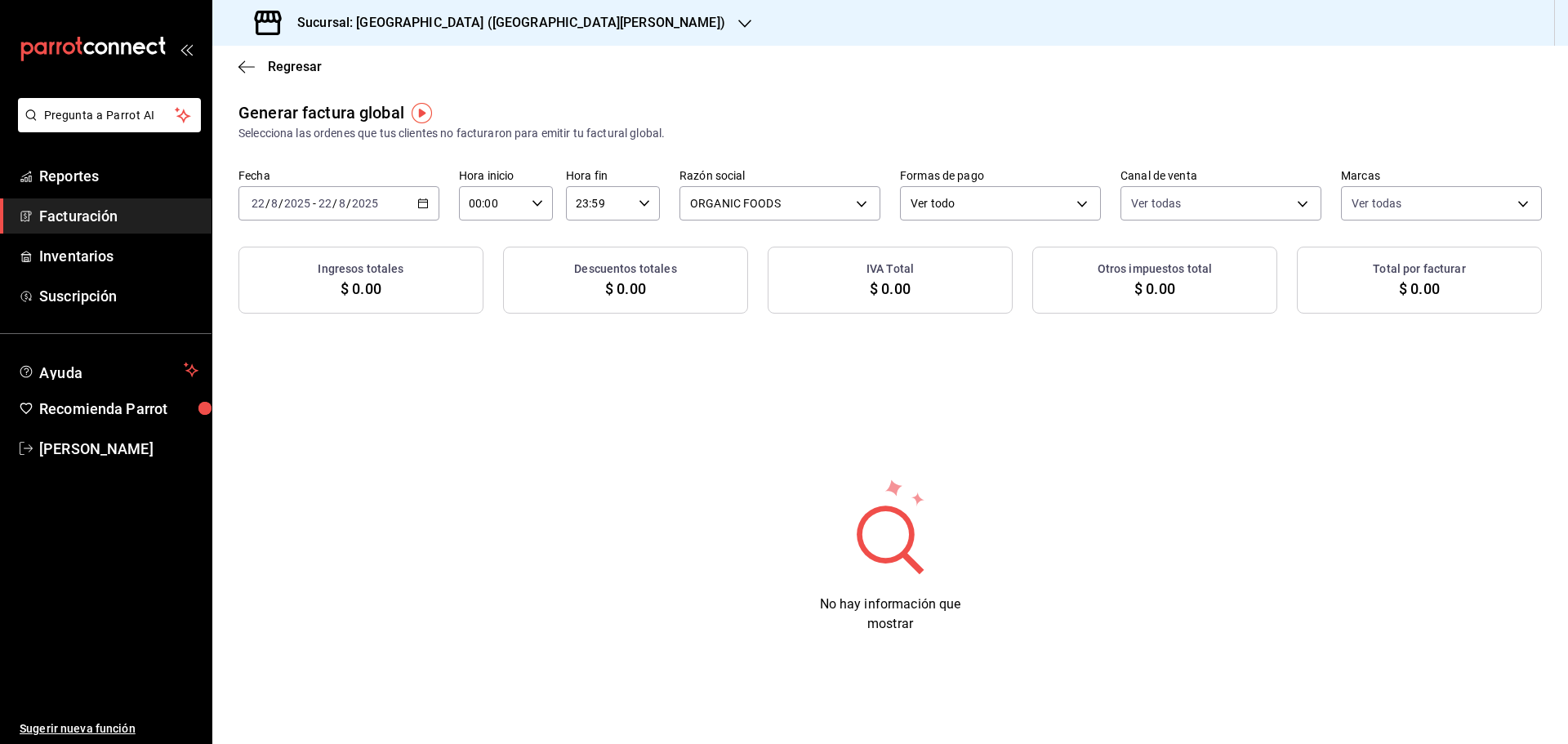
click at [417, 201] on icon "button" at bounding box center [423, 203] width 11 height 11
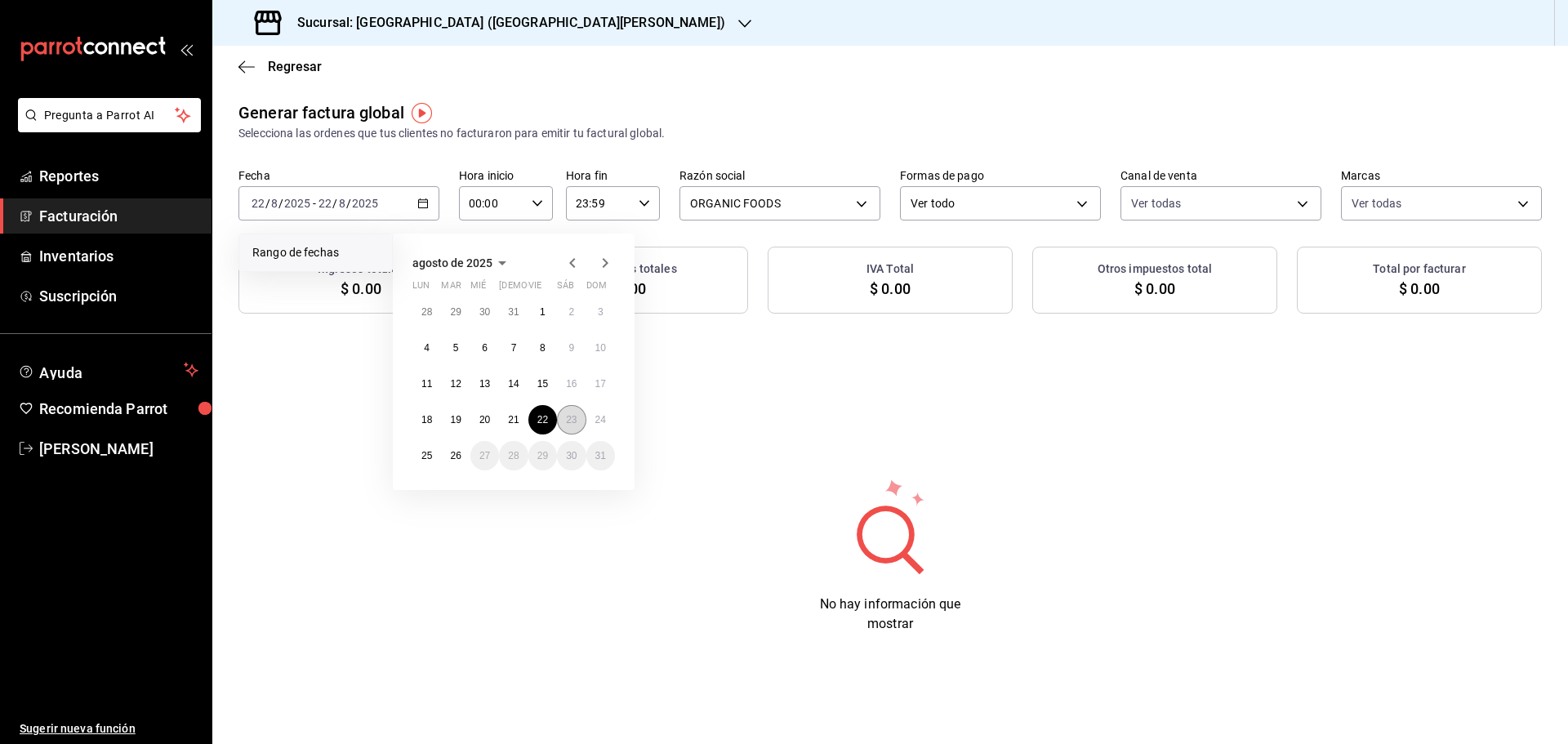
click at [564, 427] on button "23" at bounding box center [571, 420] width 28 height 29
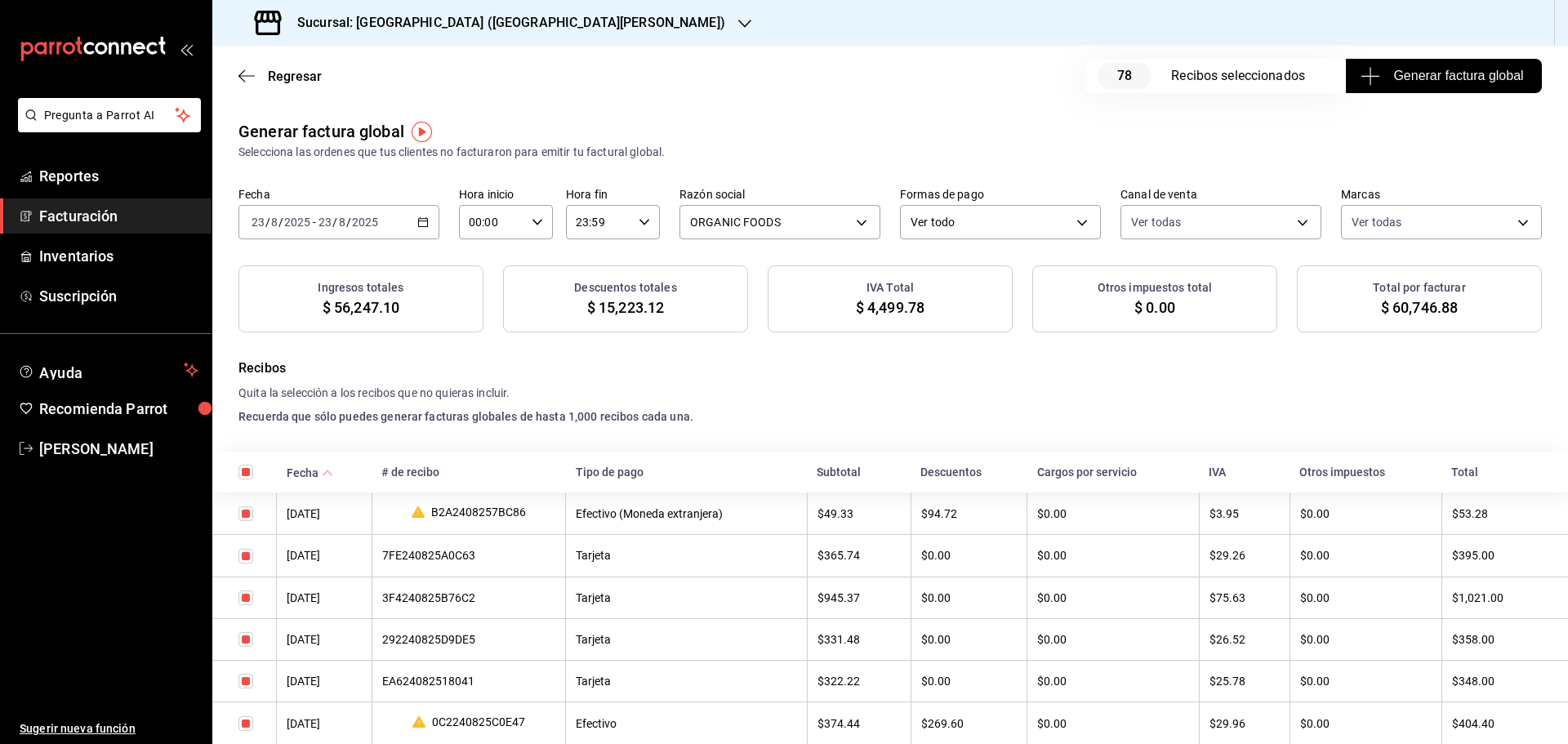
click at [1430, 80] on span "Generar factura global" at bounding box center [1443, 75] width 159 height 19
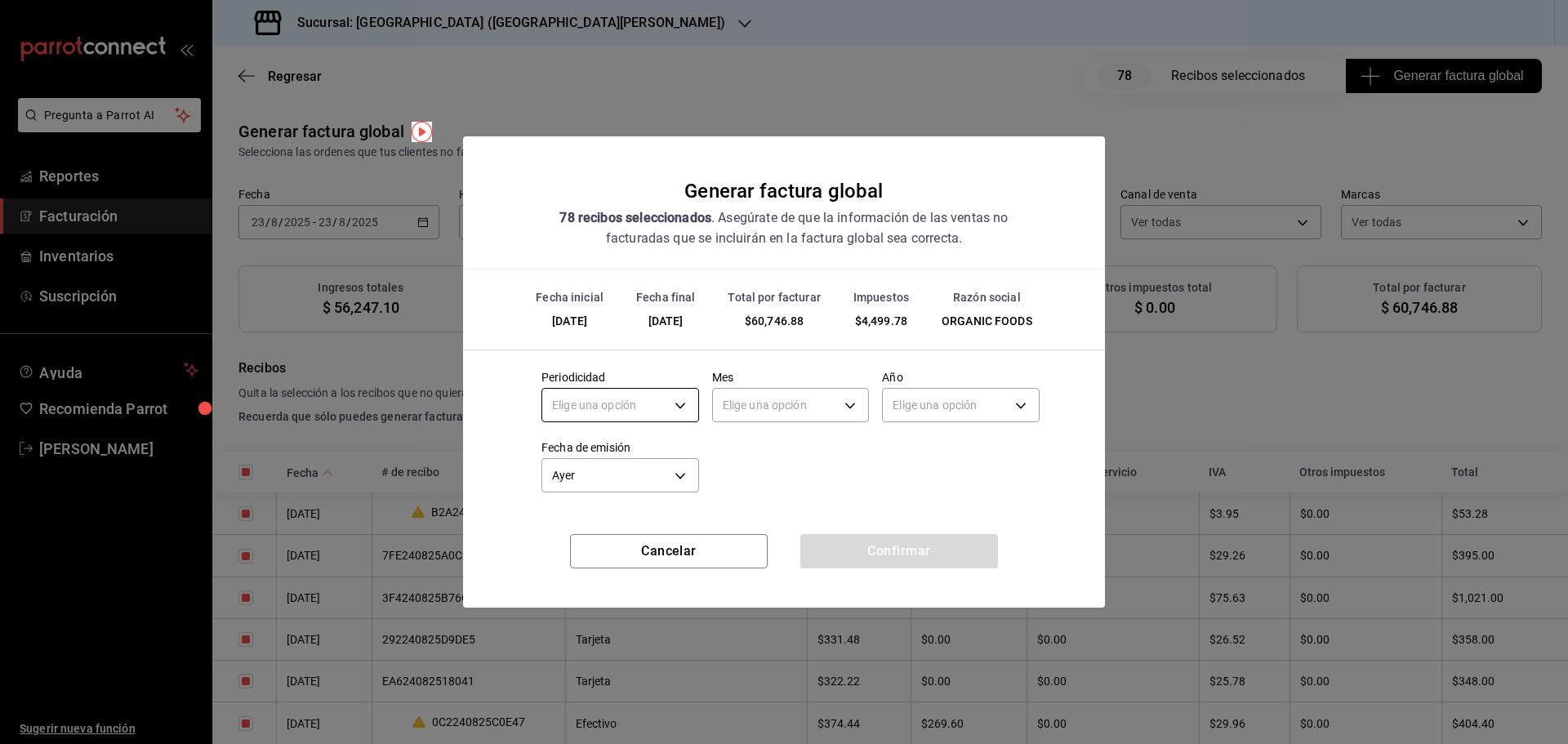
click at [625, 417] on body "Pregunta a Parrot AI Reportes Facturación Inventarios Suscripción Ayuda Recomie…" at bounding box center [784, 372] width 1568 height 744
click at [626, 459] on li "Diario" at bounding box center [620, 456] width 156 height 27
type input "DAILY"
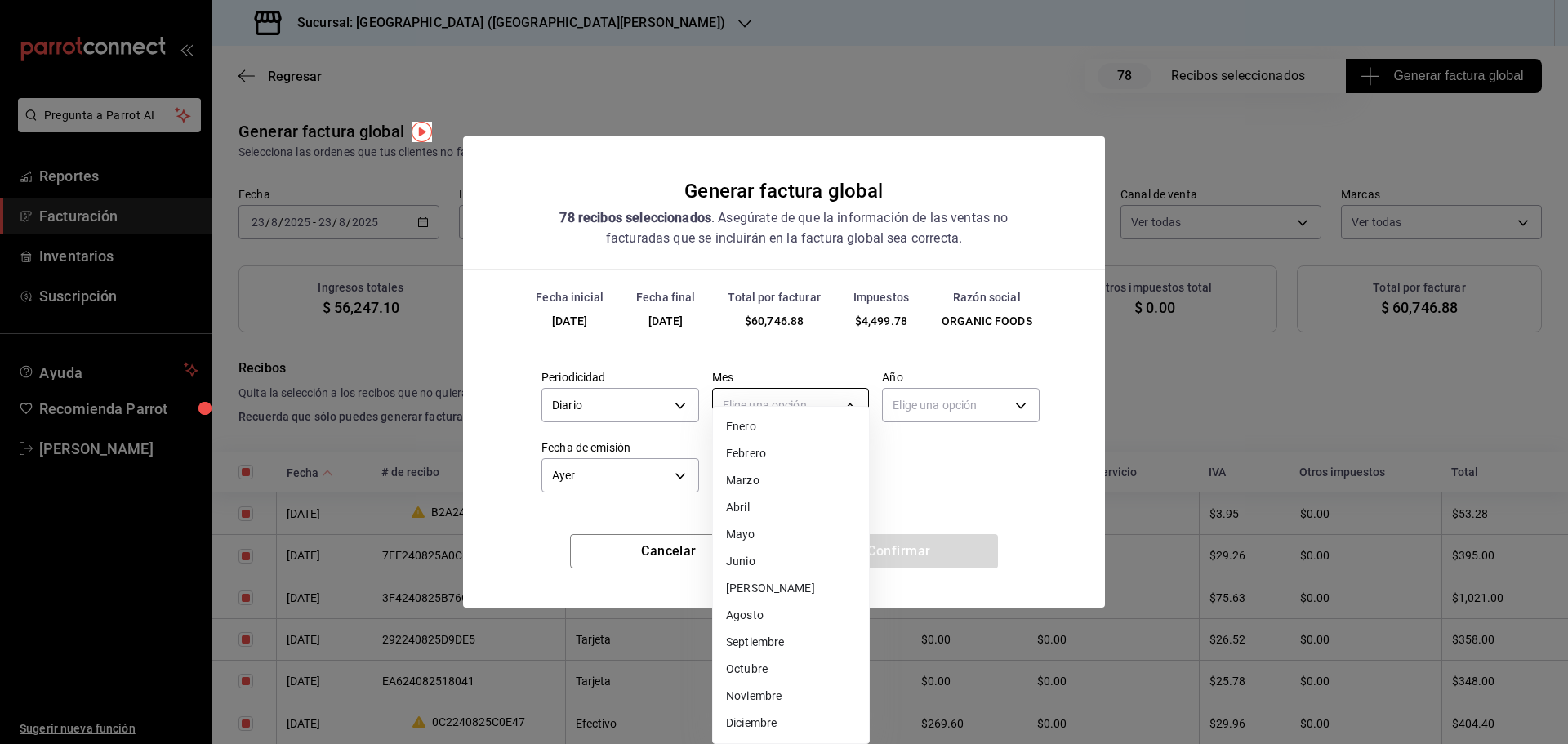
click at [763, 406] on body "Pregunta a Parrot AI Reportes Facturación Inventarios Suscripción Ayuda Recomie…" at bounding box center [784, 372] width 1568 height 744
click at [773, 612] on li "Agosto" at bounding box center [791, 615] width 156 height 27
type input "8"
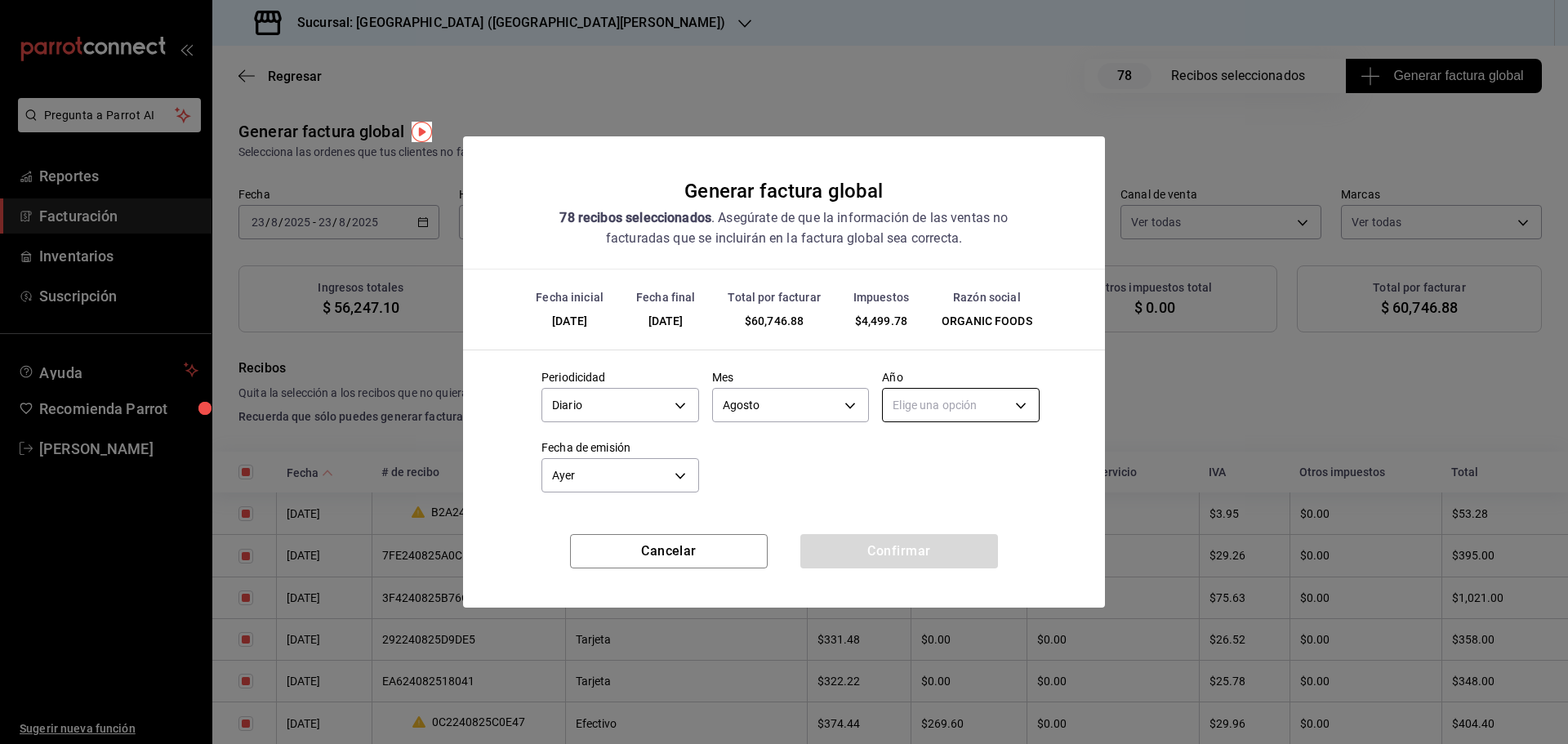
click at [949, 405] on body "Pregunta a Parrot AI Reportes Facturación Inventarios Suscripción Ayuda Recomie…" at bounding box center [784, 372] width 1568 height 744
click at [941, 458] on li "2025" at bounding box center [960, 456] width 156 height 27
type input "2025"
click at [926, 475] on div "Periodicidad Diario DAILY Mes Agosto 8 Año 2025 2025 Fecha de emisión Ayer [DAT…" at bounding box center [784, 427] width 511 height 141
click at [932, 547] on button "Confirmar" at bounding box center [899, 551] width 198 height 34
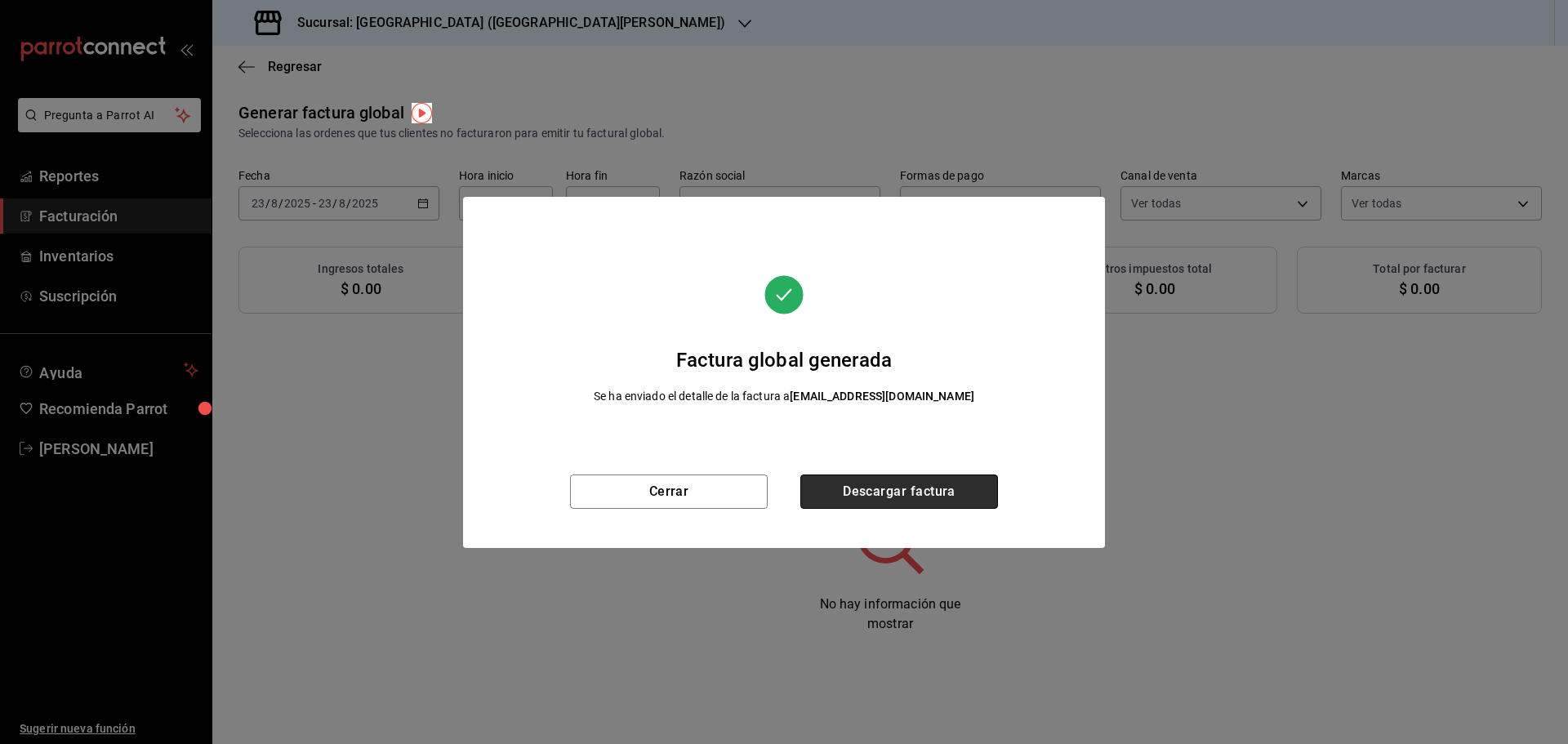
click at [959, 486] on button "Descargar factura" at bounding box center [899, 491] width 198 height 34
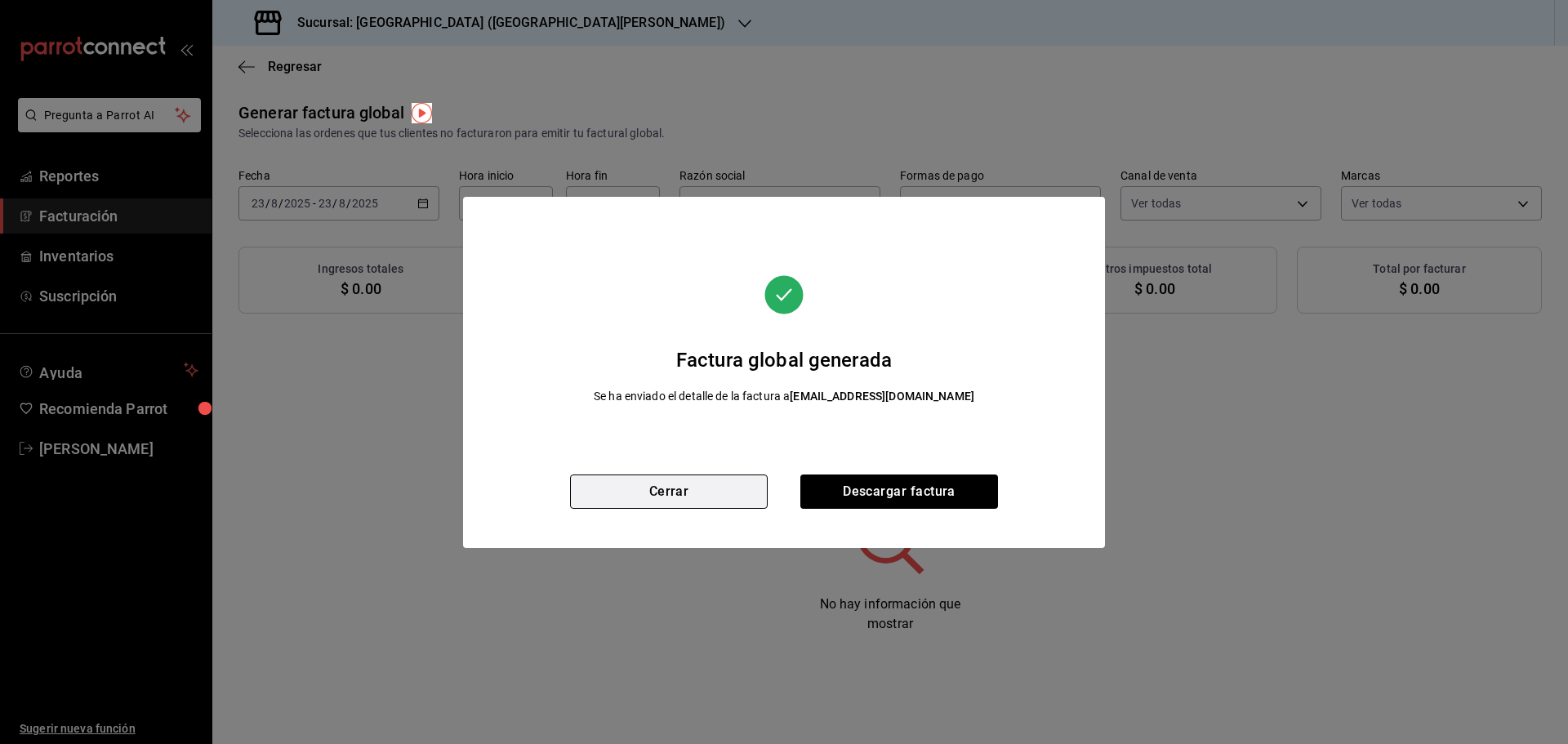
click at [683, 492] on button "Cerrar" at bounding box center [668, 491] width 198 height 34
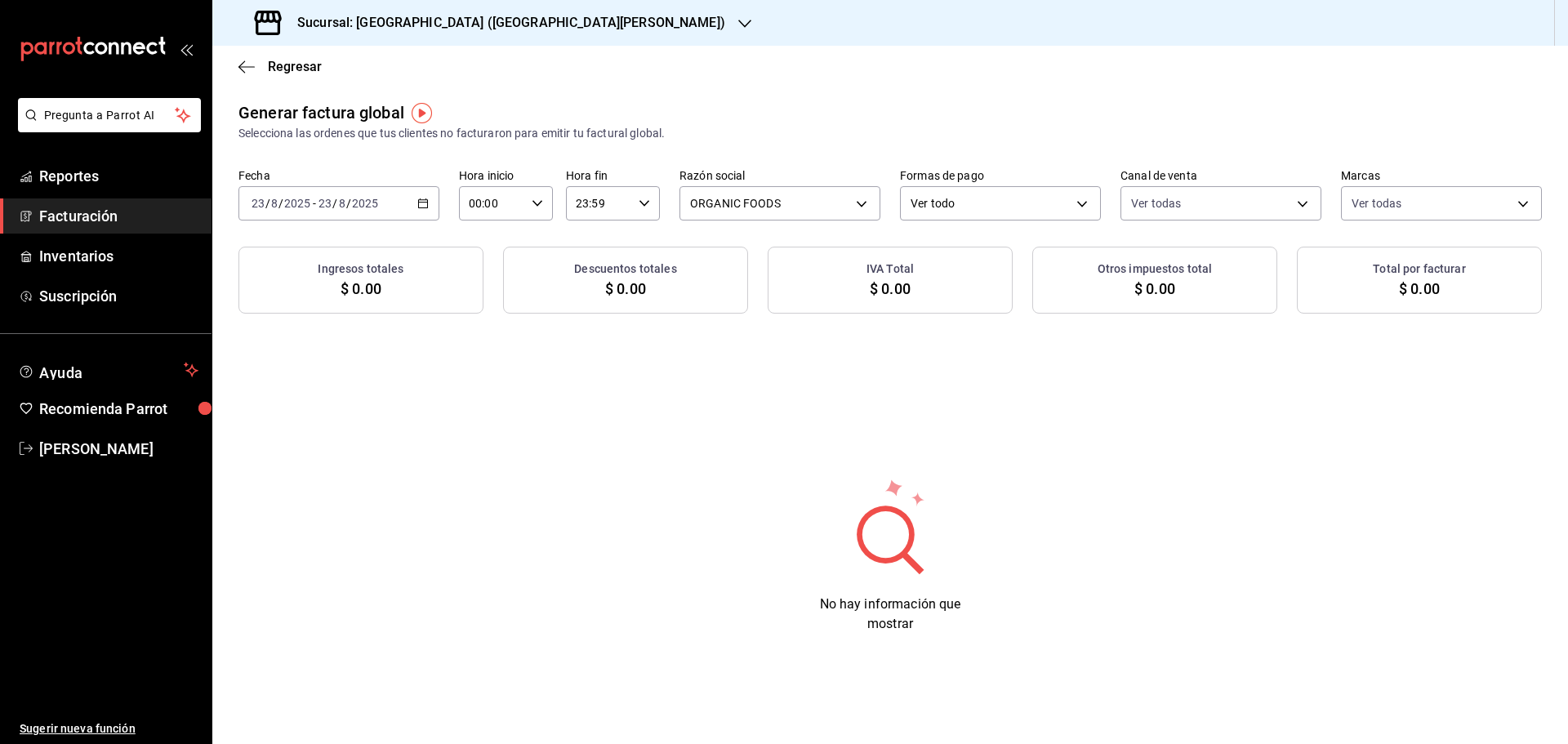
click at [421, 206] on icon "button" at bounding box center [423, 203] width 11 height 11
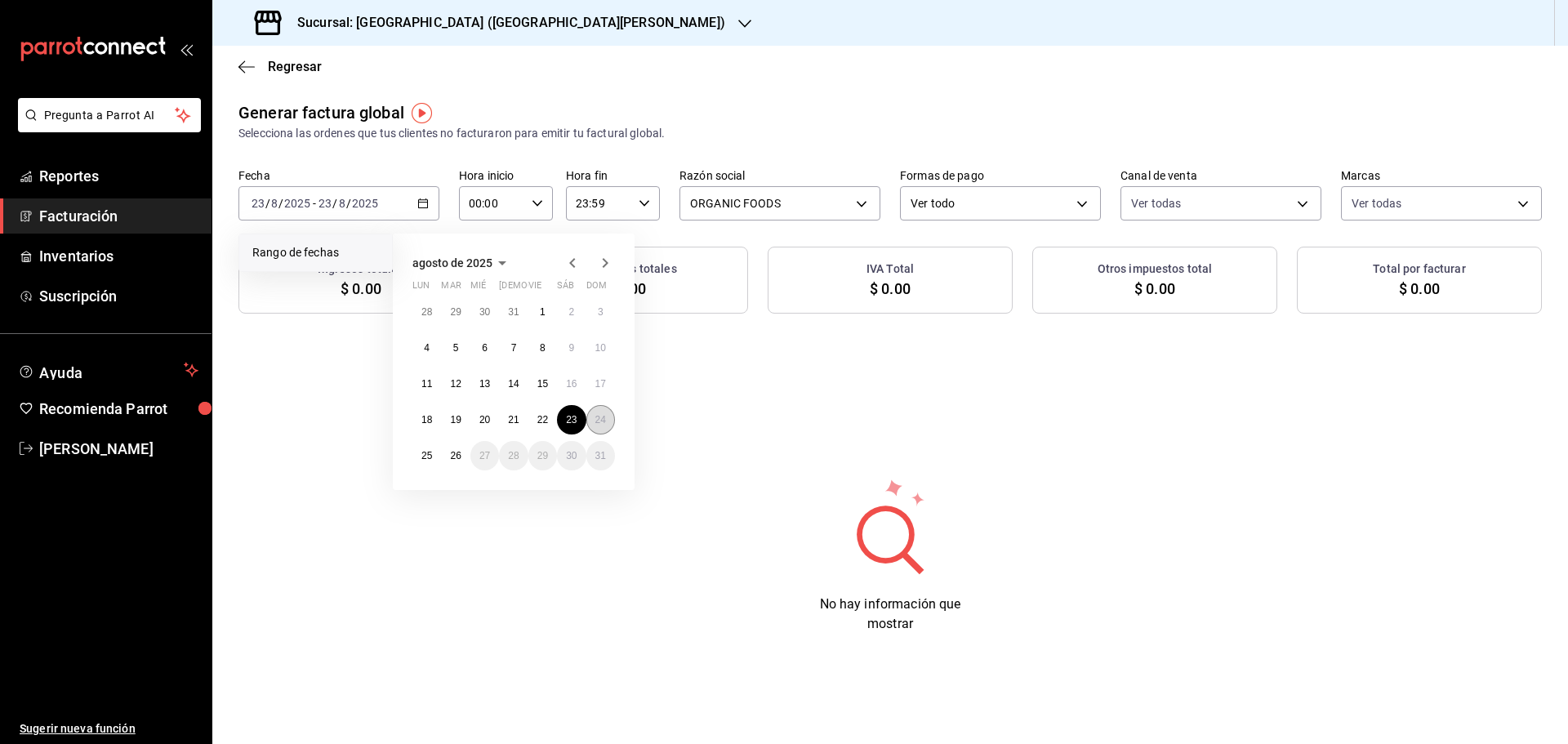
click at [588, 424] on button "24" at bounding box center [600, 420] width 28 height 29
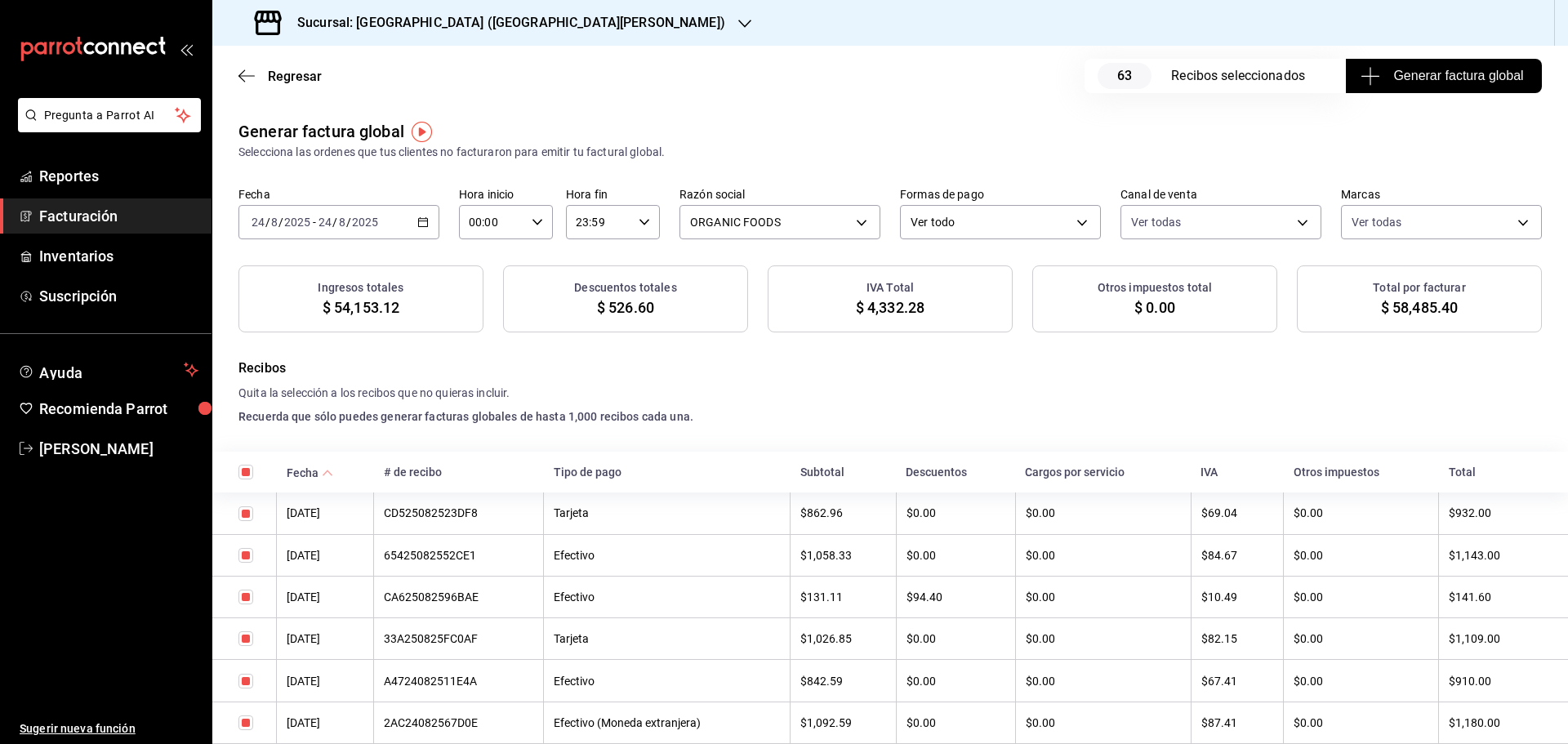
click at [422, 223] on icon "button" at bounding box center [423, 222] width 11 height 11
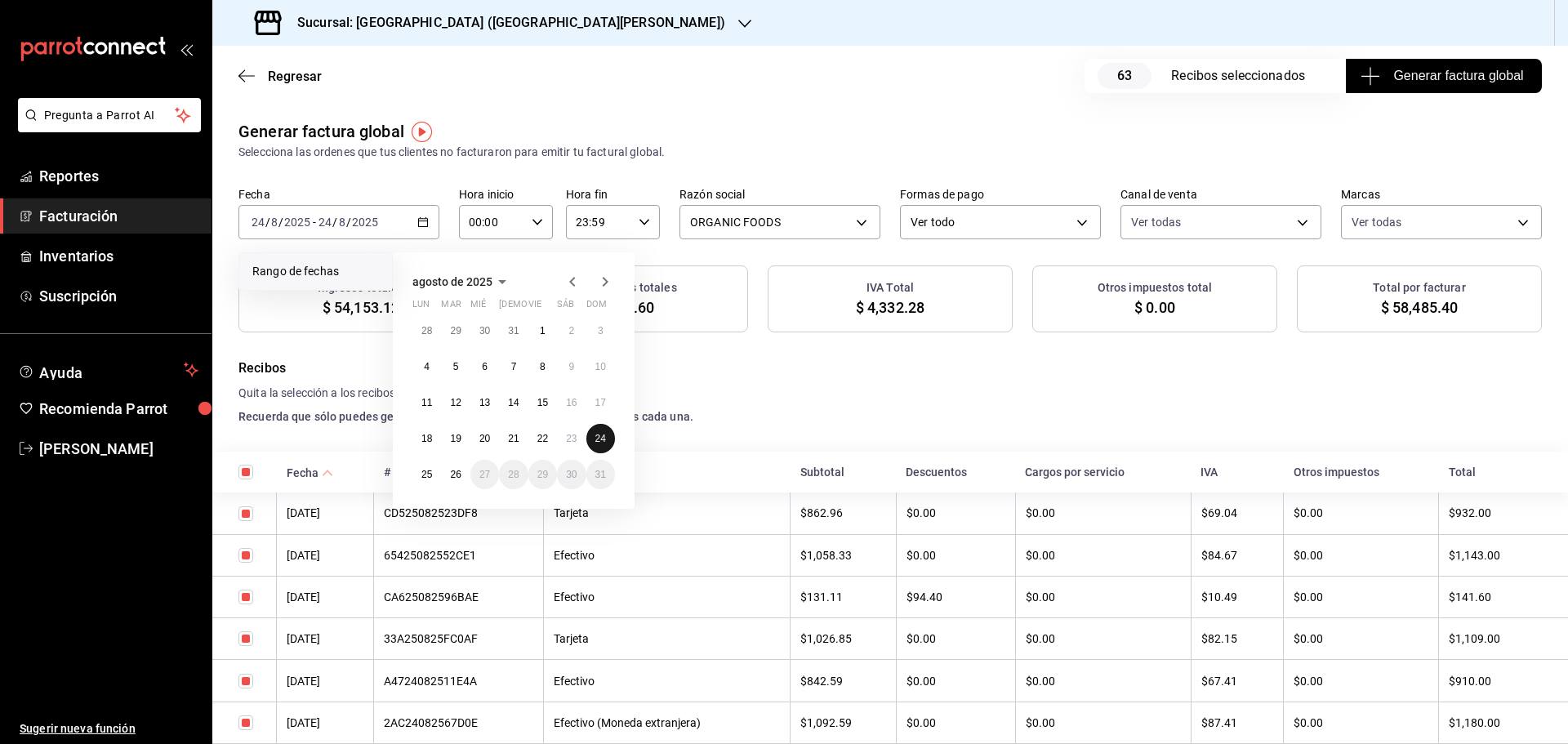
click at [596, 434] on abbr "24" at bounding box center [601, 439] width 11 height 11
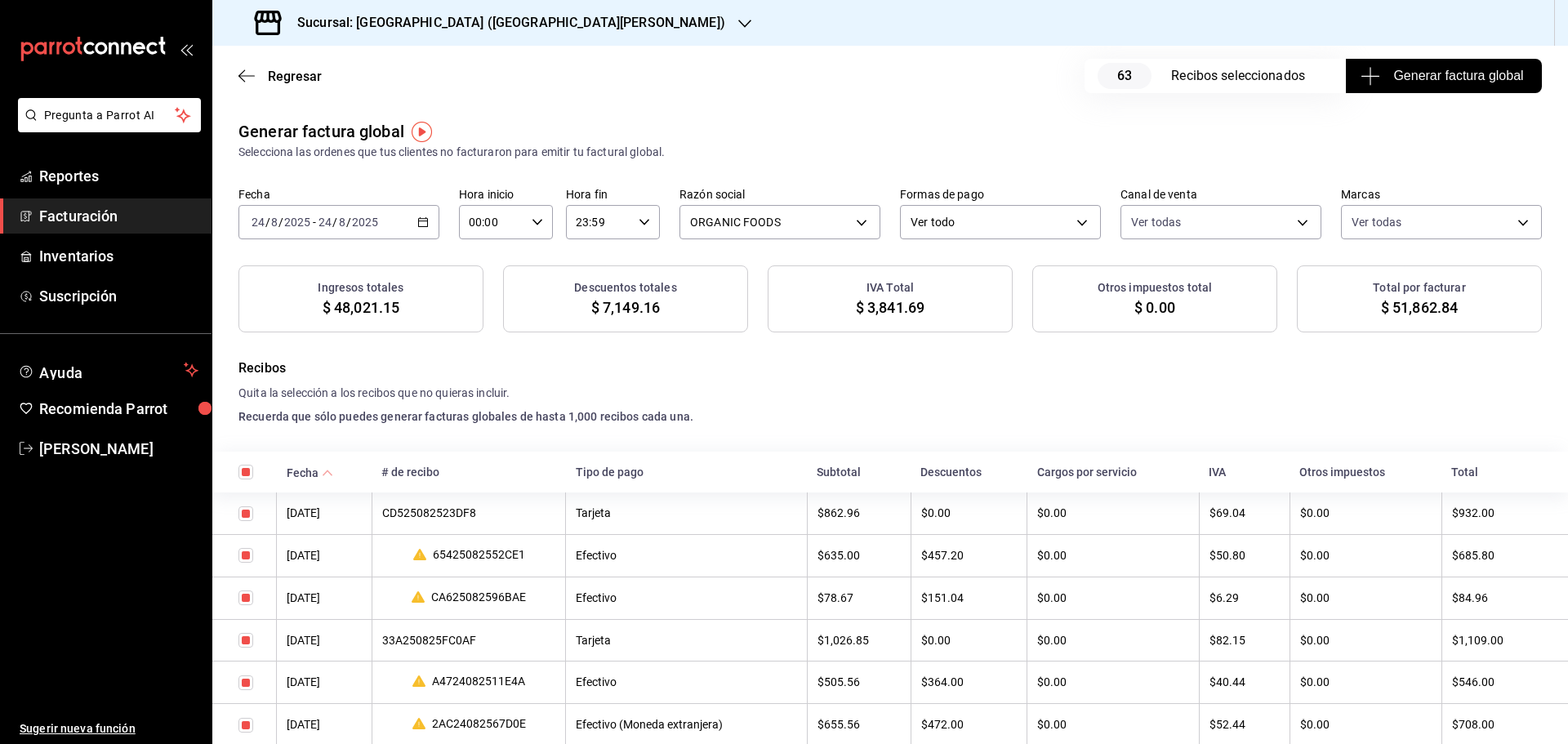
click at [1432, 85] on span "Generar factura global" at bounding box center [1443, 75] width 159 height 19
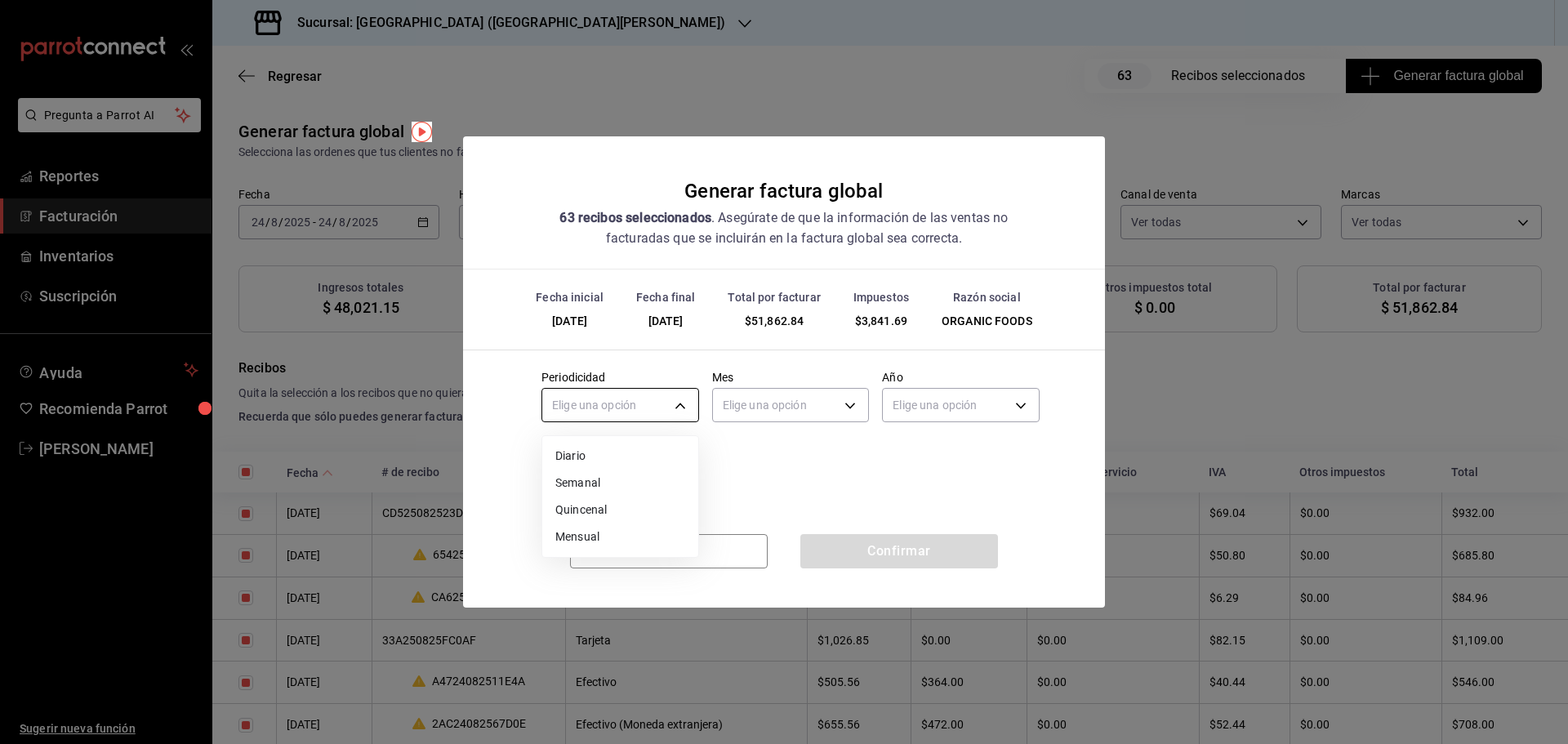
click at [594, 409] on body "Pregunta a Parrot AI Reportes Facturación Inventarios Suscripción Ayuda Recomie…" at bounding box center [784, 372] width 1568 height 744
click at [585, 458] on li "Diario" at bounding box center [620, 456] width 156 height 27
type input "DAILY"
click at [739, 406] on body "Pregunta a Parrot AI Reportes Facturación Inventarios Suscripción Ayuda Recomie…" at bounding box center [784, 372] width 1568 height 744
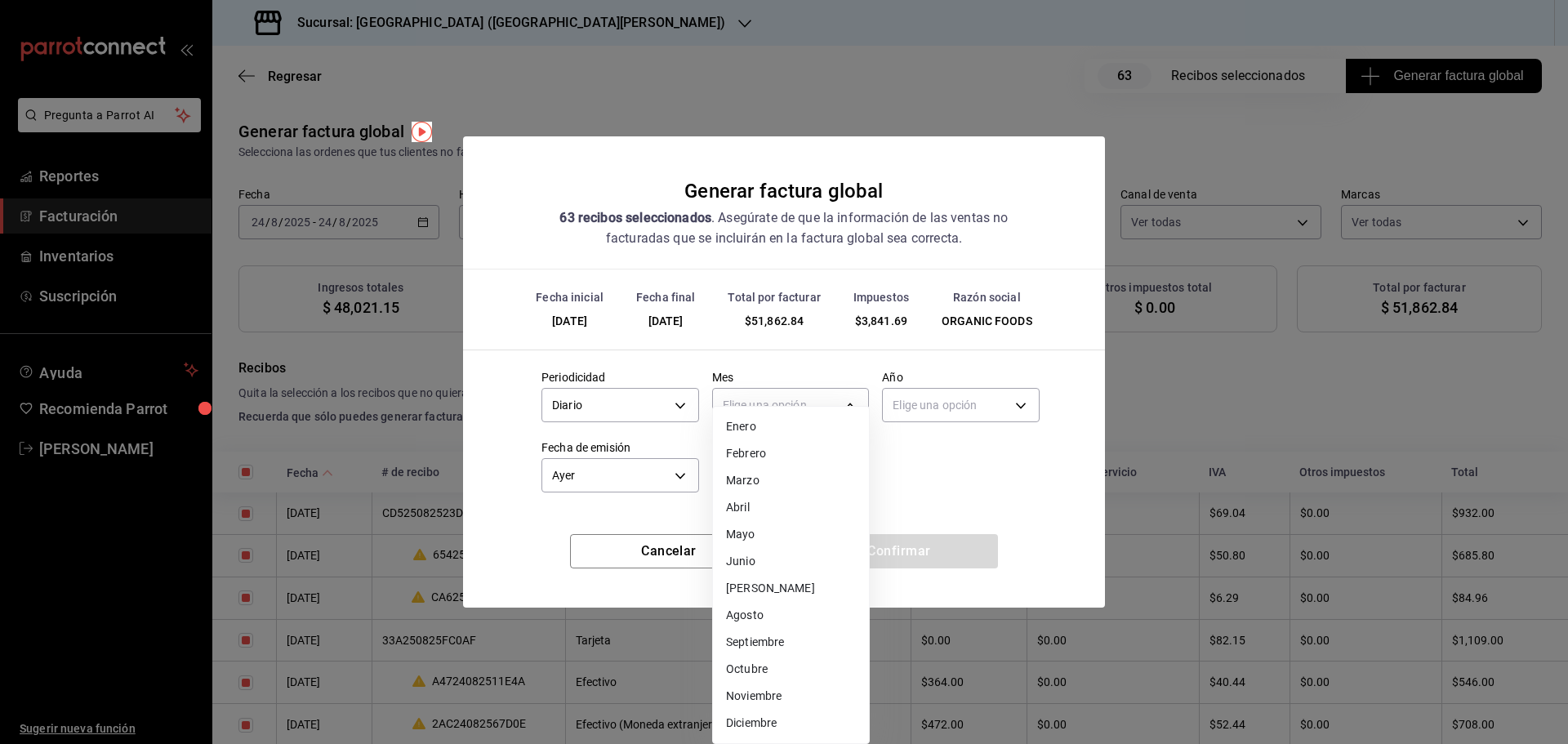
click at [760, 614] on li "Agosto" at bounding box center [791, 615] width 156 height 27
type input "8"
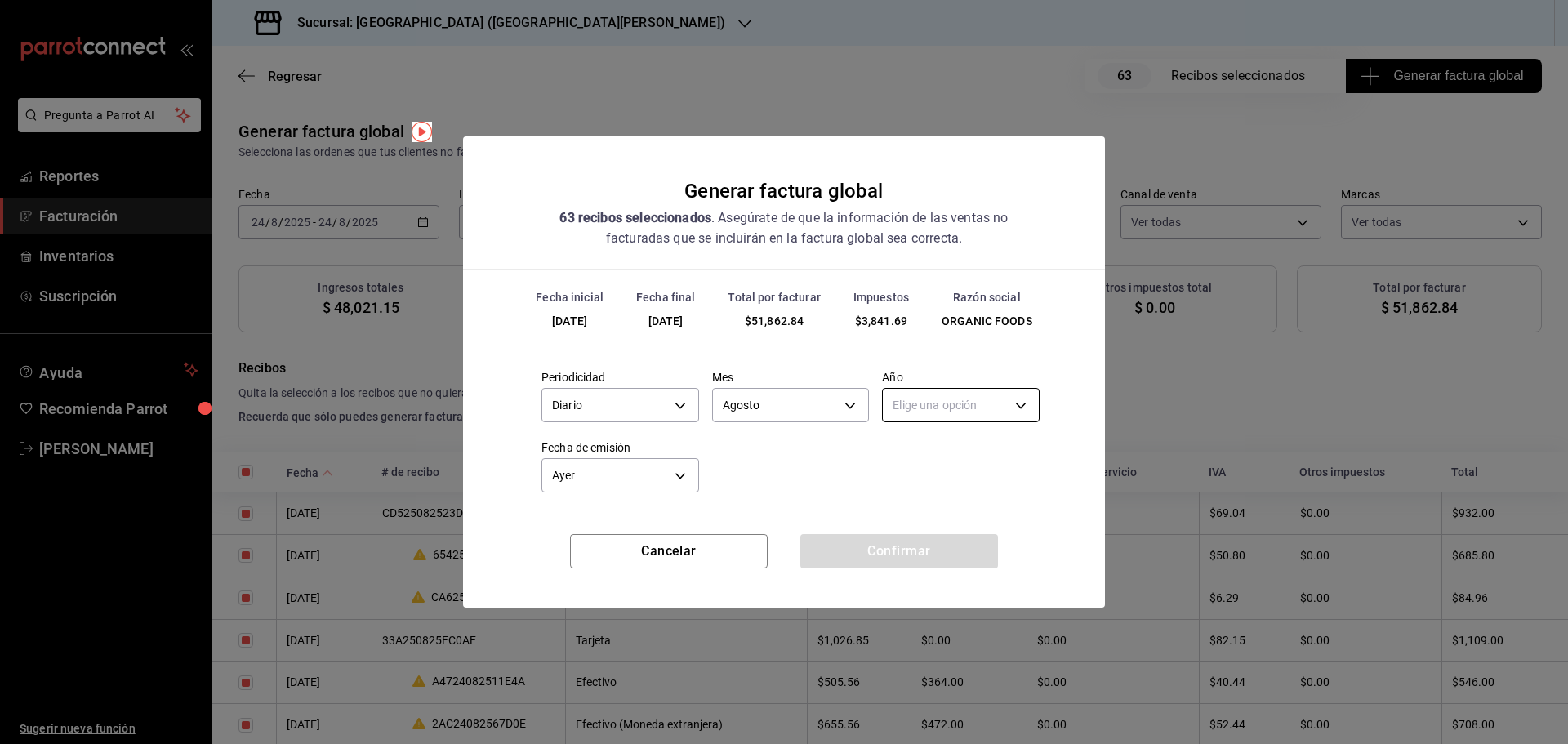
click at [979, 412] on body "Pregunta a Parrot AI Reportes Facturación Inventarios Suscripción Ayuda Recomie…" at bounding box center [784, 372] width 1568 height 744
click at [949, 454] on li "2025" at bounding box center [960, 456] width 156 height 27
type input "2025"
click at [867, 549] on button "Confirmar" at bounding box center [899, 551] width 198 height 34
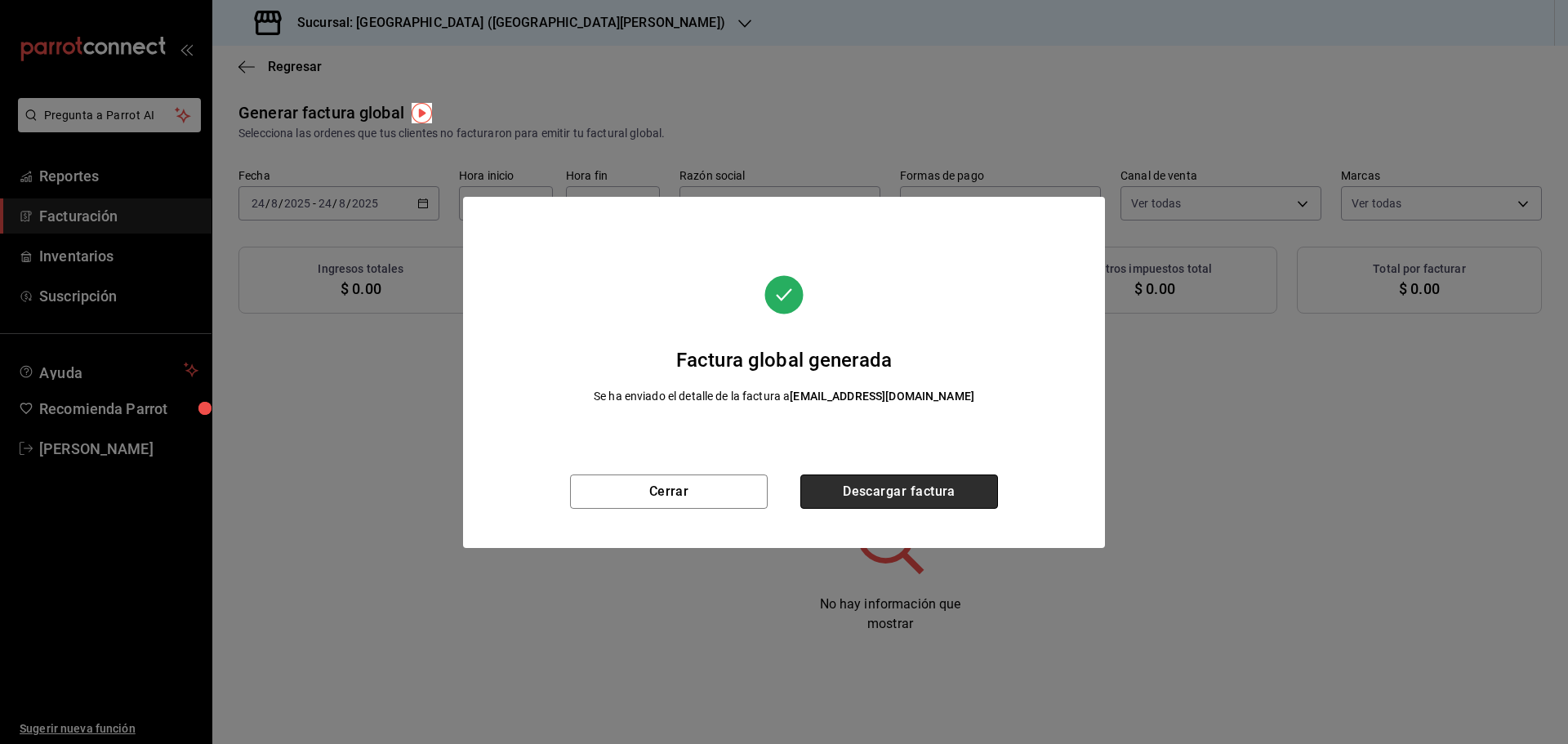
click at [951, 490] on button "Descargar factura" at bounding box center [899, 491] width 198 height 34
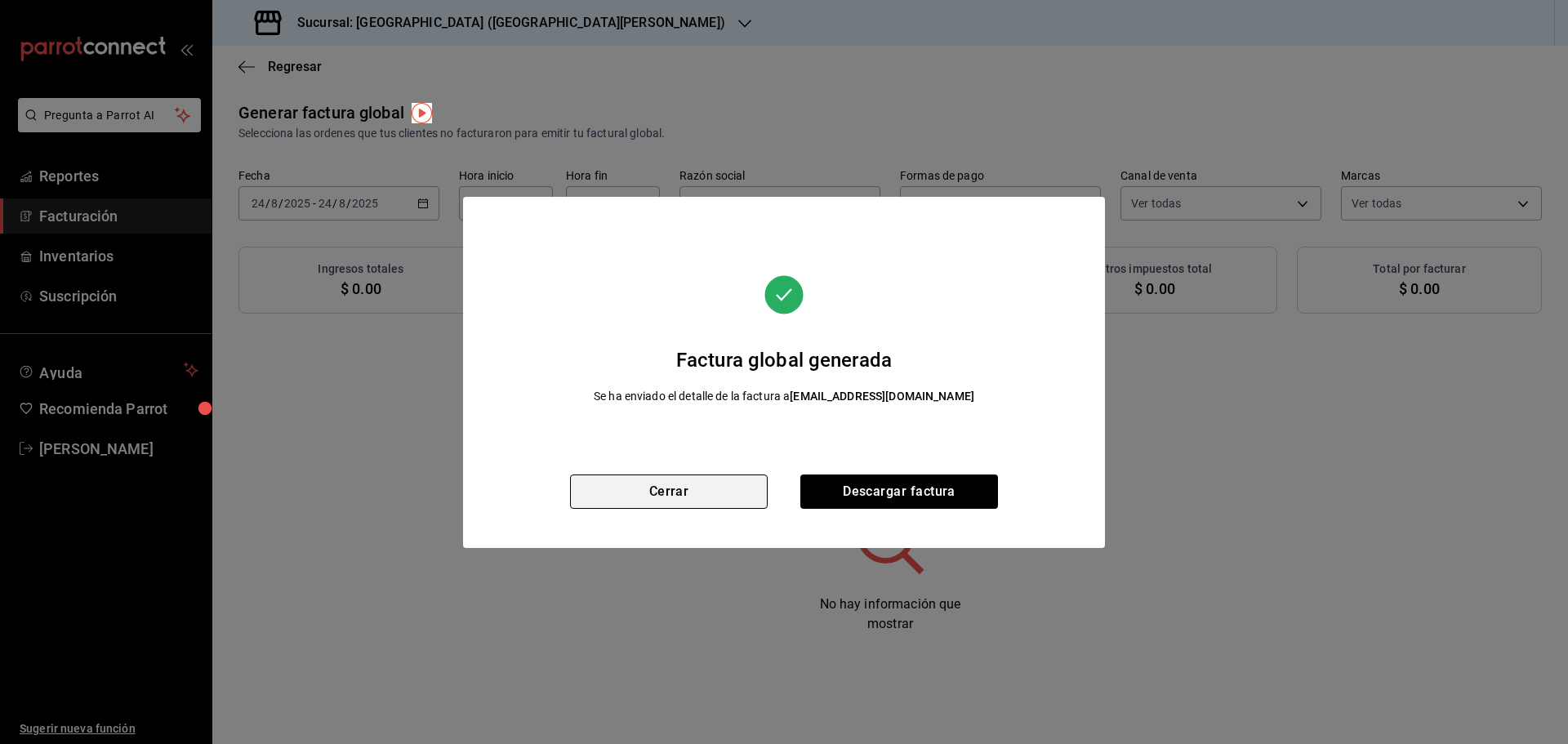
click at [698, 490] on button "Cerrar" at bounding box center [668, 491] width 198 height 34
